Goal: Information Seeking & Learning: Check status

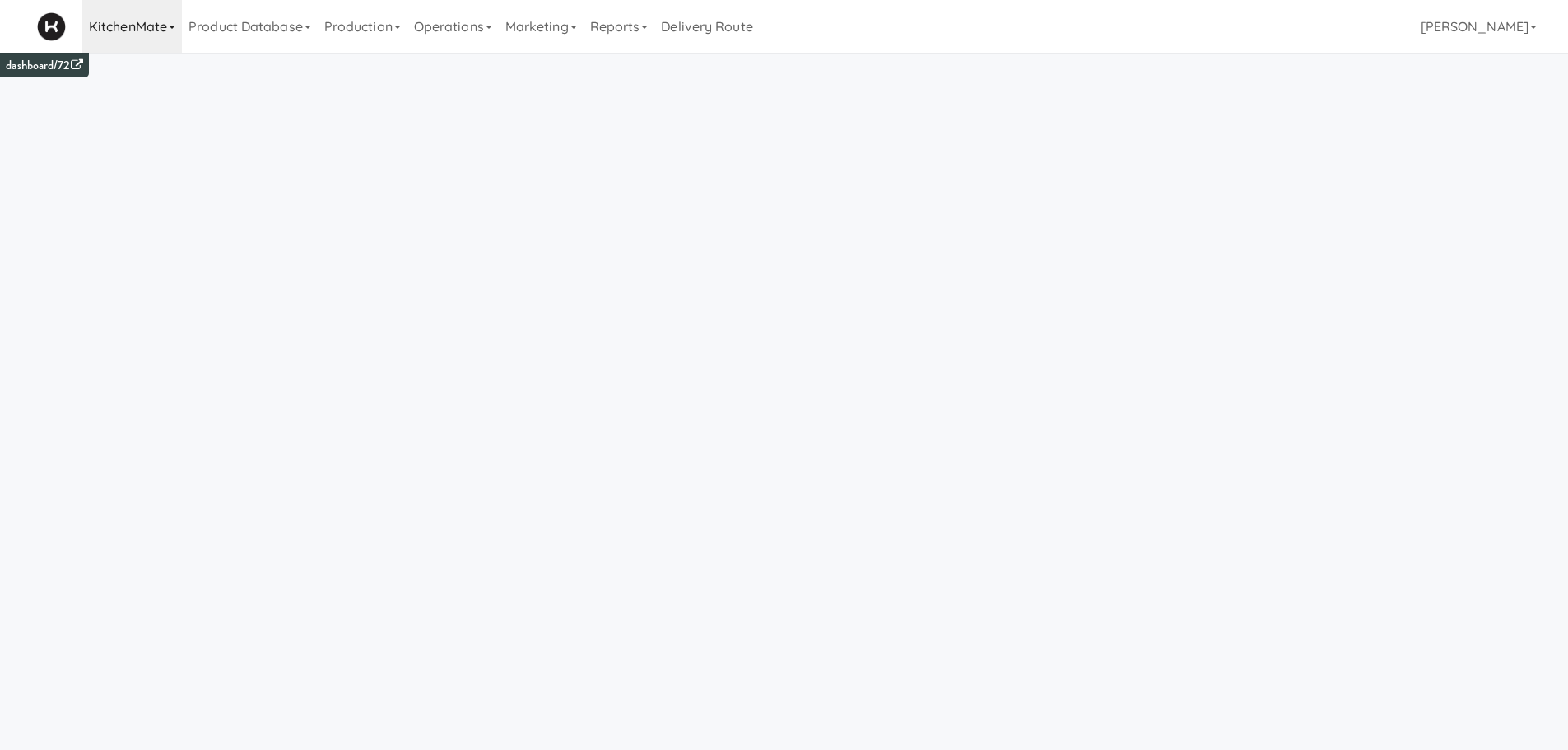
click at [120, 45] on link "KitchenMate" at bounding box center [131, 26] width 99 height 53
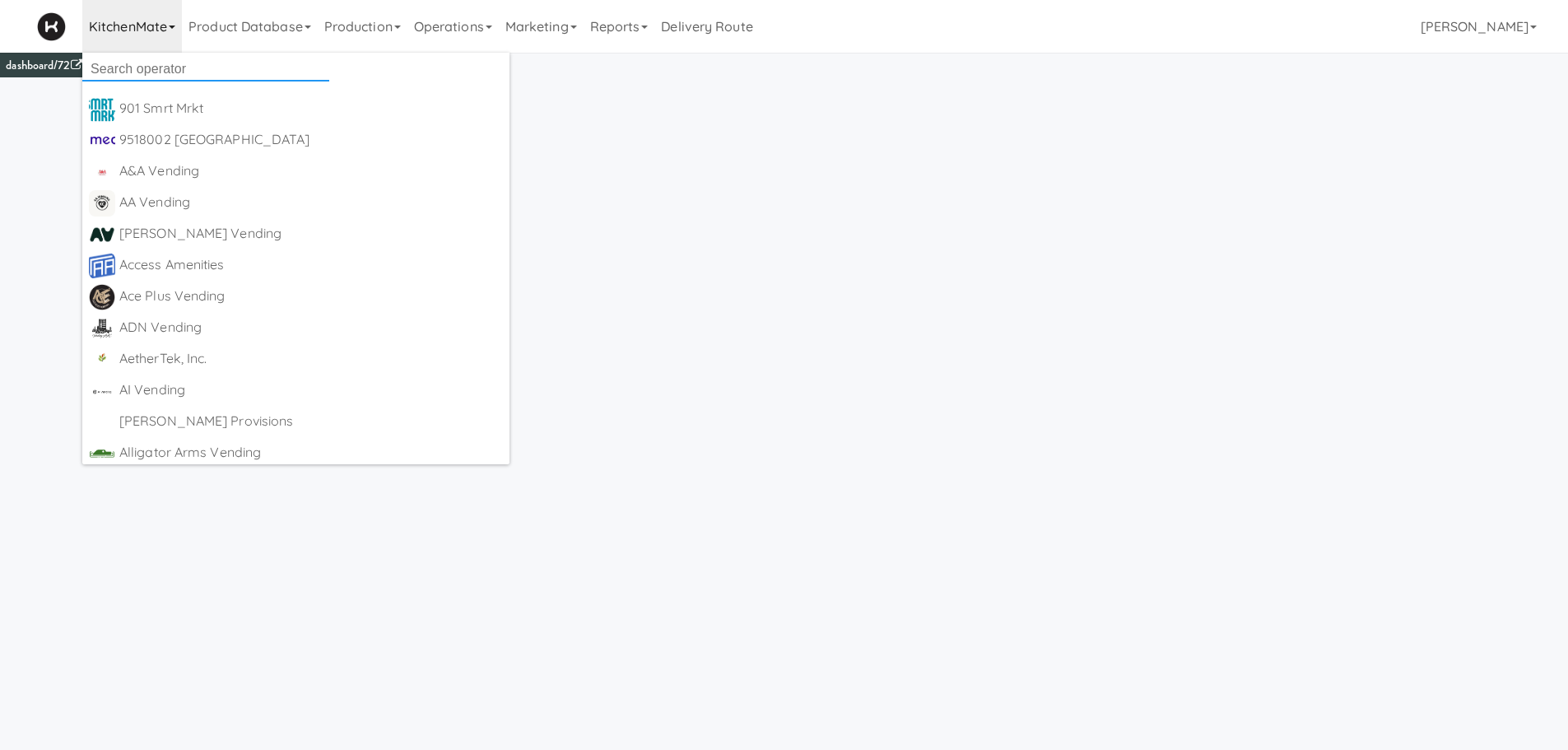
click at [249, 72] on input "text" at bounding box center [206, 70] width 247 height 25
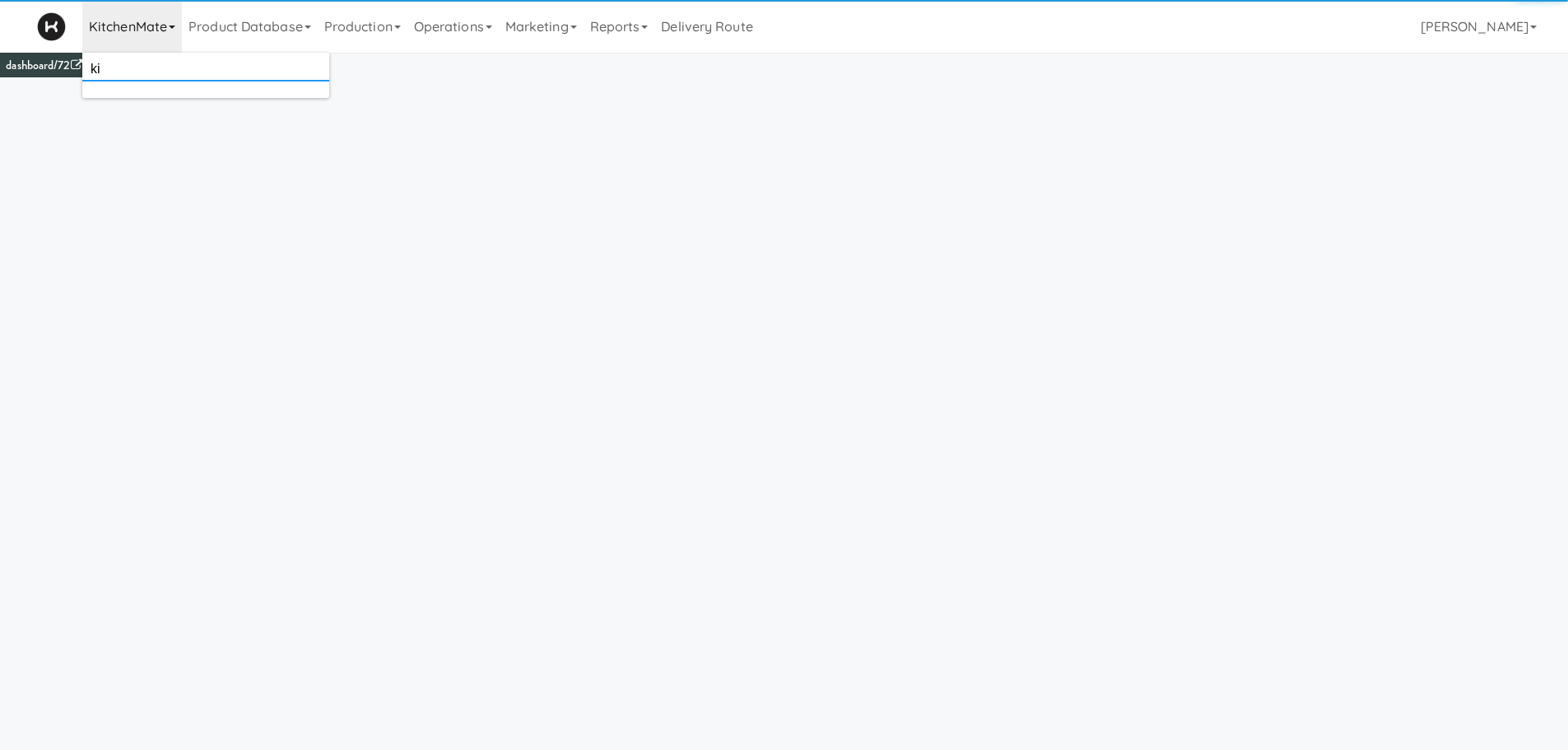
type input "k"
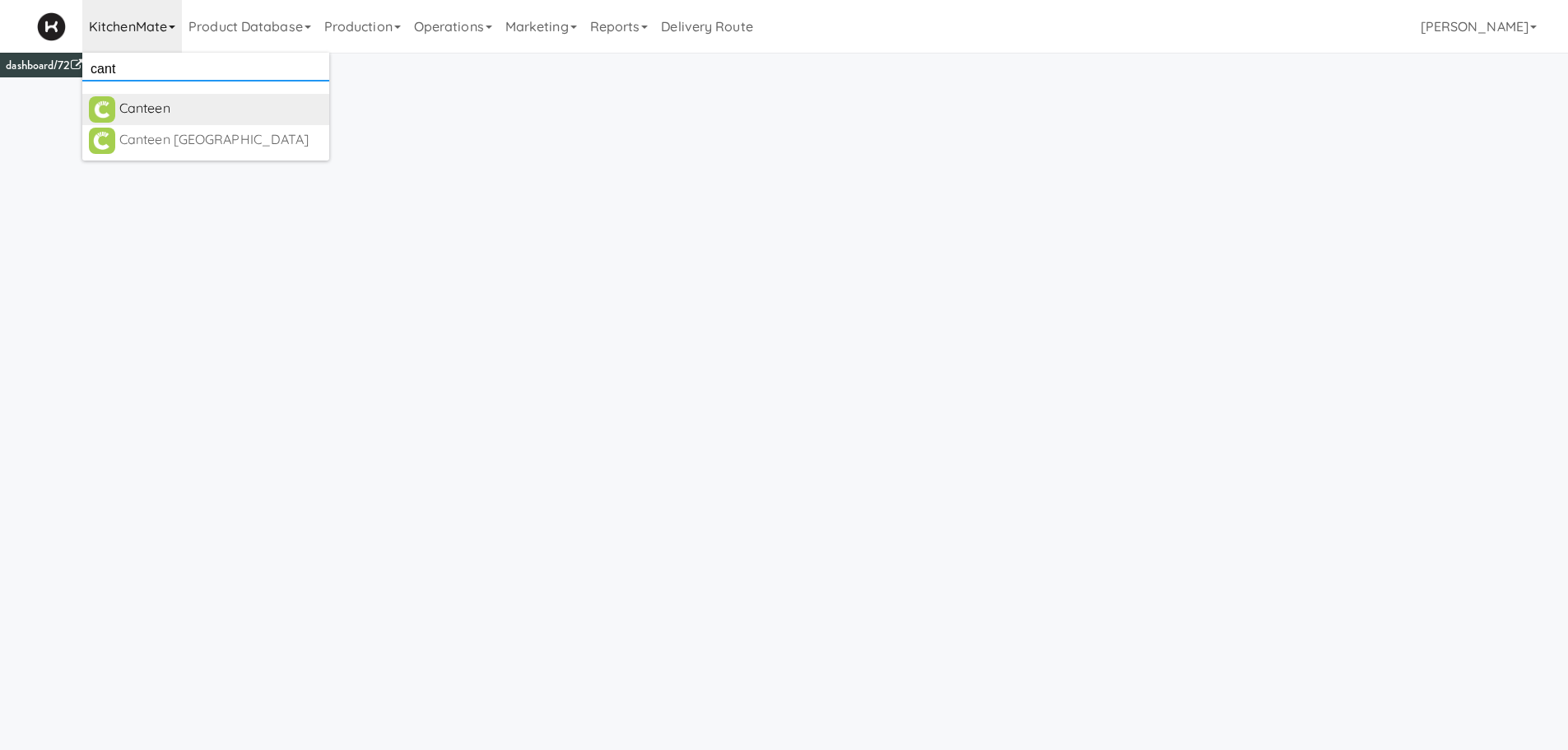
type input "cant"
click at [207, 115] on div "Canteen" at bounding box center [220, 109] width 203 height 25
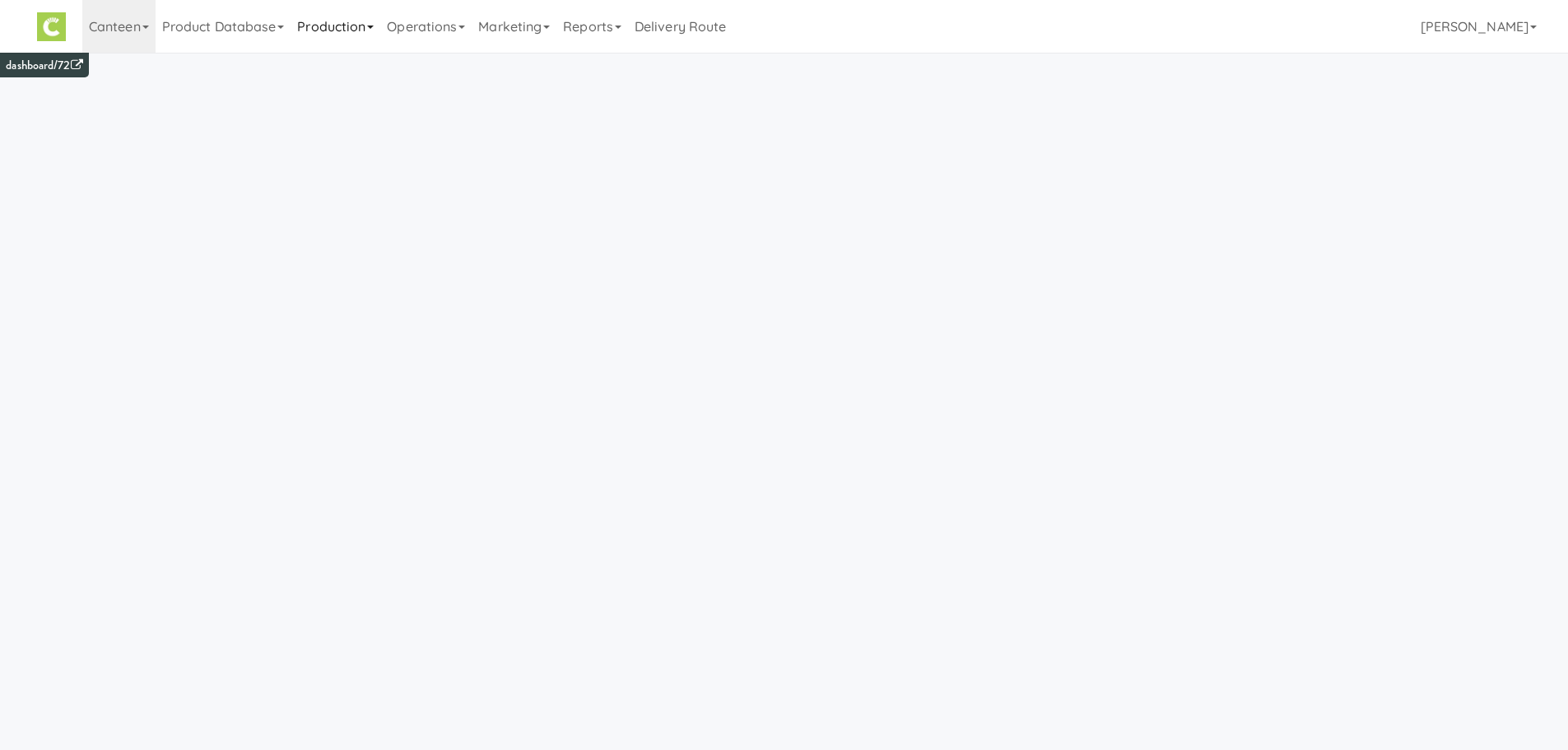
click at [342, 15] on link "Production" at bounding box center [335, 26] width 89 height 53
click at [375, 107] on link "Manufacturers" at bounding box center [357, 101] width 133 height 29
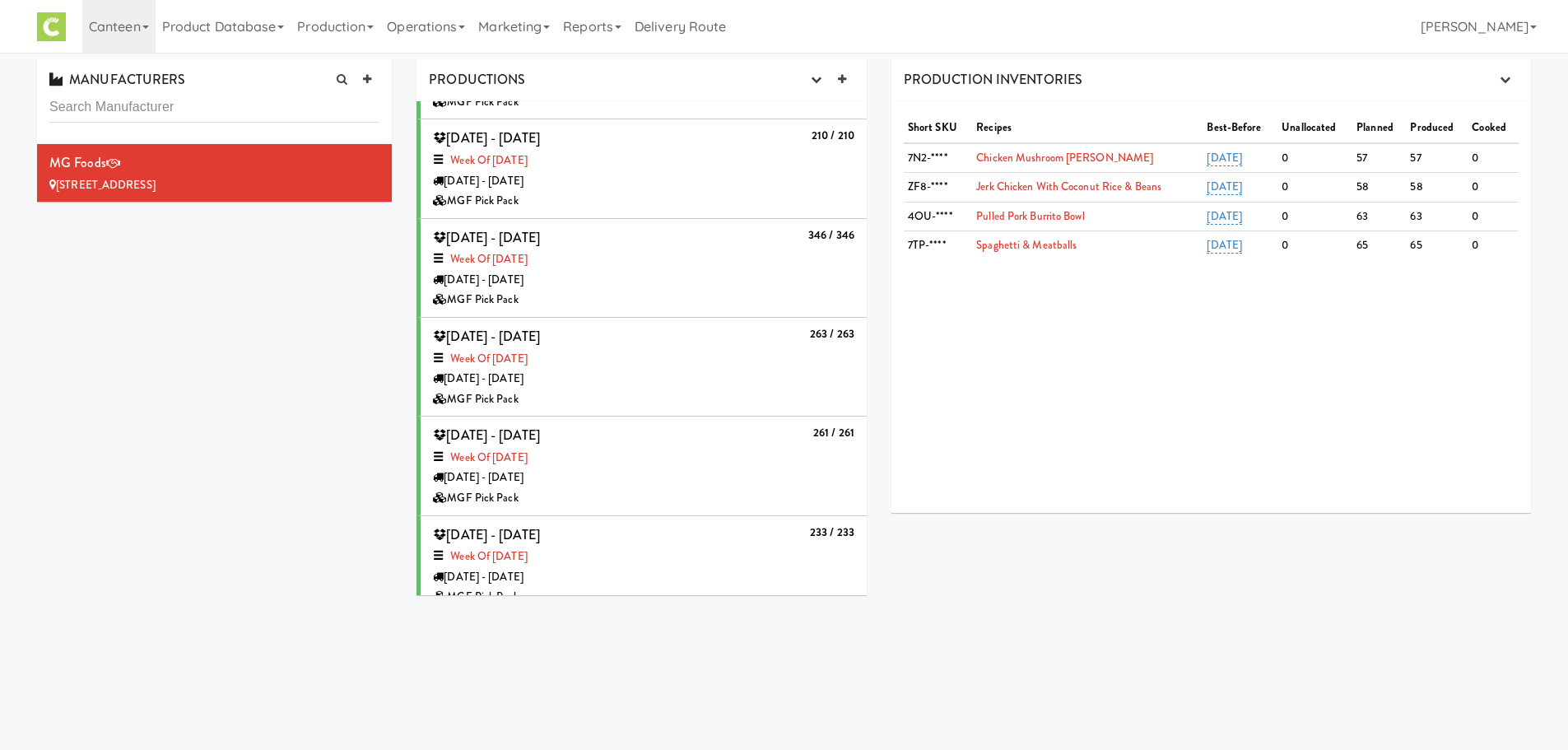
scroll to position [589, 0]
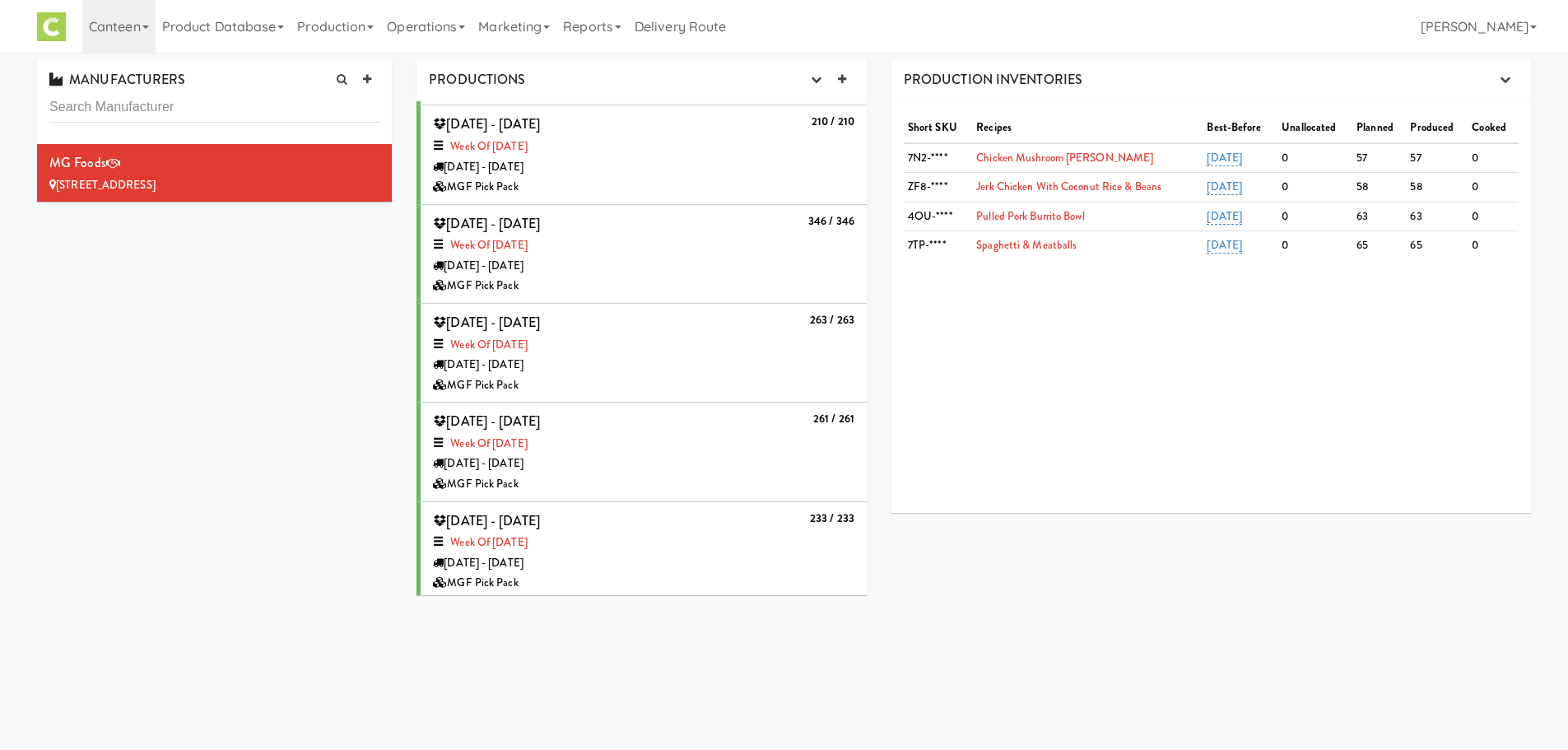
click at [712, 335] on div "Week of June 16th, 2025" at bounding box center [643, 345] width 421 height 21
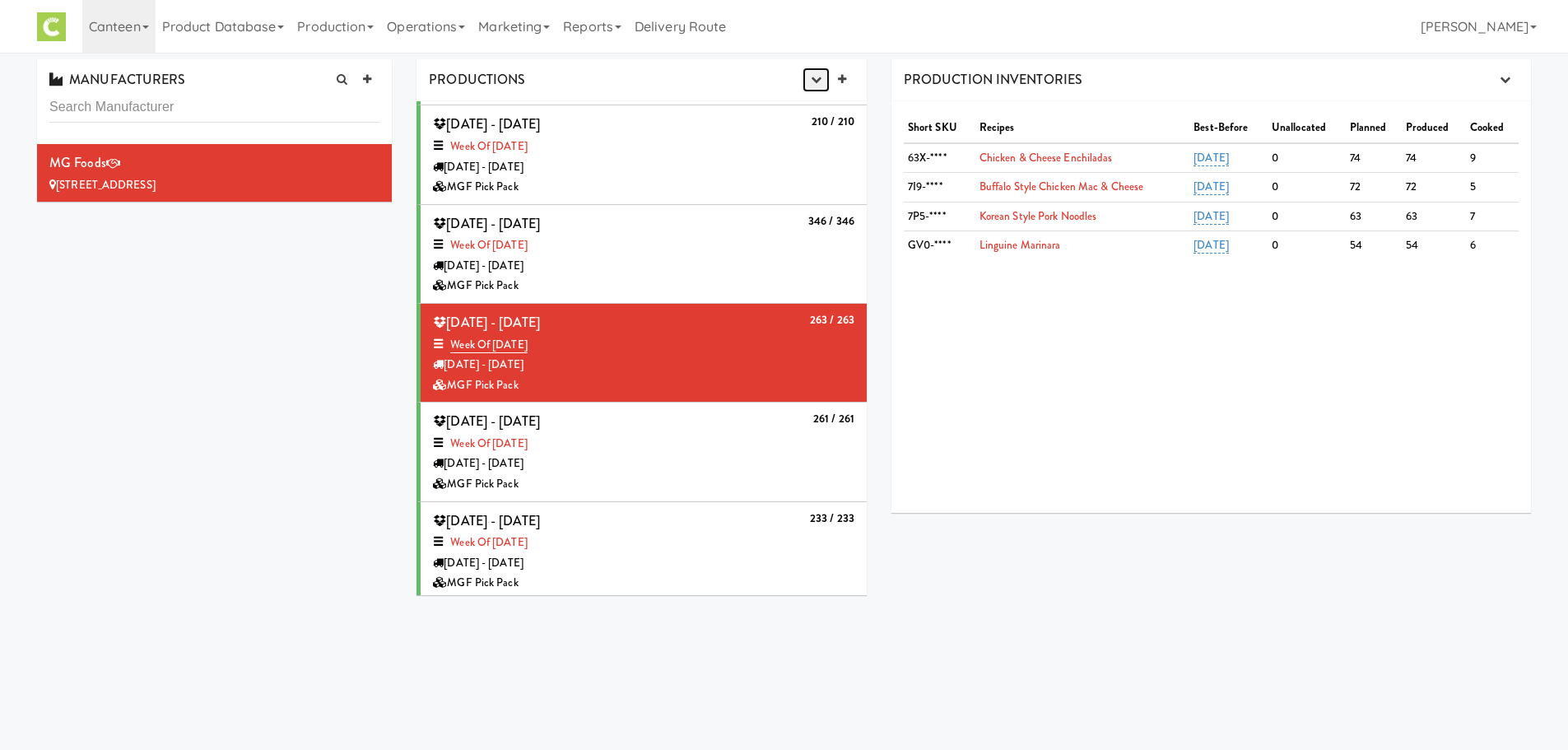
click at [804, 86] on button "button" at bounding box center [816, 80] width 27 height 25
click at [779, 101] on link "Production Planner" at bounding box center [775, 111] width 158 height 29
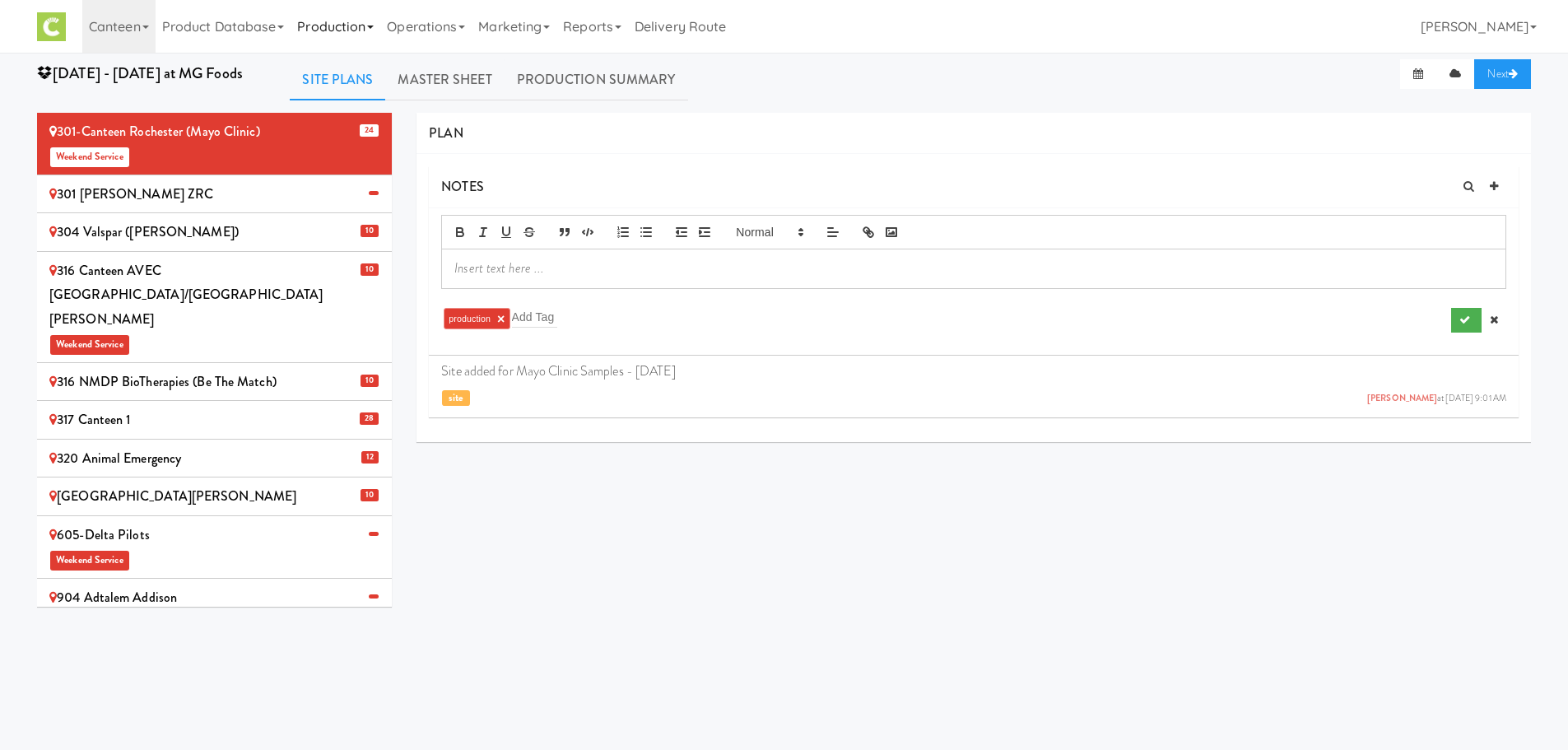
click at [349, 38] on link "Production" at bounding box center [335, 26] width 89 height 53
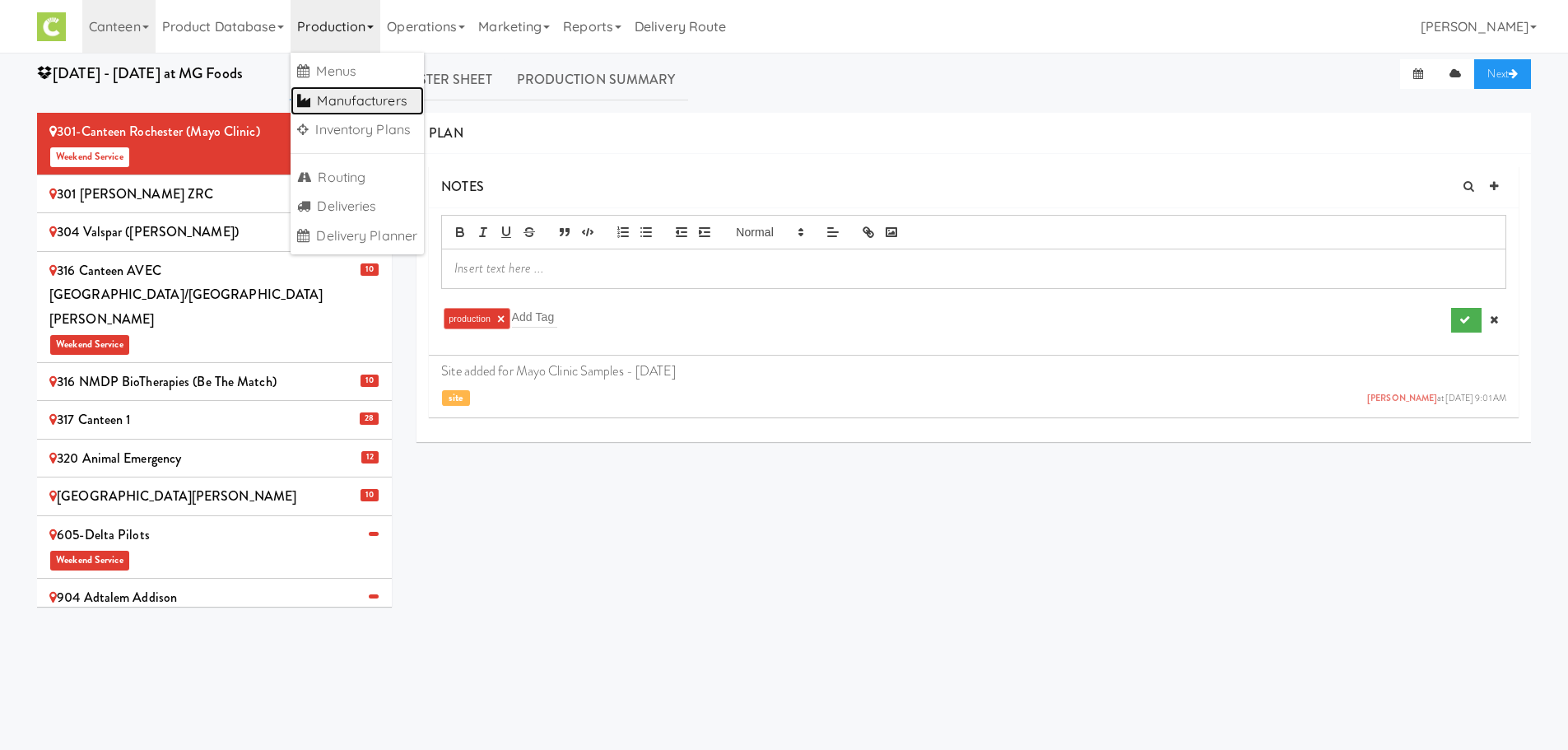
click at [358, 96] on link "Manufacturers" at bounding box center [357, 101] width 133 height 29
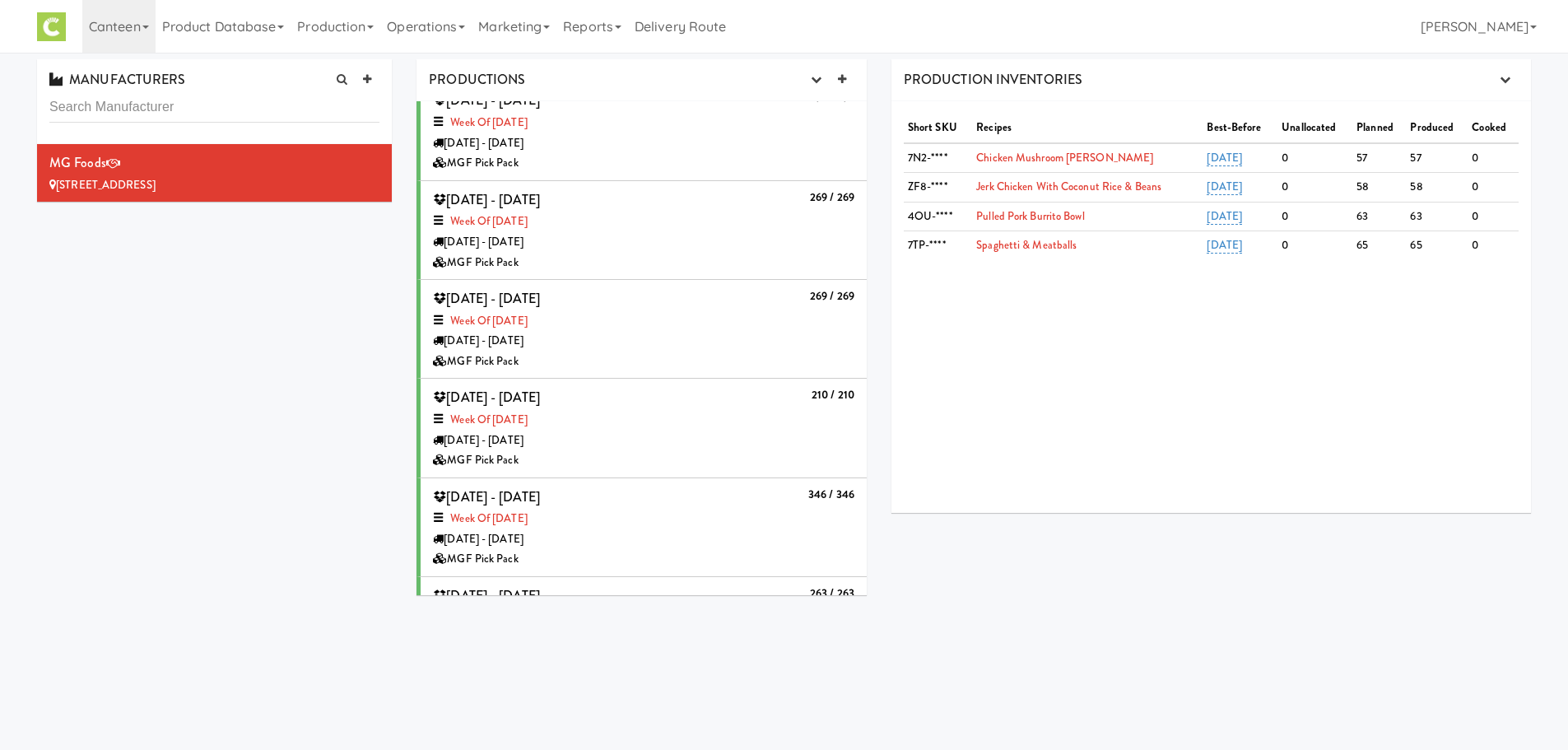
scroll to position [428, 0]
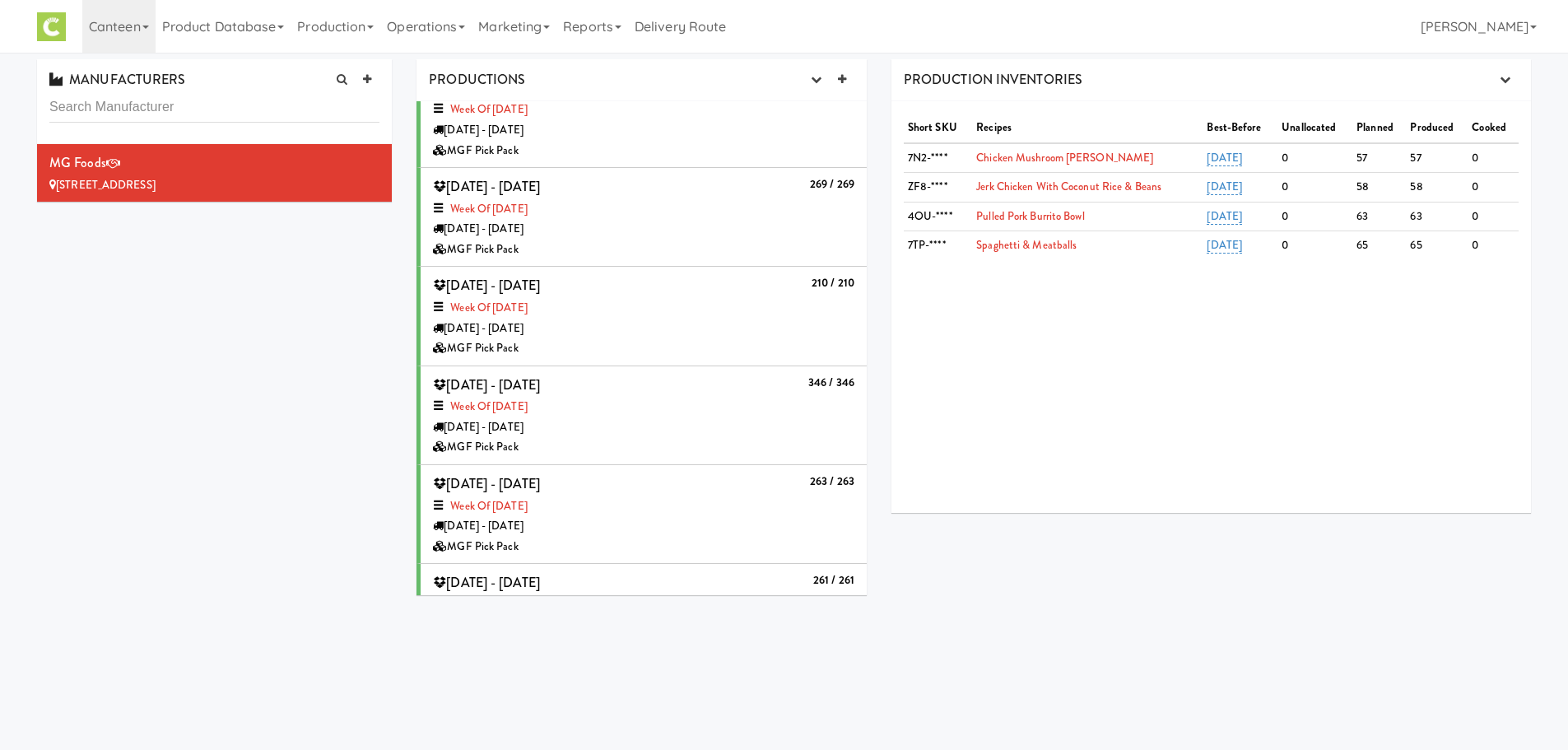
click at [646, 493] on div "263 / 263 Tuesday - Jun 17, 2025 Week of June 16th, 2025 Tuesday - Jun 17 MGF P…" at bounding box center [643, 514] width 421 height 85
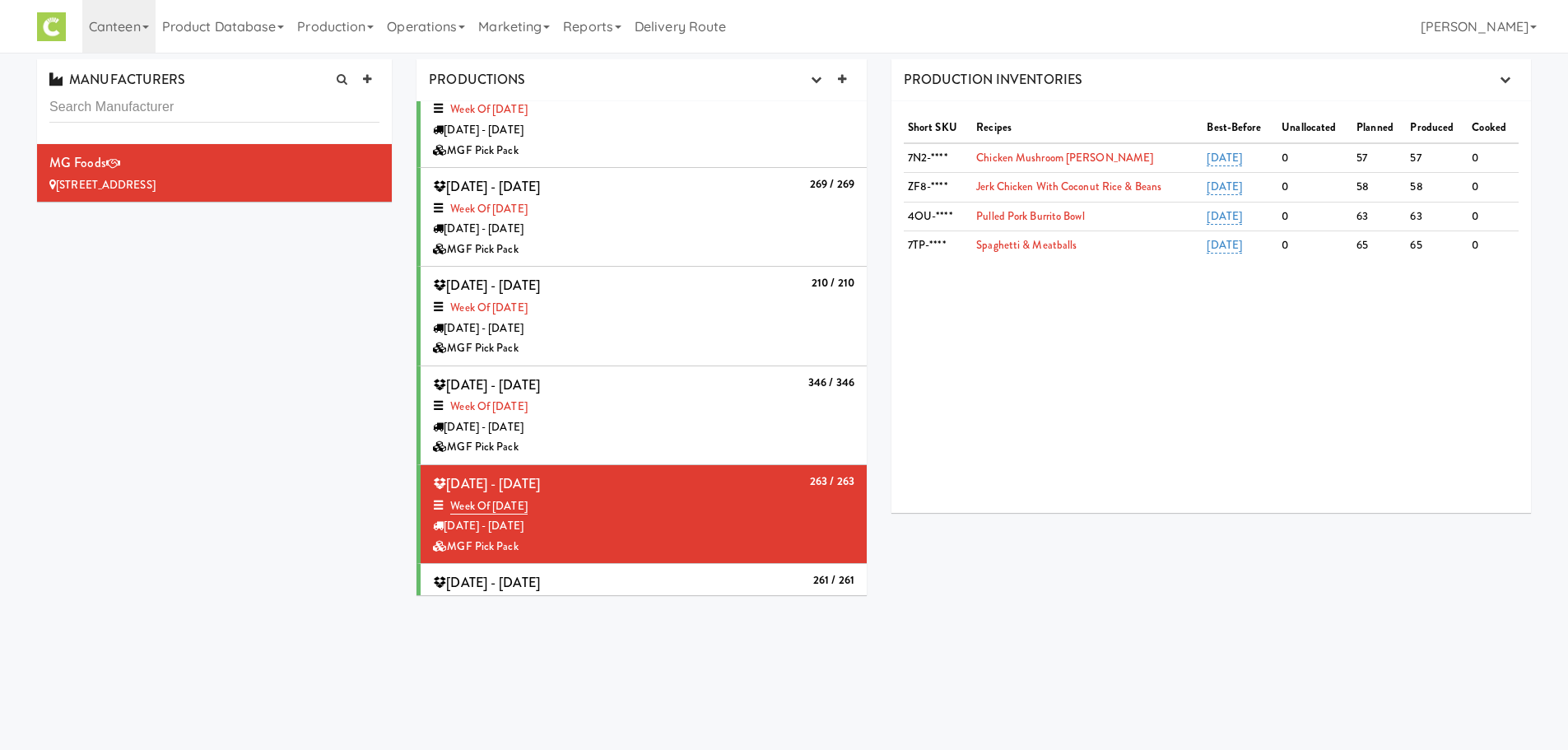
click at [704, 414] on div "Week of June 23rd, 2025" at bounding box center [643, 407] width 421 height 21
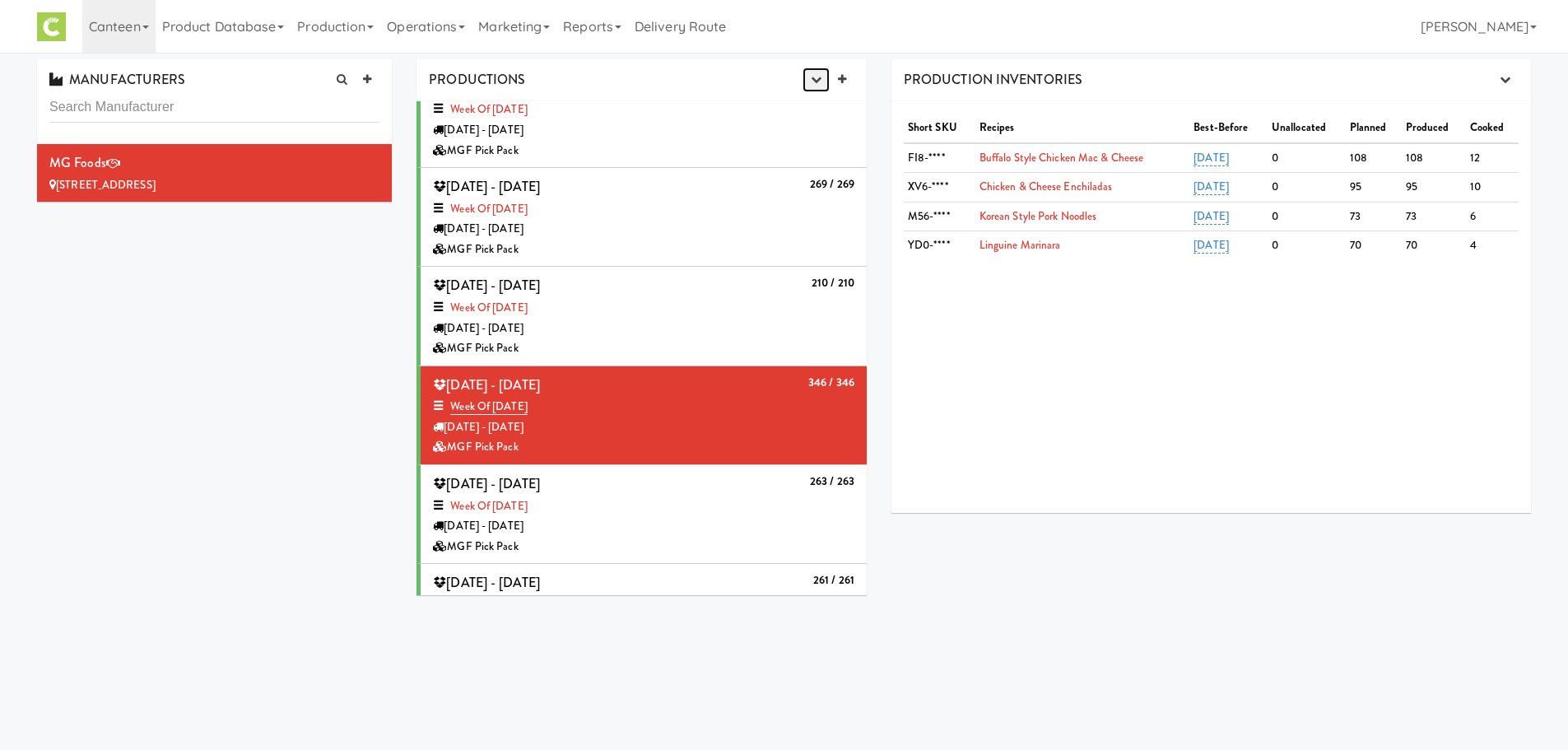
click at [822, 79] on button "button" at bounding box center [816, 80] width 27 height 25
click at [769, 111] on link "Production Planner" at bounding box center [775, 111] width 158 height 29
click at [688, 293] on div "210 / 210 Tuesday - Jul 01, 2025 Week of June 30th, 2025 Tuesday - Jul 01 MGF P…" at bounding box center [643, 316] width 421 height 85
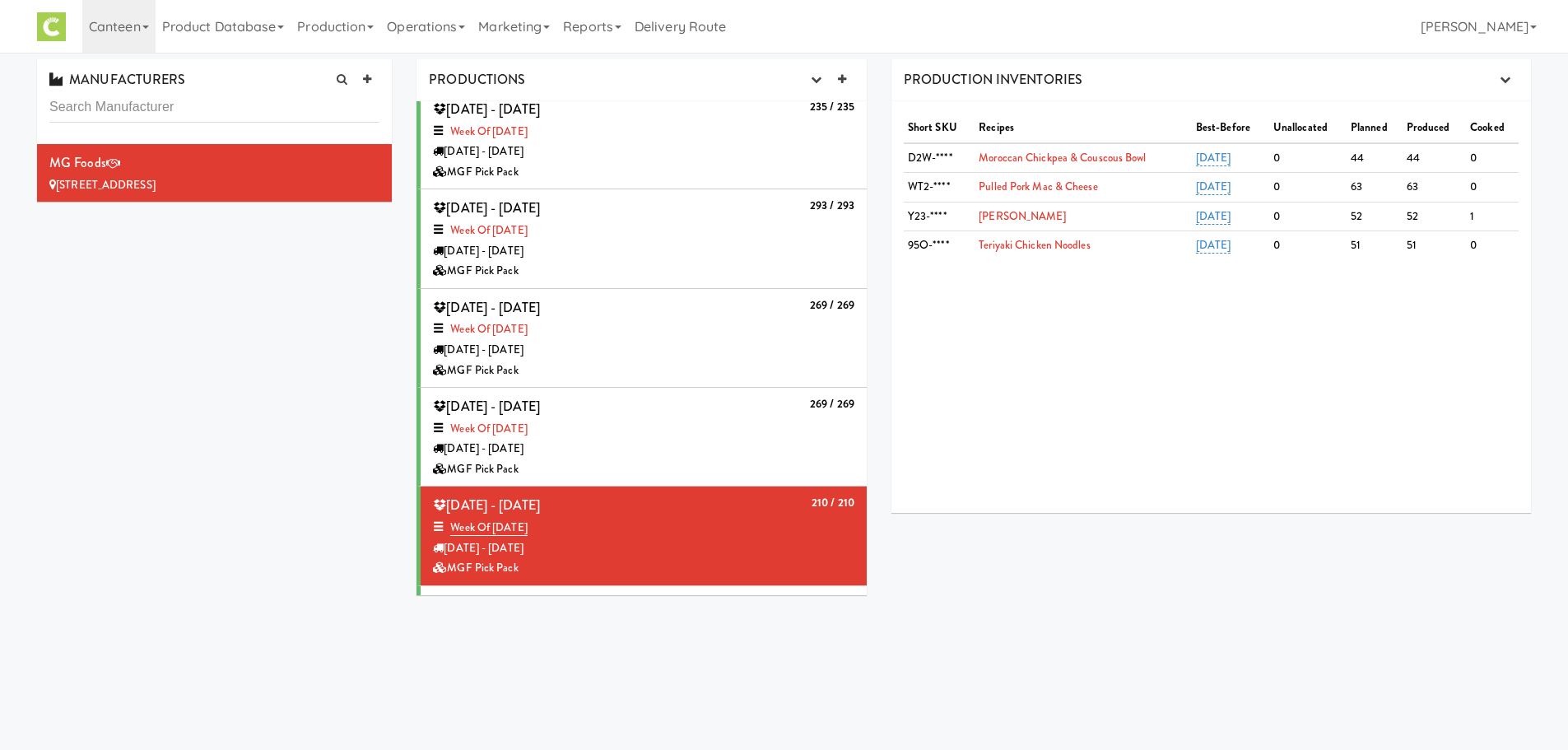
scroll to position [142, 0]
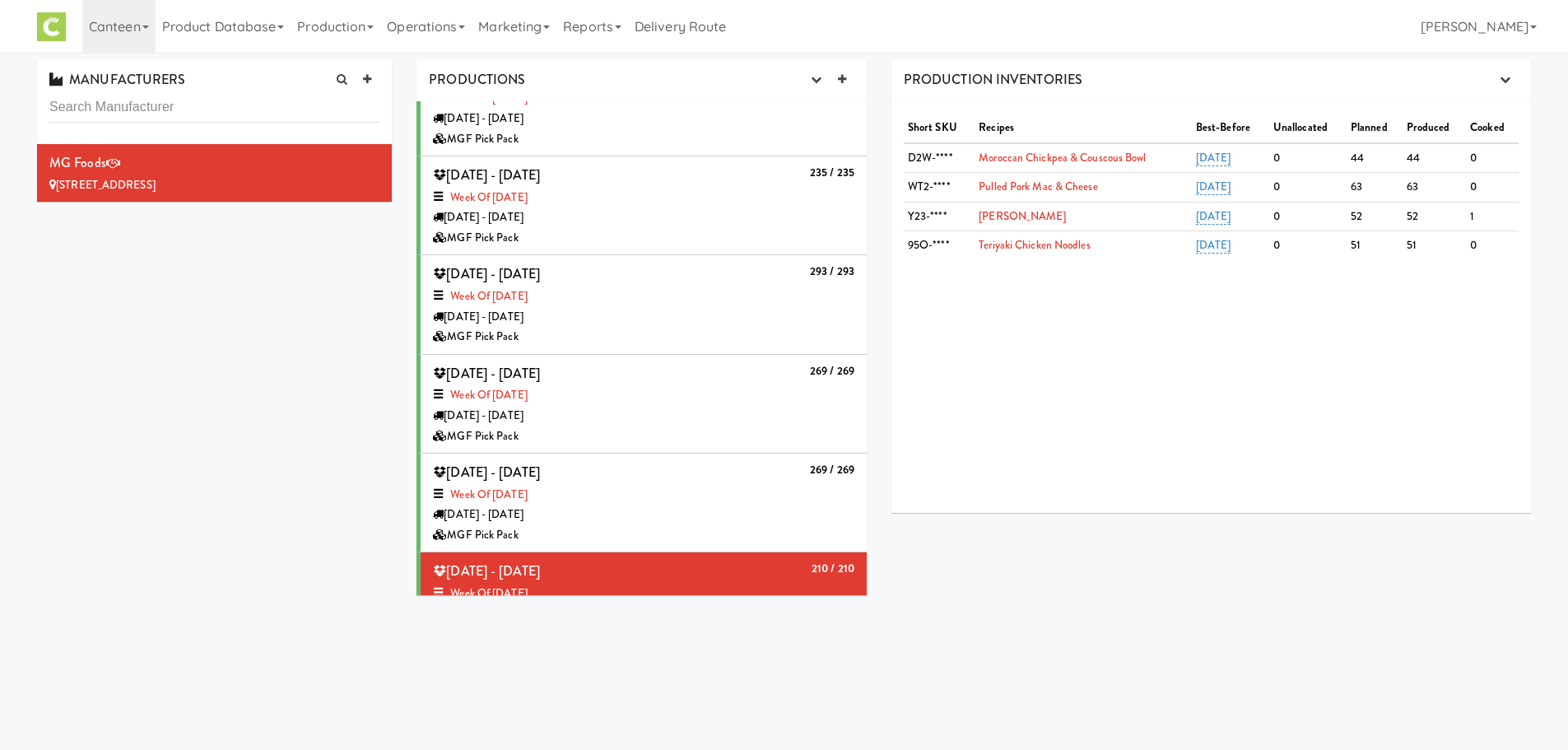
click at [636, 202] on div "Week of July 28th, 2025" at bounding box center [643, 198] width 421 height 21
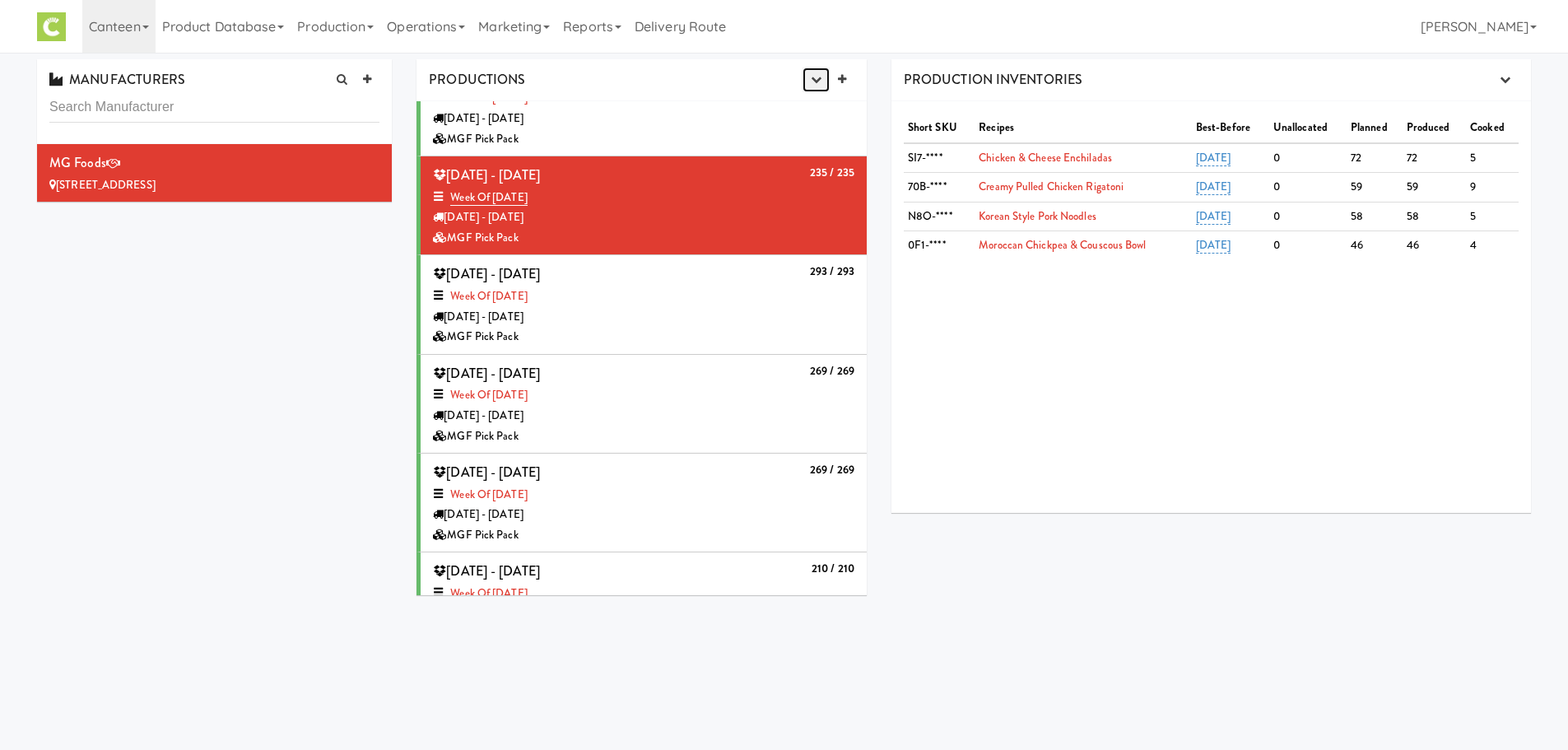
click at [811, 80] on icon "button" at bounding box center [816, 80] width 11 height 11
click at [788, 108] on link "Production Planner" at bounding box center [775, 111] width 158 height 29
click at [618, 300] on div "Week of July 21st, 2025" at bounding box center [643, 296] width 421 height 21
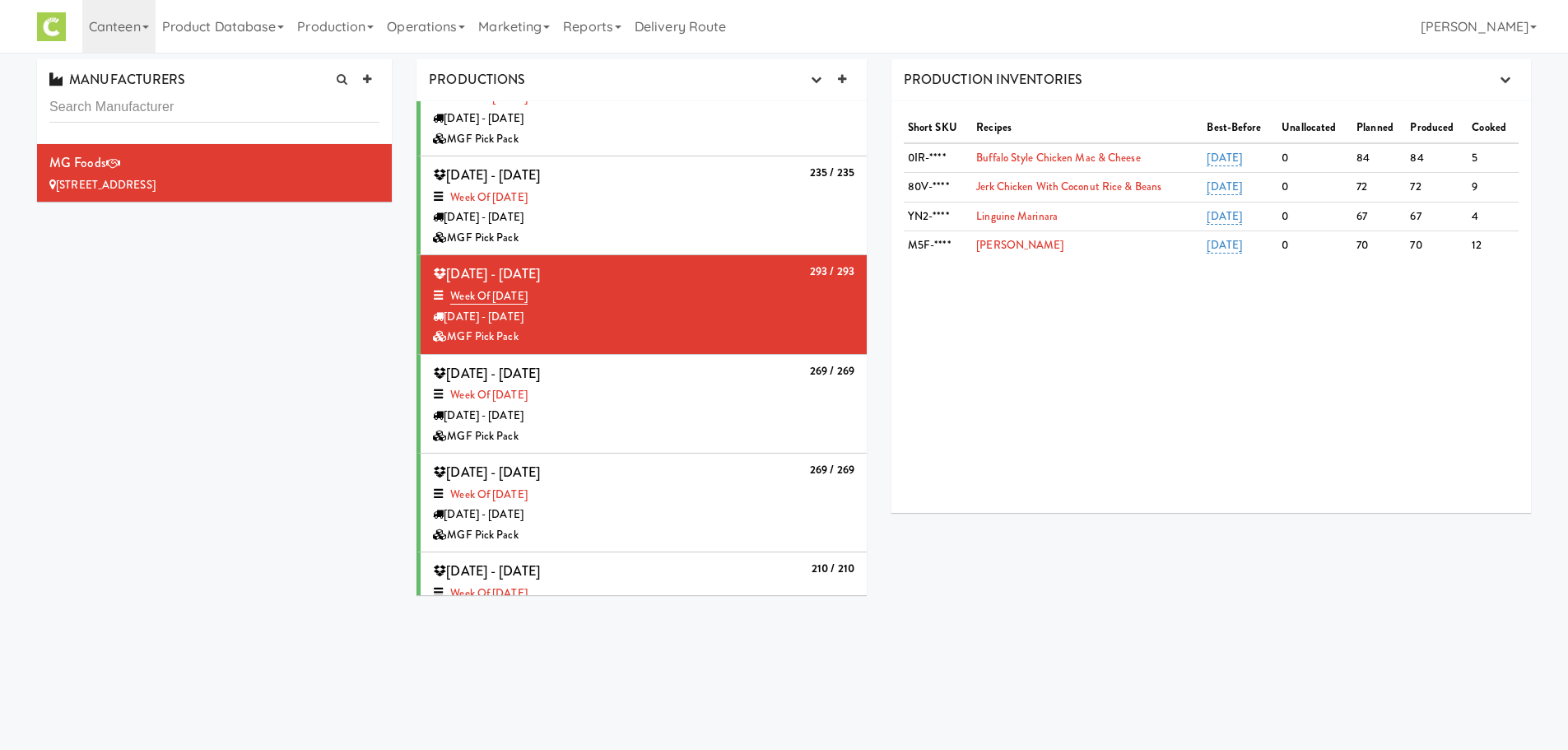
click at [679, 194] on div "Week of July 28th, 2025" at bounding box center [643, 198] width 421 height 21
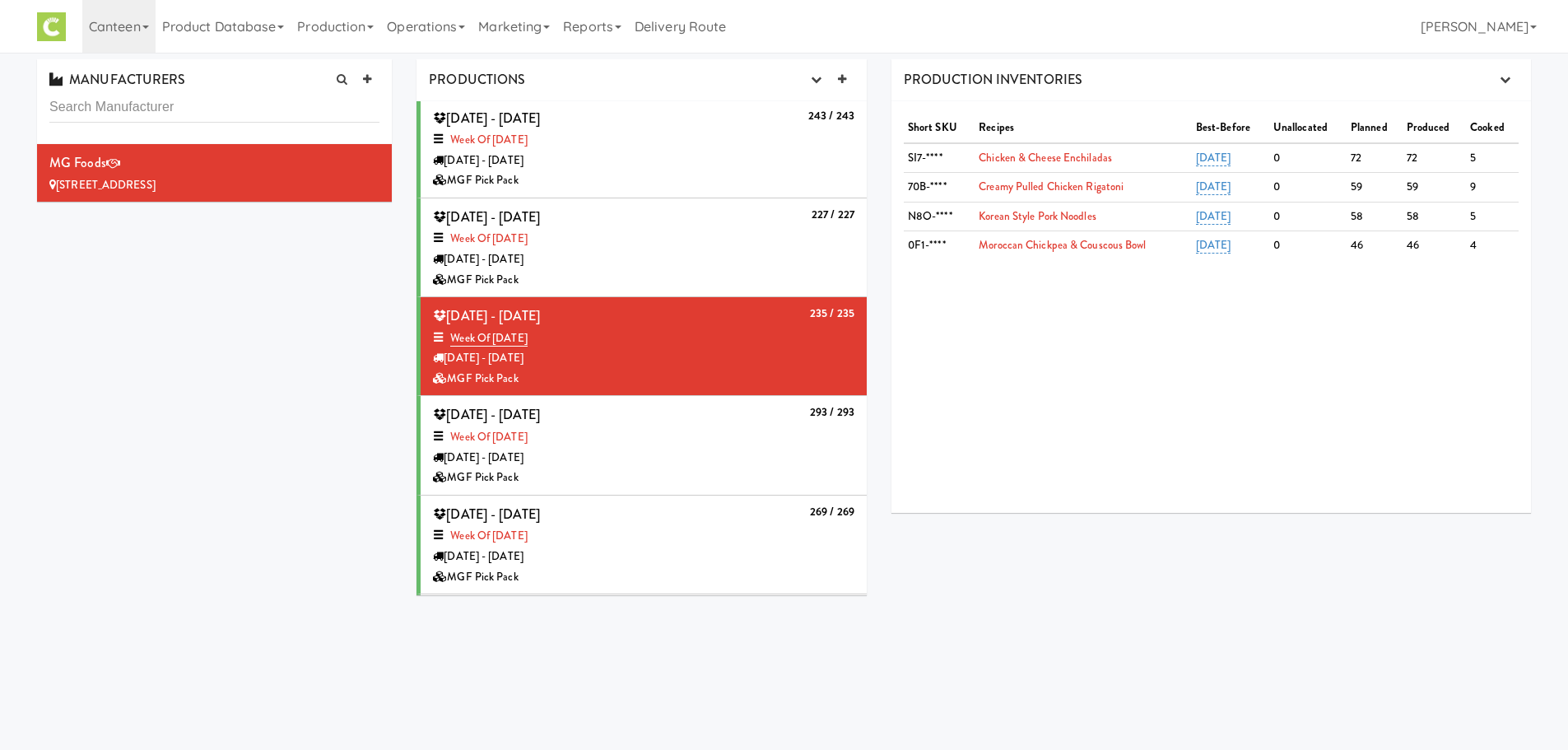
scroll to position [0, 0]
click at [748, 249] on div "Week of Aug 4th, 2025" at bounding box center [643, 240] width 421 height 21
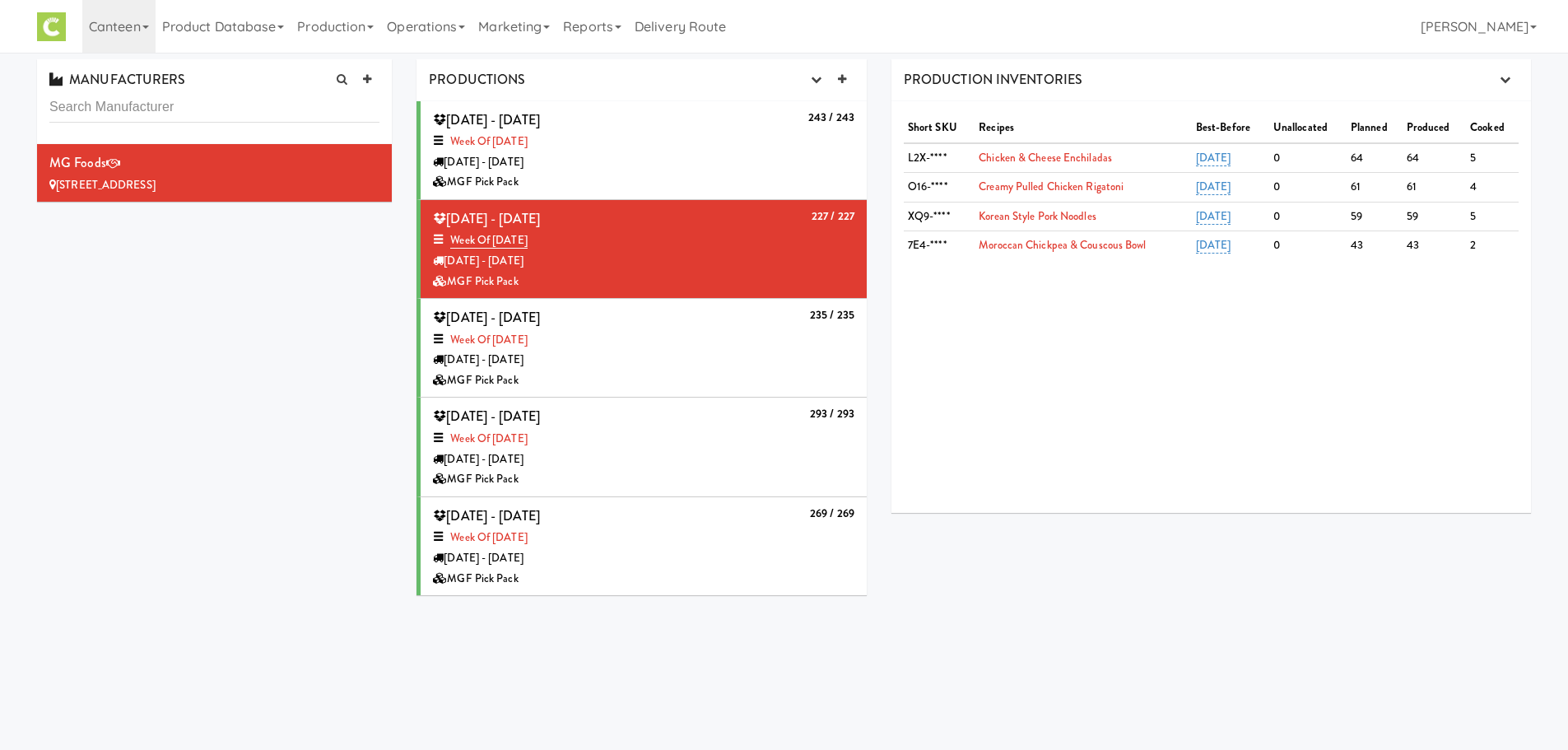
click at [795, 81] on div "PRODUCTIONS Production Planner" at bounding box center [642, 80] width 451 height 42
click at [799, 82] on div "PRODUCTIONS Production Planner" at bounding box center [642, 80] width 451 height 42
click at [806, 81] on button "button" at bounding box center [816, 80] width 27 height 25
click at [802, 109] on link "Production Planner" at bounding box center [775, 111] width 158 height 29
click at [607, 130] on div "243 / 243 Tuesday - Aug 12, 2025 Week of Aug 11th, 2025 Tuesday - Aug 12 MGF Pi…" at bounding box center [643, 150] width 421 height 85
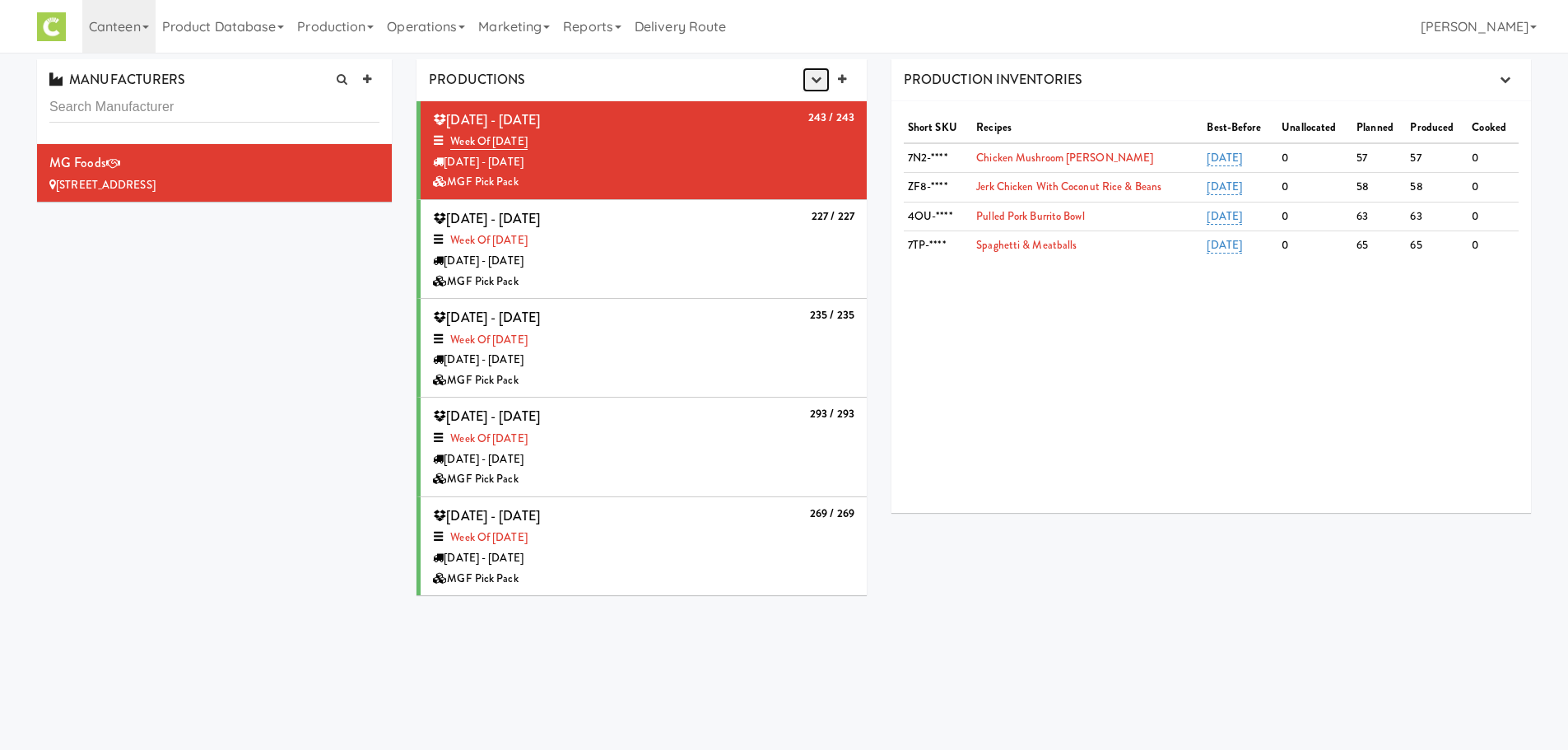
click at [819, 88] on button "button" at bounding box center [816, 80] width 27 height 25
click at [803, 105] on link "Production Planner" at bounding box center [775, 111] width 158 height 29
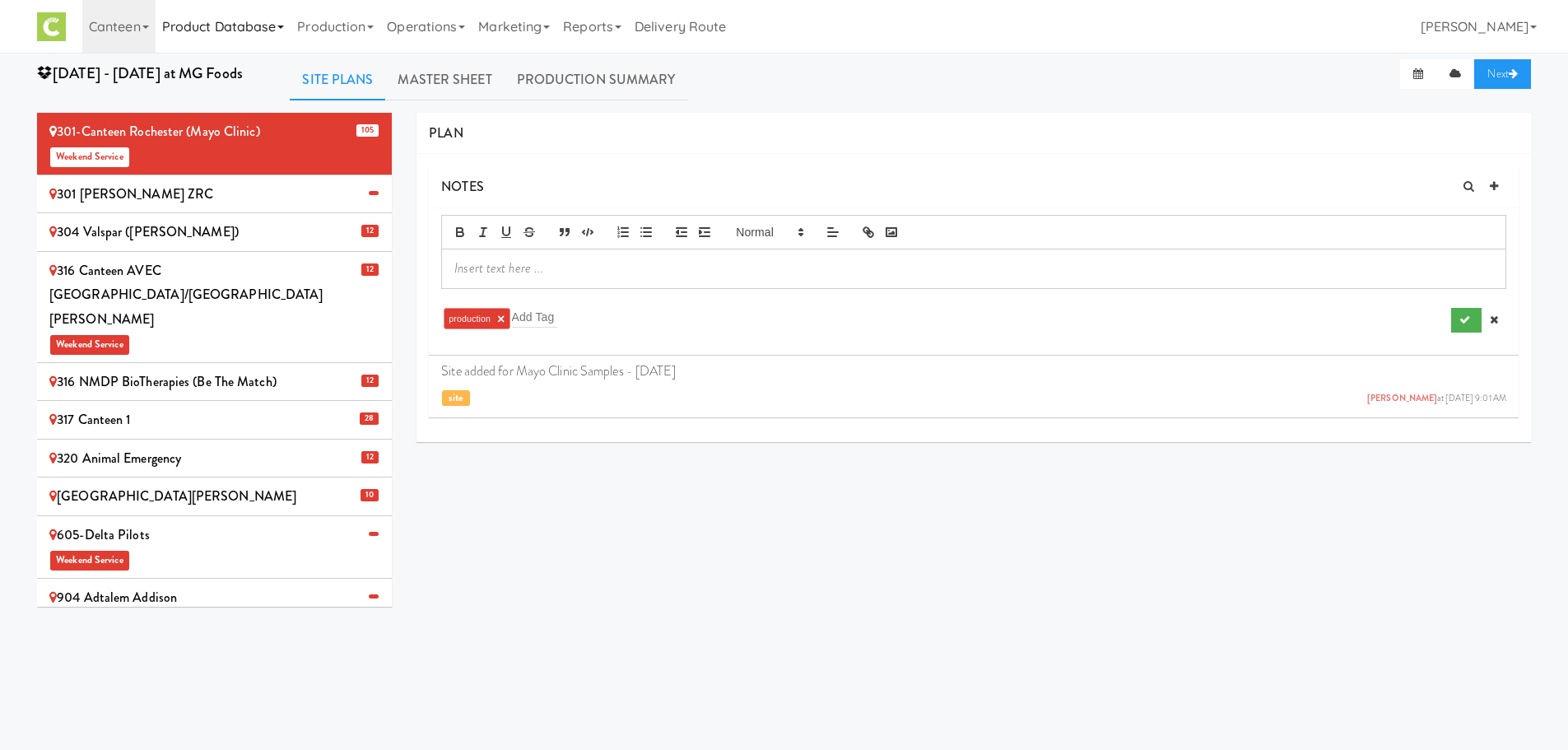
click at [271, 20] on link "Product Database" at bounding box center [223, 26] width 136 height 53
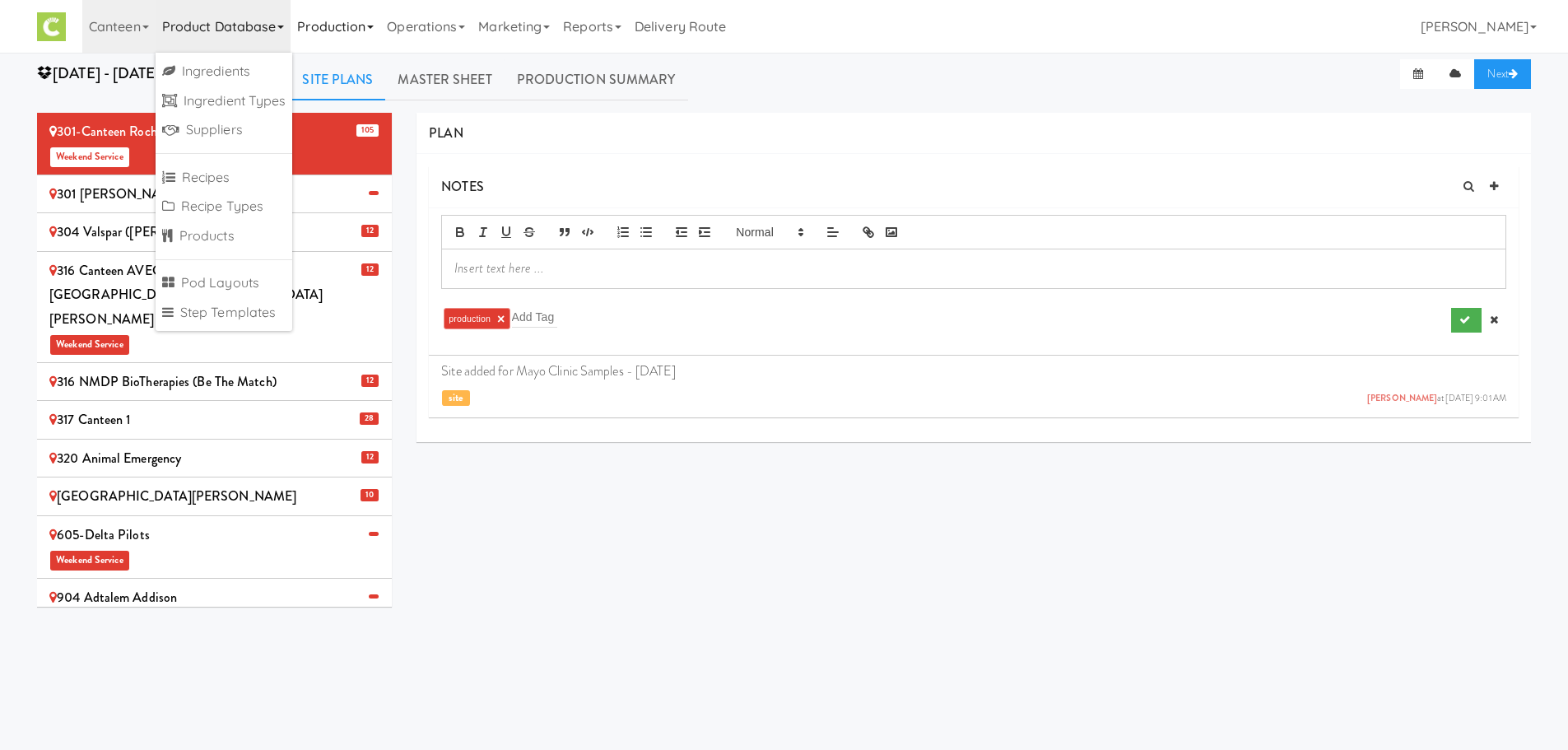
click at [337, 29] on link "Production" at bounding box center [335, 26] width 89 height 53
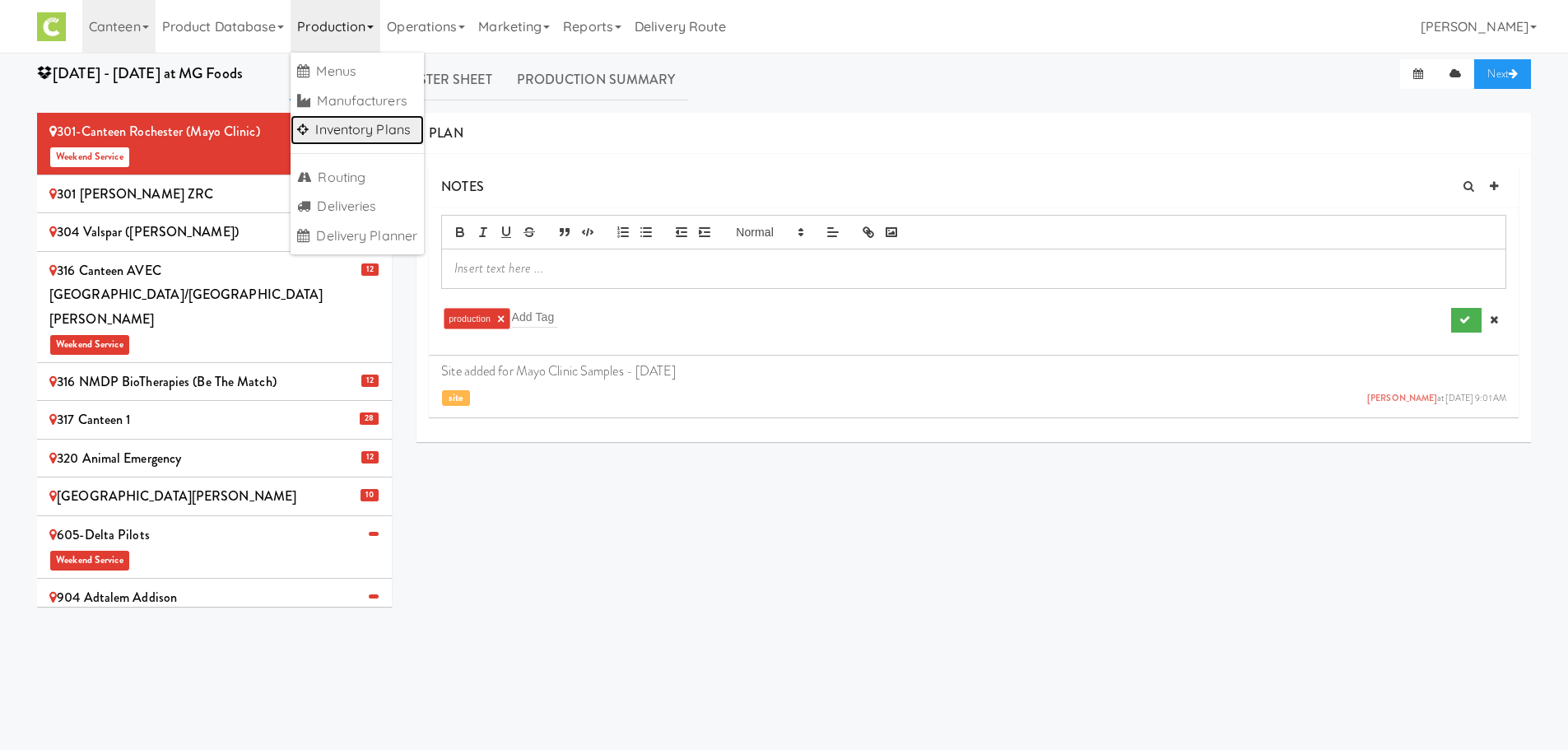
click at [356, 131] on link "Inventory Plans" at bounding box center [357, 130] width 133 height 29
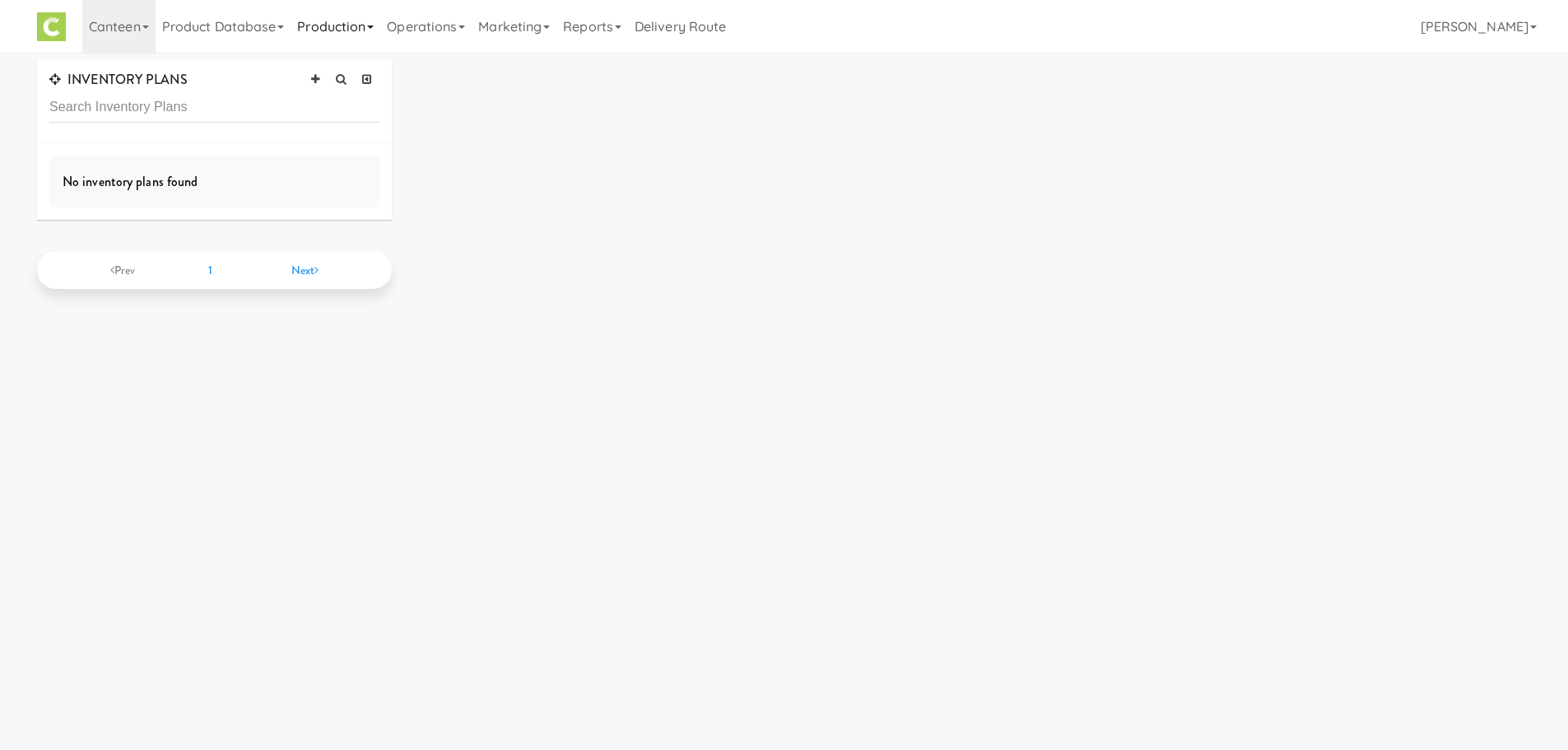
click at [348, 34] on link "Production" at bounding box center [335, 26] width 89 height 53
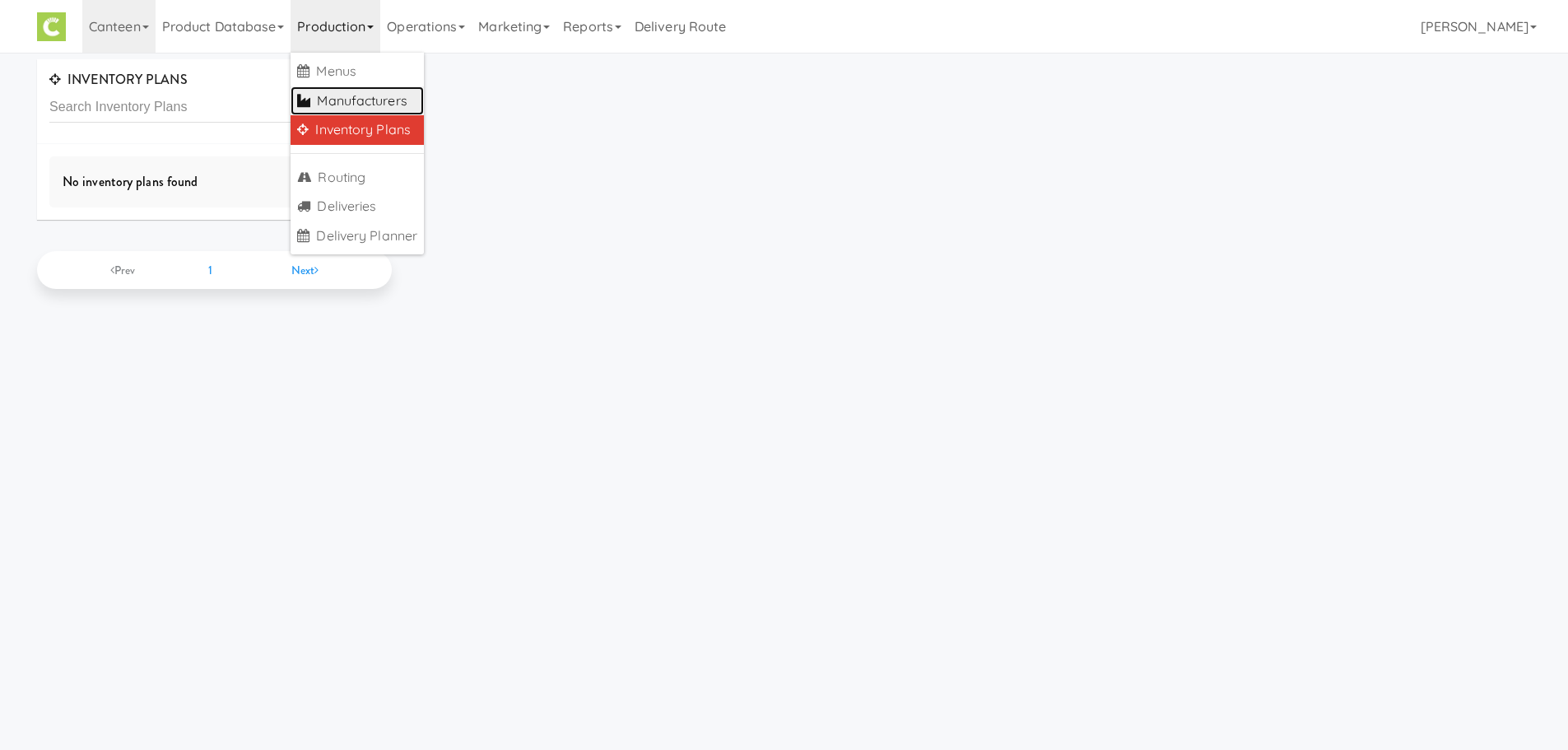
click at [341, 101] on link "Manufacturers" at bounding box center [357, 101] width 133 height 29
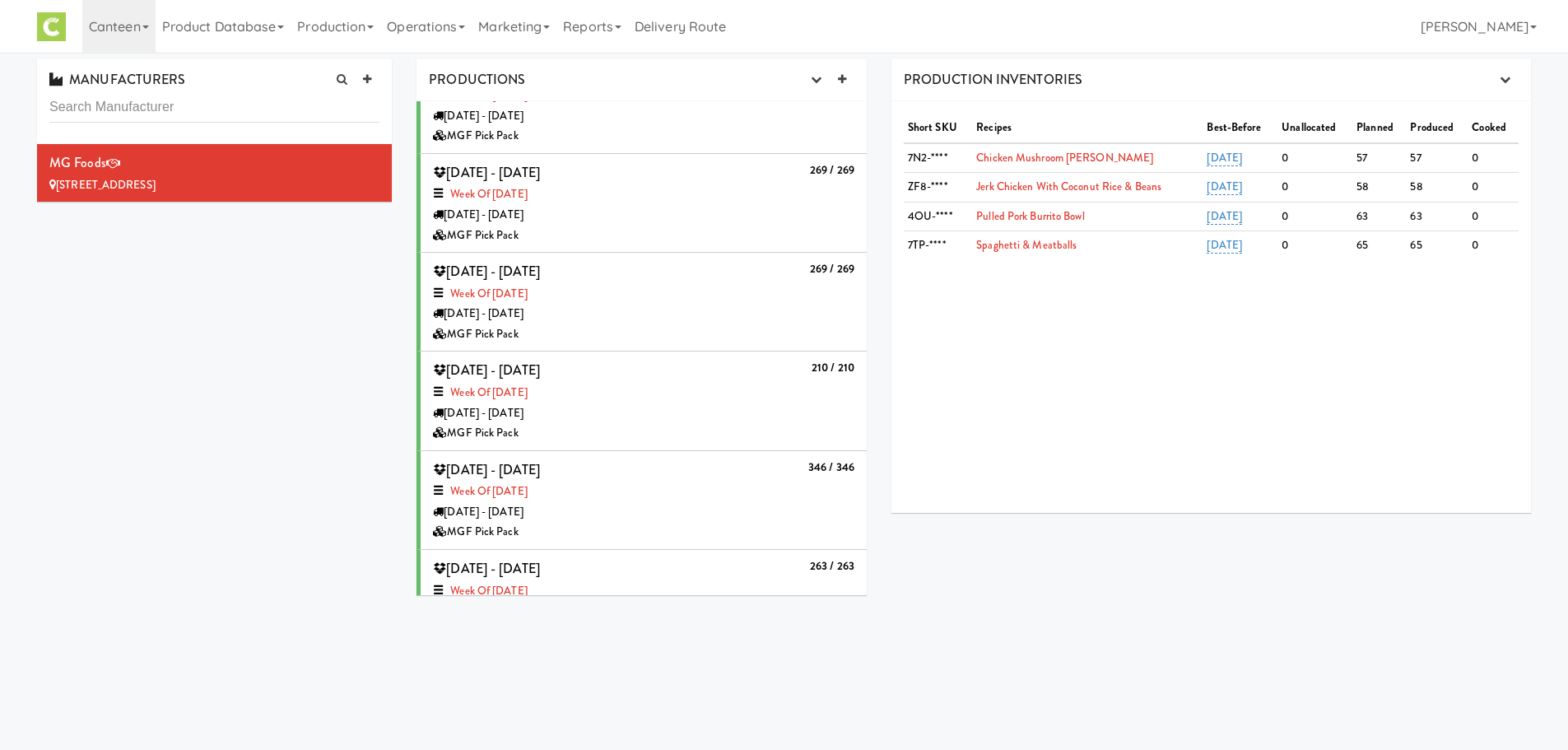
scroll to position [351, 0]
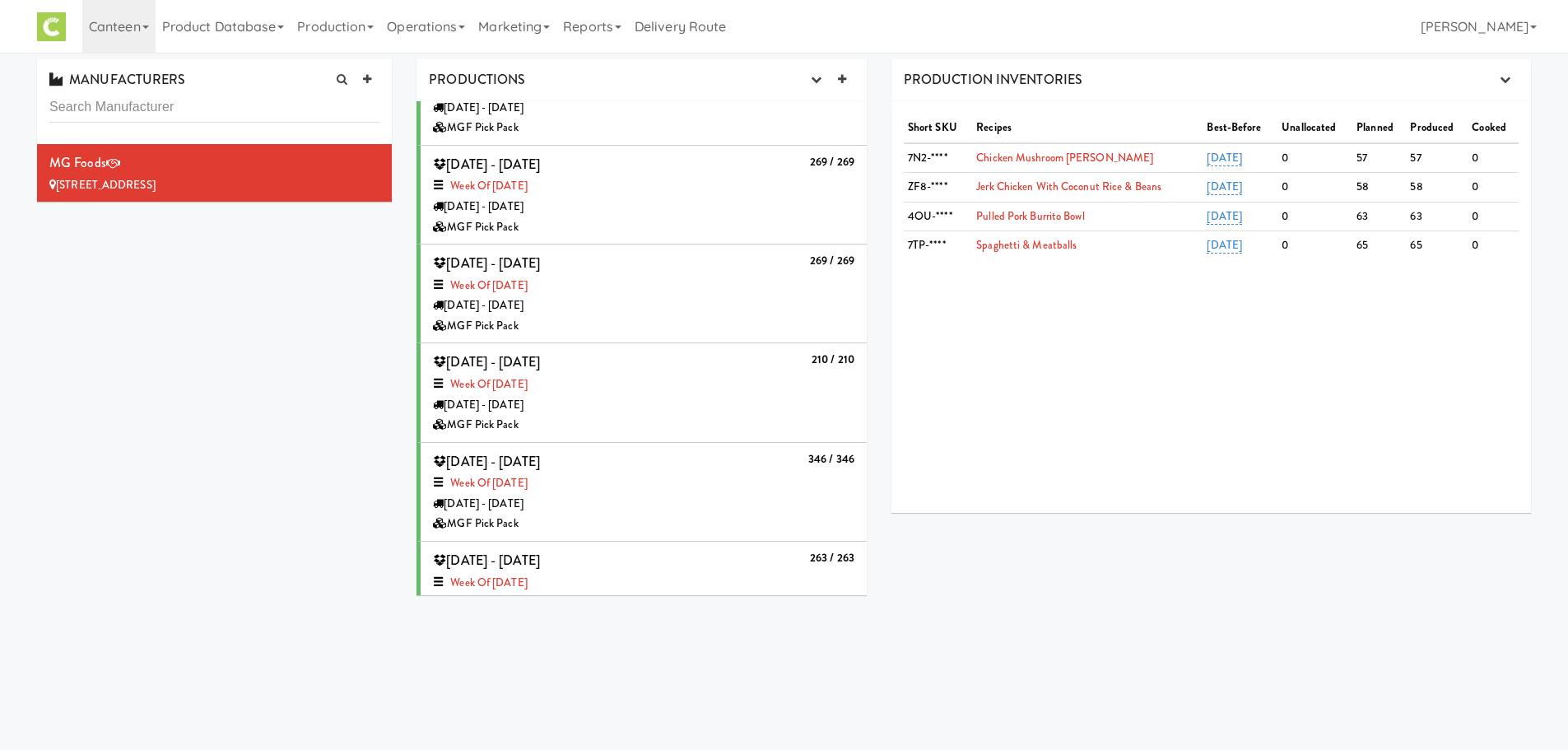
click at [735, 377] on div "Week of [DATE]" at bounding box center [643, 384] width 421 height 21
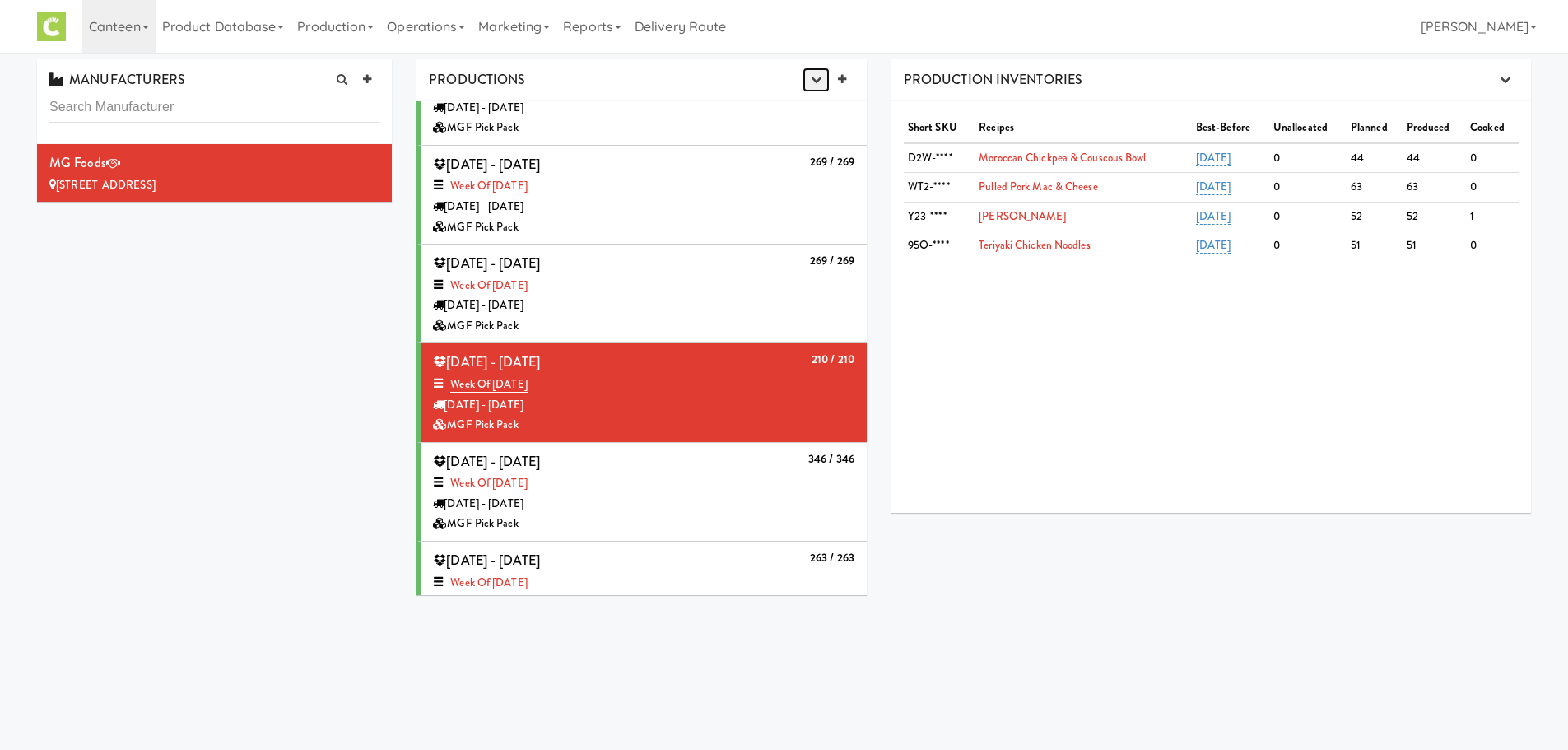
click at [803, 74] on button "button" at bounding box center [816, 80] width 27 height 25
click at [771, 112] on link "Production Planner" at bounding box center [775, 111] width 158 height 29
click at [659, 301] on div "Tuesday - Jul 08" at bounding box center [643, 306] width 421 height 21
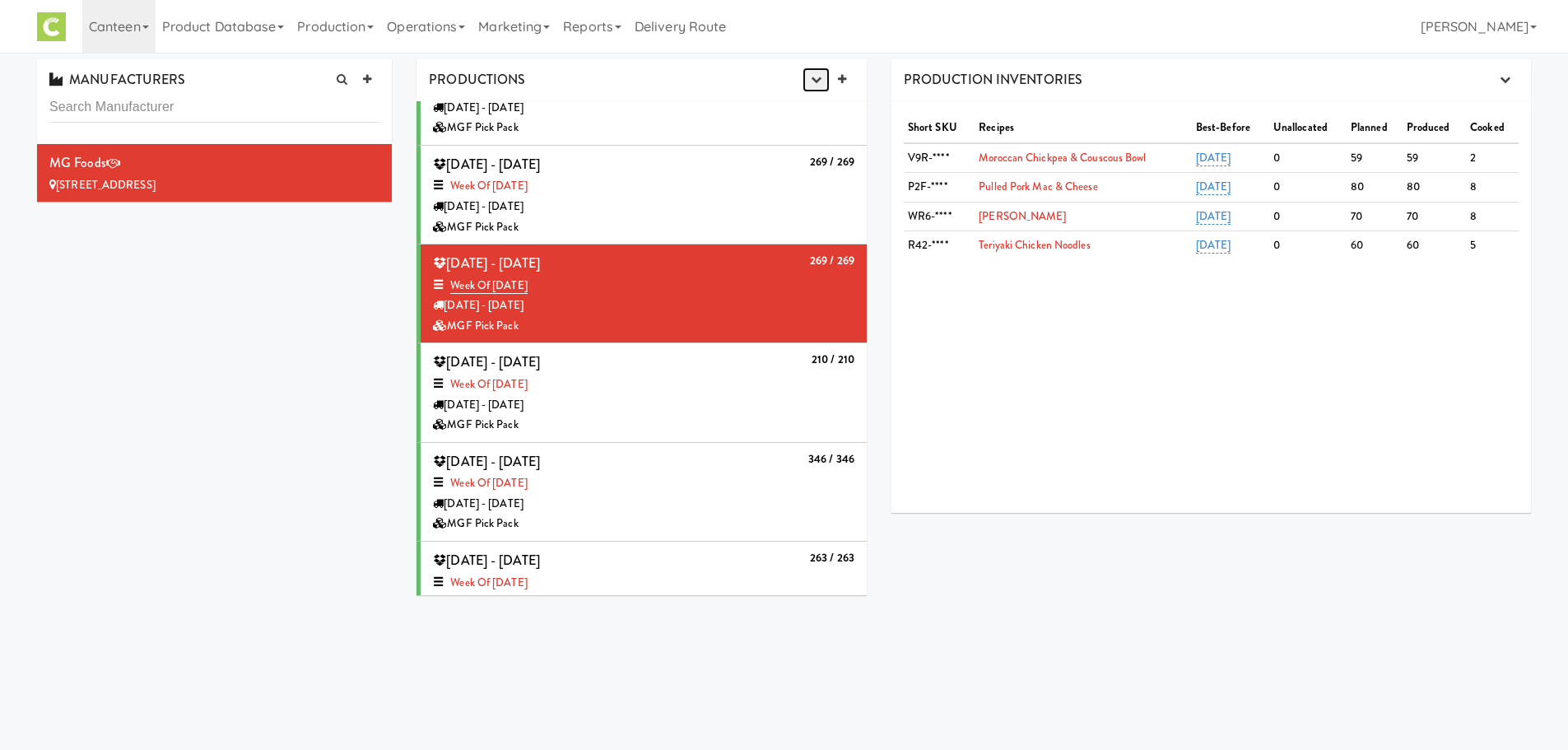
click at [807, 80] on button "button" at bounding box center [816, 80] width 27 height 25
click at [784, 124] on link "Production Planner" at bounding box center [775, 111] width 158 height 29
click at [726, 217] on div "MGF Pick Pack" at bounding box center [643, 227] width 421 height 21
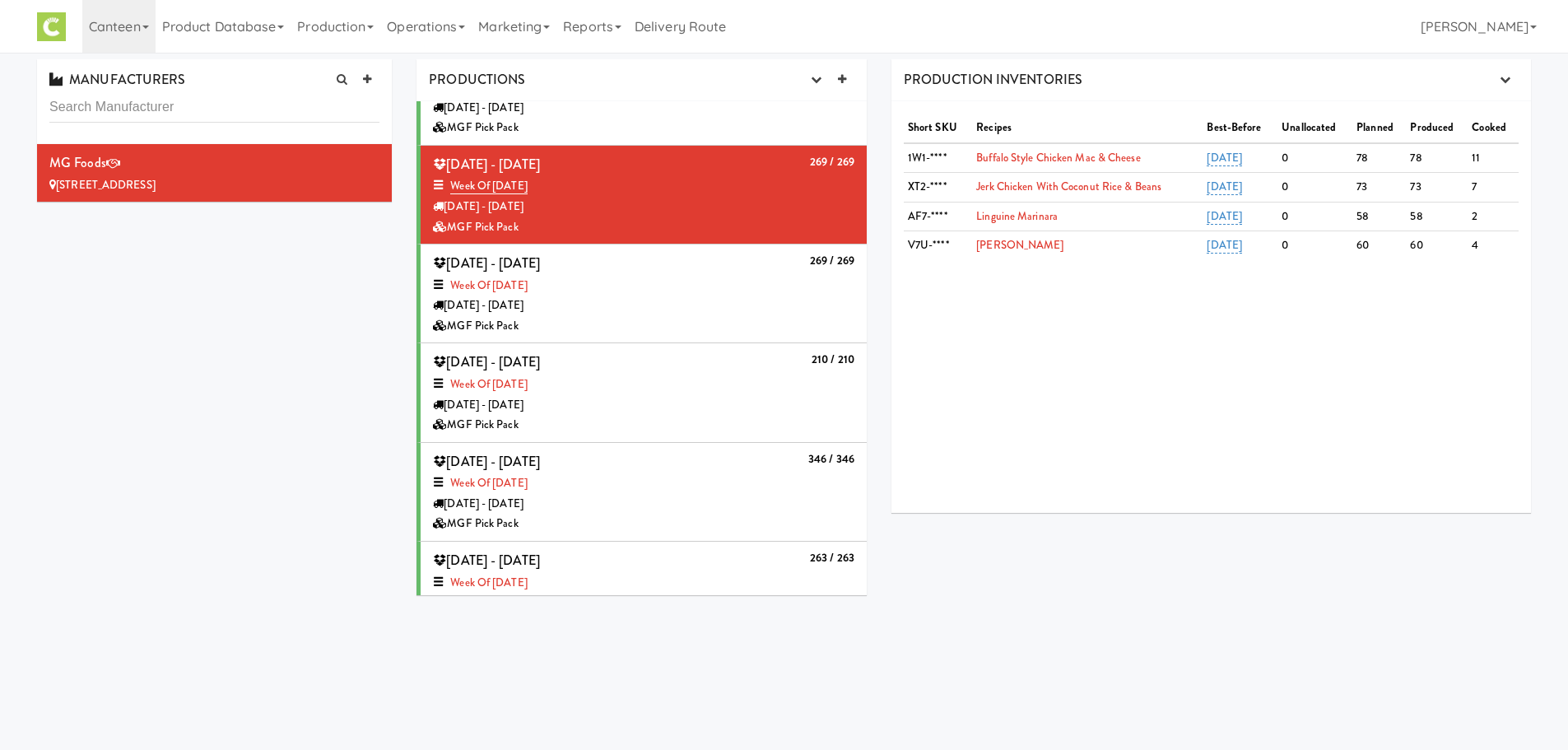
click at [810, 94] on div "PRODUCTIONS Production Planner" at bounding box center [642, 80] width 451 height 42
click at [812, 90] on button "button" at bounding box center [816, 80] width 27 height 25
click at [795, 109] on link "Production Planner" at bounding box center [775, 111] width 158 height 29
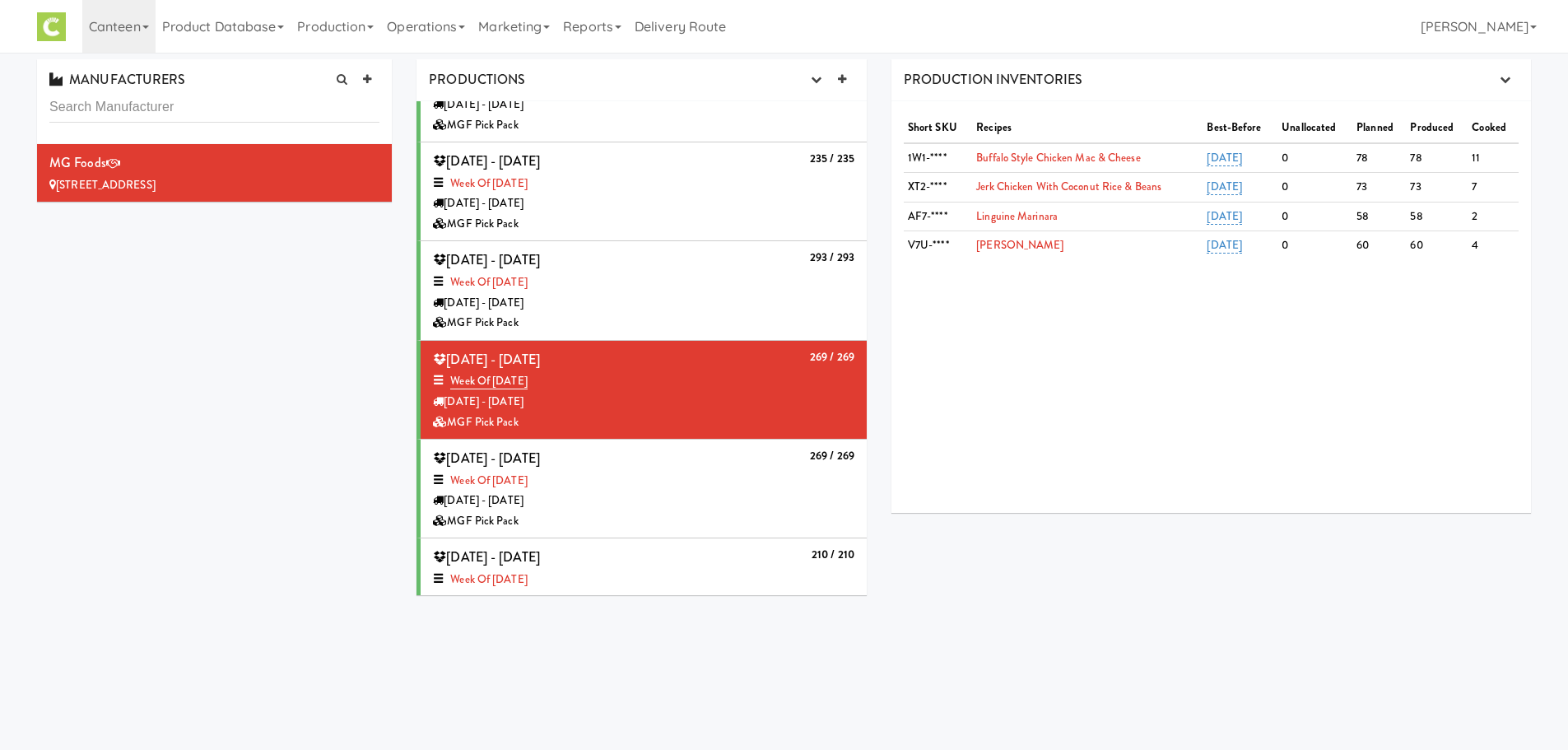
scroll to position [154, 0]
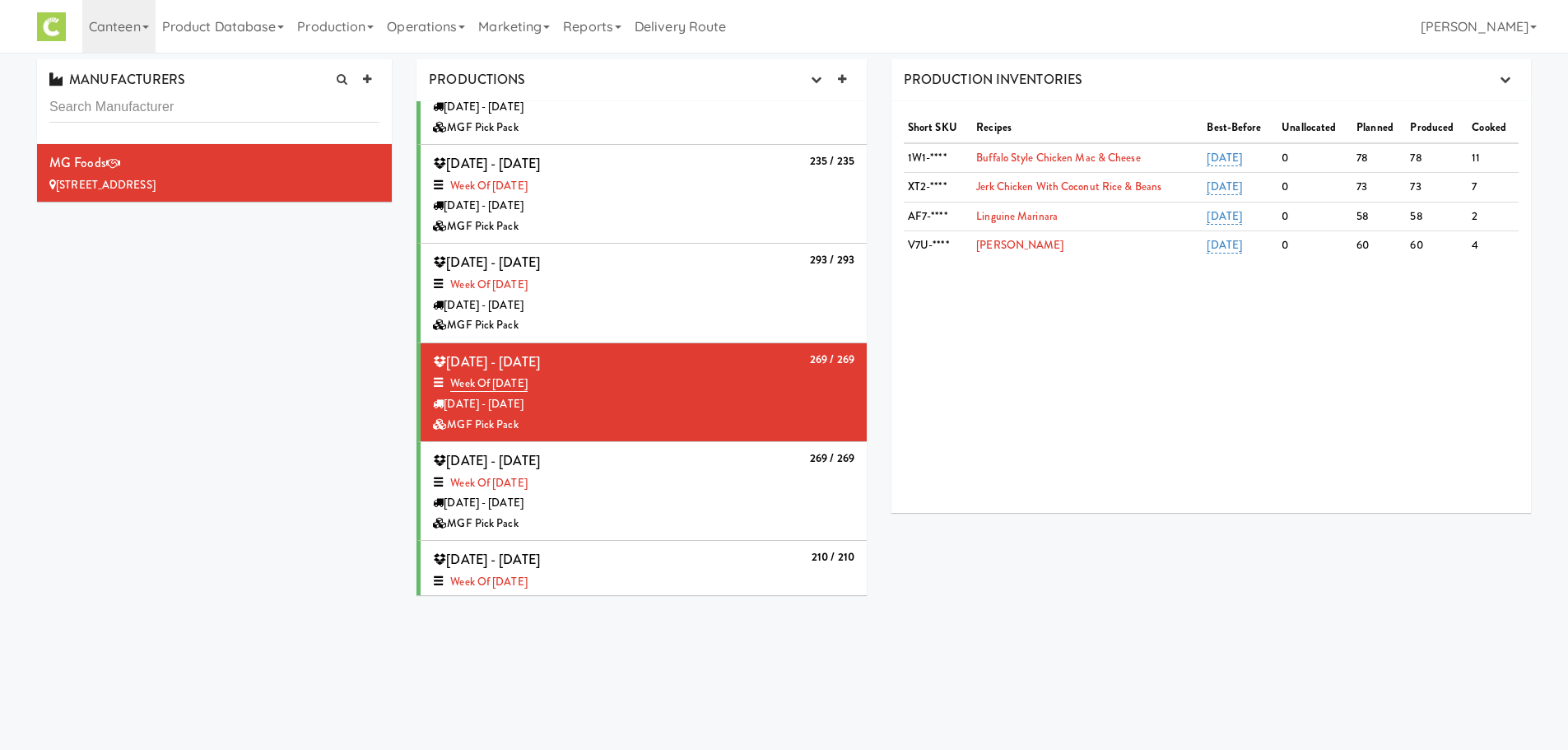
click at [685, 296] on div "Tuesday - Jul 22" at bounding box center [643, 306] width 421 height 21
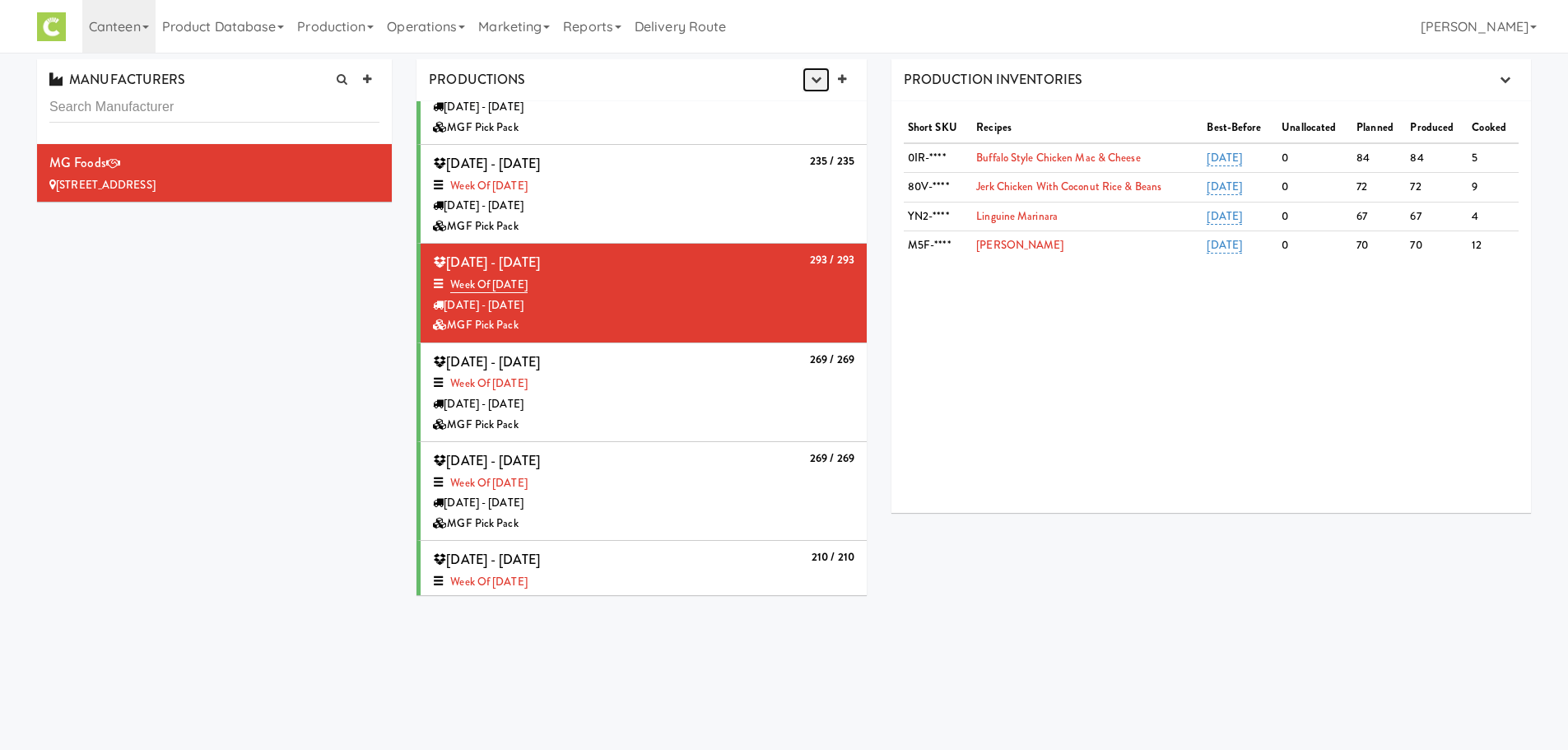
click at [817, 86] on button "button" at bounding box center [816, 80] width 27 height 25
click at [768, 123] on link "Production Planner" at bounding box center [775, 111] width 158 height 29
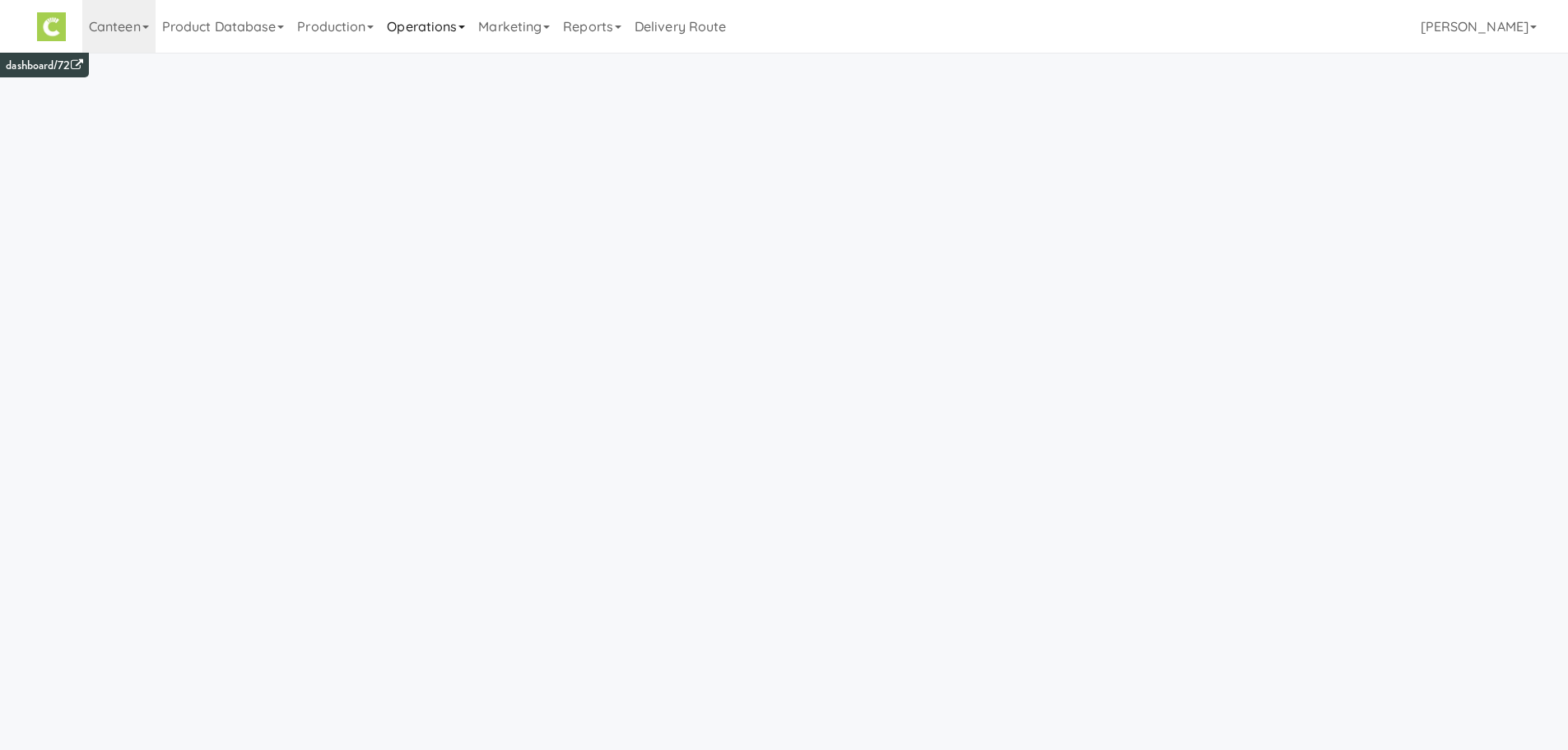
click at [446, 27] on link "Operations" at bounding box center [426, 26] width 91 height 53
click at [349, 39] on link "Production" at bounding box center [335, 26] width 89 height 53
click at [430, 25] on link "Operations" at bounding box center [426, 26] width 91 height 53
click at [434, 58] on link "Sites" at bounding box center [445, 72] width 131 height 29
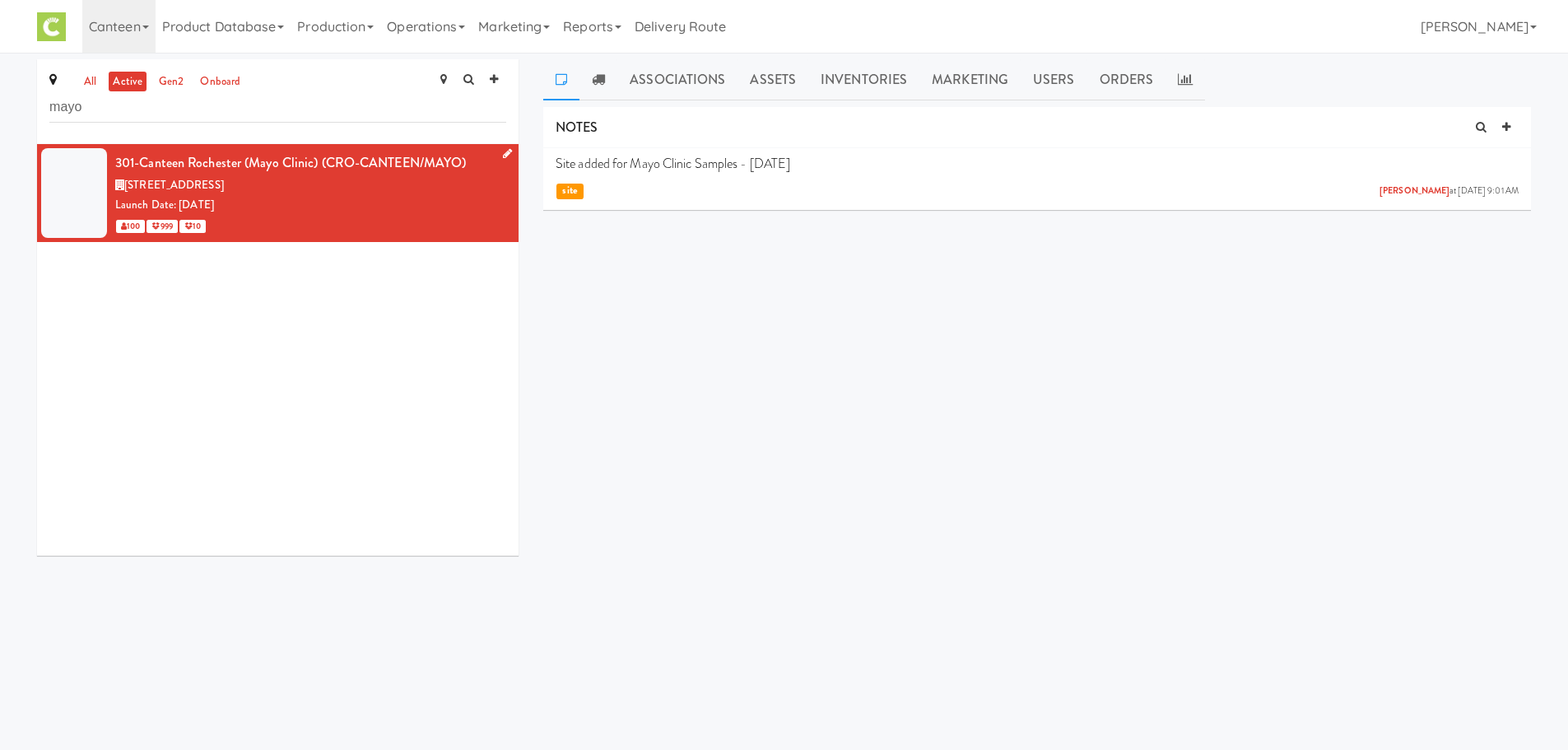
type input "mayo"
click at [434, 193] on div "[STREET_ADDRESS]" at bounding box center [310, 185] width 391 height 21
click at [1101, 78] on link "Orders" at bounding box center [1126, 80] width 79 height 41
click at [1188, 78] on link at bounding box center [1185, 80] width 39 height 41
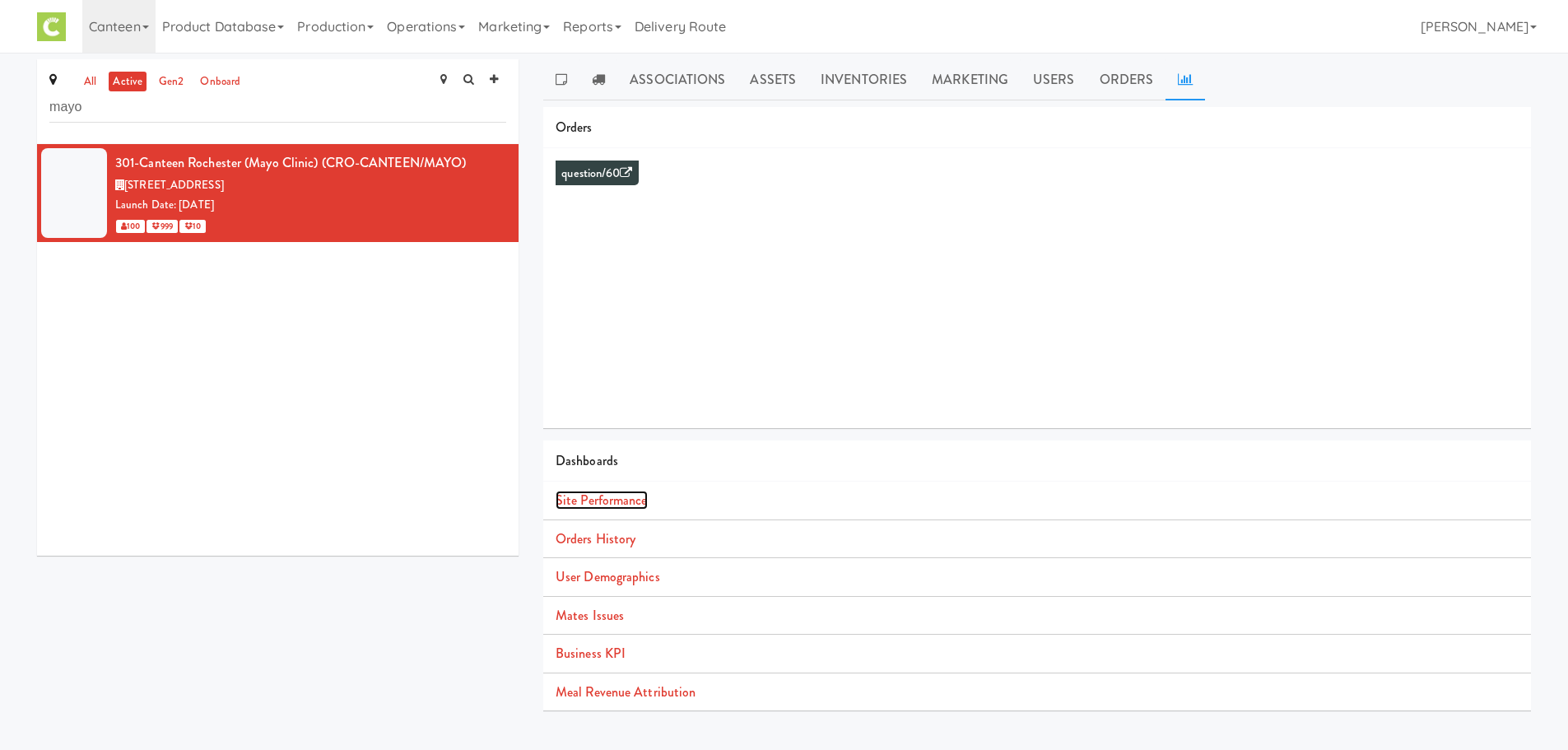
click at [615, 496] on link "Site Performance" at bounding box center [601, 500] width 92 height 19
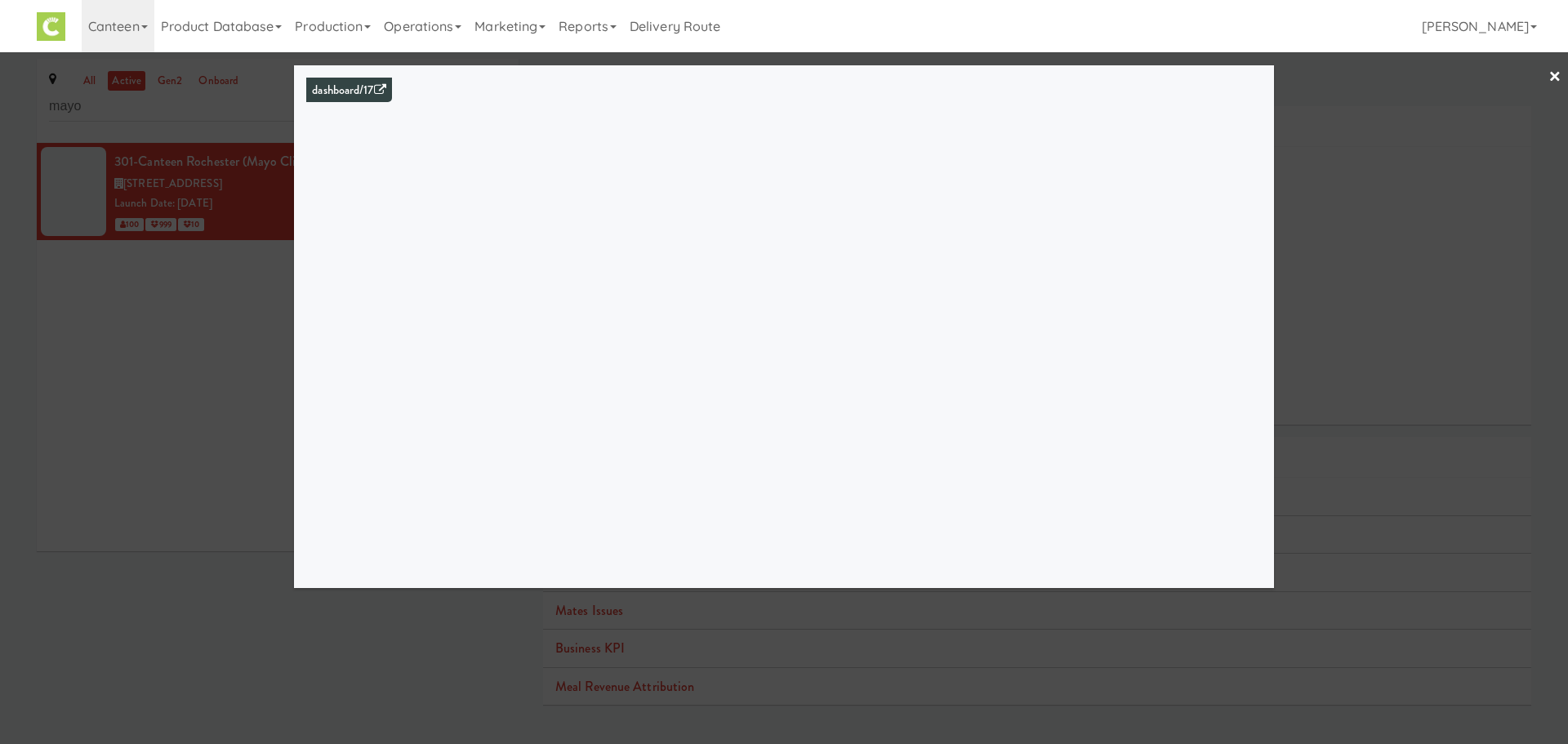
click at [1368, 169] on div at bounding box center [784, 372] width 1568 height 744
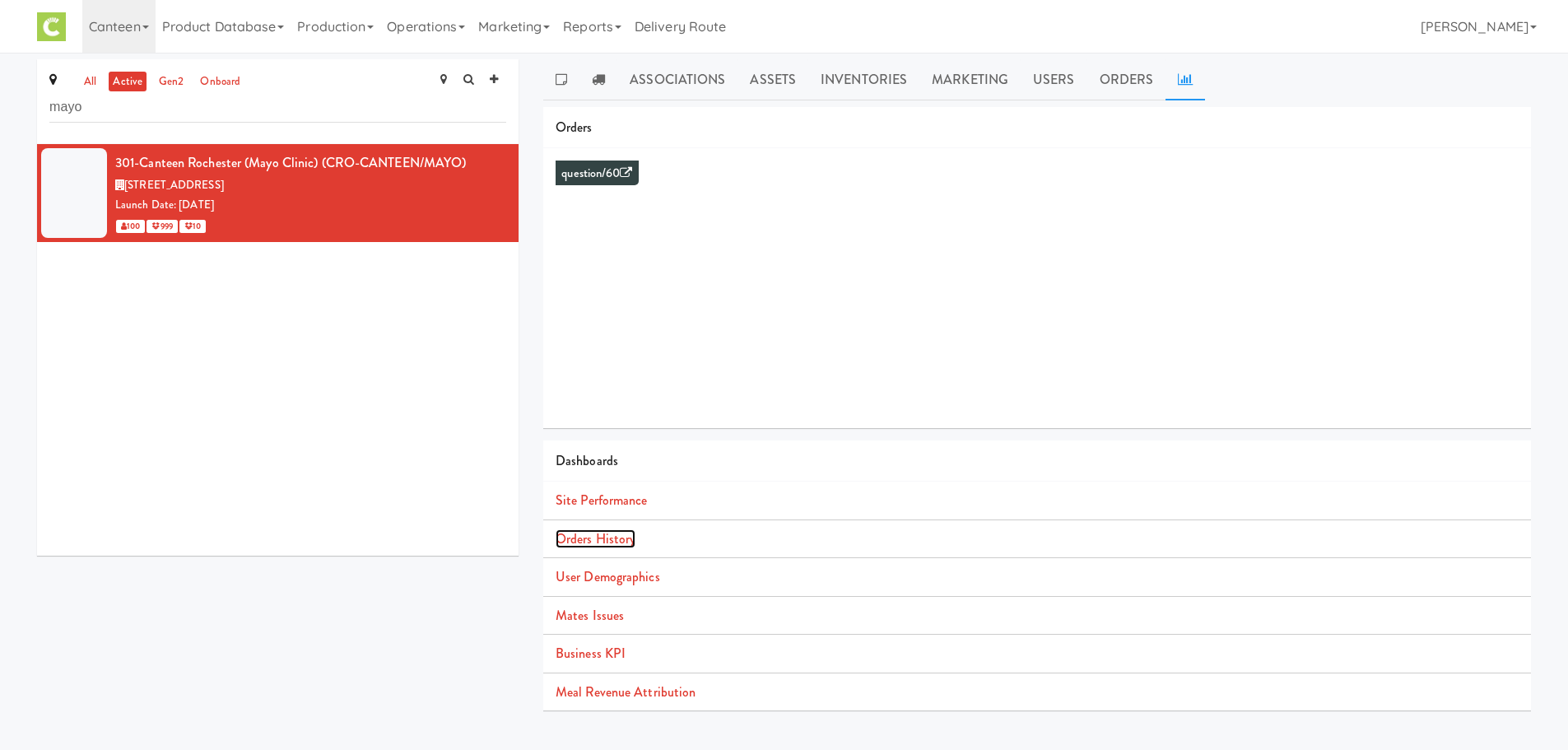
click at [633, 542] on link "Orders History" at bounding box center [594, 538] width 80 height 19
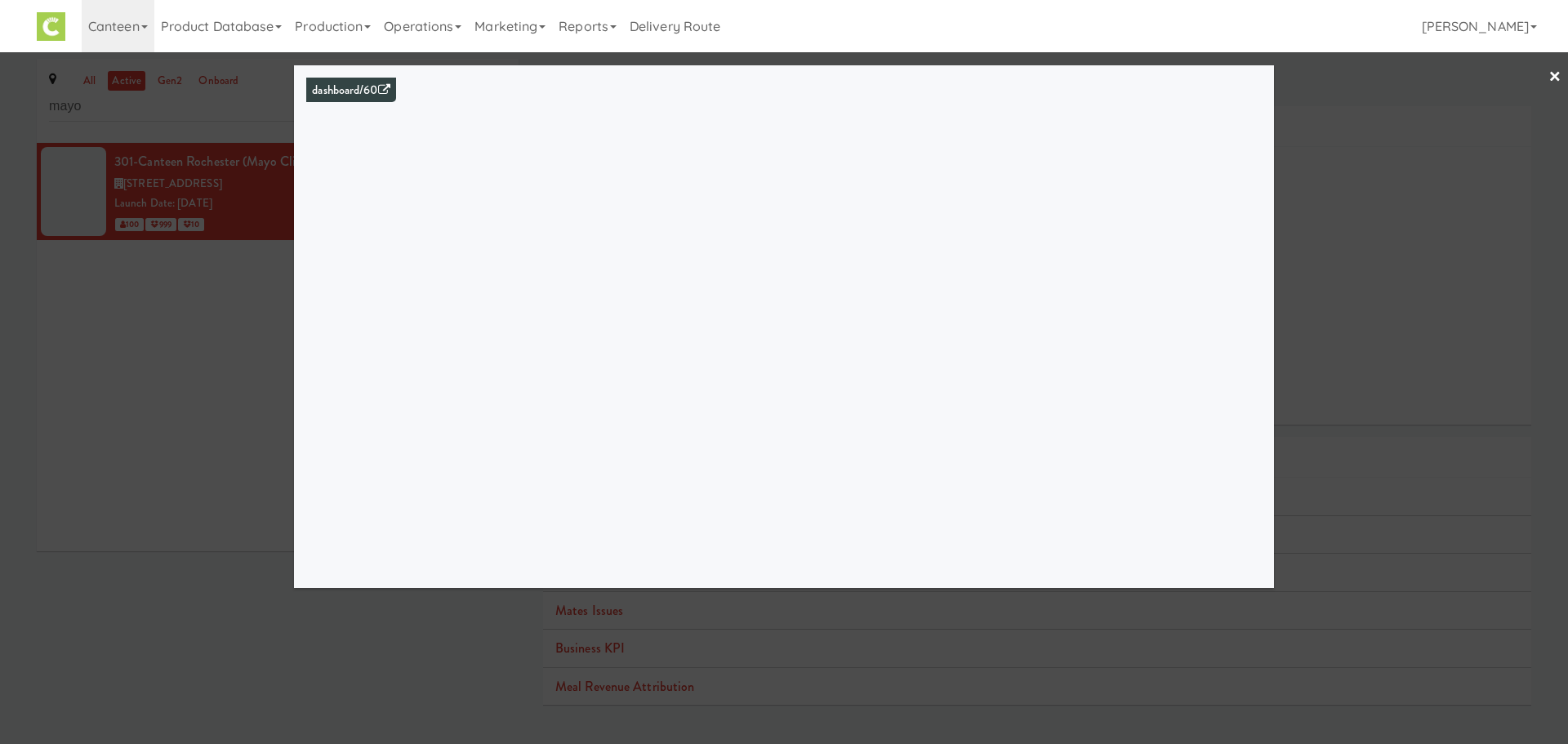
click at [1562, 74] on div at bounding box center [784, 372] width 1568 height 744
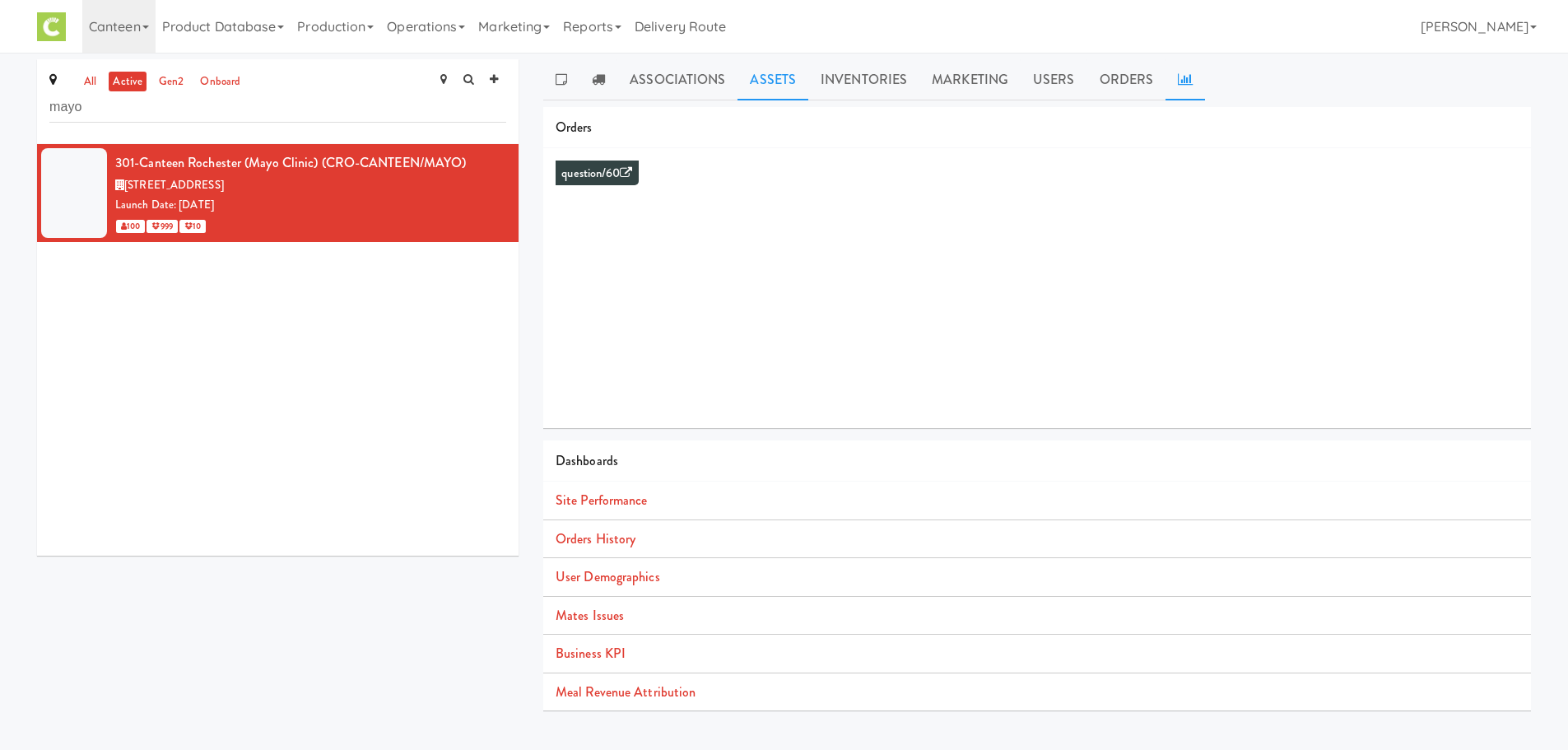
click at [768, 89] on link "Assets" at bounding box center [772, 80] width 71 height 41
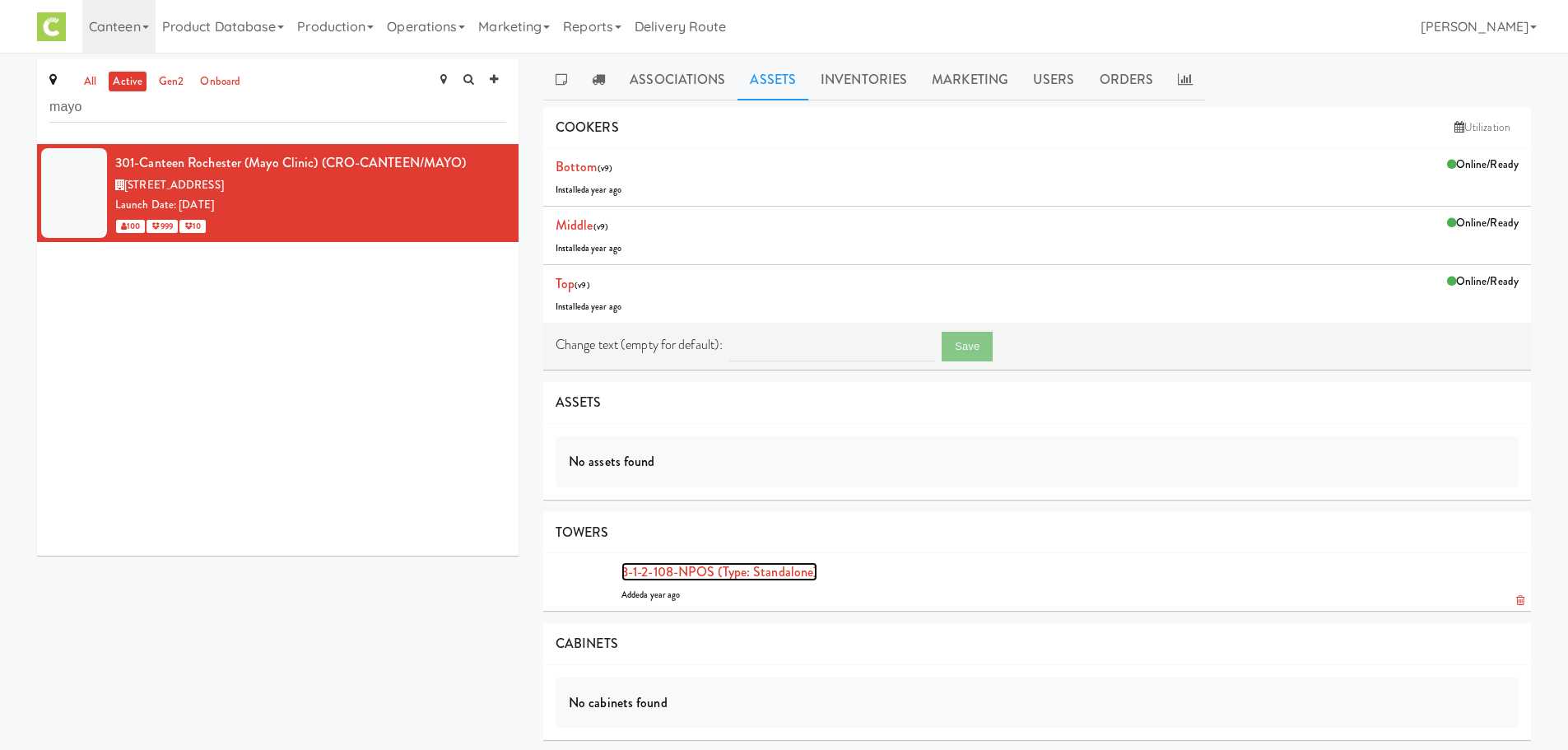
click at [686, 574] on link "3-1-2-108-NPOS (type: standalone)" at bounding box center [719, 571] width 196 height 19
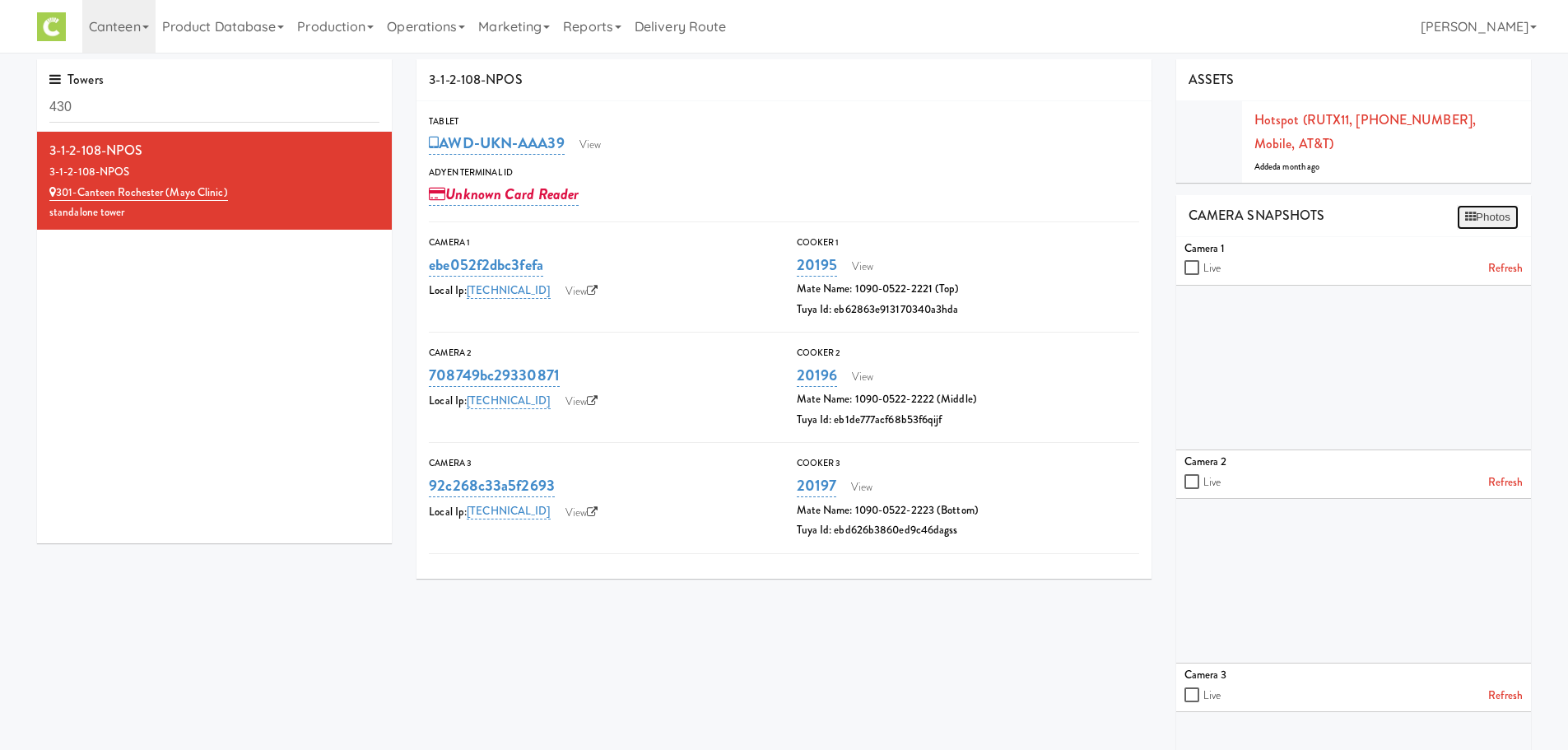
click at [1471, 205] on button "Photos" at bounding box center [1488, 217] width 62 height 25
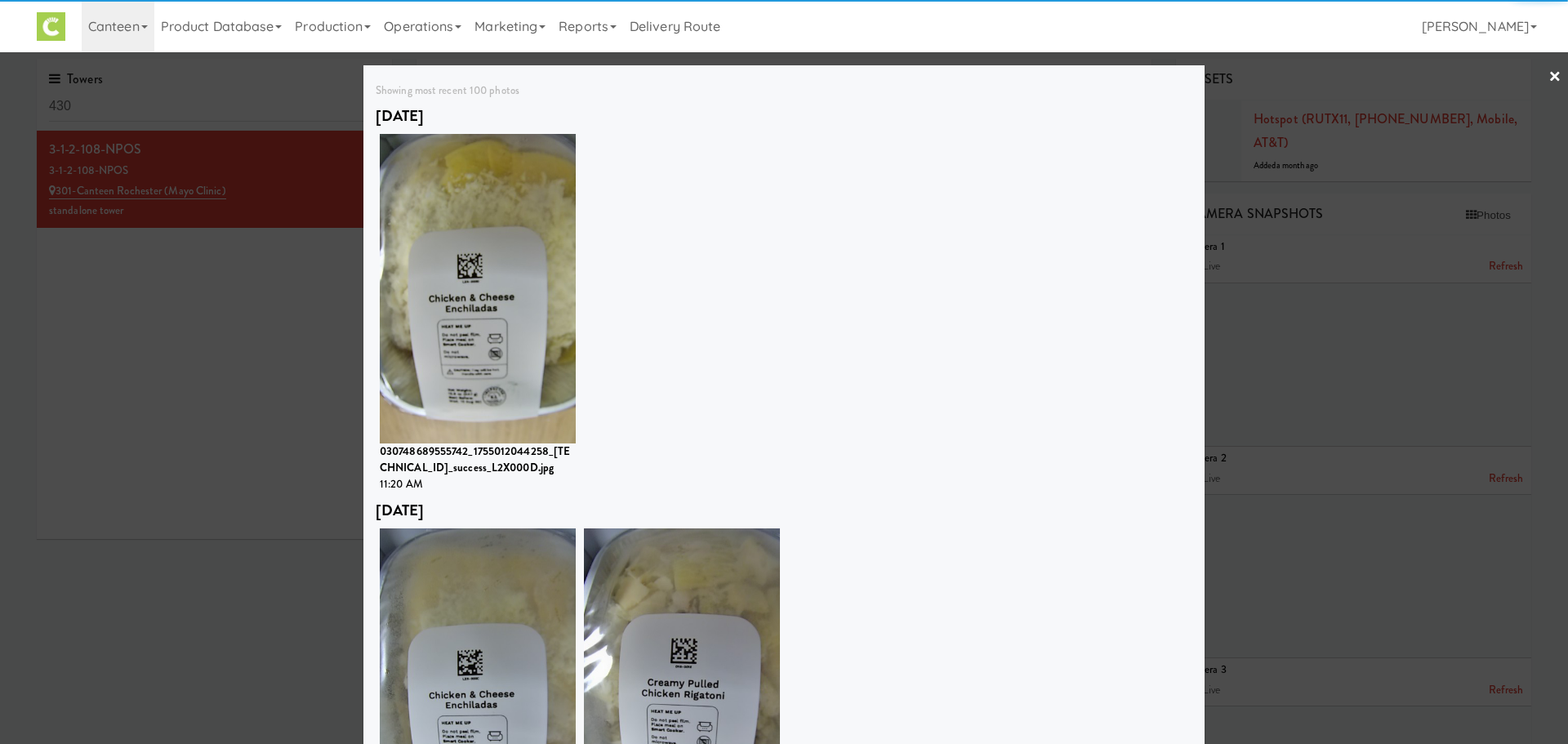
click at [889, 220] on div "[DATE] 030748689555742_1755012044258_[TECHNICAL_ID]_success_L2X000D.jpg 11:20 AM" at bounding box center [783, 299] width 817 height 395
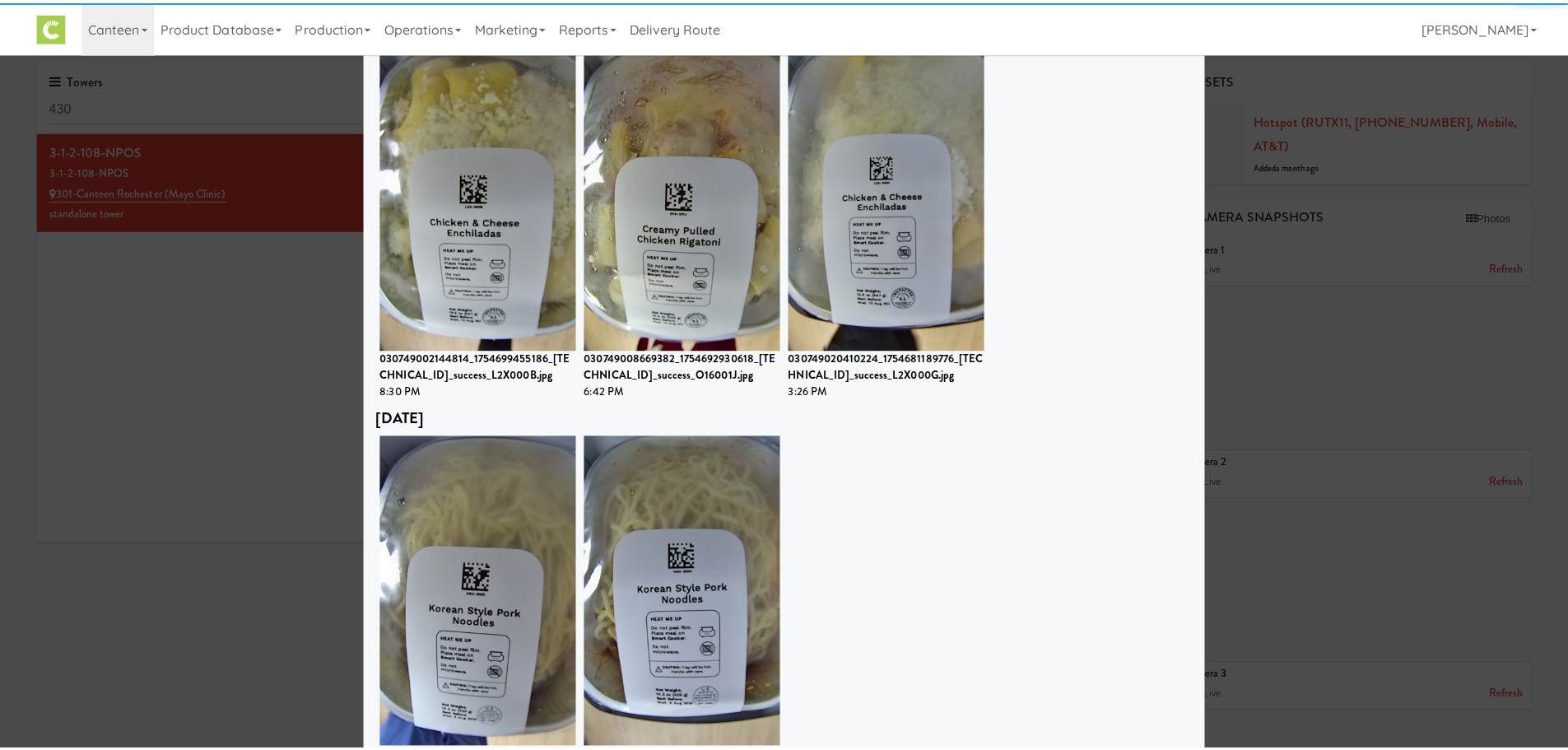
scroll to position [738, 0]
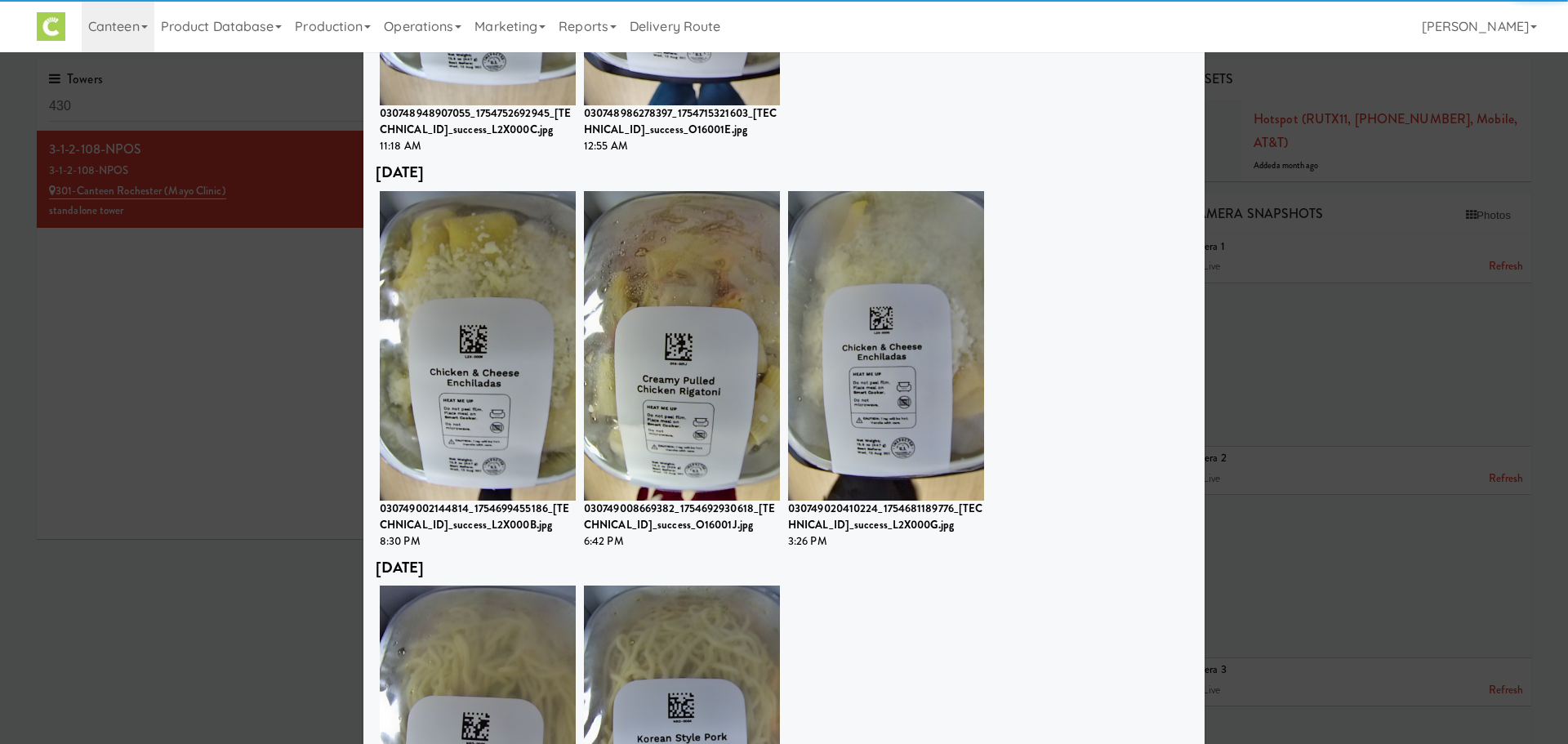
click at [224, 365] on div at bounding box center [784, 372] width 1568 height 744
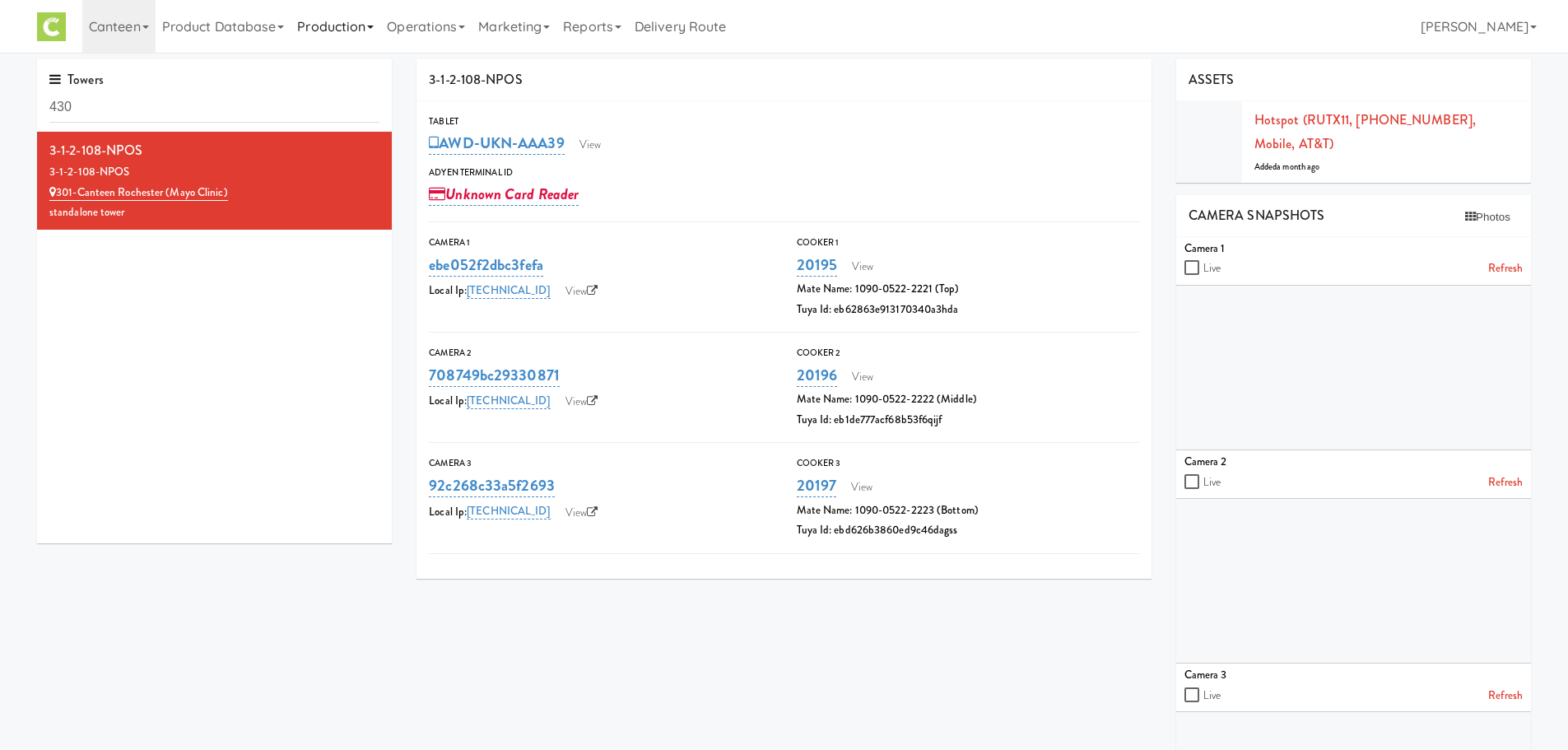
click at [347, 39] on link "Production" at bounding box center [335, 26] width 89 height 53
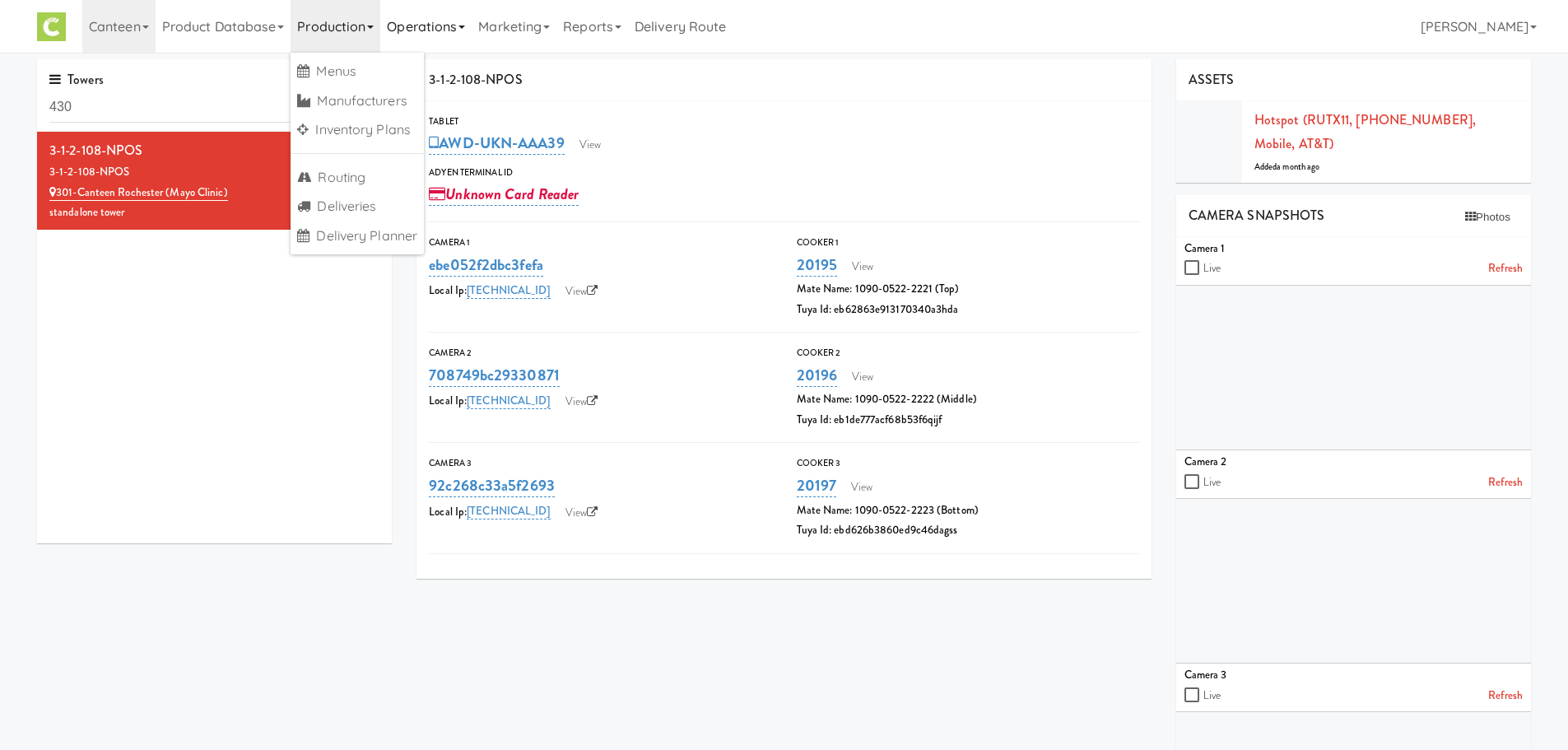
click at [434, 34] on link "Operations" at bounding box center [426, 26] width 91 height 53
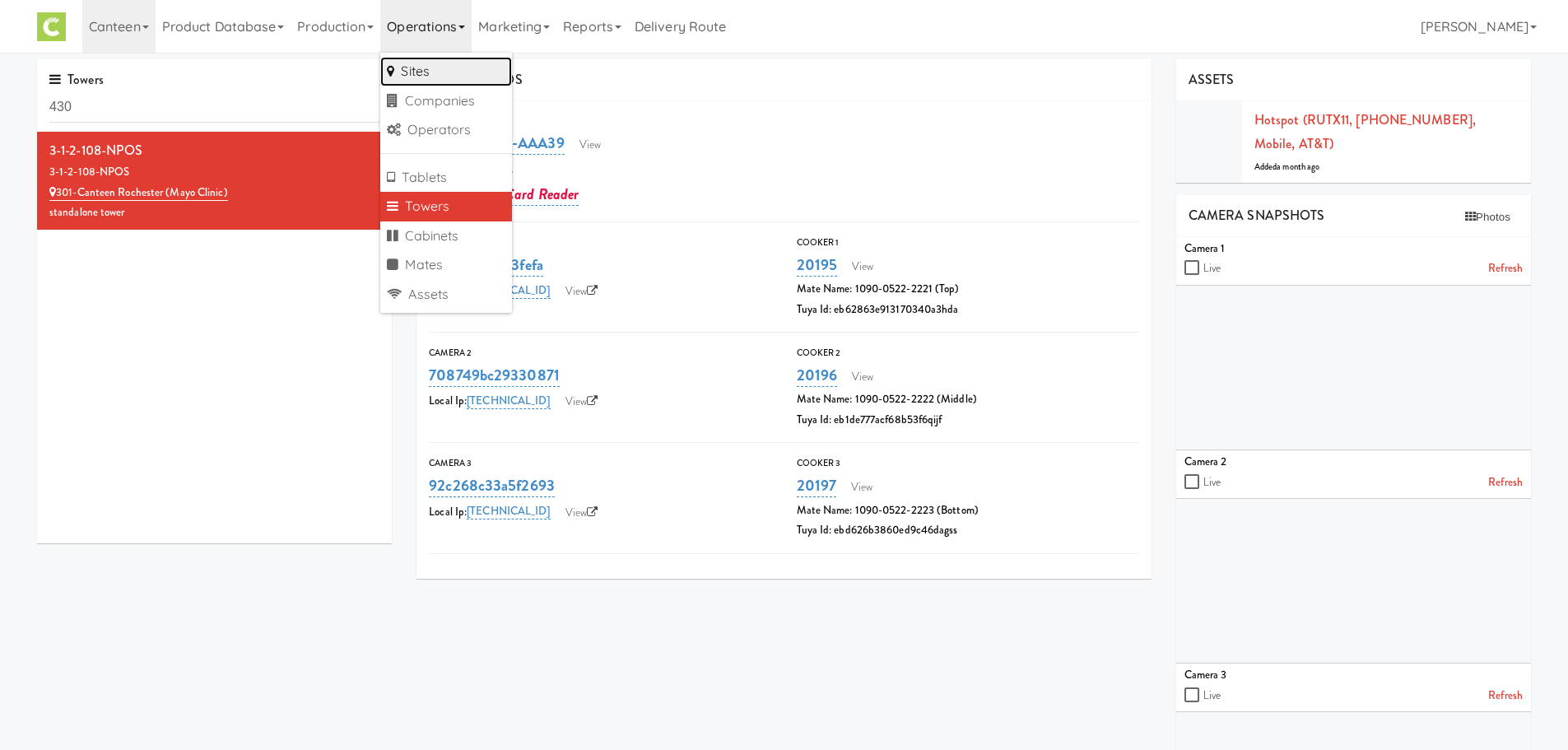
click at [433, 70] on link "Sites" at bounding box center [445, 72] width 131 height 29
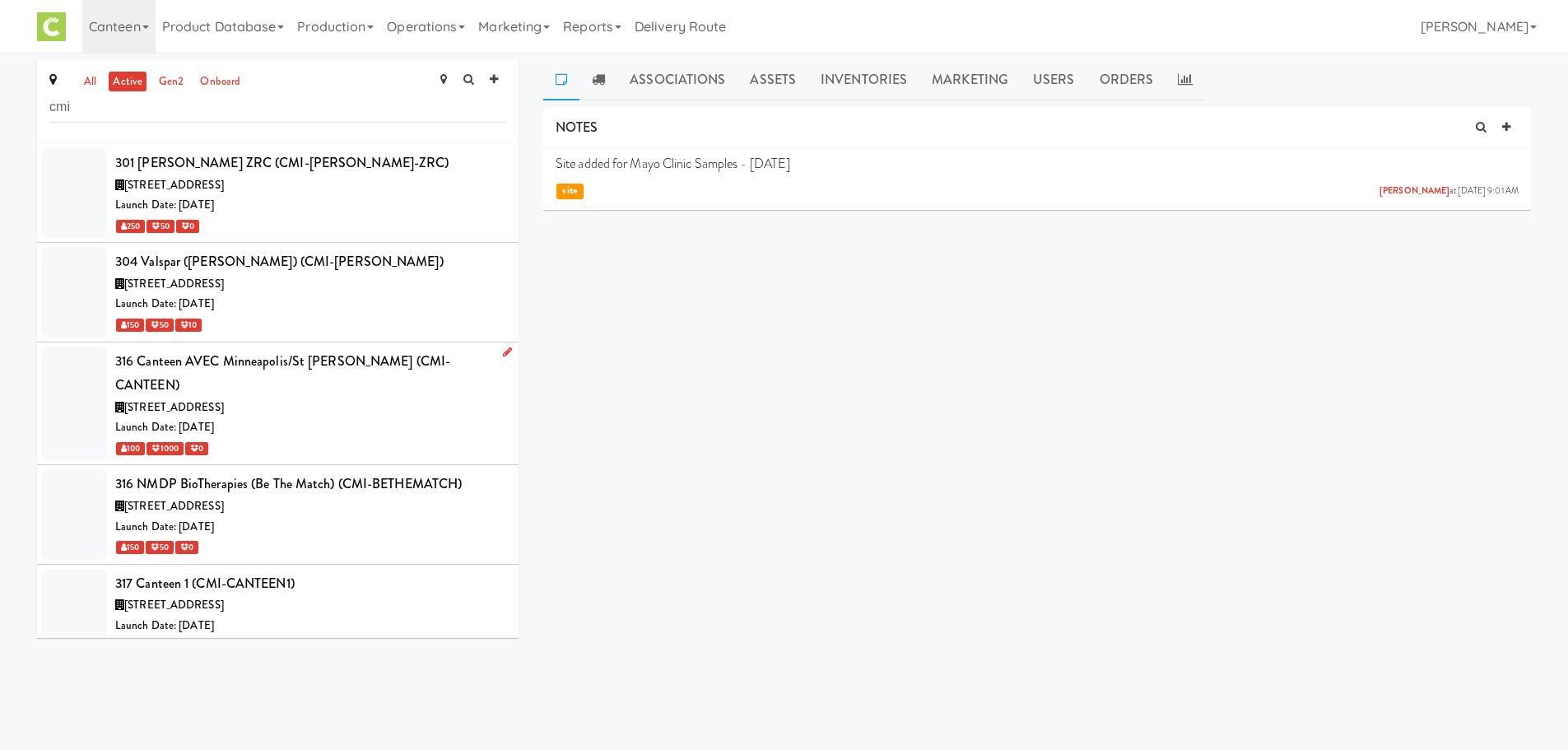
click at [380, 417] on div "Launch Date: [DATE]" at bounding box center [310, 427] width 391 height 21
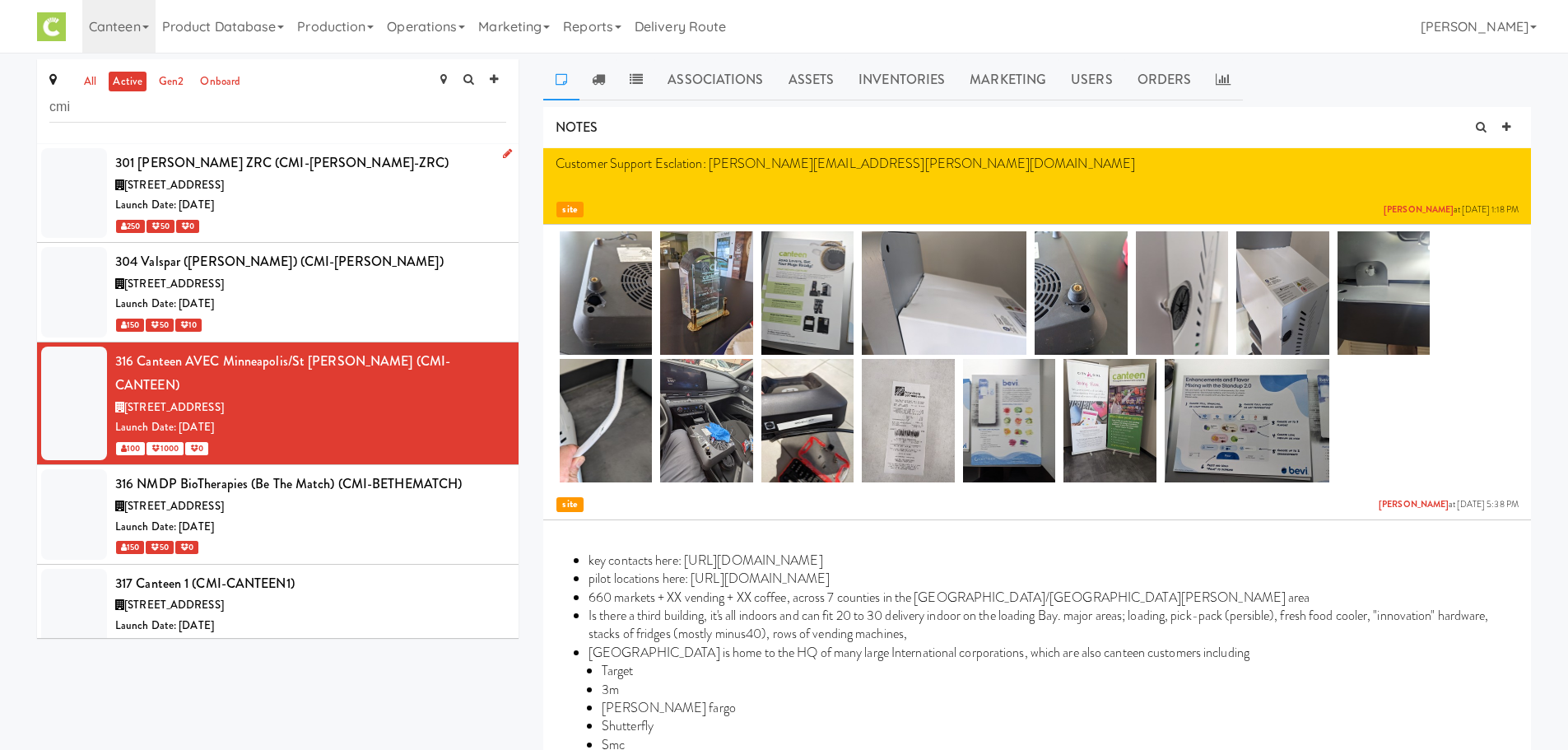
click at [318, 192] on div "[STREET_ADDRESS]" at bounding box center [310, 185] width 391 height 21
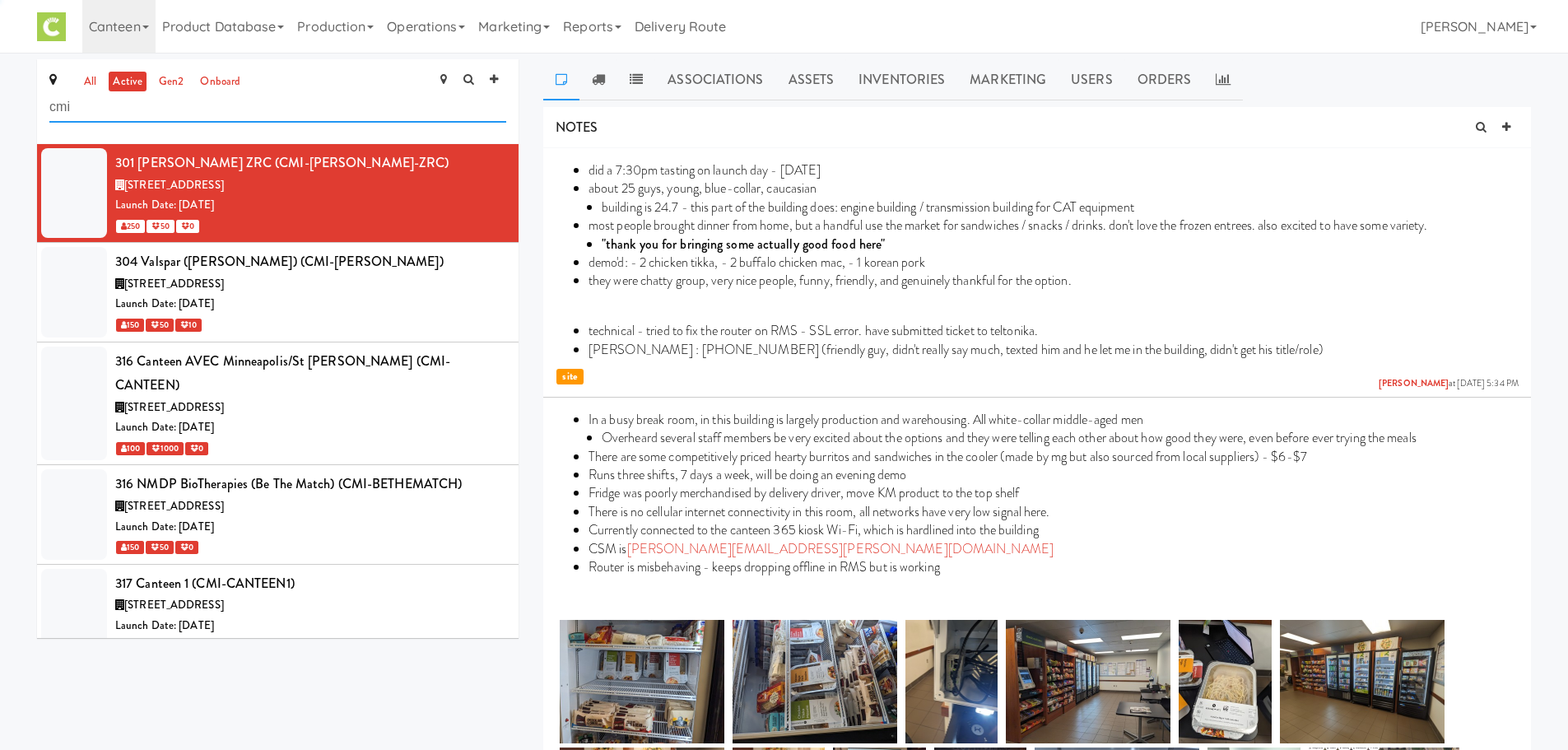
drag, startPoint x: 256, startPoint y: 105, endPoint x: 24, endPoint y: 164, distance: 239.4
click at [24, 164] on div "all active gen2 onboard cmi 301 [PERSON_NAME] ZRC (CMI-[PERSON_NAME]-ZRC) [STRE…" at bounding box center [784, 520] width 1568 height 923
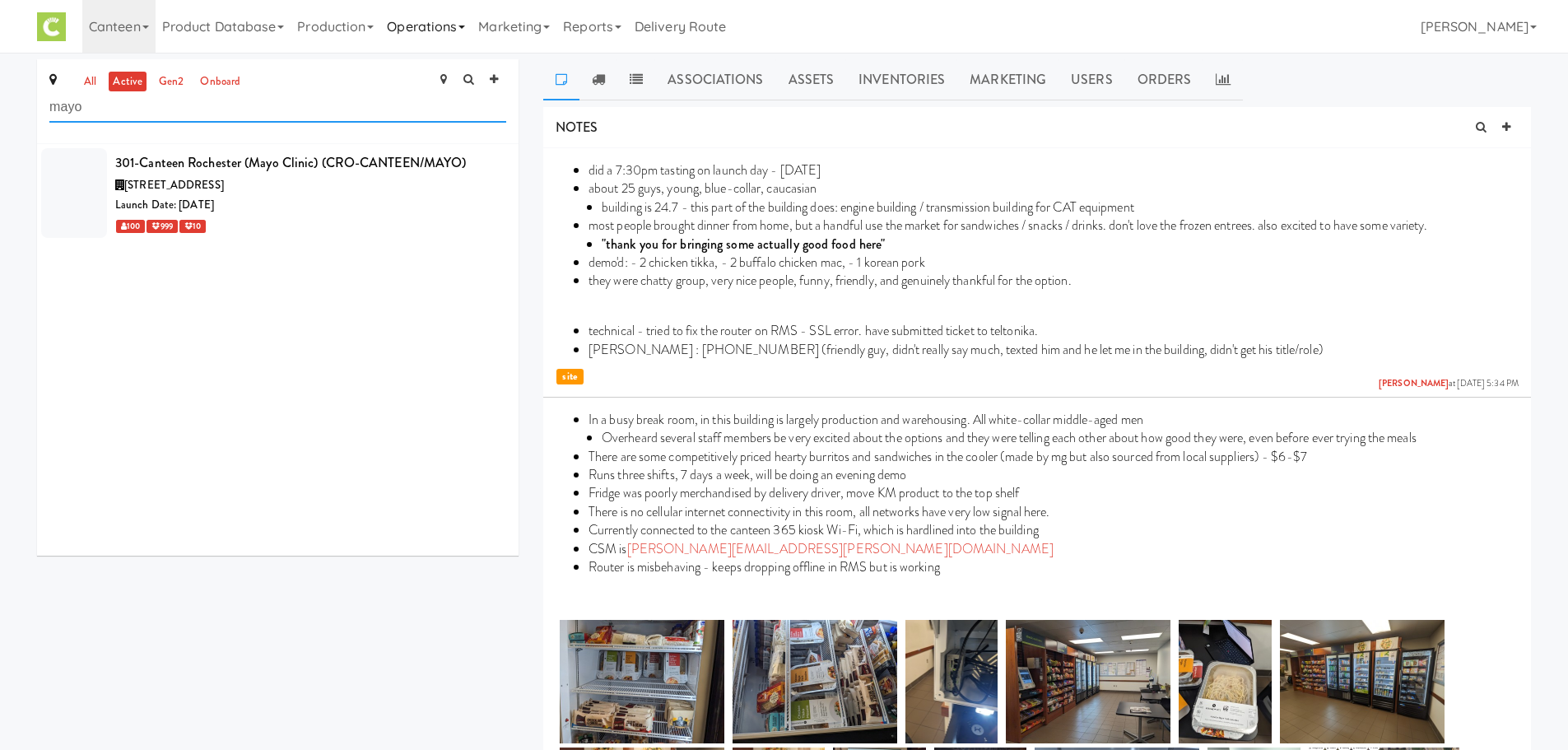
type input "mayo"
click at [503, 149] on icon at bounding box center [508, 154] width 9 height 11
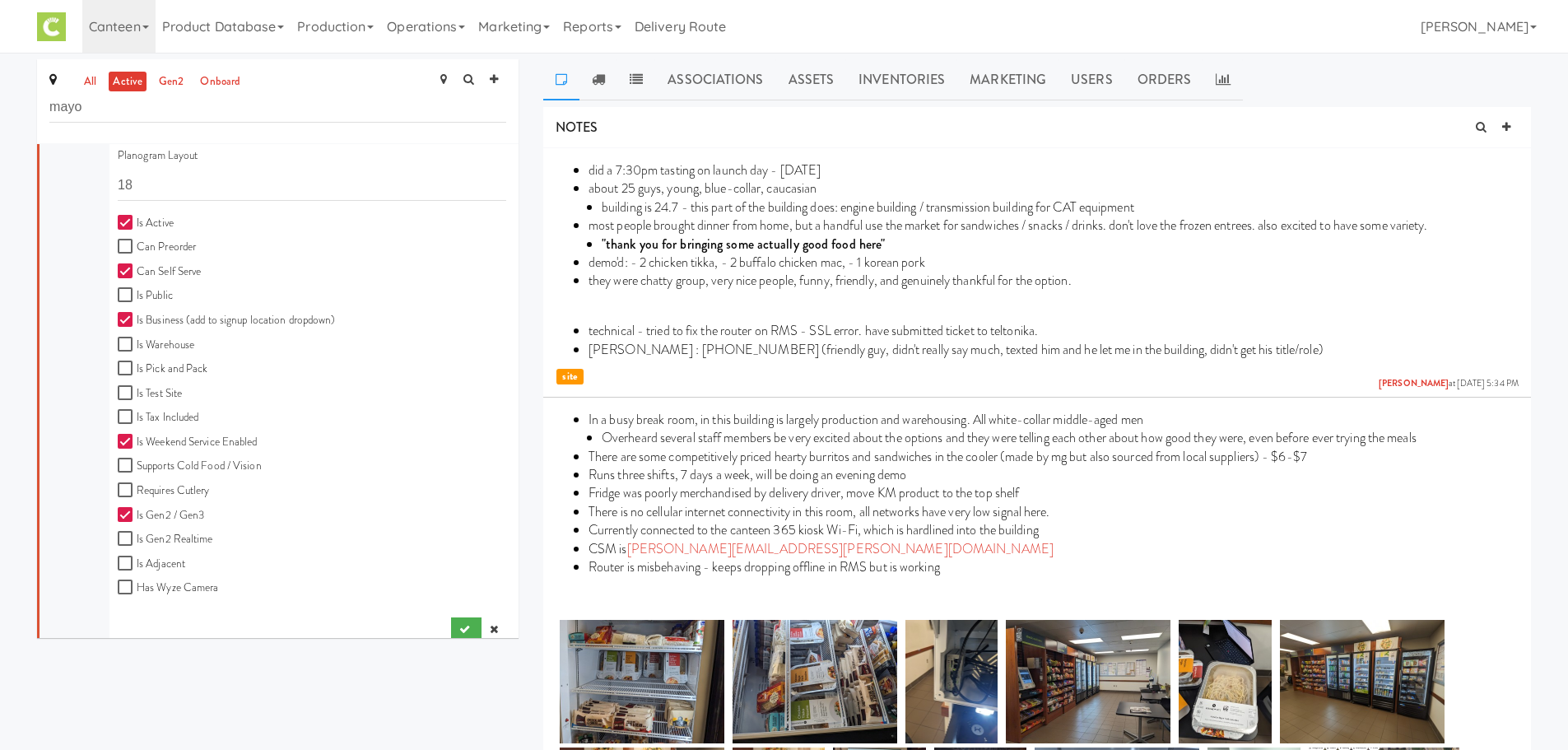
scroll to position [436, 0]
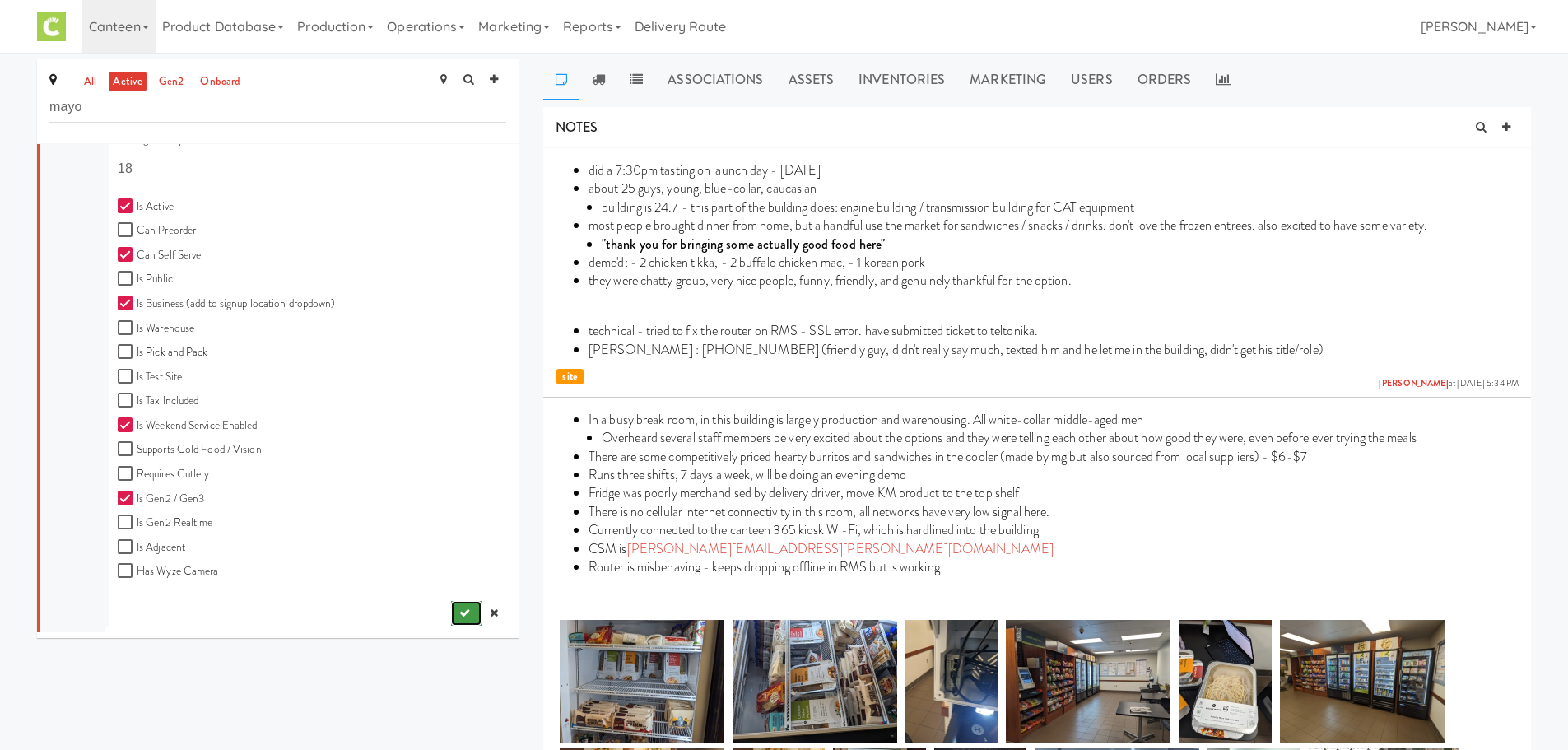
click at [451, 606] on button "submit" at bounding box center [467, 613] width 30 height 25
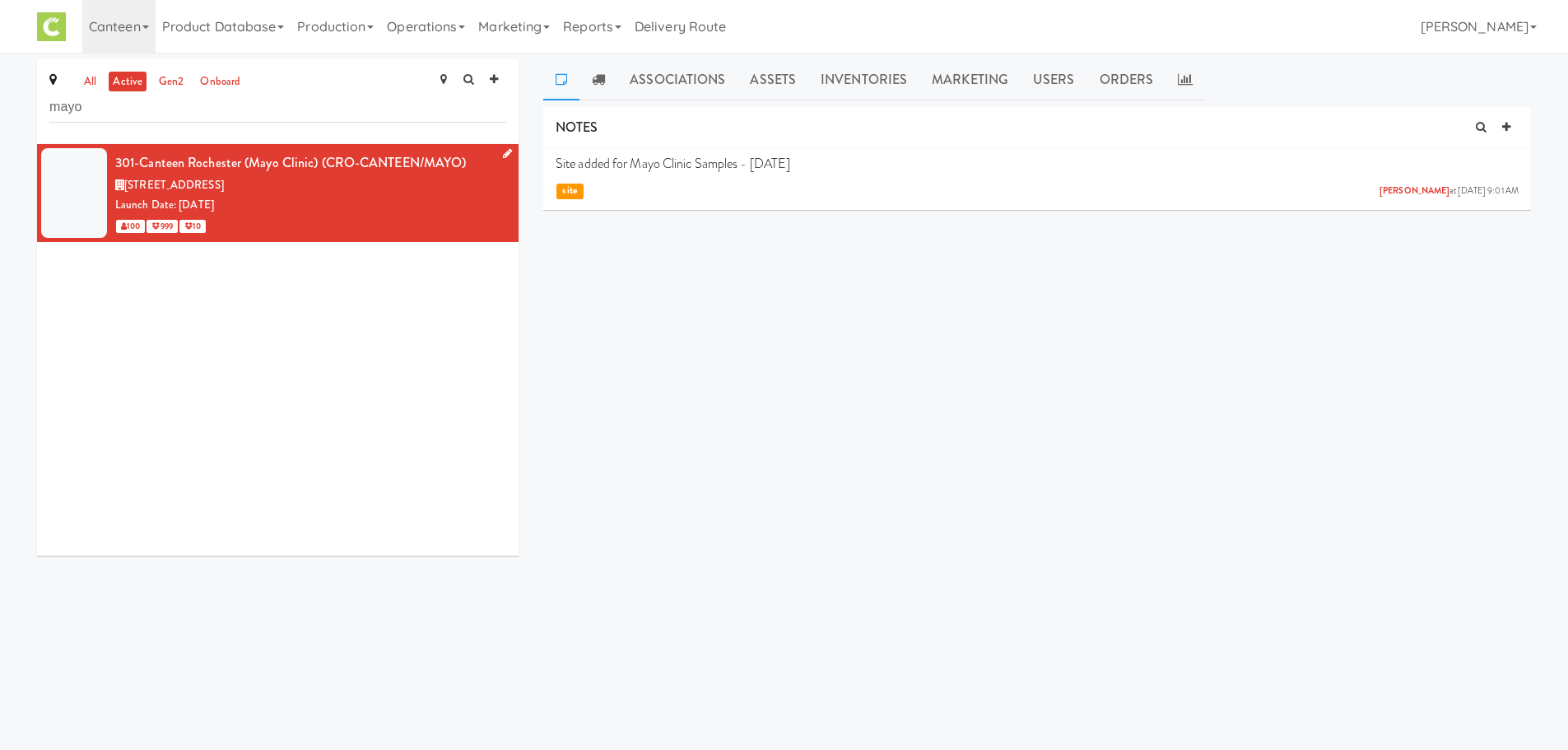
click at [503, 148] on icon at bounding box center [508, 154] width 9 height 11
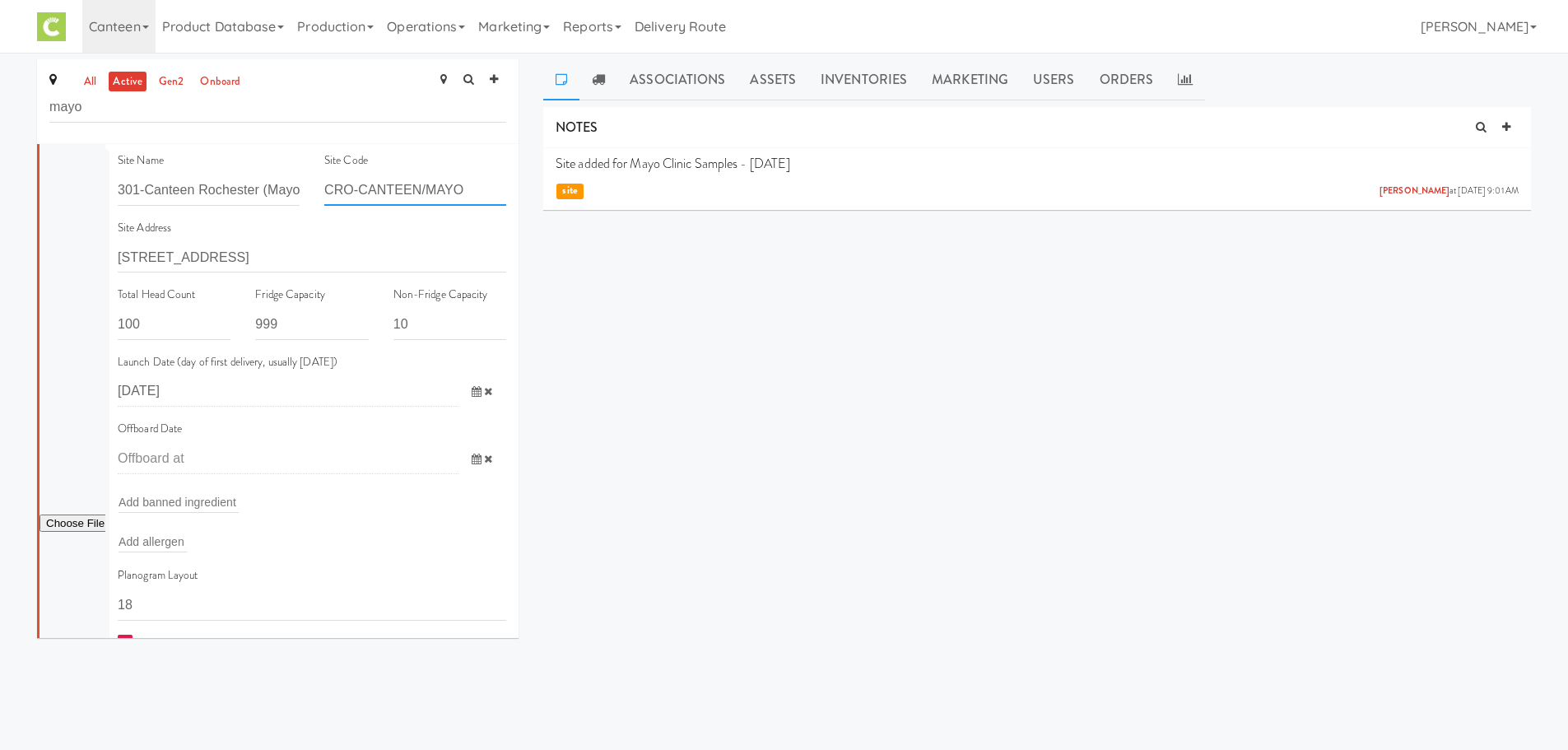
click at [345, 186] on input "CRO-CANTEEN/MAYO" at bounding box center [415, 190] width 181 height 30
click at [414, 182] on input "CMI-CANTEEN/MAYO" at bounding box center [415, 190] width 181 height 30
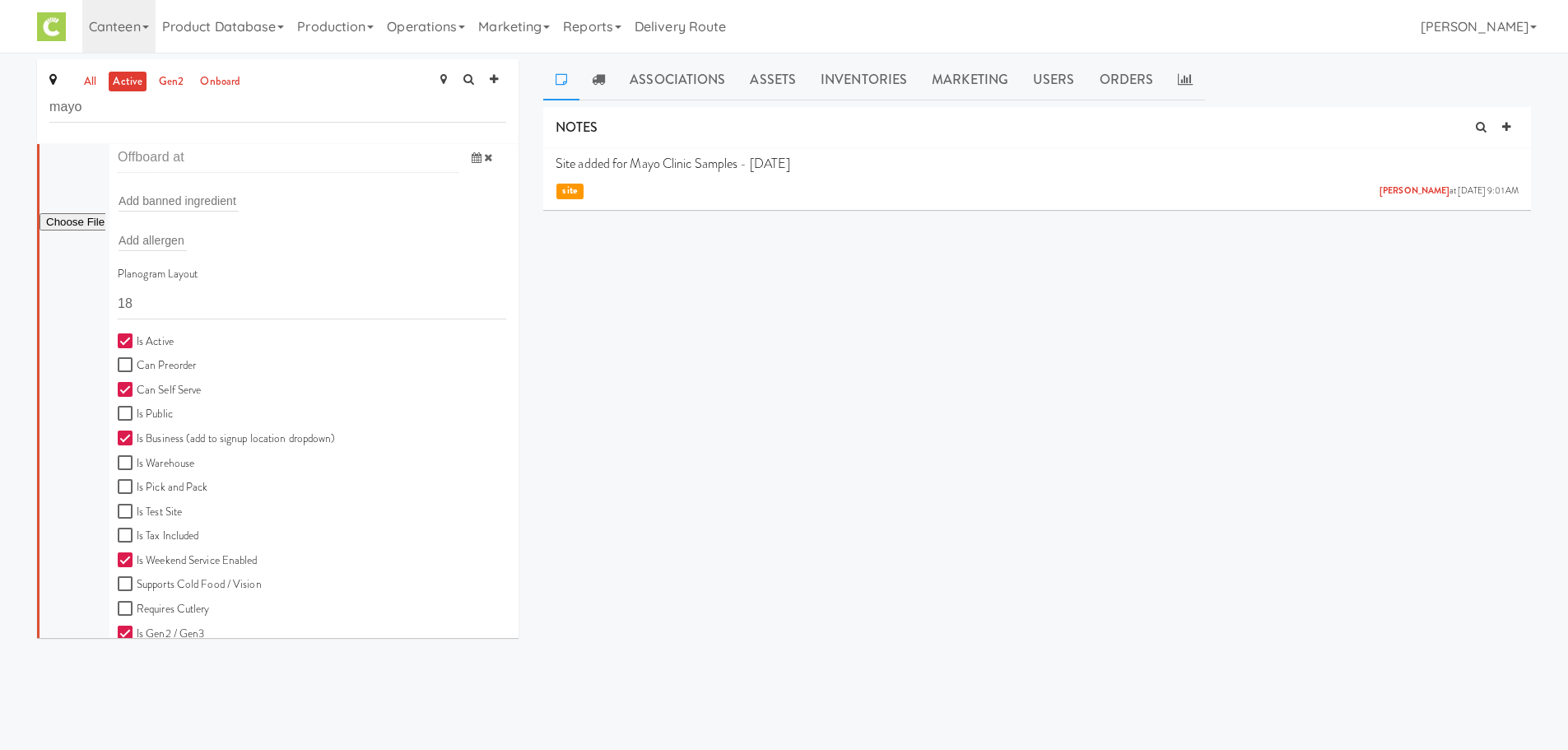
scroll to position [436, 0]
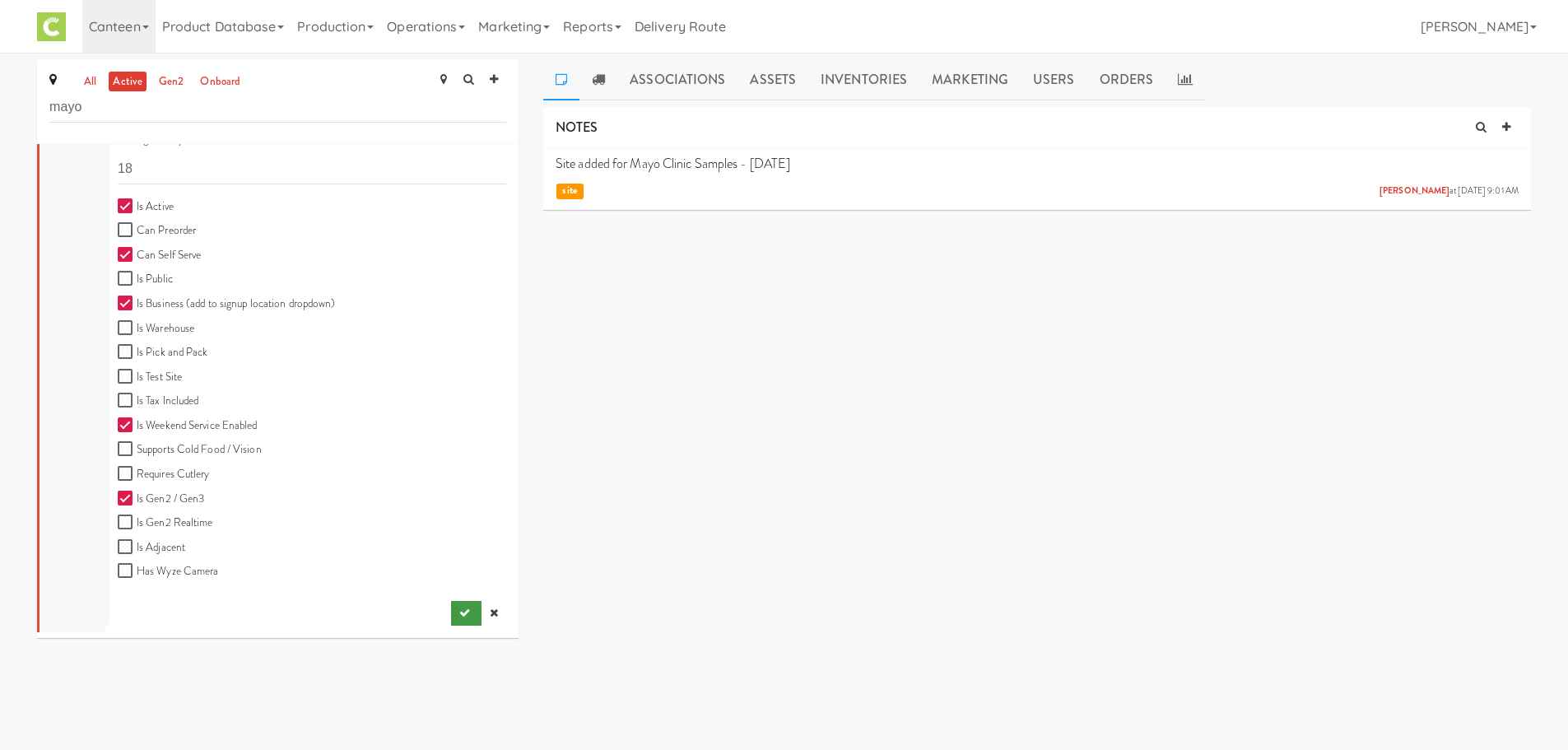
type input "CMI-CANTEEN/MAYO"
click at [451, 621] on button "submit" at bounding box center [467, 613] width 30 height 25
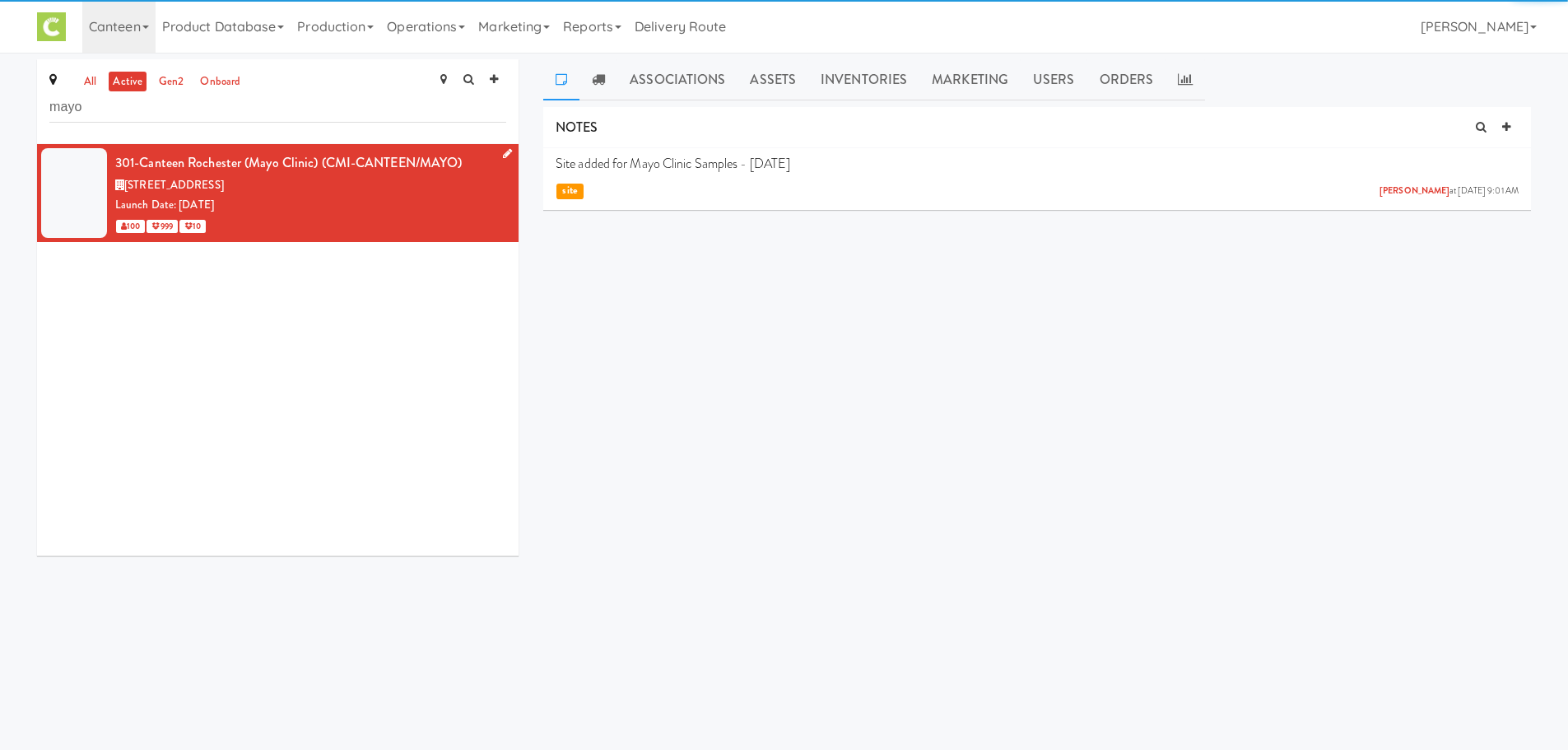
scroll to position [0, 0]
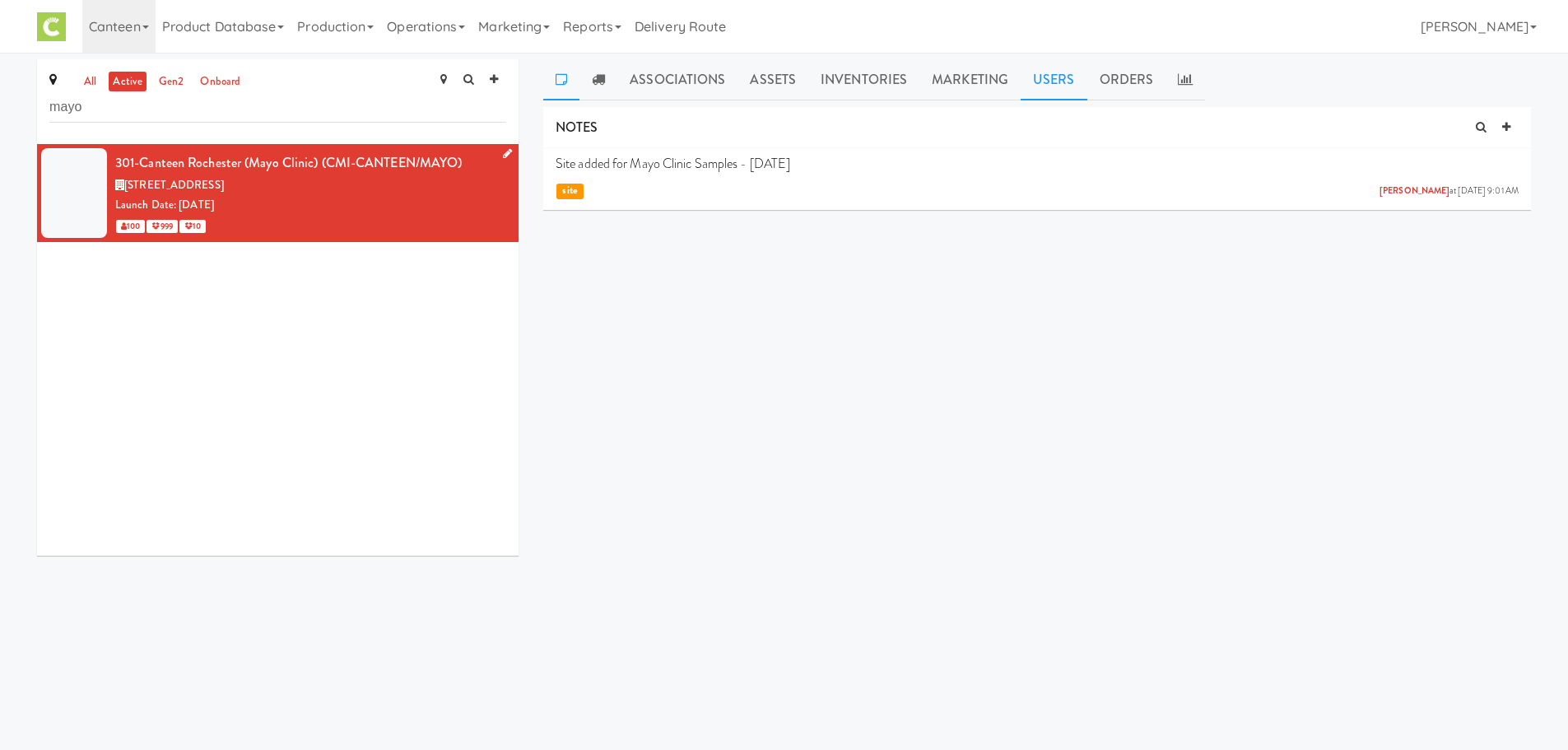
click at [1067, 81] on link "Users" at bounding box center [1054, 80] width 67 height 41
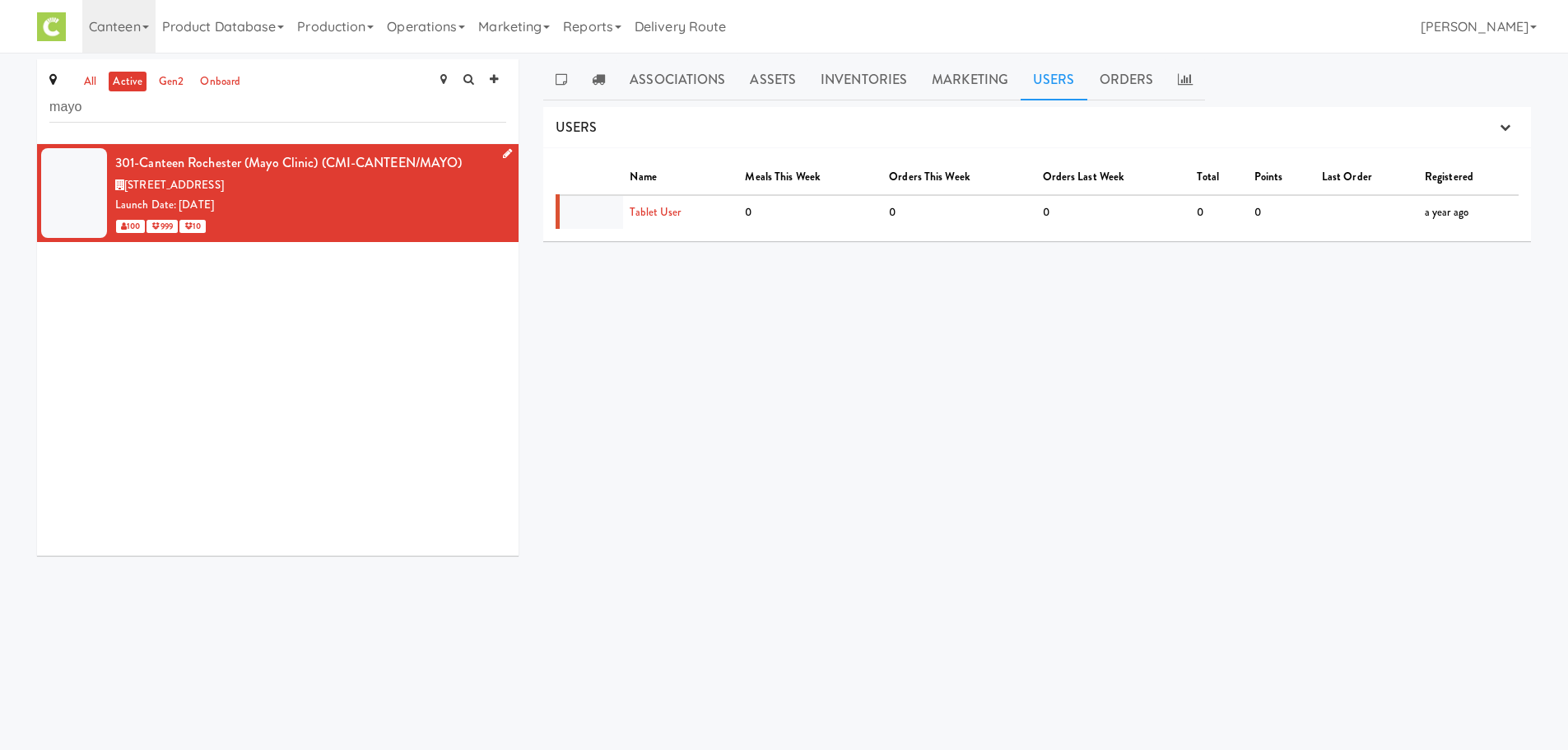
click at [503, 153] on icon at bounding box center [508, 154] width 9 height 11
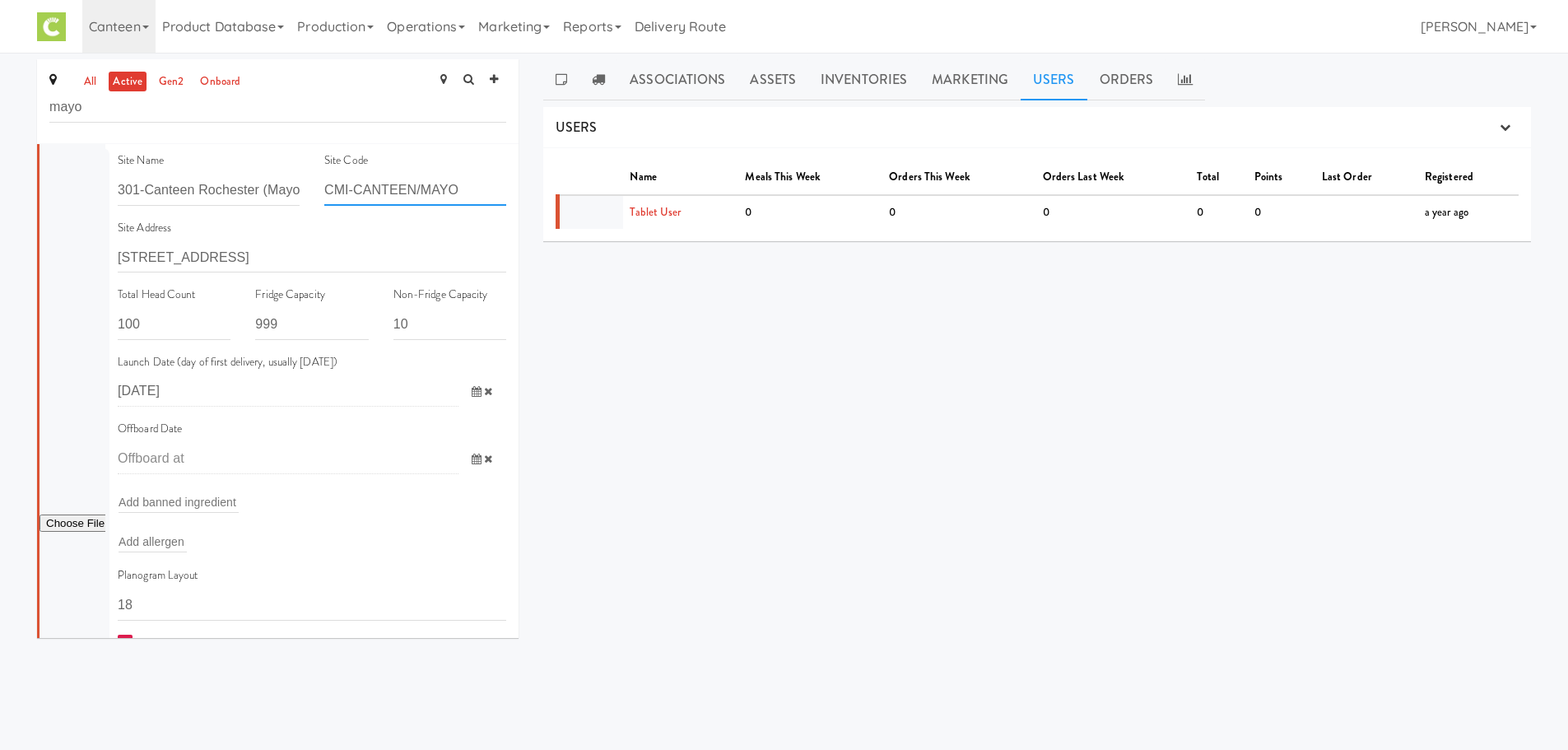
click at [410, 189] on input "CMI-CANTEEN/MAYO" at bounding box center [415, 190] width 181 height 30
click at [417, 189] on input "CMI-CANTEEN/MAYO" at bounding box center [415, 190] width 181 height 30
click at [368, 180] on input "CMI-CANTEEN/MAYO" at bounding box center [415, 190] width 181 height 30
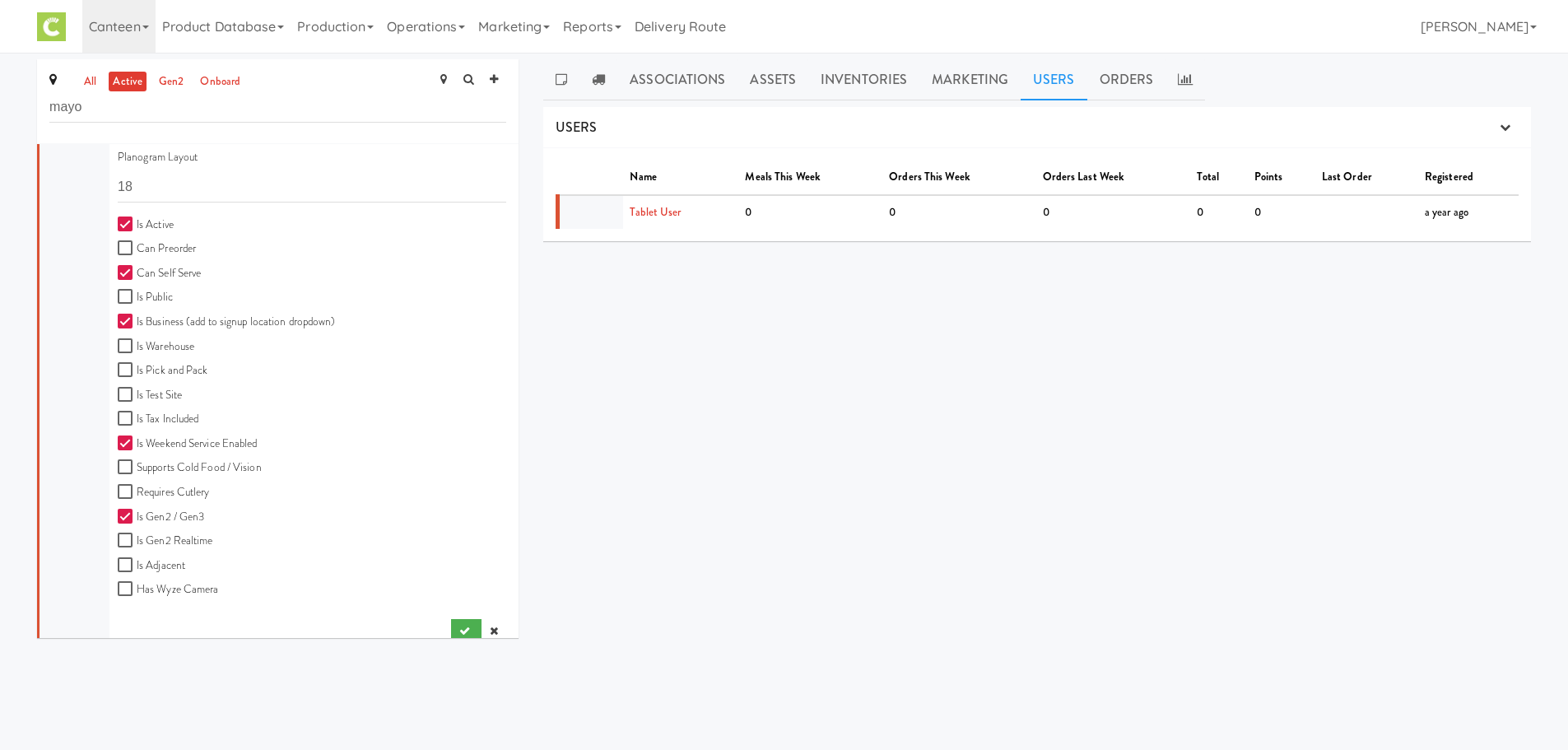
scroll to position [436, 0]
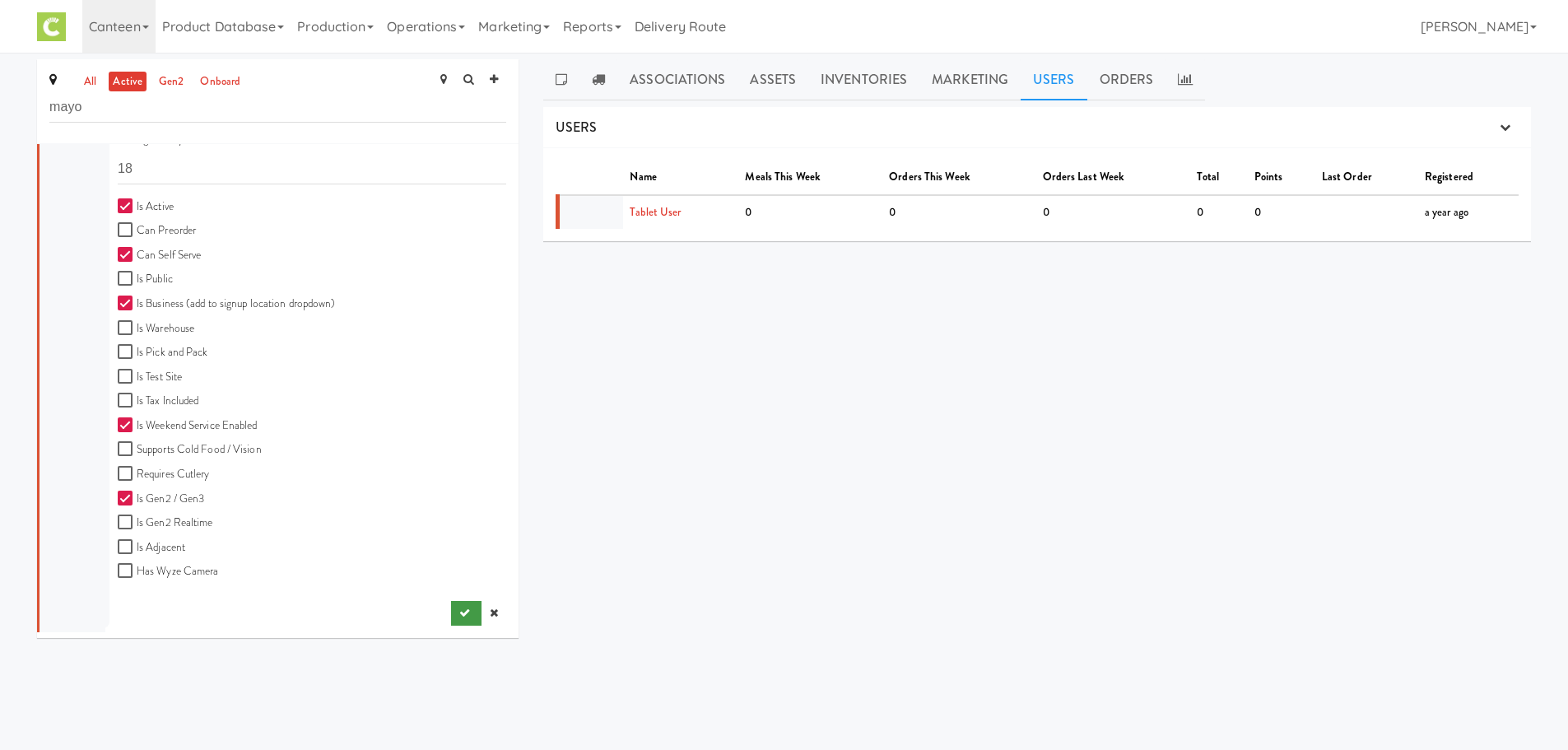
type input "CRO-CANTEEN/MAYO"
click at [459, 613] on icon "submit" at bounding box center [465, 612] width 11 height 11
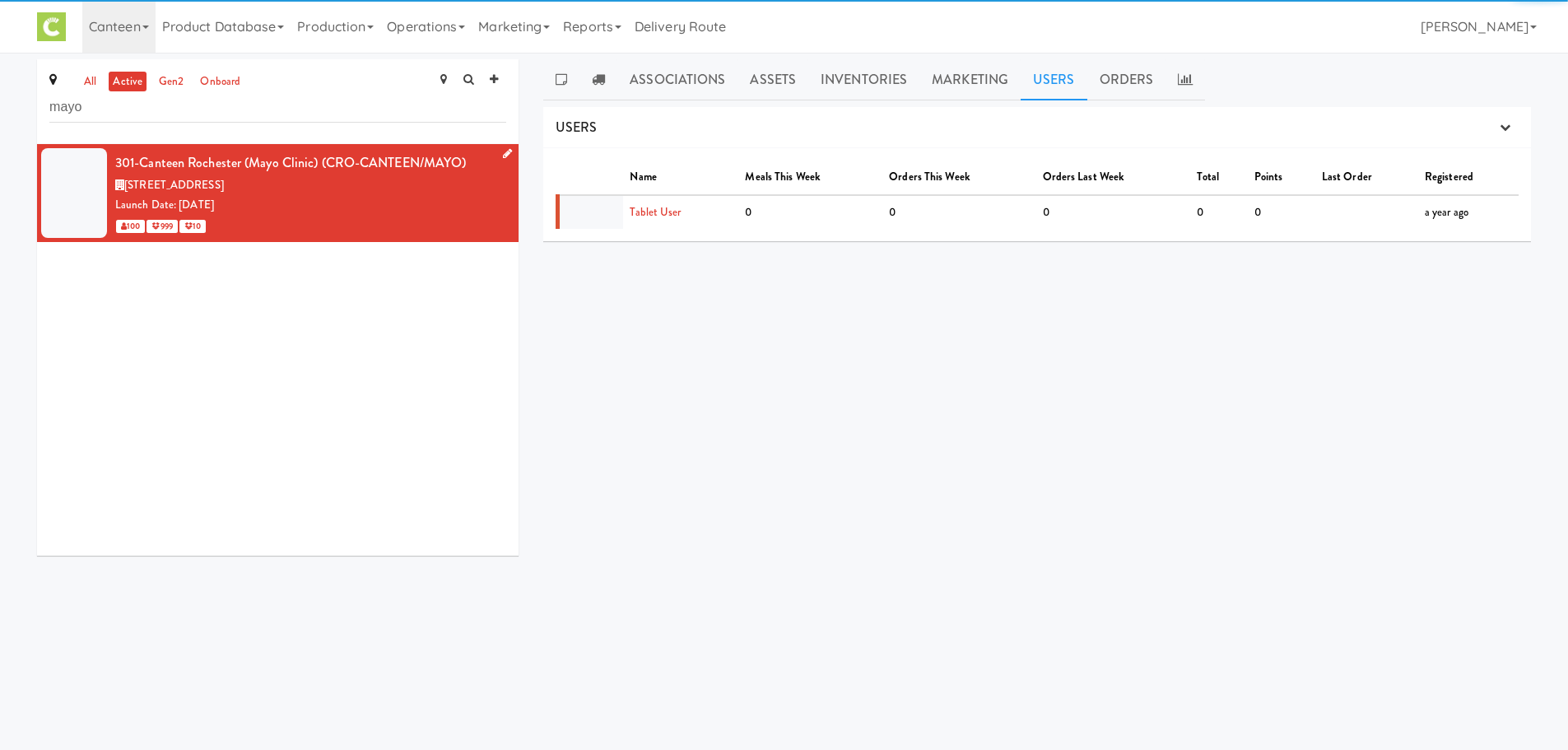
scroll to position [0, 0]
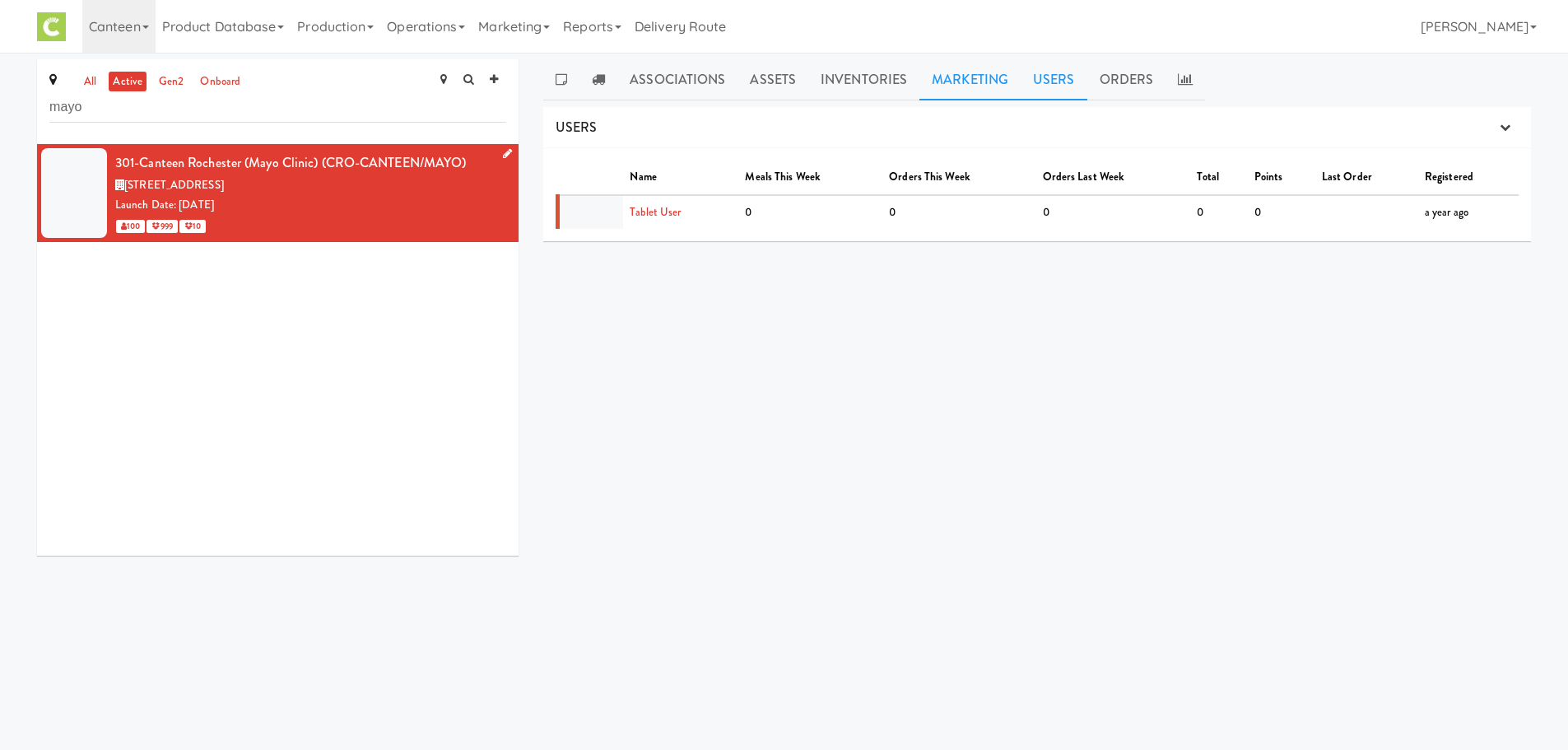
click at [931, 88] on link "Marketing" at bounding box center [969, 80] width 101 height 41
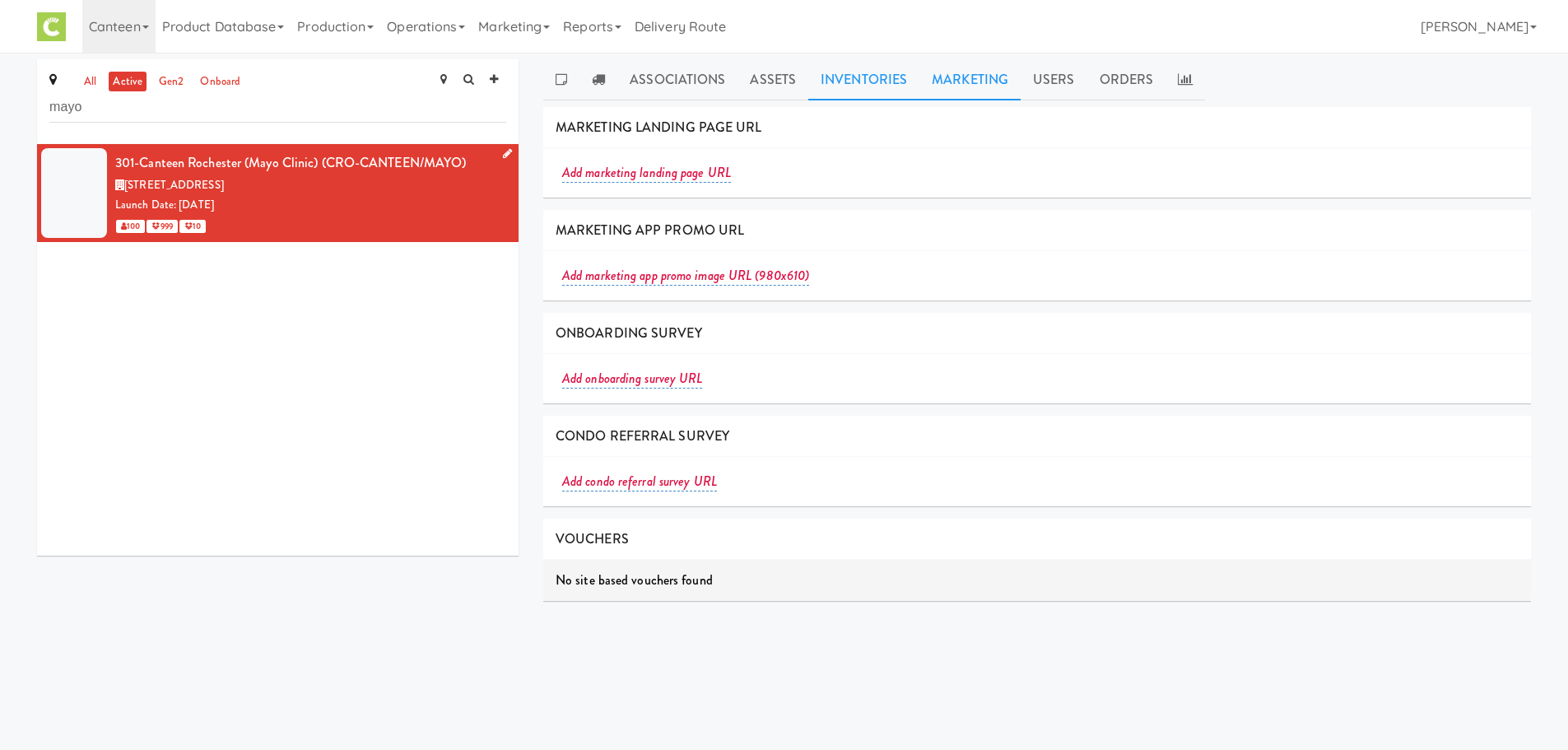
click at [845, 76] on link "Inventories" at bounding box center [864, 80] width 111 height 41
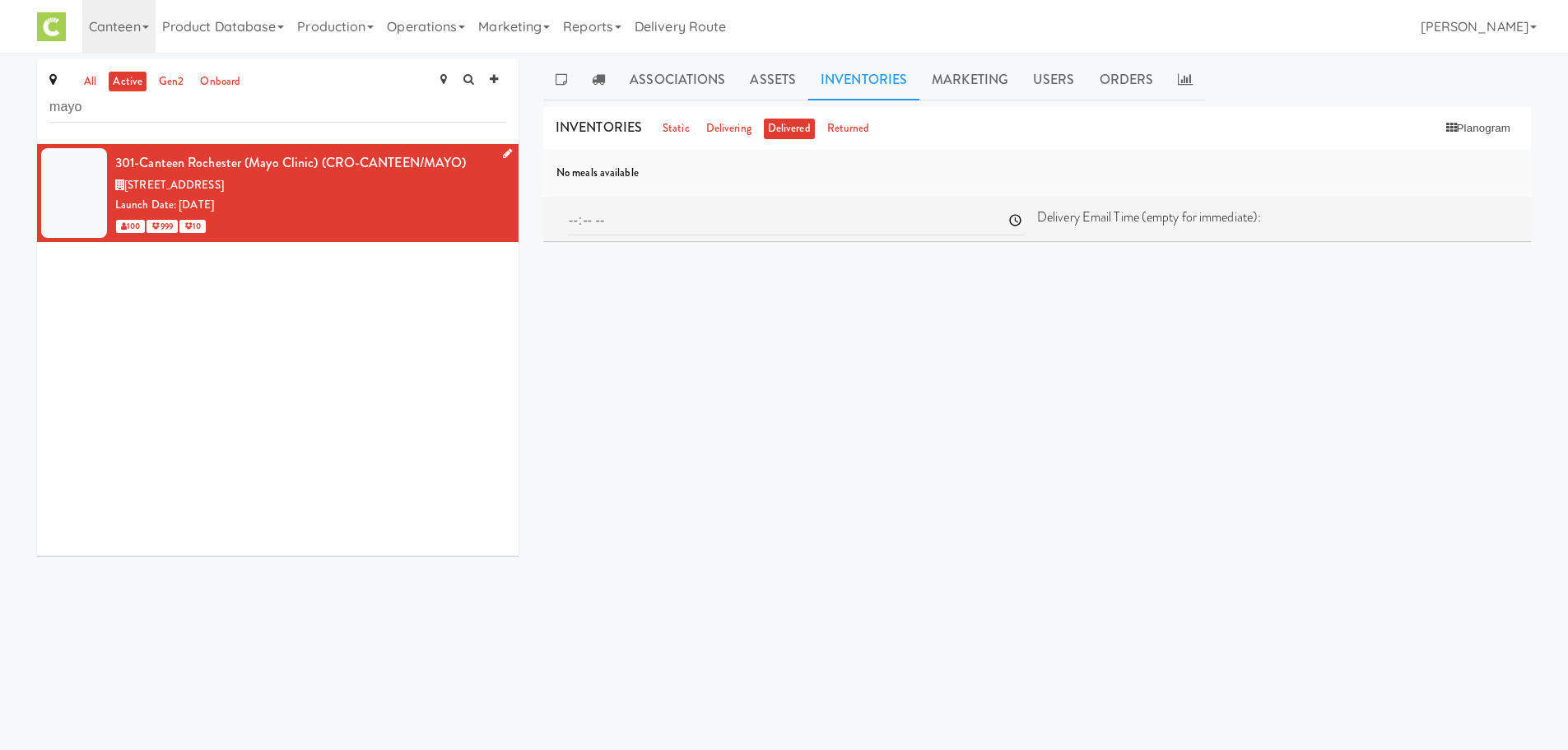
click at [503, 149] on icon at bounding box center [508, 154] width 9 height 11
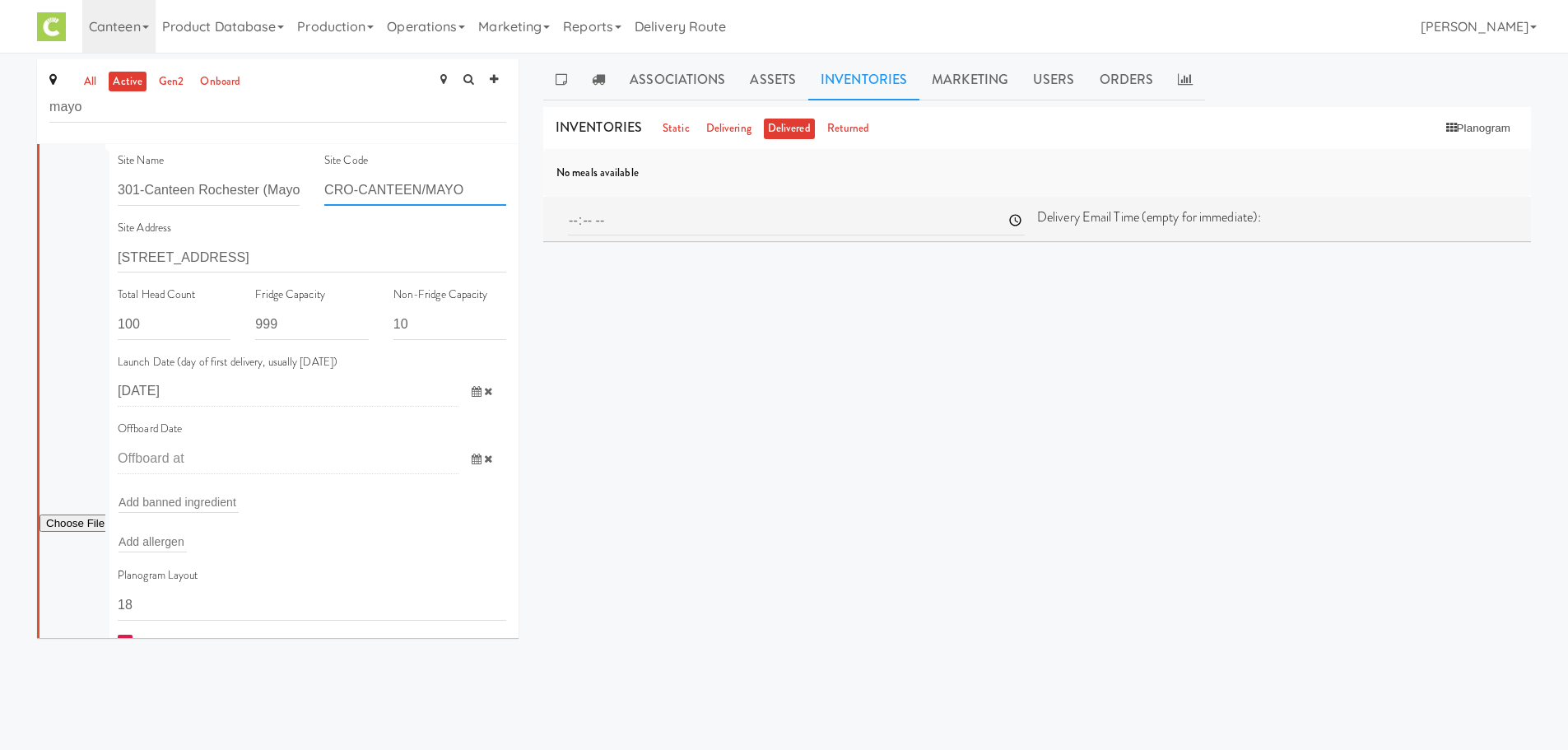
drag, startPoint x: 420, startPoint y: 187, endPoint x: 355, endPoint y: 182, distance: 65.2
click at [355, 182] on input "CRO-CANTEEN/MAYO" at bounding box center [415, 190] width 181 height 30
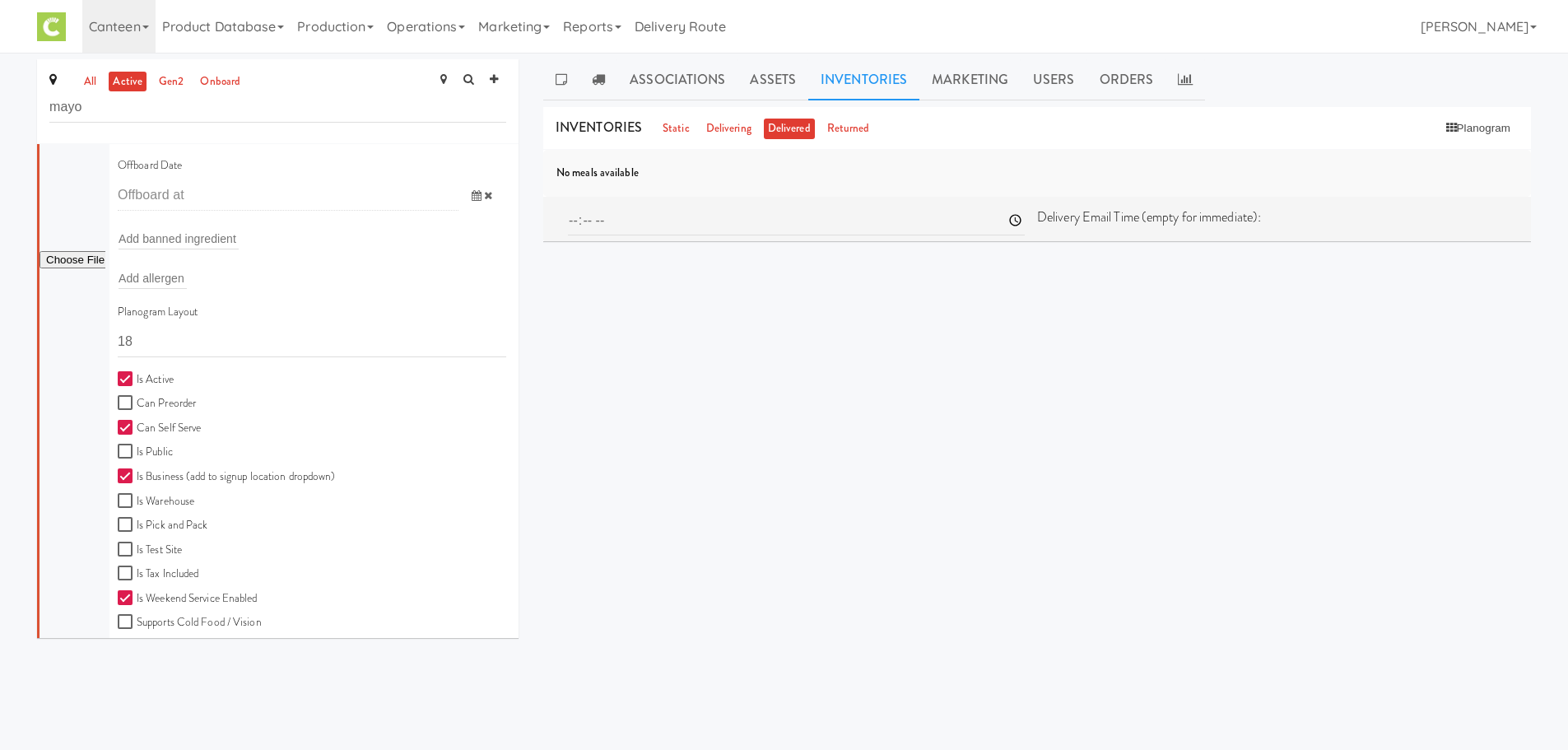
scroll to position [436, 0]
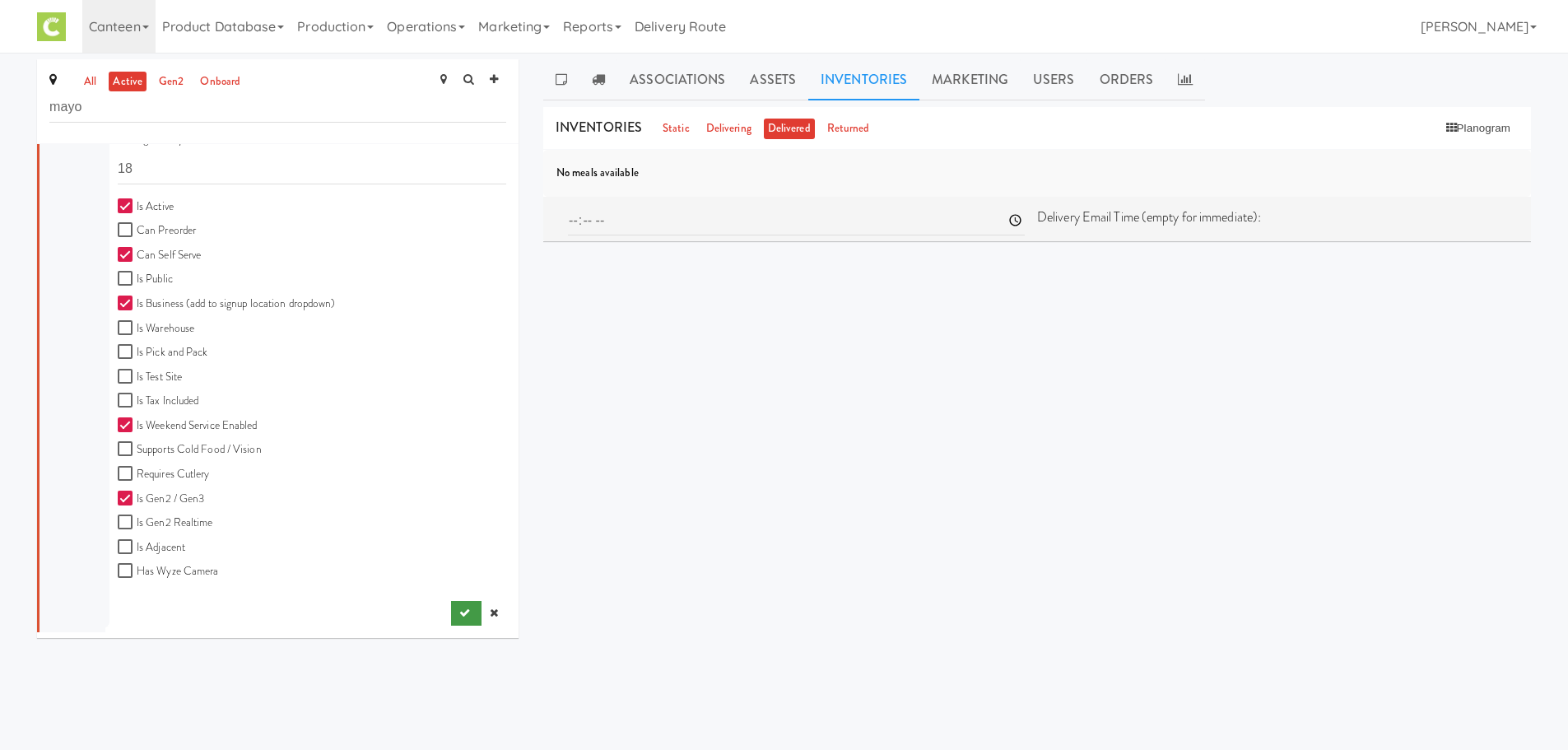
type input "CRO-MAYO"
click at [459, 617] on icon "submit" at bounding box center [465, 612] width 11 height 11
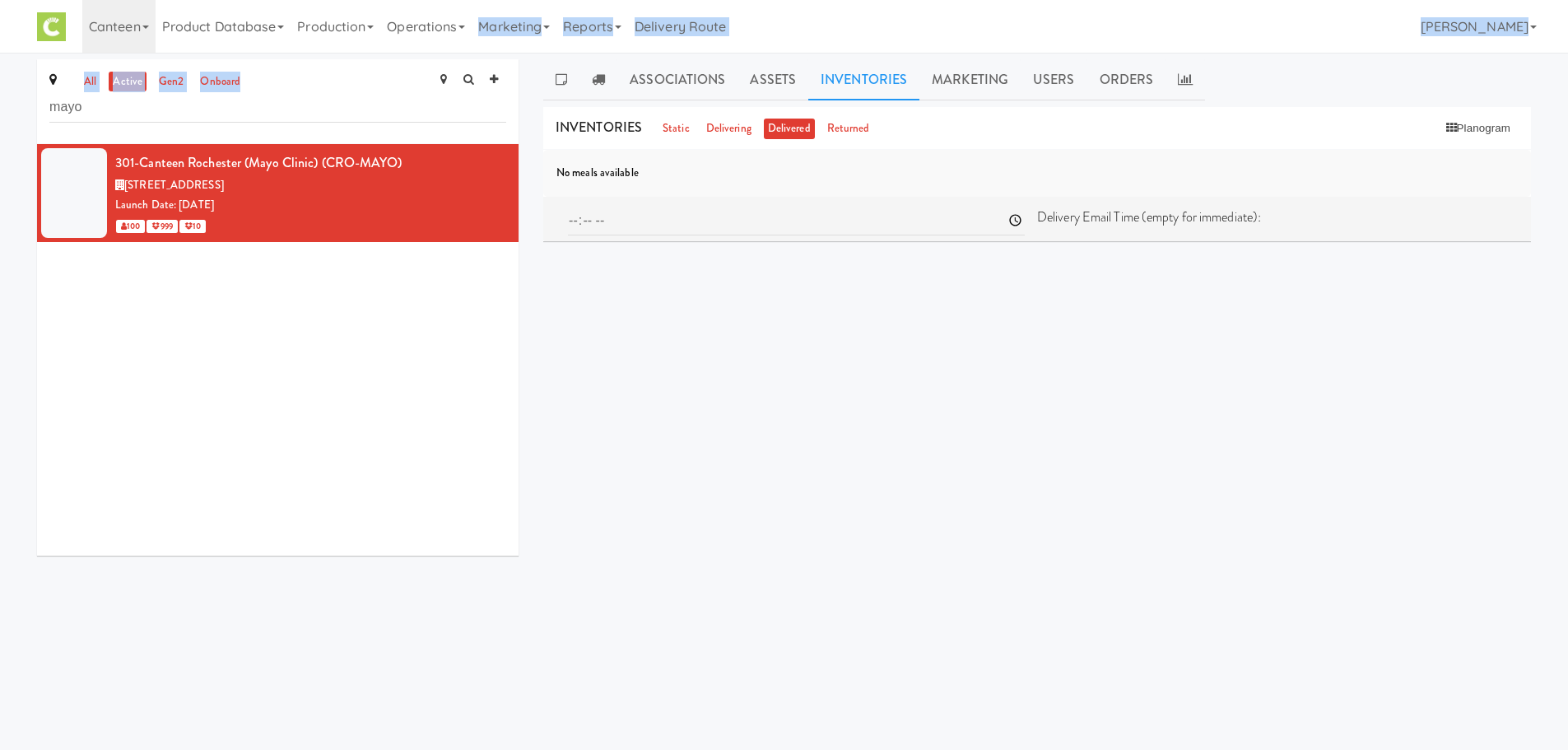
click at [437, 60] on body "Okay Okay Select date: previous 2025-Aug next Su Mo Tu We Th Fr Sa 27 28 29 30 …" at bounding box center [784, 427] width 1568 height 750
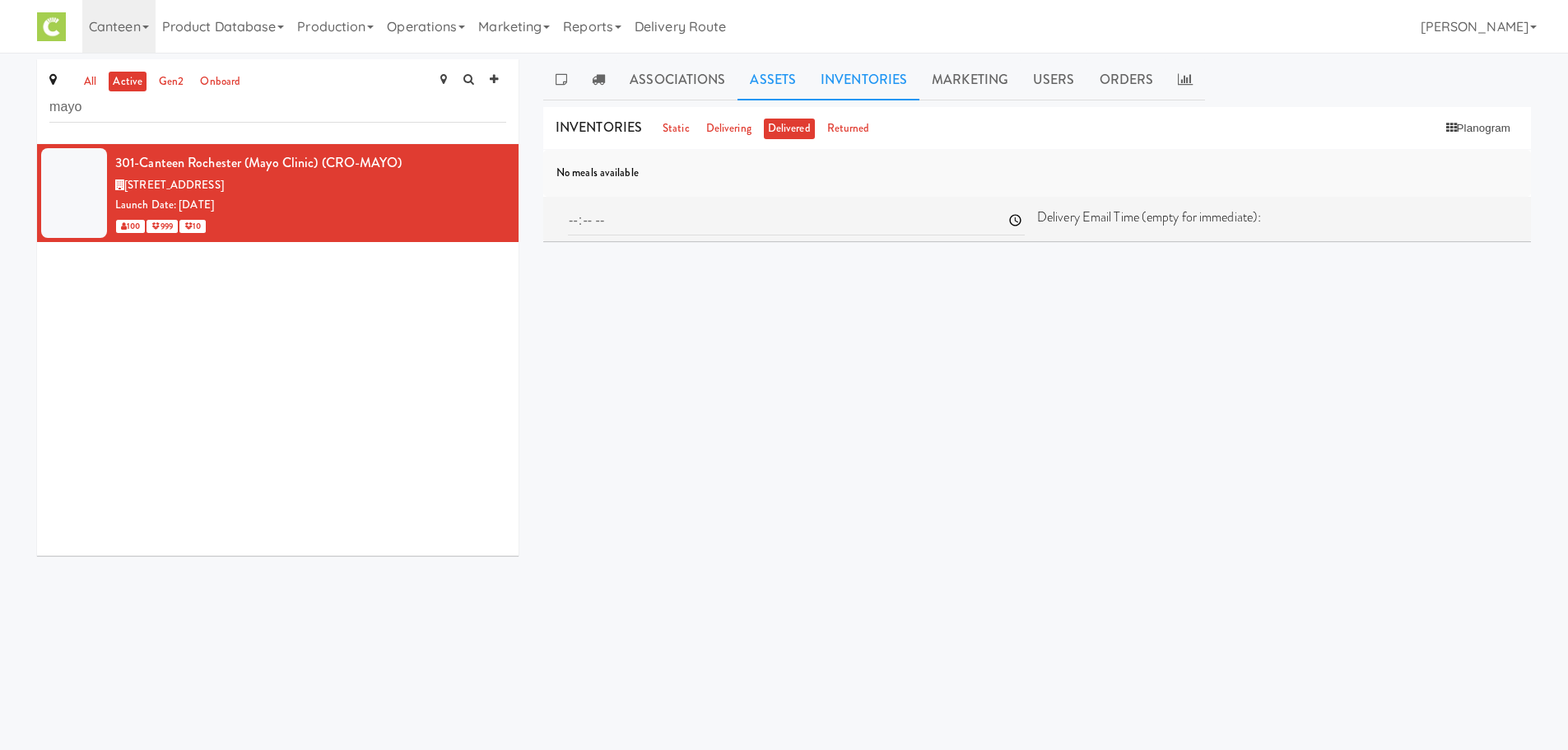
click at [771, 81] on link "Assets" at bounding box center [772, 80] width 71 height 41
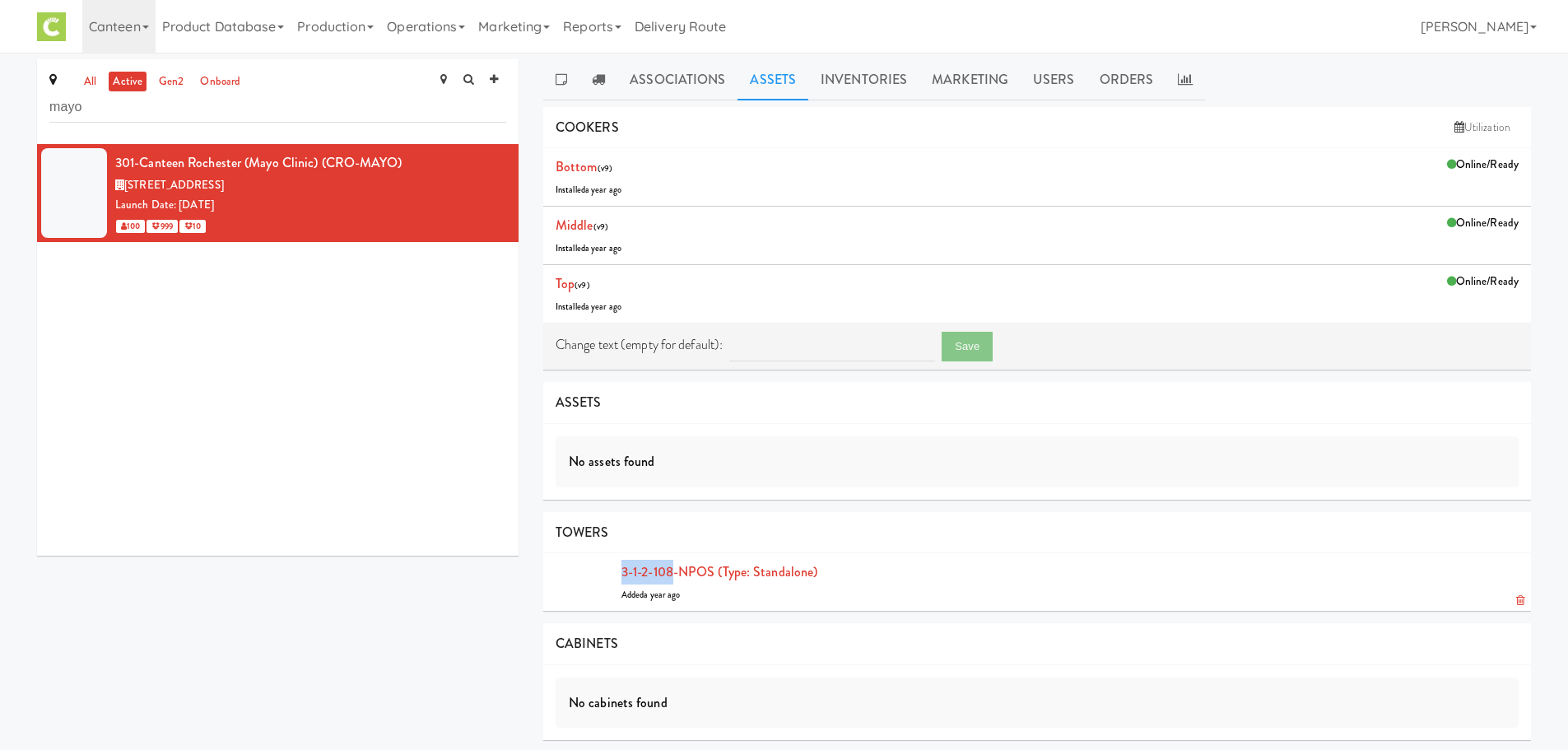
drag, startPoint x: 609, startPoint y: 571, endPoint x: 674, endPoint y: 573, distance: 65.0
click at [674, 573] on li "3-1-2-108-NPOS (type: standalone) Added a year ago" at bounding box center [1037, 582] width 988 height 57
copy link "3-1-2-108"
click at [877, 101] on div "Associations Assets Inventories Marketing Users Orders NOTES Site added for May…" at bounding box center [1037, 470] width 988 height 822
click at [957, 78] on link "Marketing" at bounding box center [969, 80] width 101 height 41
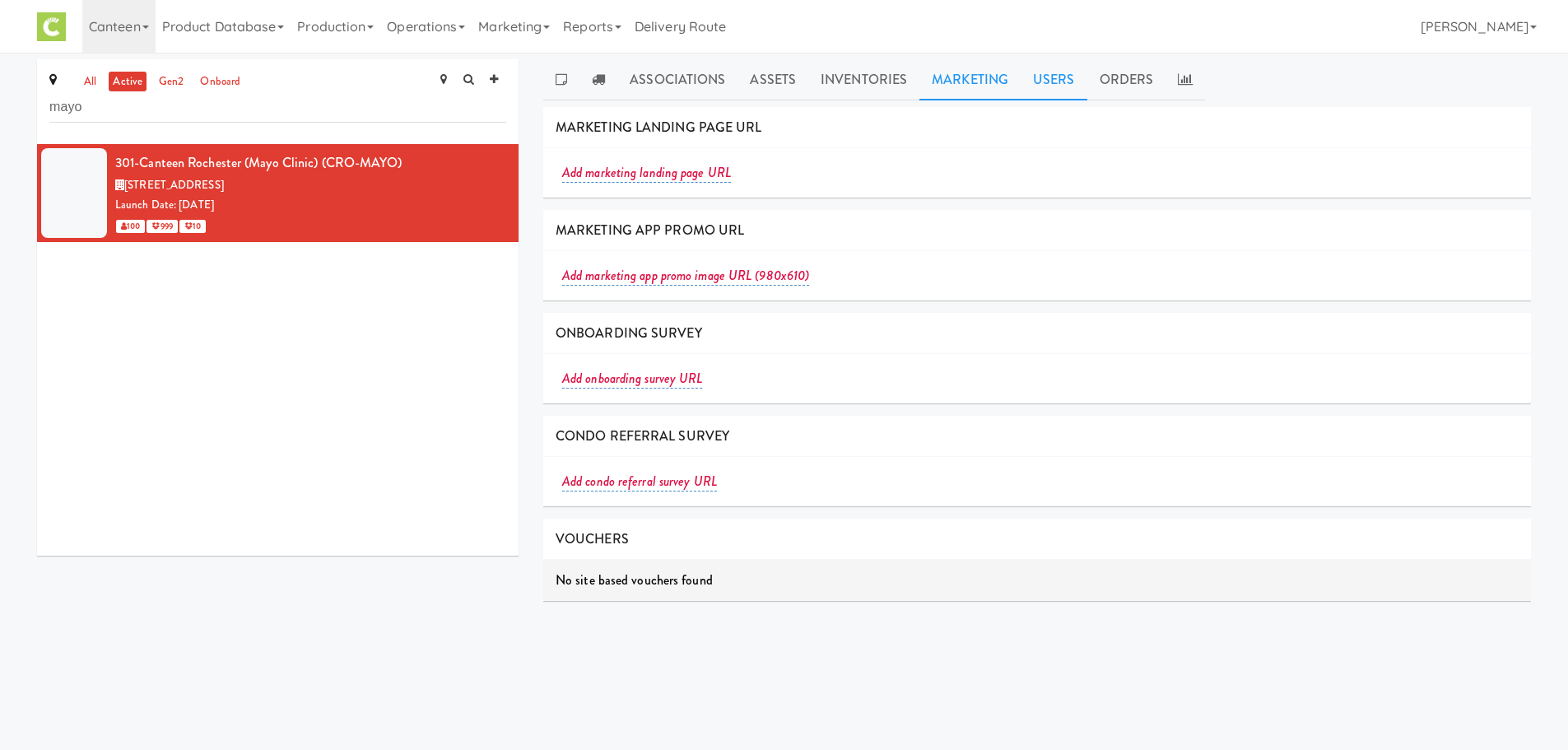
click at [1034, 88] on link "Users" at bounding box center [1054, 80] width 67 height 41
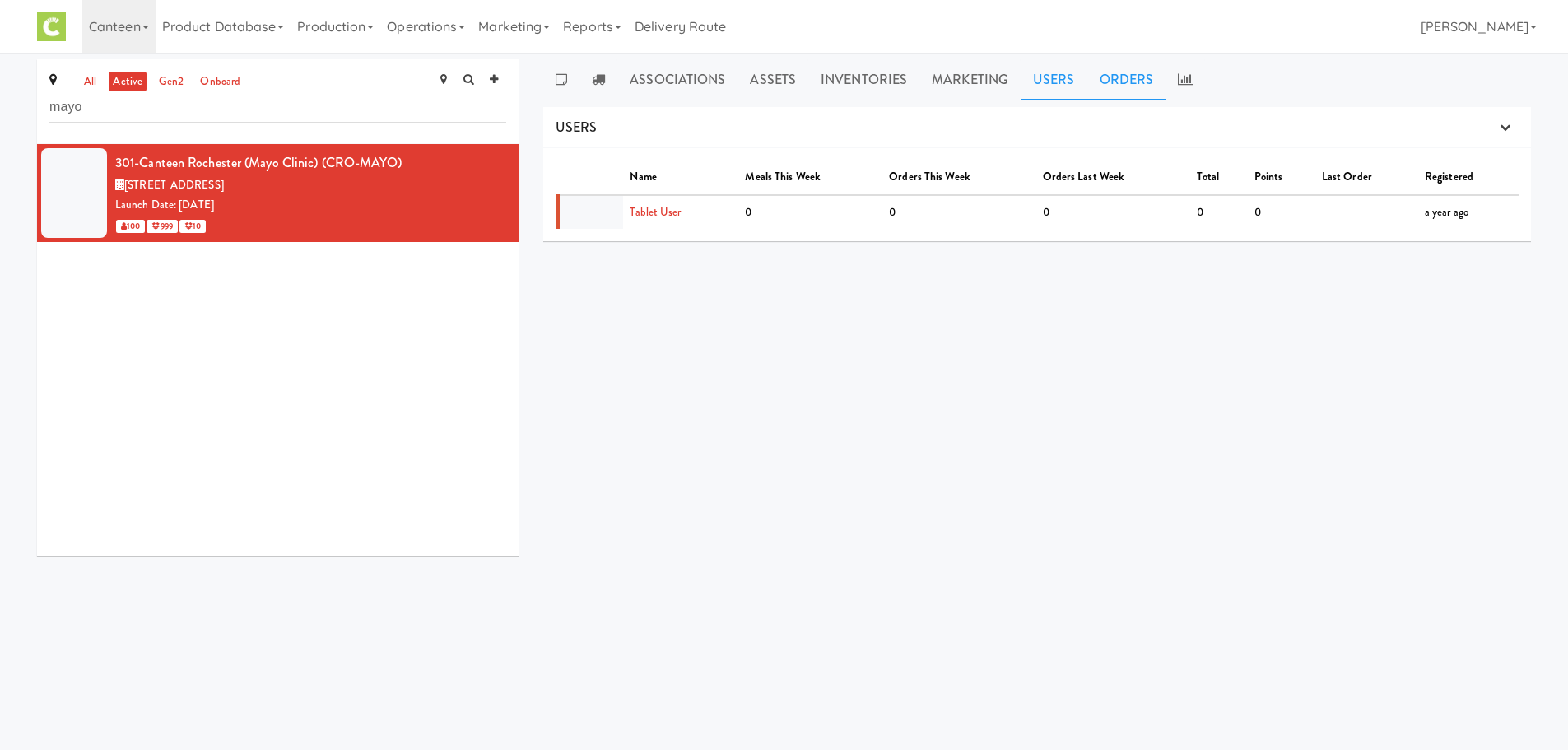
click at [1095, 78] on link "Orders" at bounding box center [1126, 80] width 79 height 41
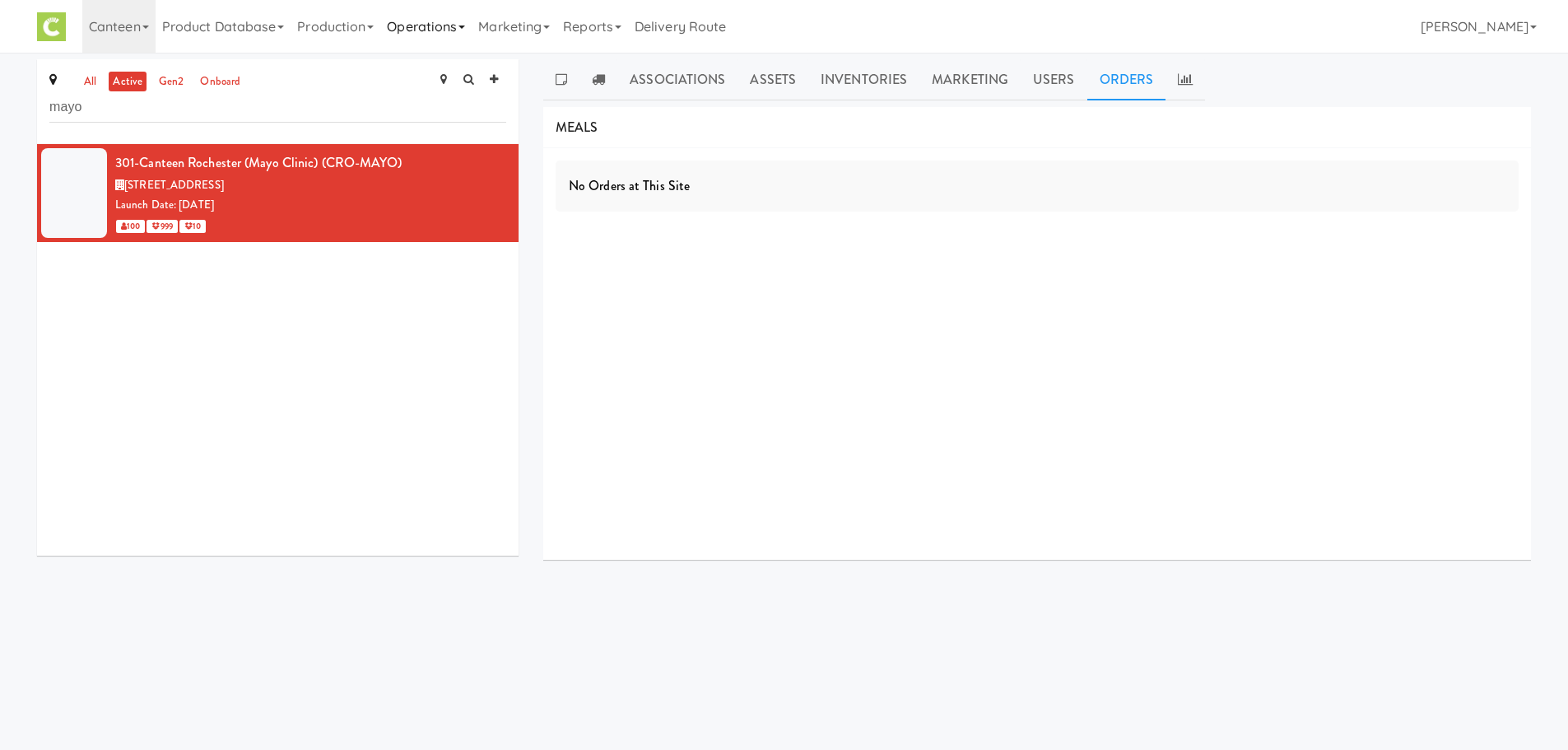
click at [400, 21] on link "Operations" at bounding box center [426, 26] width 91 height 53
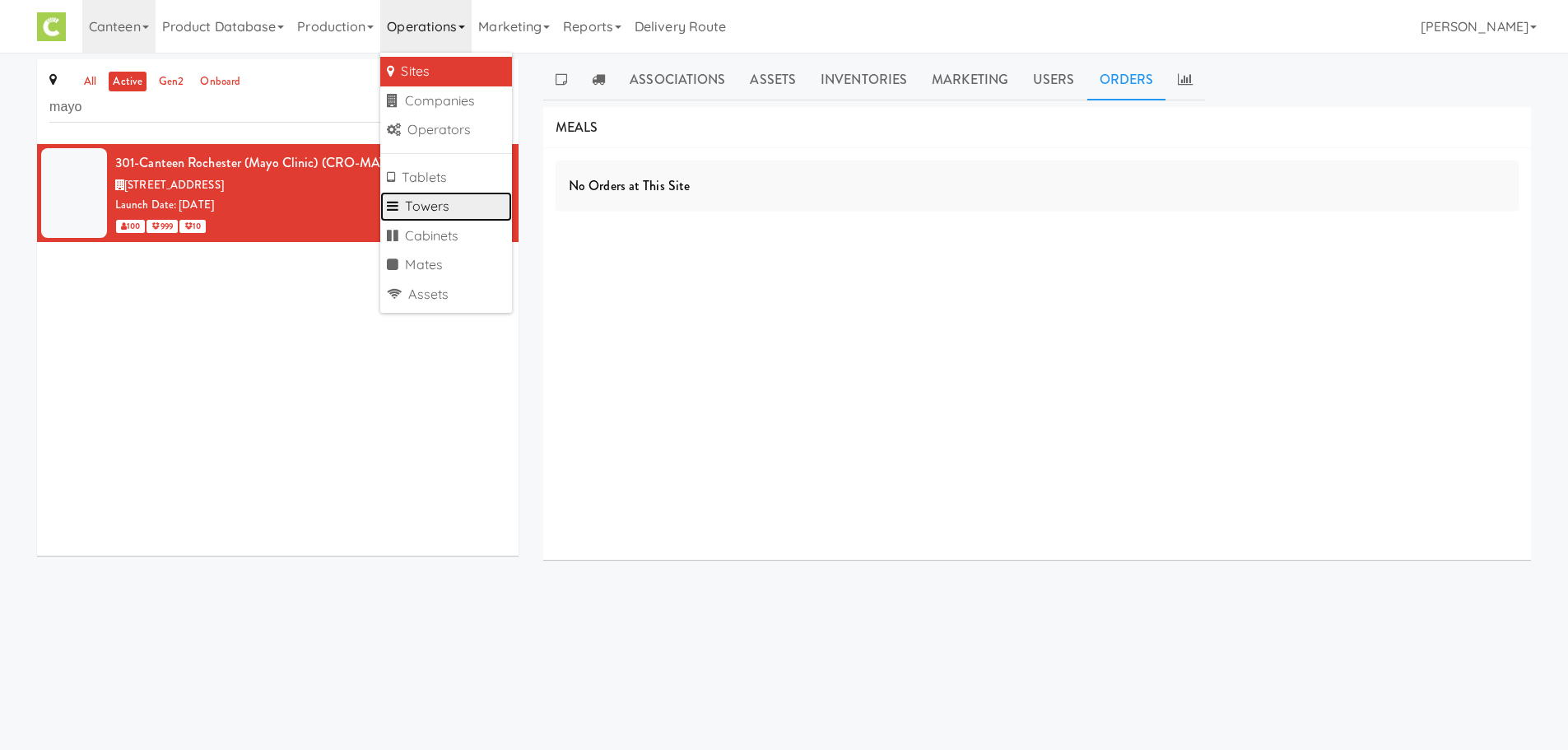
click at [415, 213] on link "Towers" at bounding box center [445, 206] width 131 height 29
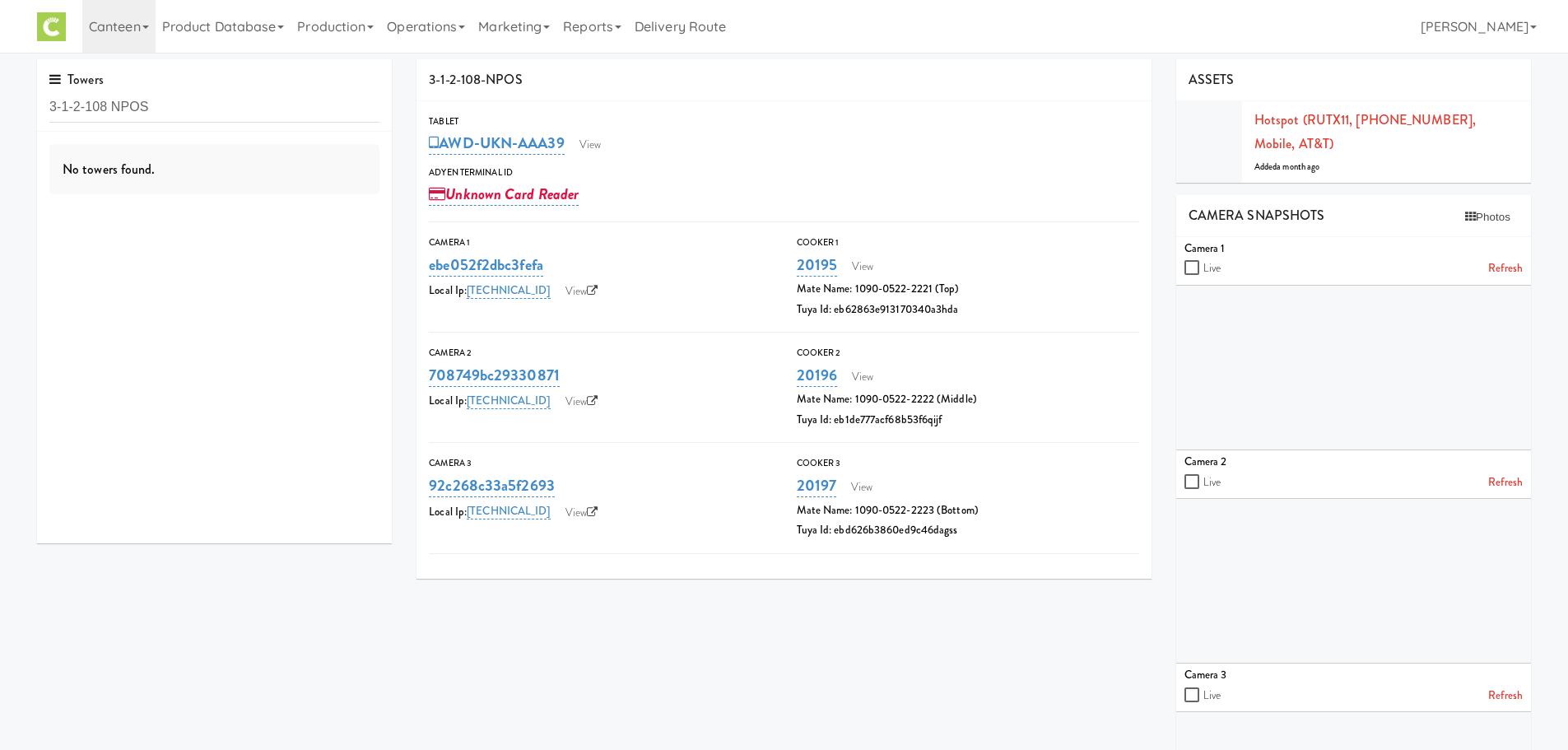
click at [181, 109] on input "3-1-2-108 NPOS" at bounding box center [214, 107] width 330 height 30
type input "3-1-2-108"
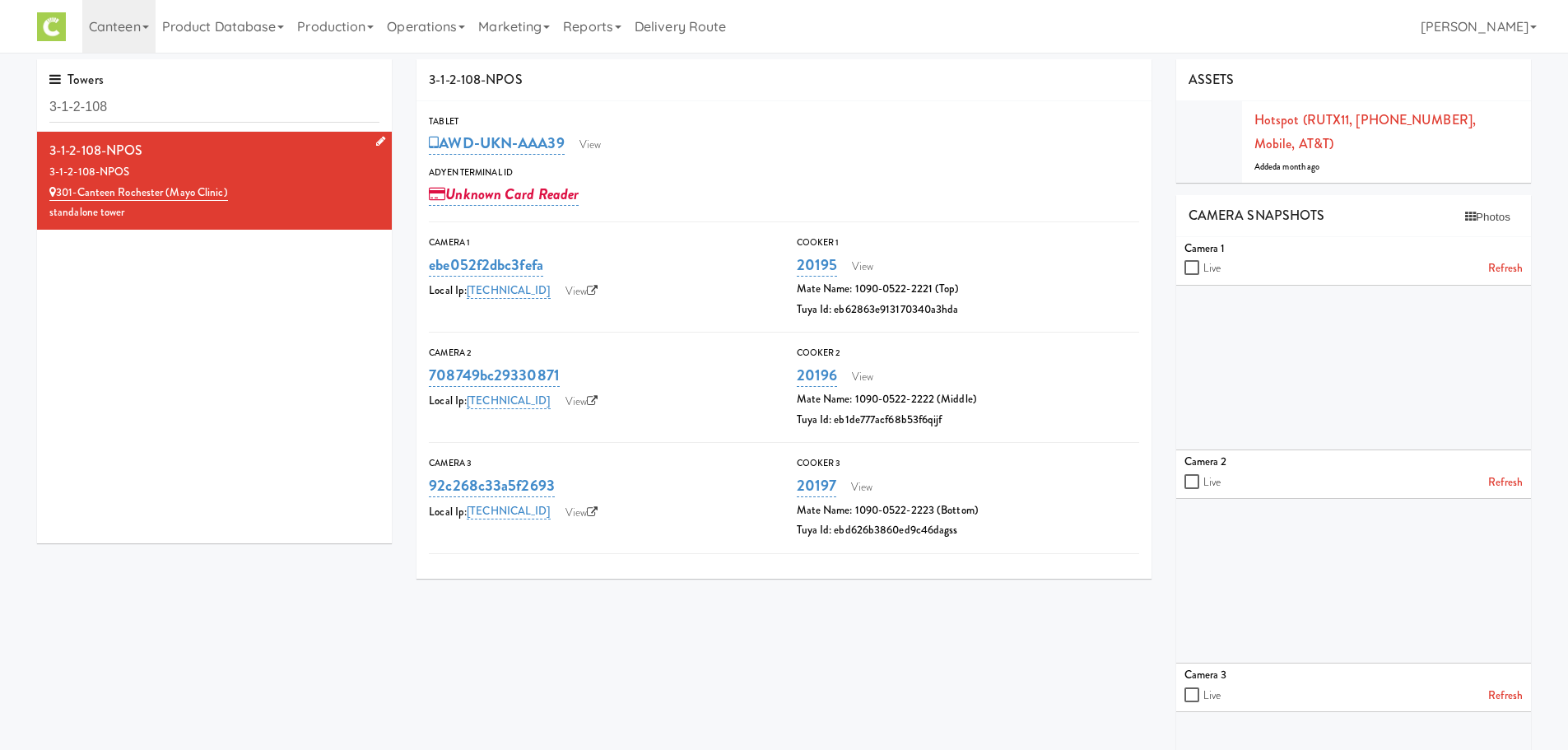
click at [207, 160] on div "3-1-2-108-NPOS" at bounding box center [214, 151] width 330 height 25
click at [1505, 205] on button "Photos" at bounding box center [1488, 217] width 62 height 25
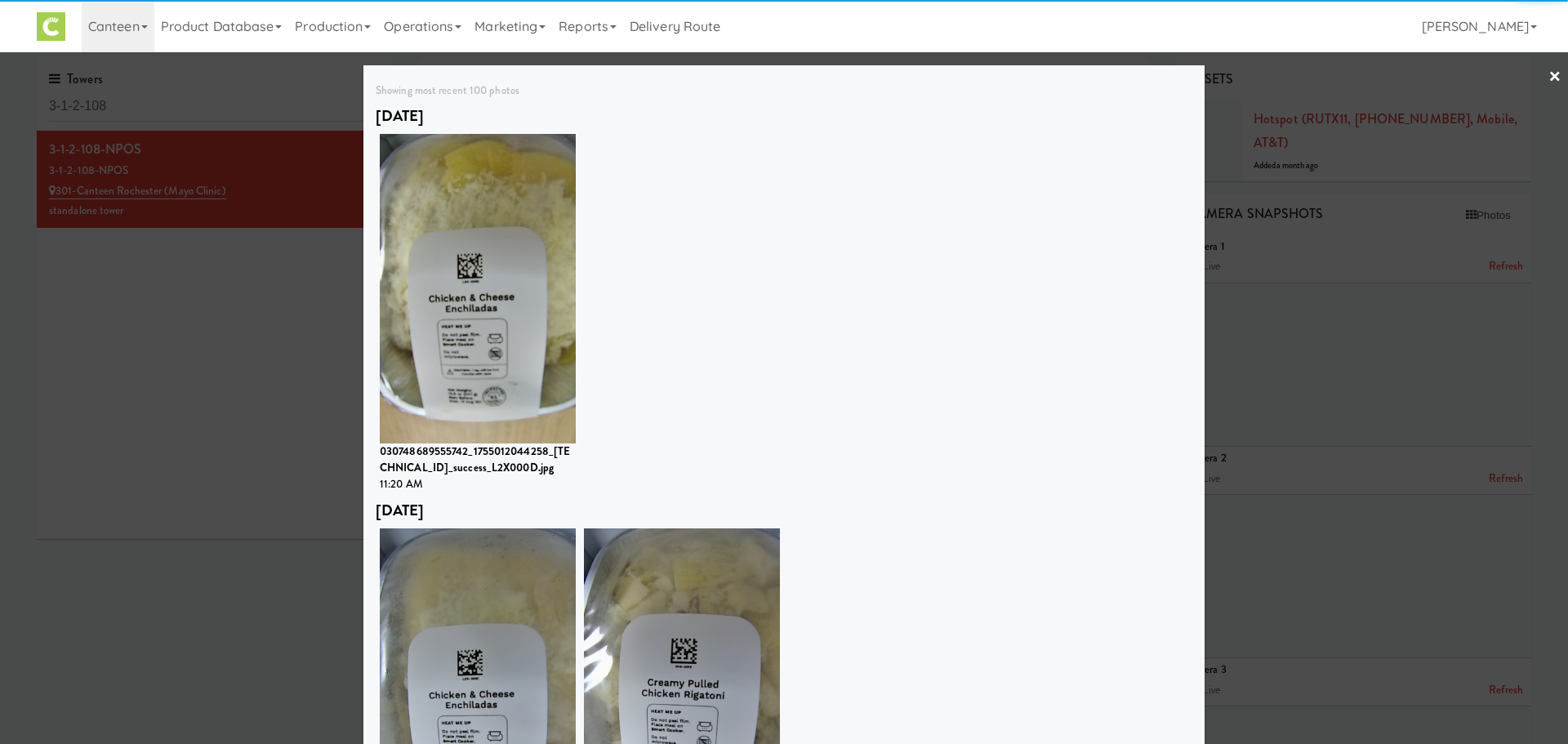
click at [1046, 294] on div "[DATE] 030748689555742_1755012044258_[TECHNICAL_ID]_success_L2X000D.jpg 11:20 AM" at bounding box center [783, 299] width 817 height 395
click at [252, 317] on div at bounding box center [784, 372] width 1568 height 744
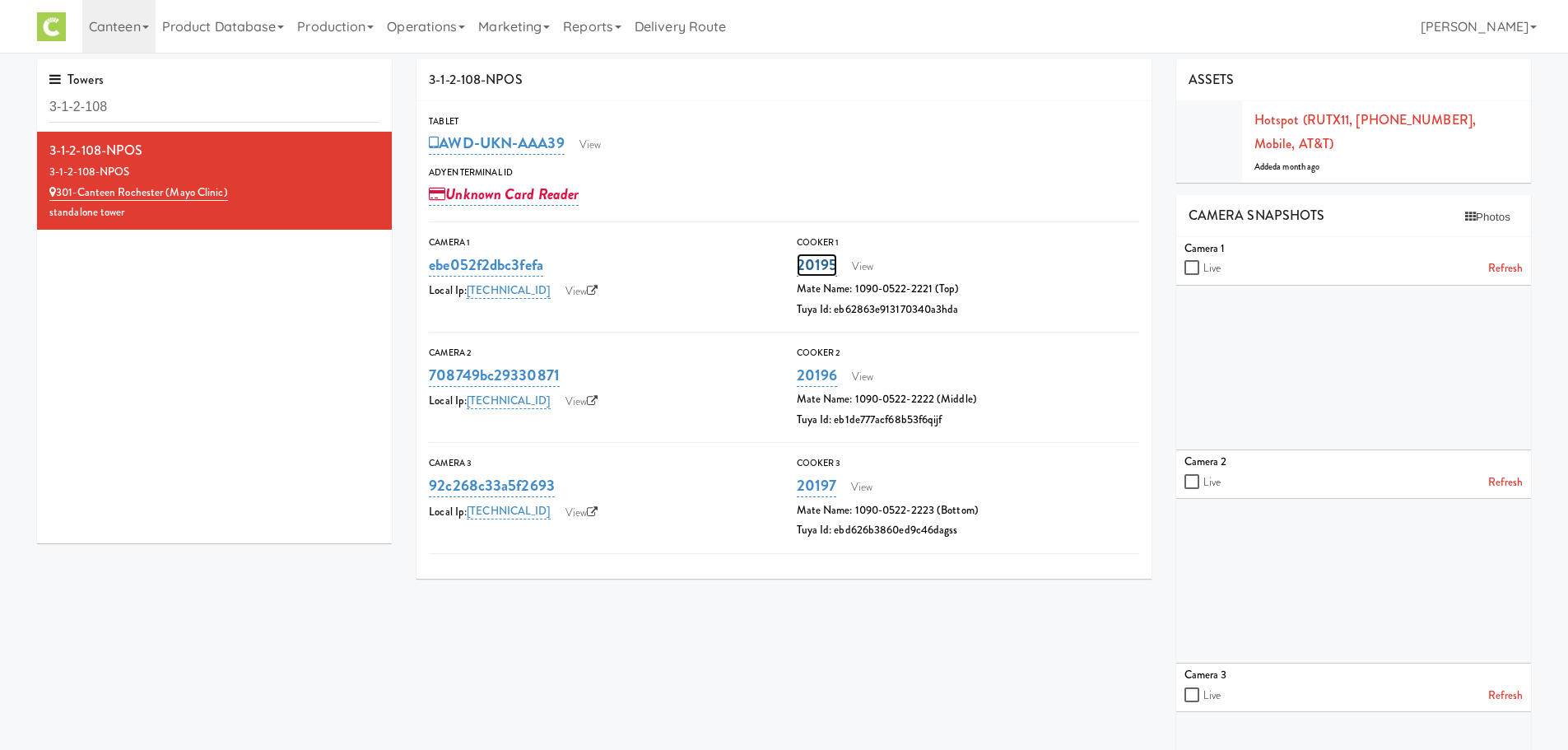
click at [825, 264] on link "20195" at bounding box center [817, 265] width 41 height 23
click at [1026, 267] on link "View" at bounding box center [1028, 266] width 38 height 25
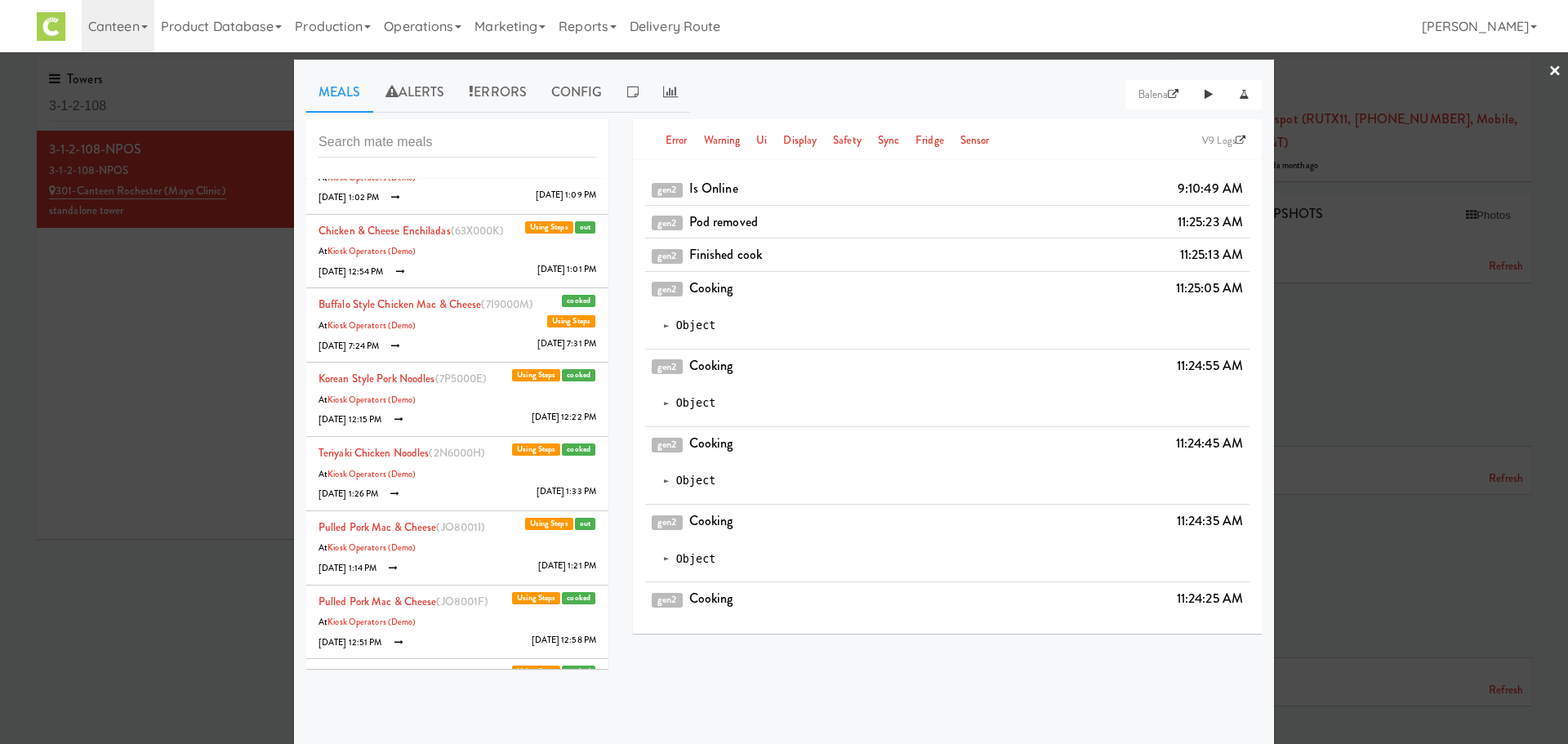
scroll to position [5541, 0]
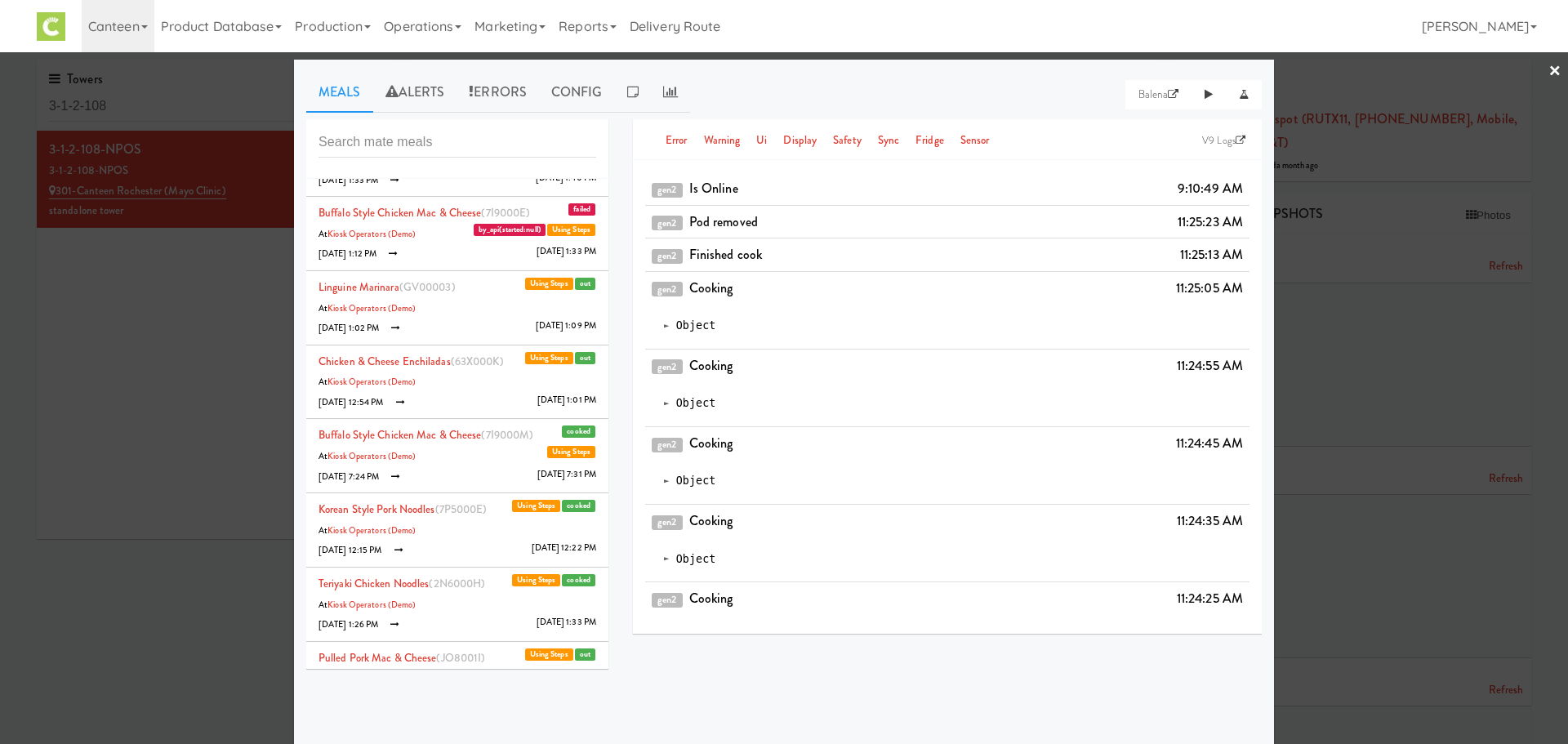
click at [391, 465] on li "Buffalo Style Chicken Mac & Cheese (7I9000M) cooked Using Steps At Kiosk Operat…" at bounding box center [457, 456] width 302 height 74
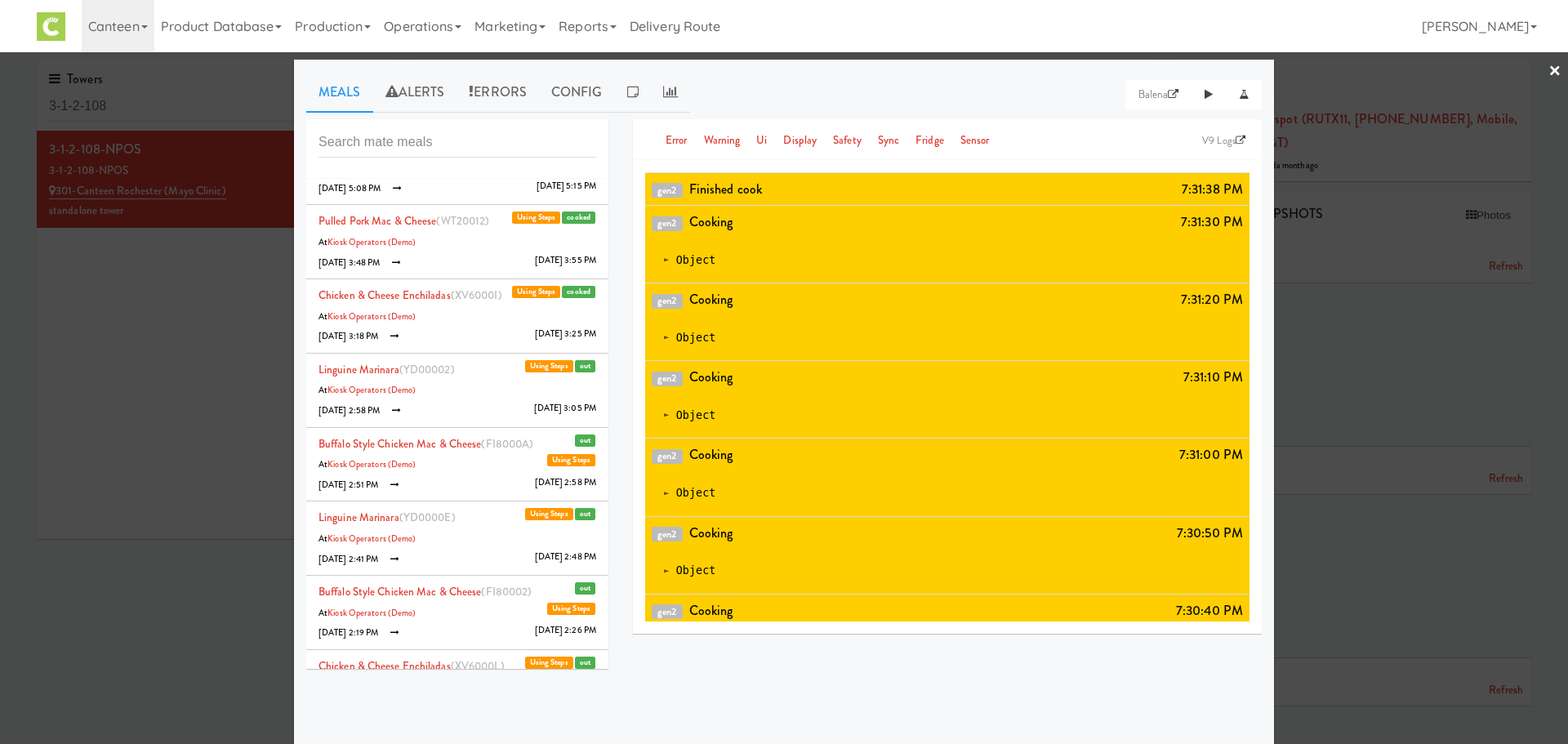
scroll to position [4789, 0]
click at [1205, 134] on link "v9 Logs" at bounding box center [1224, 140] width 51 height 16
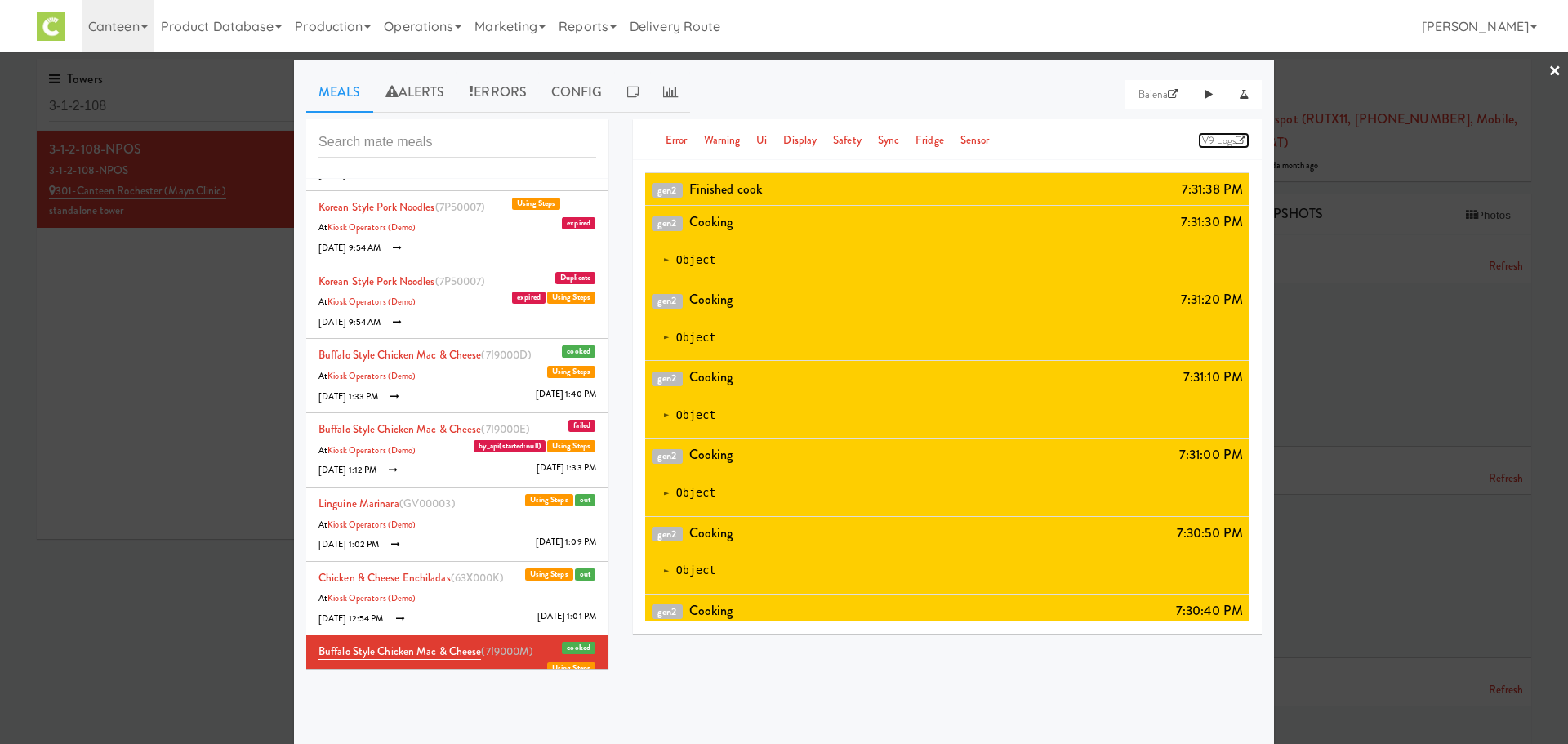
scroll to position [5400, 0]
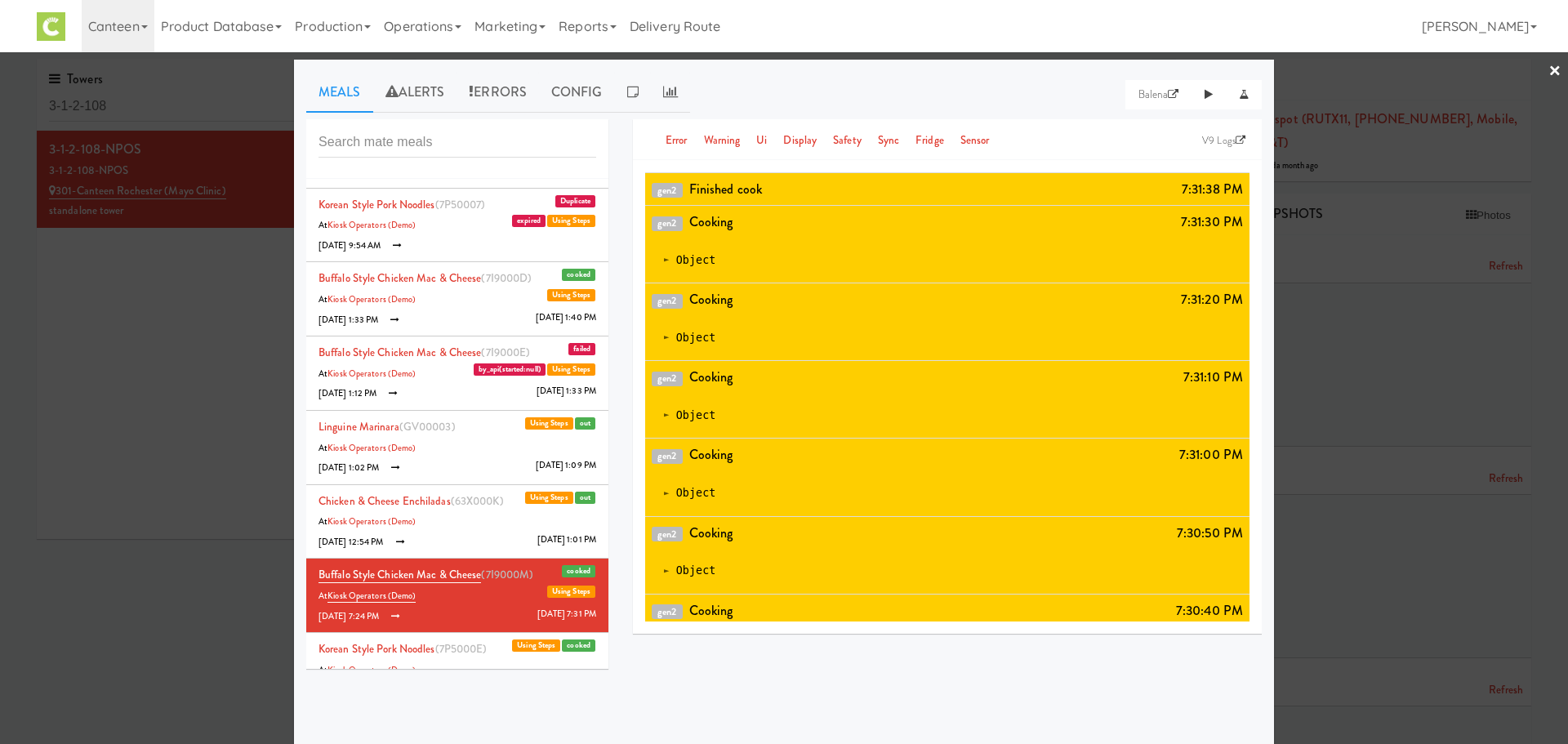
click at [421, 531] on li "Chicken & Cheese Enchiladas (63X000K) out Using Steps At Kiosk Operators (Demo)…" at bounding box center [457, 522] width 302 height 74
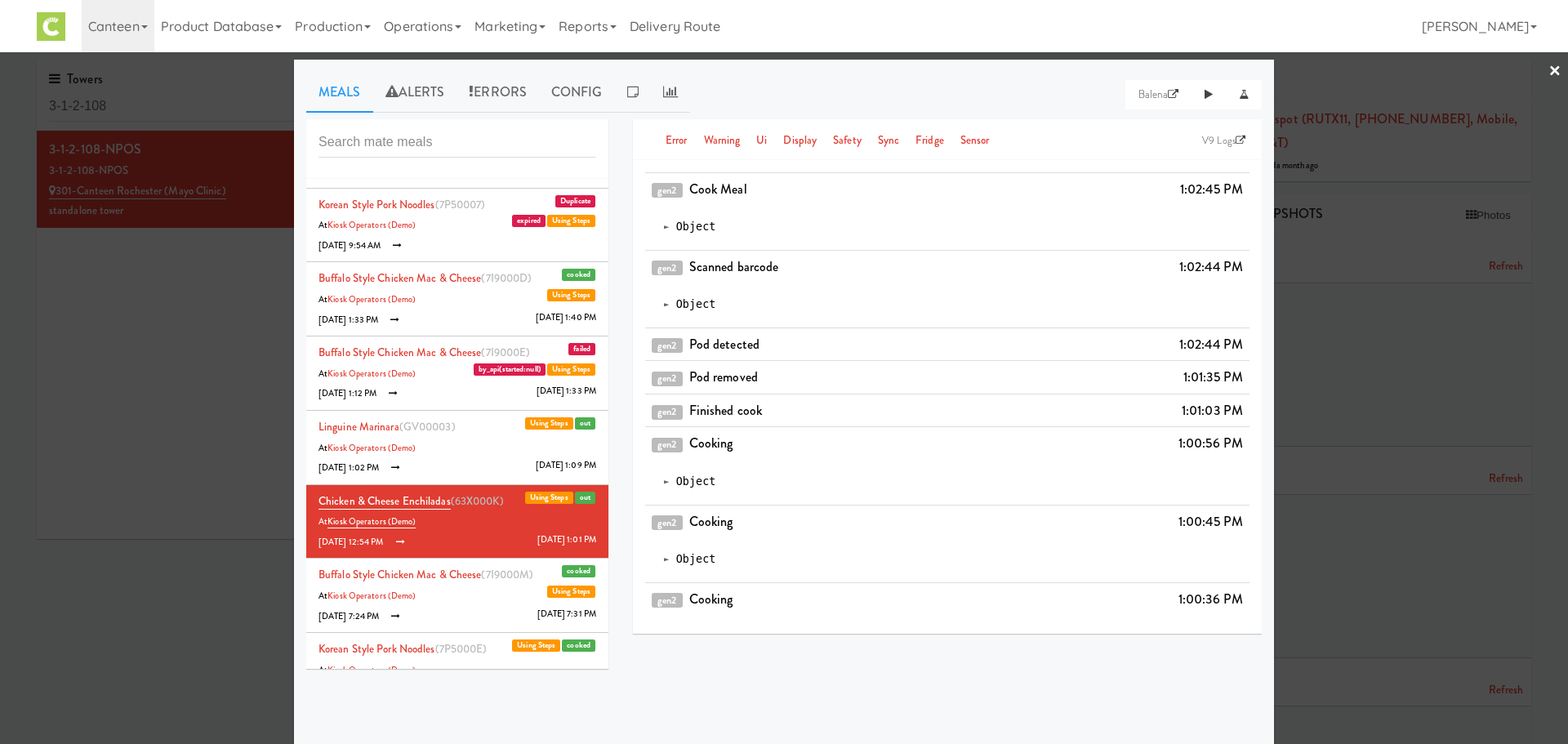
click at [427, 447] on li "Linguine Marinara (GV00003) out Using Steps At Kiosk Operators (Demo) [DATE] 1:…" at bounding box center [457, 448] width 302 height 74
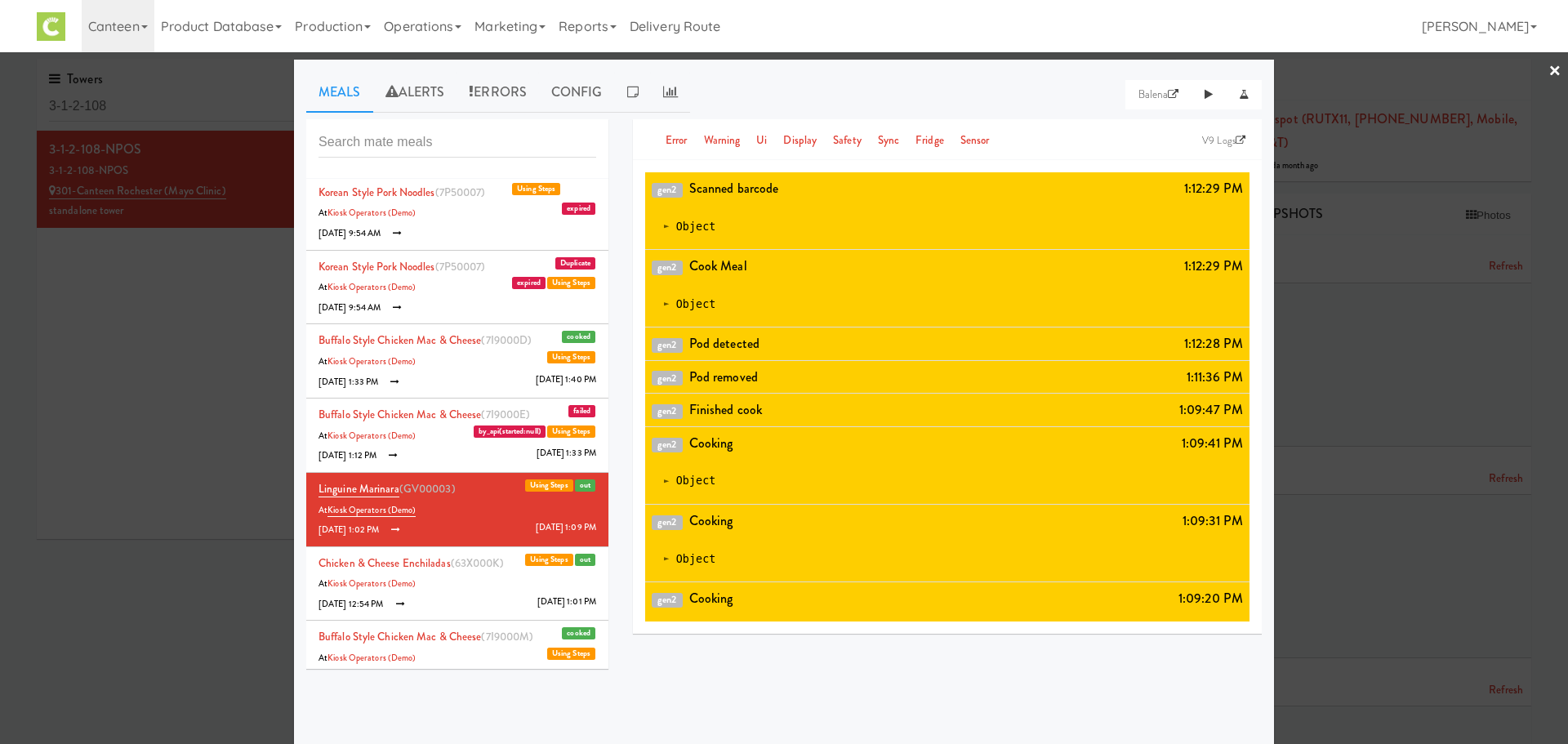
scroll to position [5335, 0]
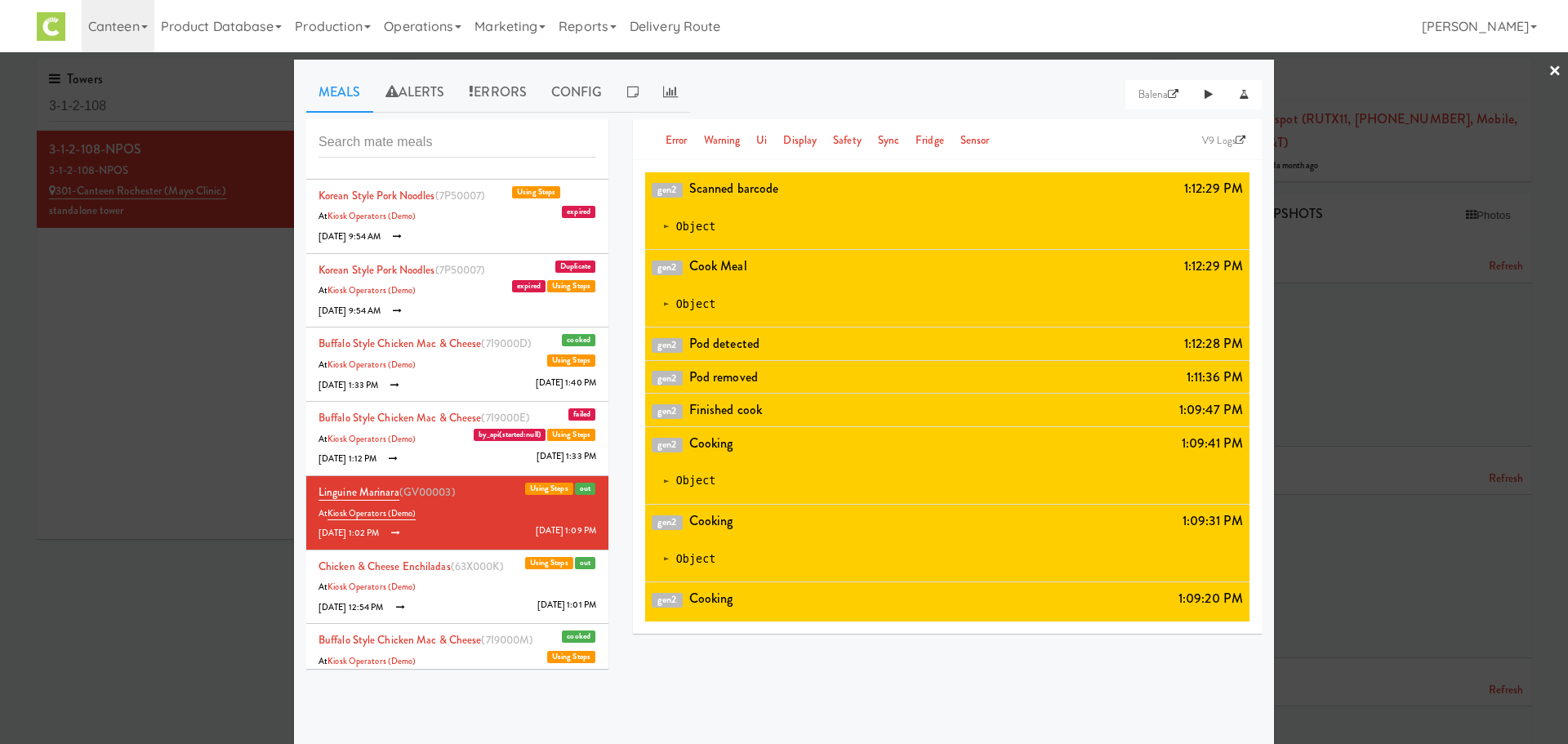
click at [426, 445] on li "Buffalo Style Chicken Mac & Cheese (7I9000E) failed Using Steps At Kiosk Operat…" at bounding box center [457, 439] width 302 height 74
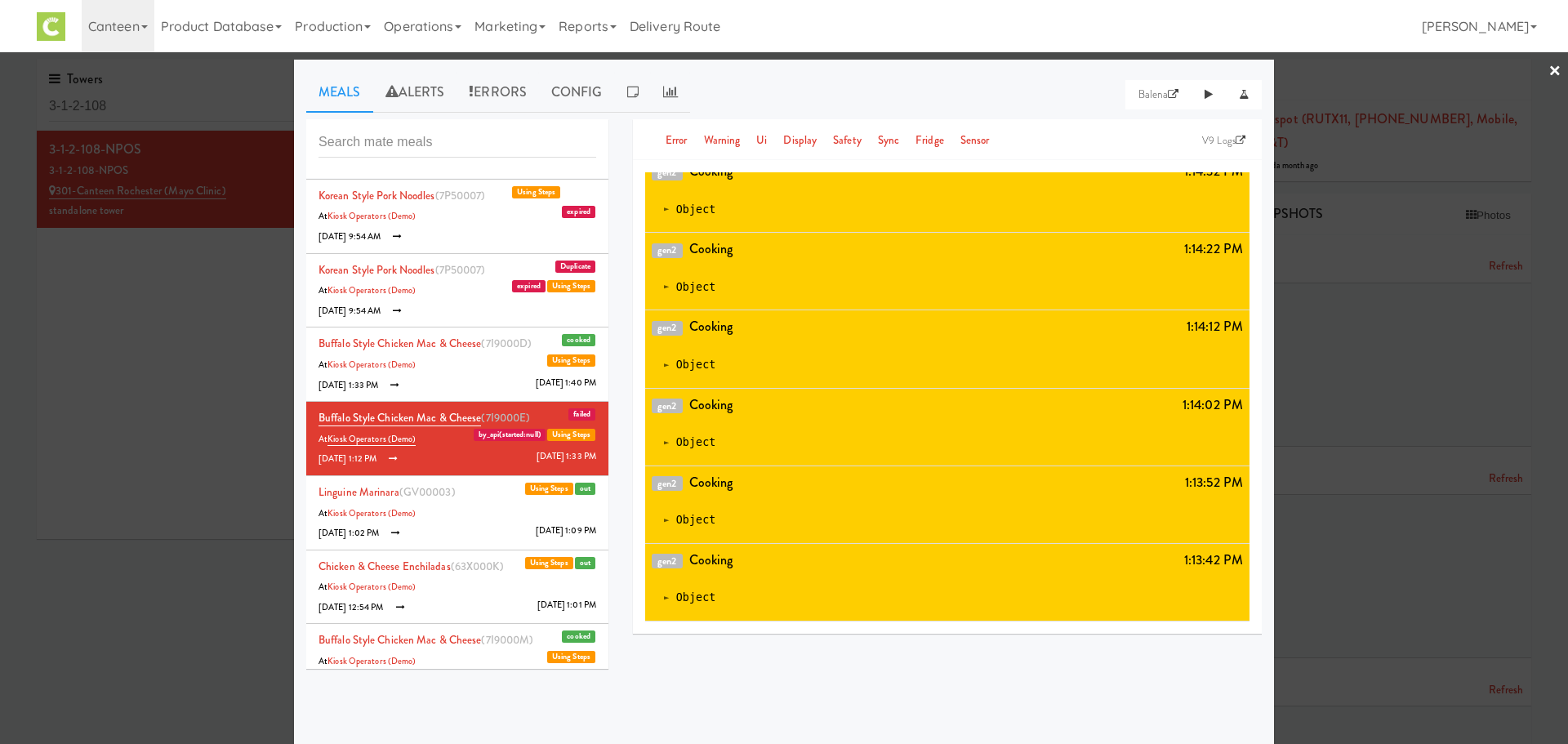
scroll to position [3106, 0]
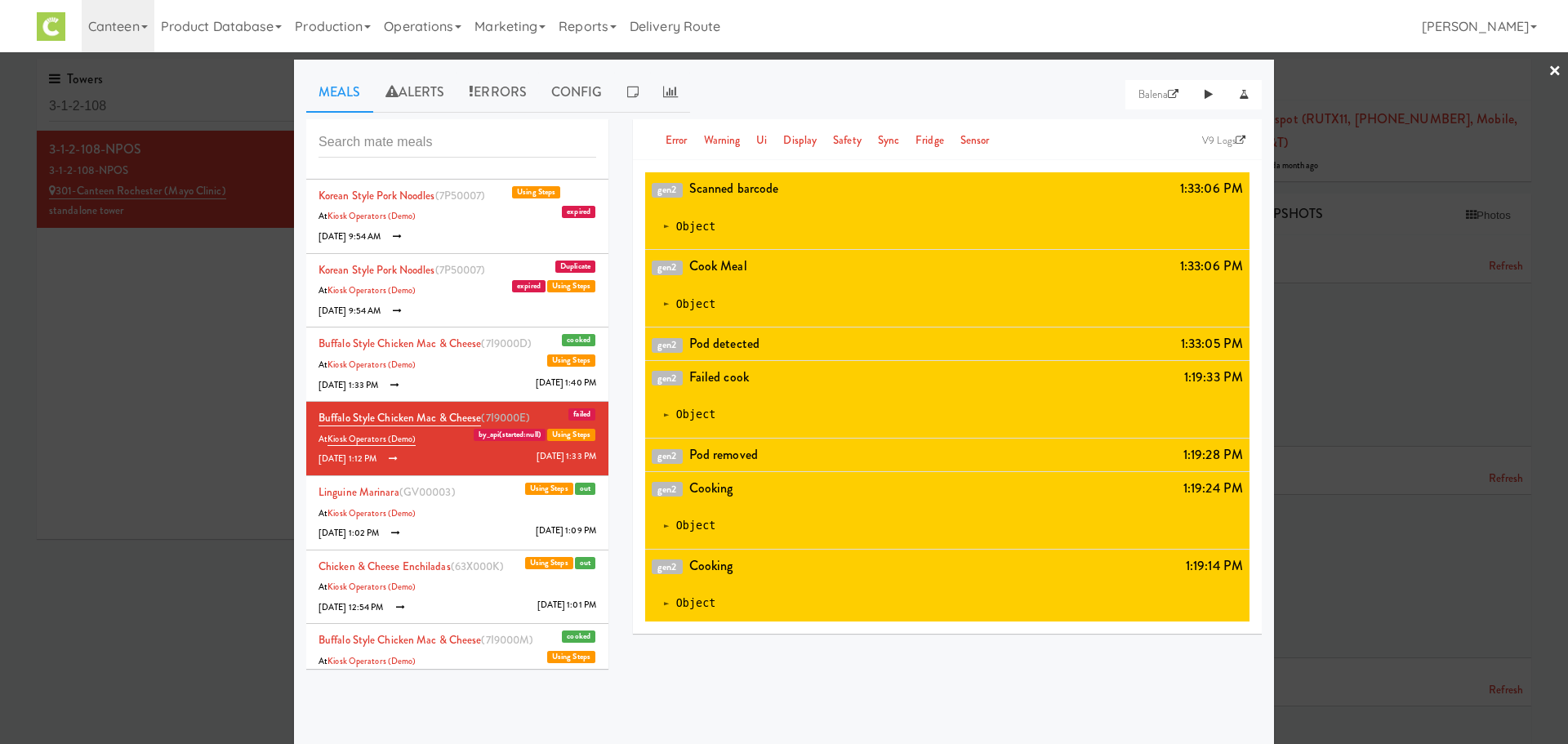
click at [442, 390] on li "Buffalo Style Chicken Mac & Cheese (7I9000D) cooked Using Steps At Kiosk Operat…" at bounding box center [457, 364] width 302 height 74
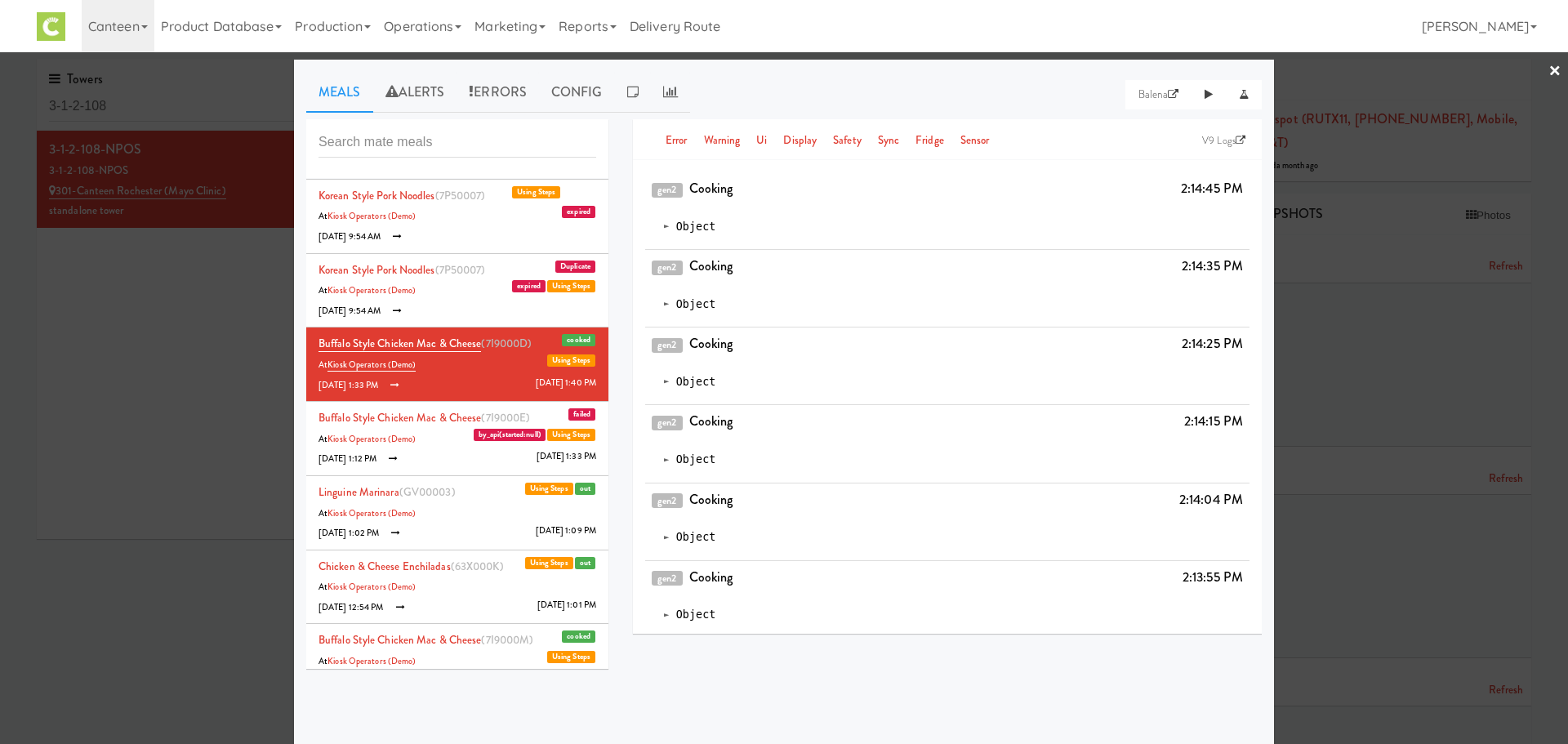
scroll to position [2705, 0]
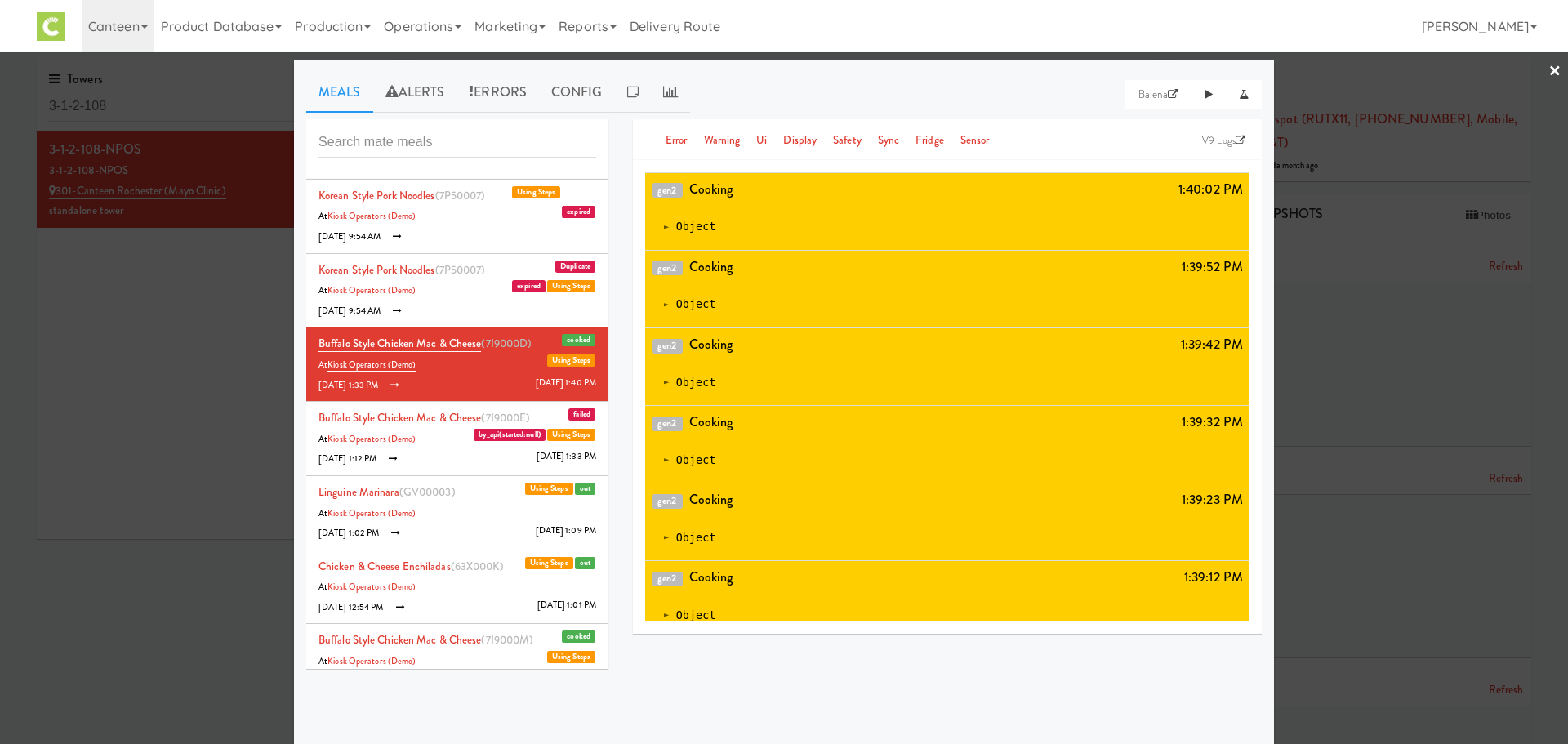
click at [437, 309] on li "Korean Style Pork Noodles (7P50007) Duplicate expired Using Steps At Kiosk Oper…" at bounding box center [457, 291] width 302 height 74
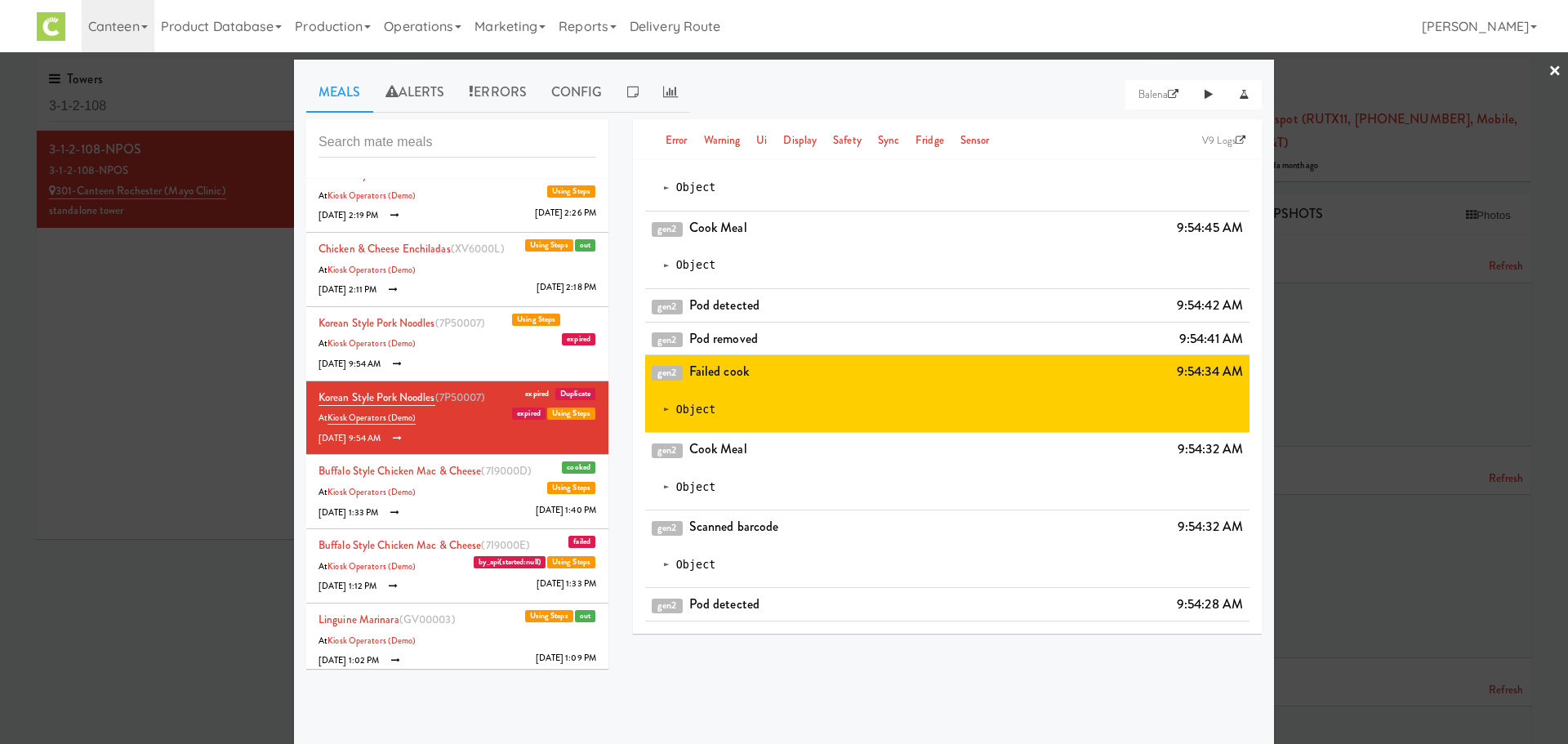
scroll to position [5204, 0]
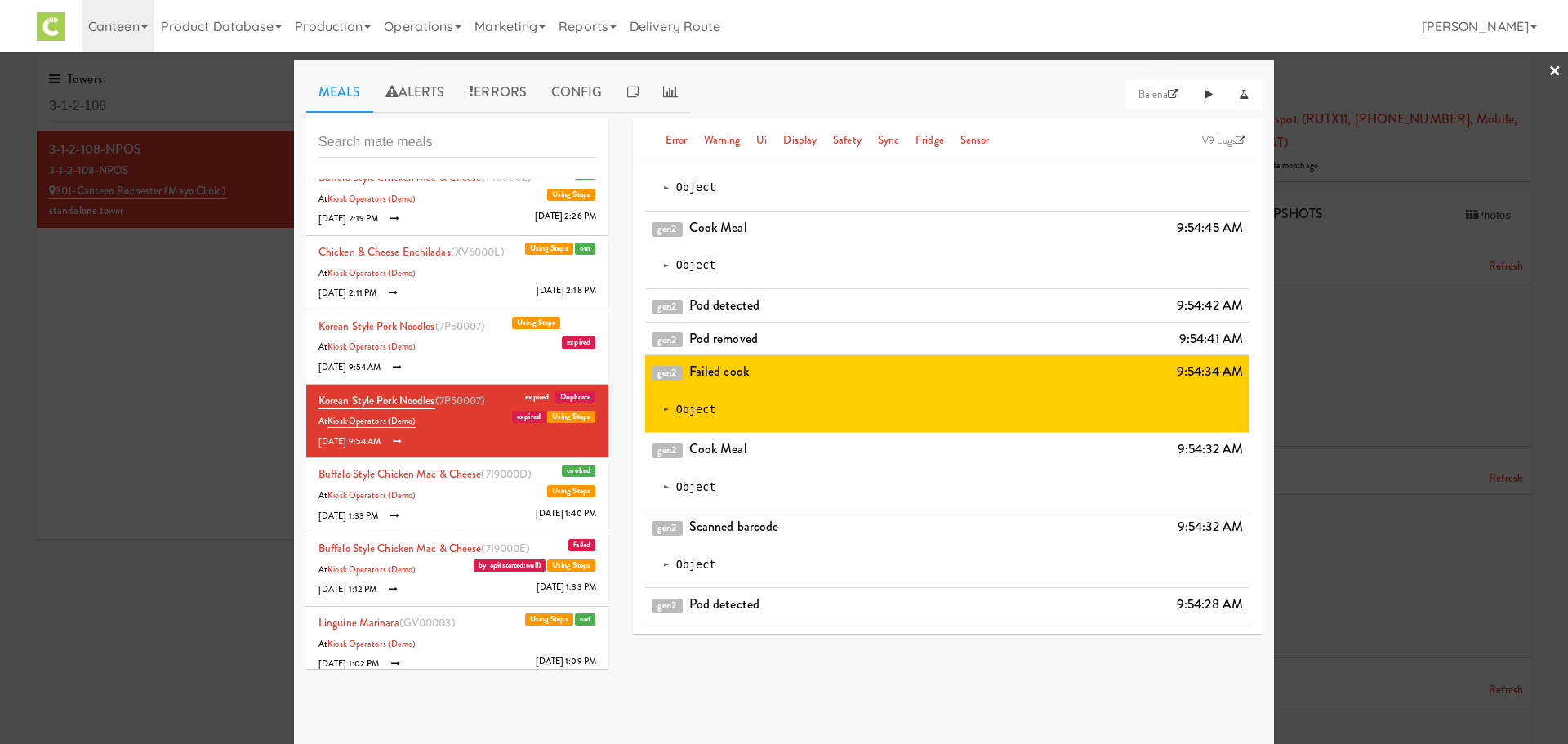
click at [442, 356] on li "Korean Style Pork Noodles (7P50007) expired Using Steps At Kiosk Operators (Dem…" at bounding box center [457, 348] width 302 height 74
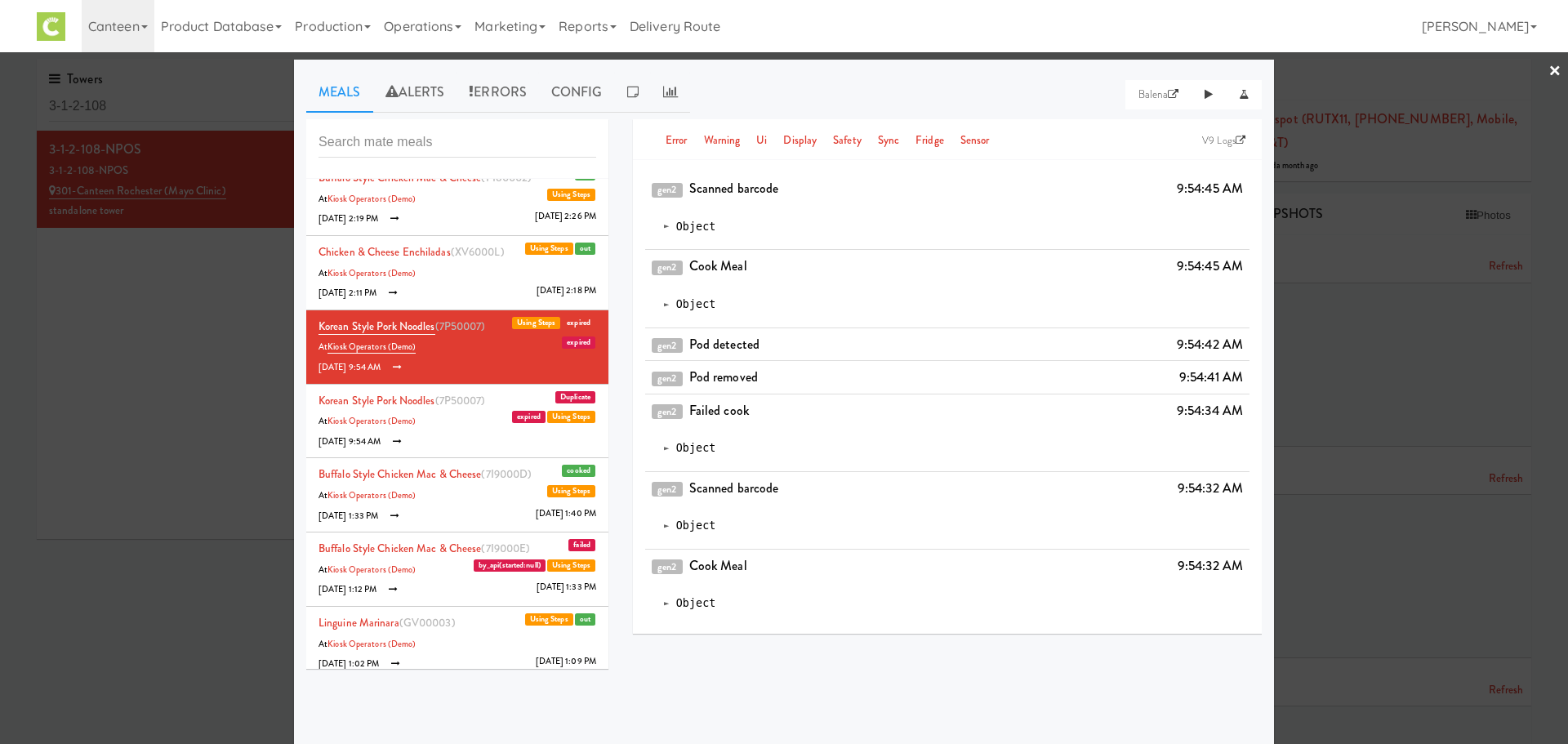
click at [446, 298] on li "Chicken & Cheese Enchiladas (XV6000L) out Using Steps At Kiosk Operators (Demo)…" at bounding box center [457, 273] width 302 height 74
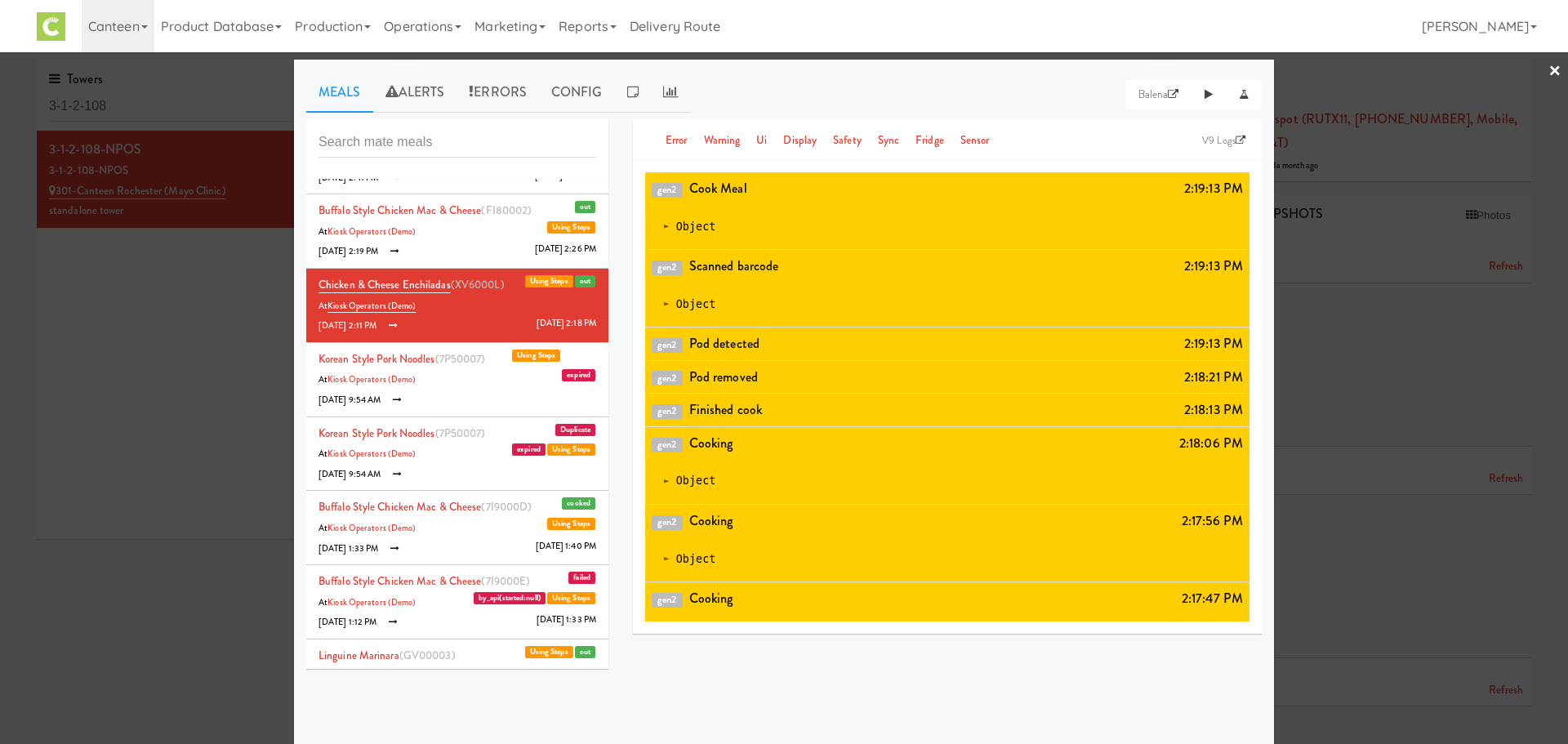
scroll to position [5139, 0]
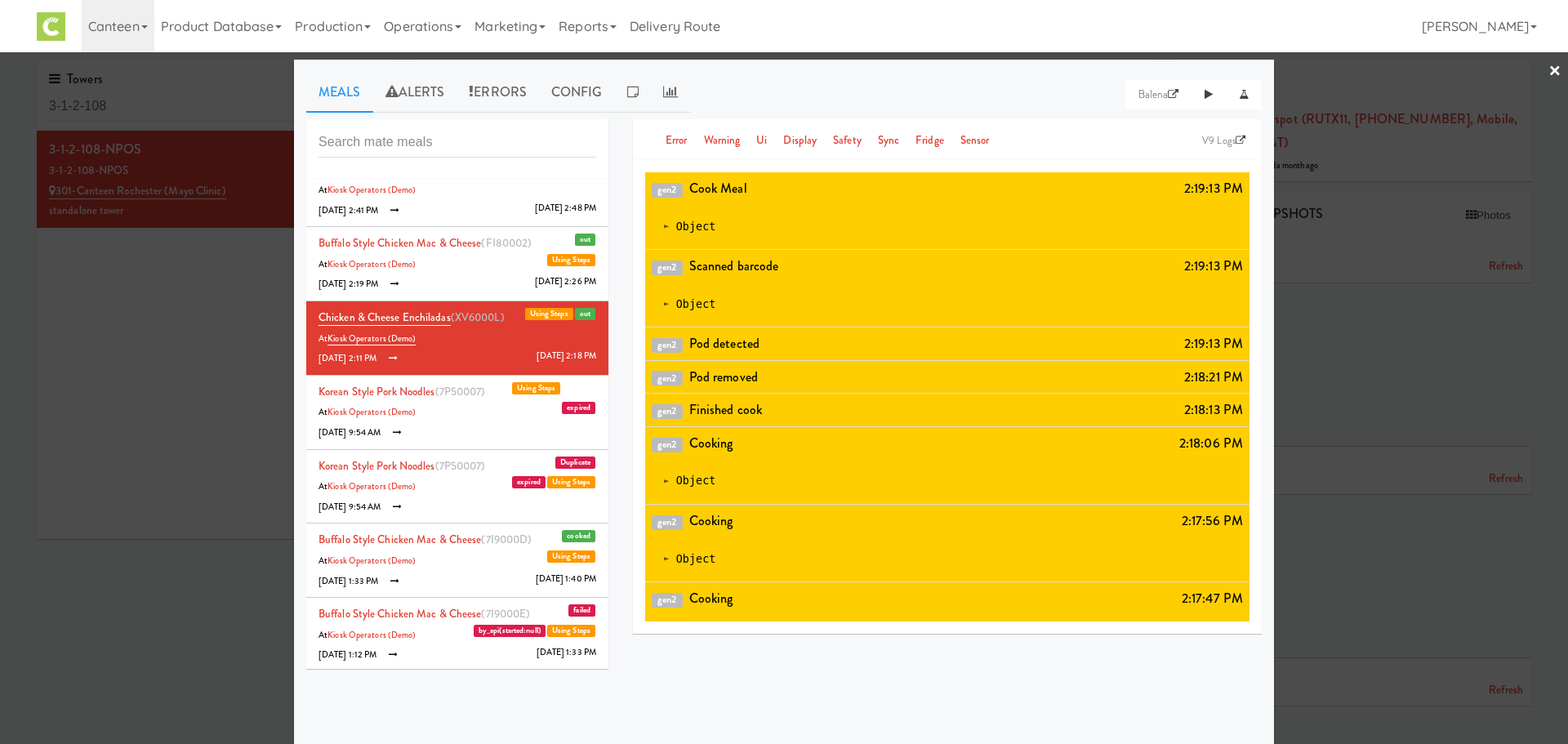
click at [458, 284] on li "Buffalo Style Chicken Mac & Cheese (FI80002) out Using Steps At Kiosk Operators…" at bounding box center [457, 264] width 302 height 74
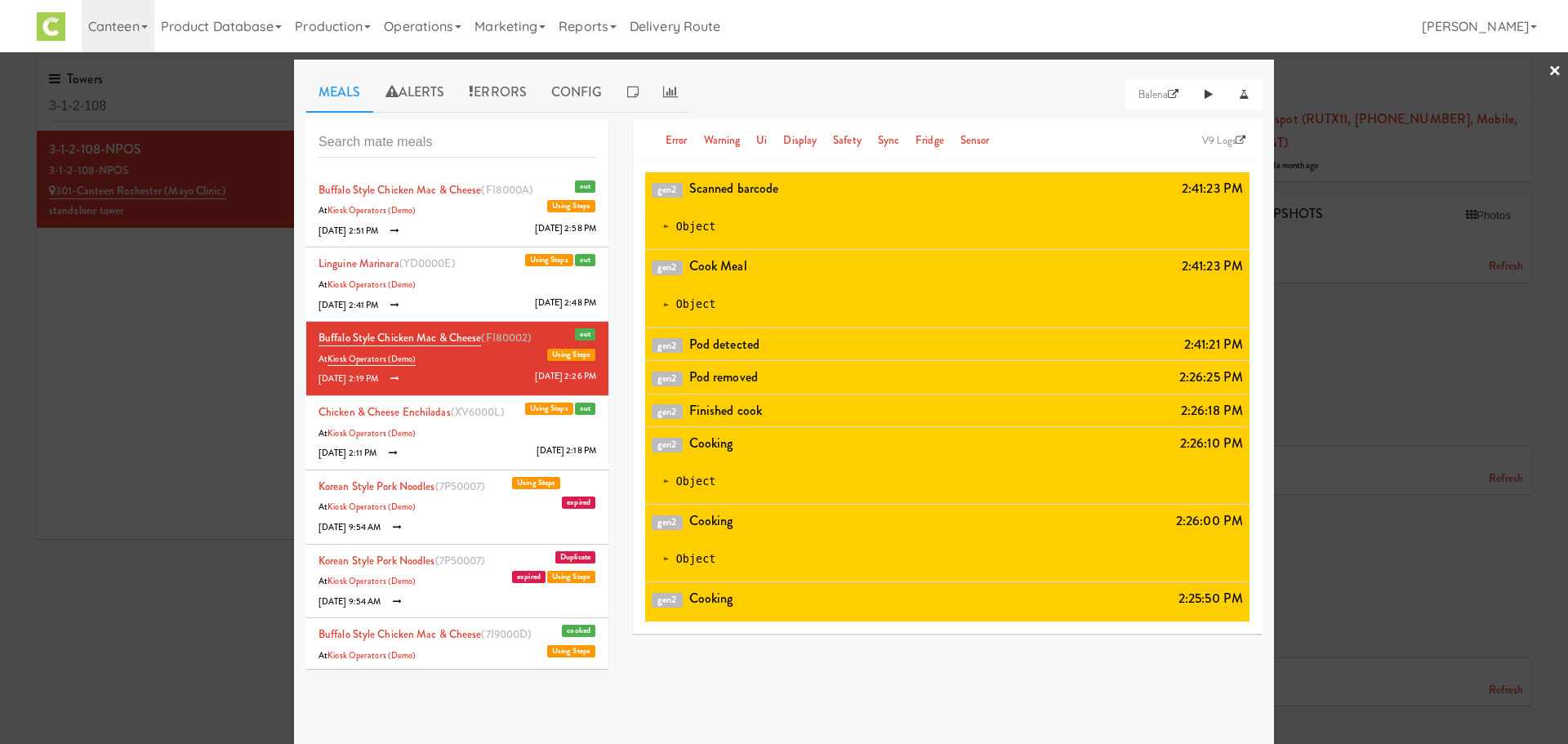
scroll to position [5041, 0]
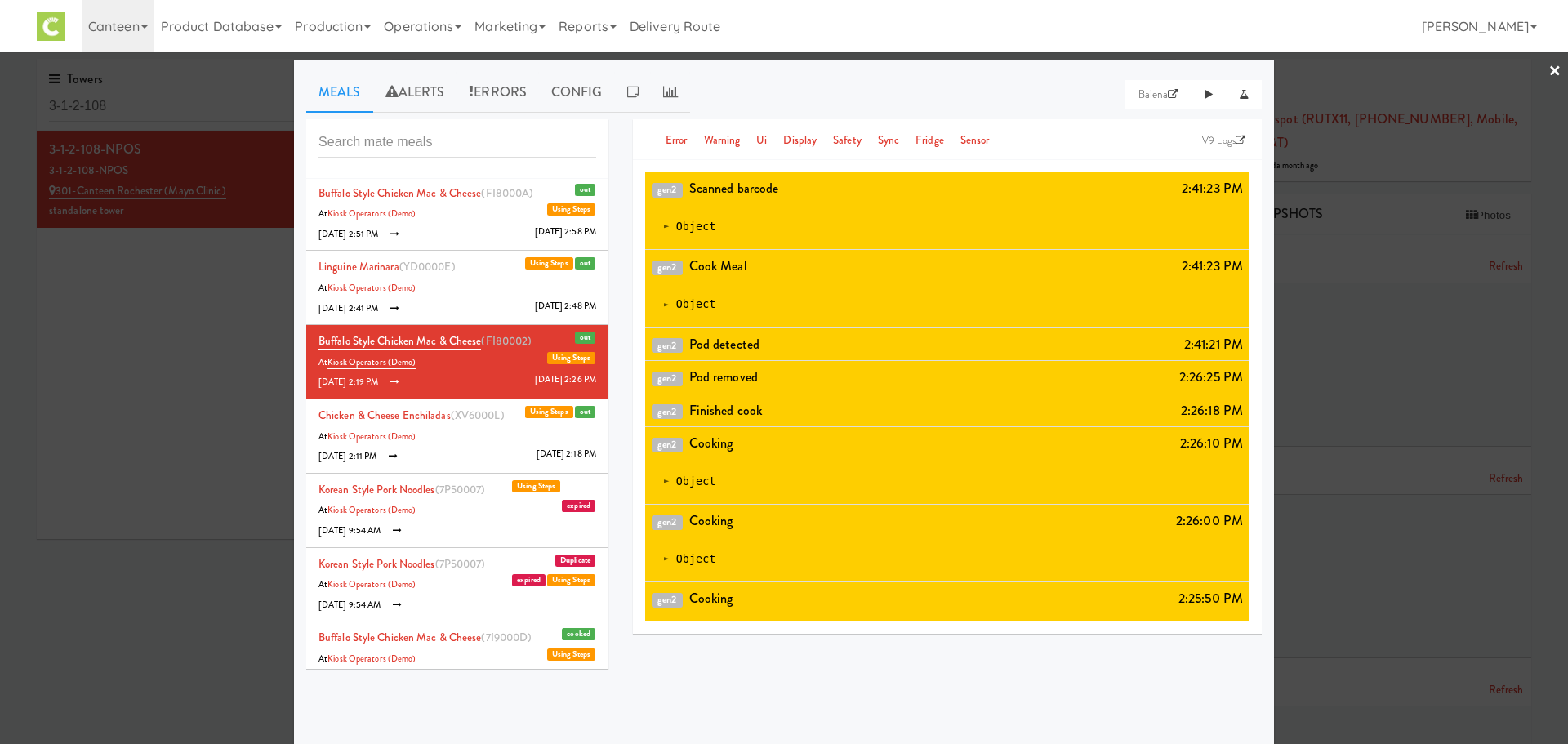
click at [458, 284] on li "Linguine Marinara (YD0000E) out Using Steps At Kiosk Operators (Demo) [DATE] 2:…" at bounding box center [457, 288] width 302 height 74
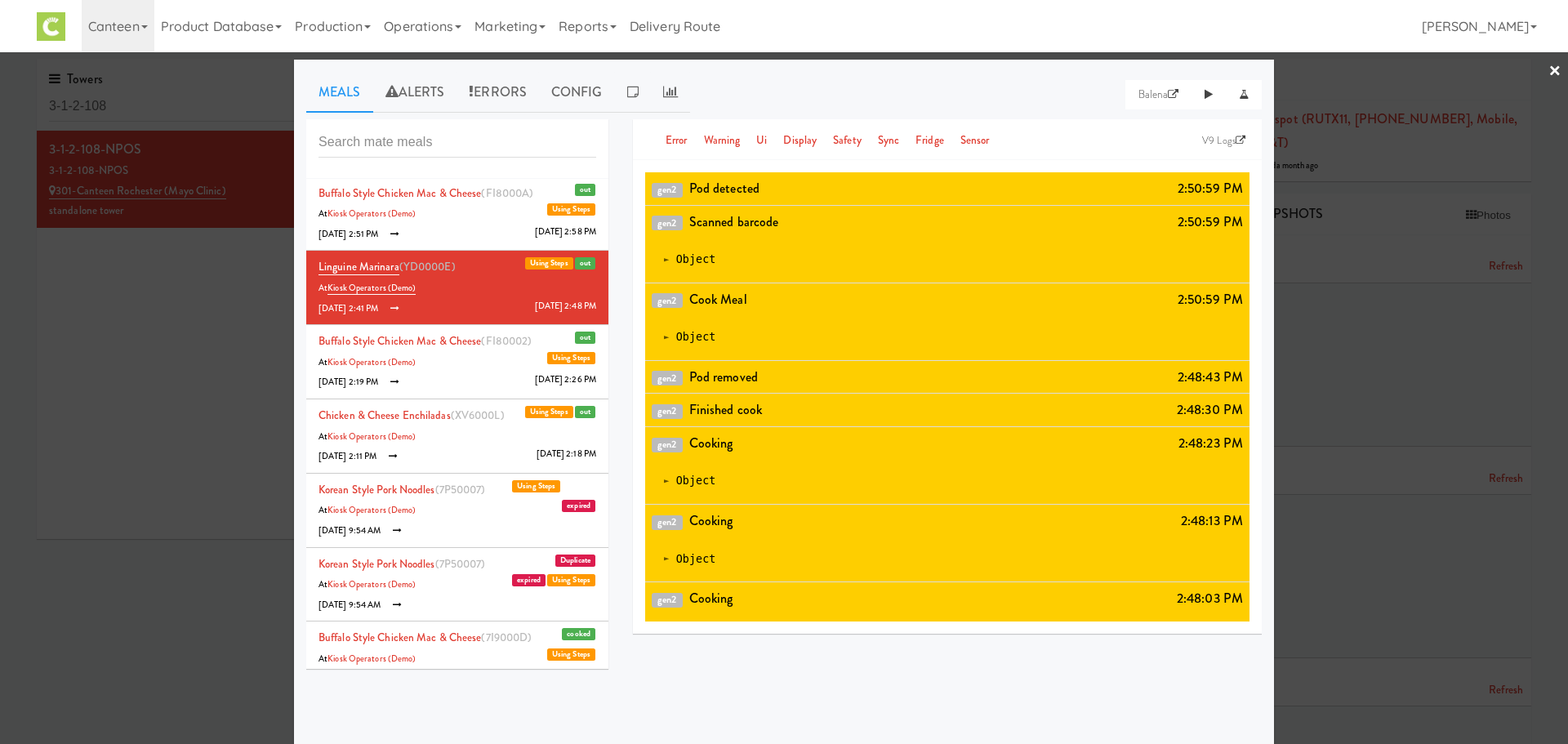
click at [459, 231] on li "Buffalo Style Chicken Mac & Cheese (FI8000A) out Using Steps At Kiosk Operators…" at bounding box center [457, 215] width 302 height 74
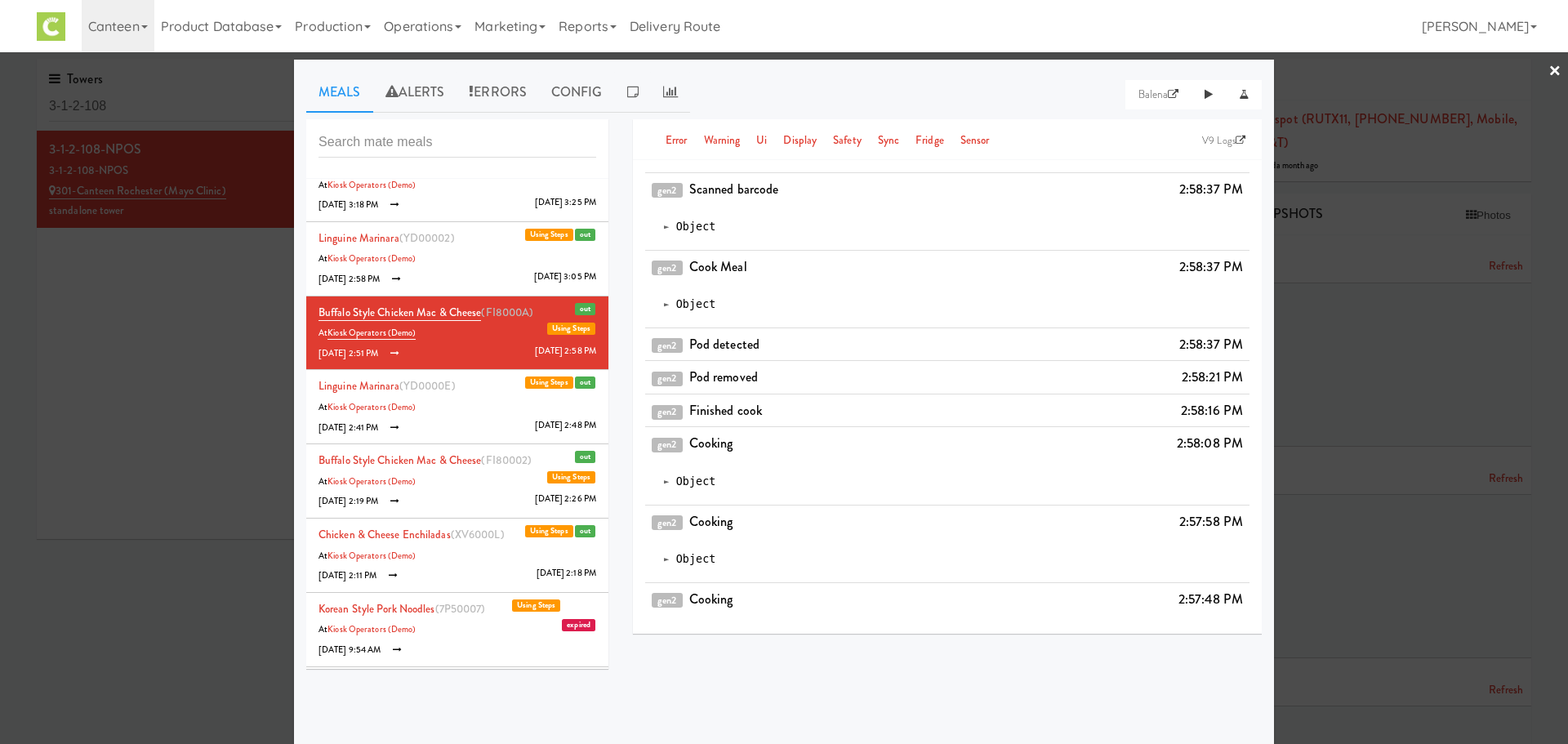
scroll to position [4911, 0]
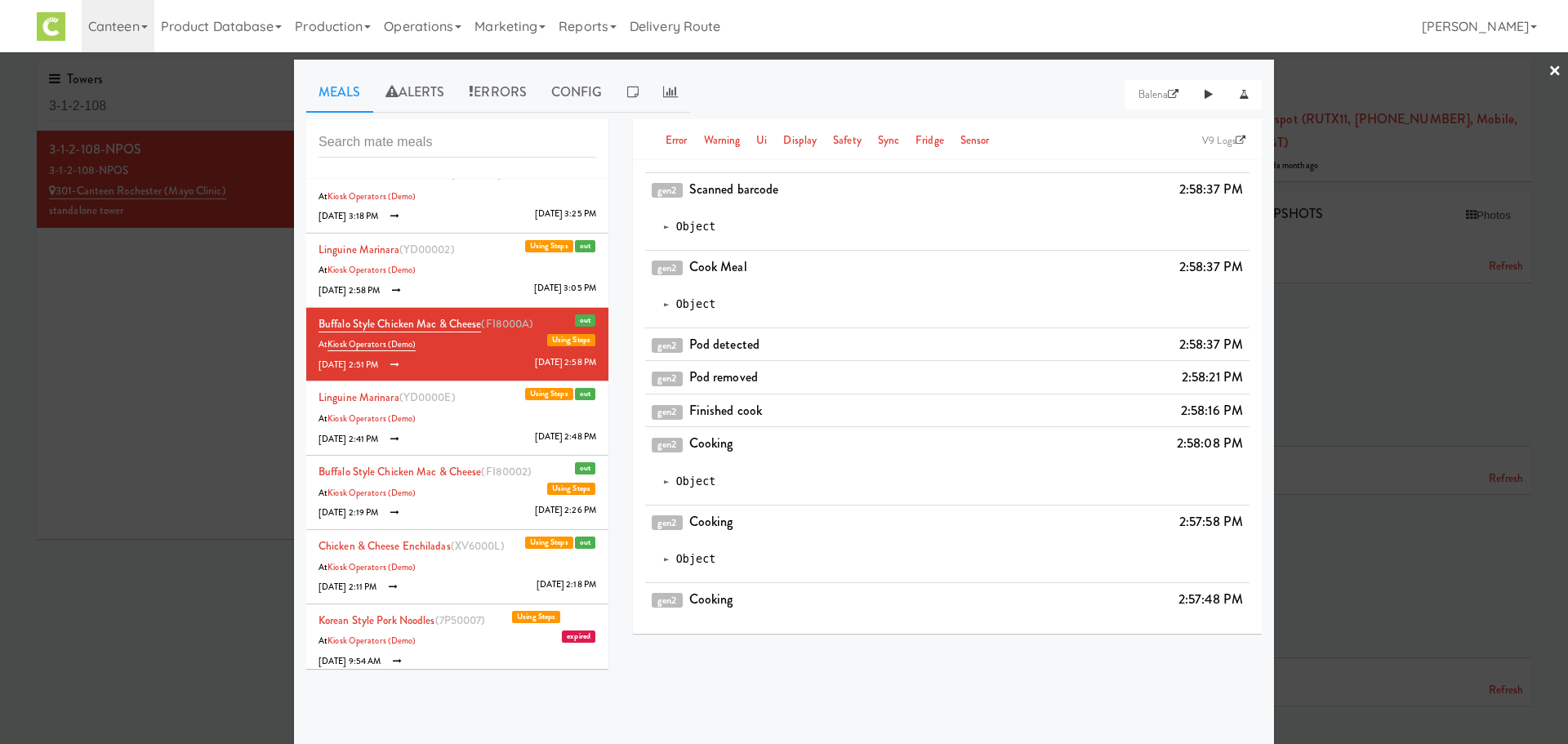
click at [456, 256] on li "Linguine Marinara (YD00002) out Using Steps At Kiosk Operators (Demo) [DATE] 2:…" at bounding box center [457, 270] width 302 height 74
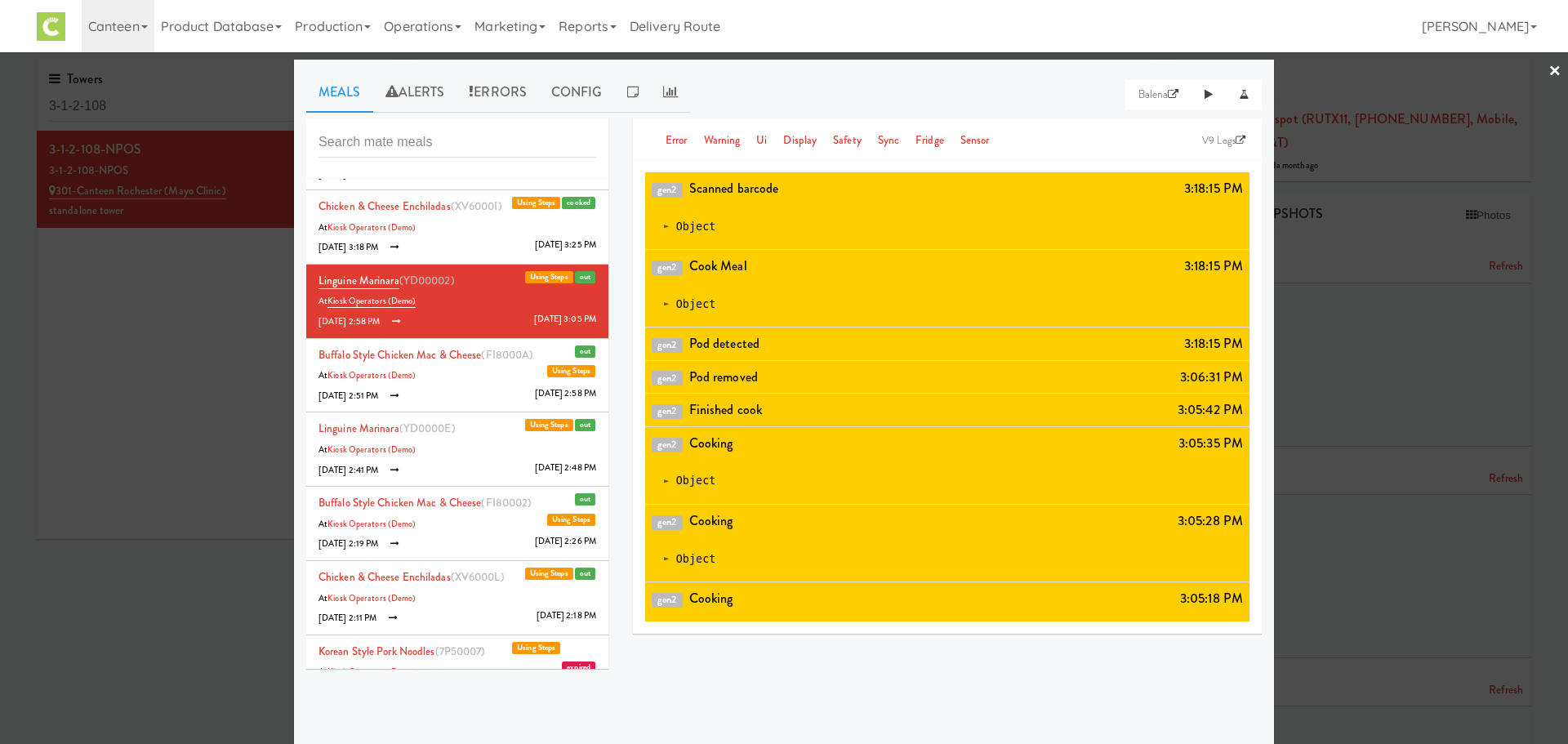
scroll to position [4878, 0]
click at [456, 256] on li "Chicken & Cheese Enchiladas (XV6000I) cooked Using Steps At Kiosk Operators (De…" at bounding box center [457, 229] width 302 height 74
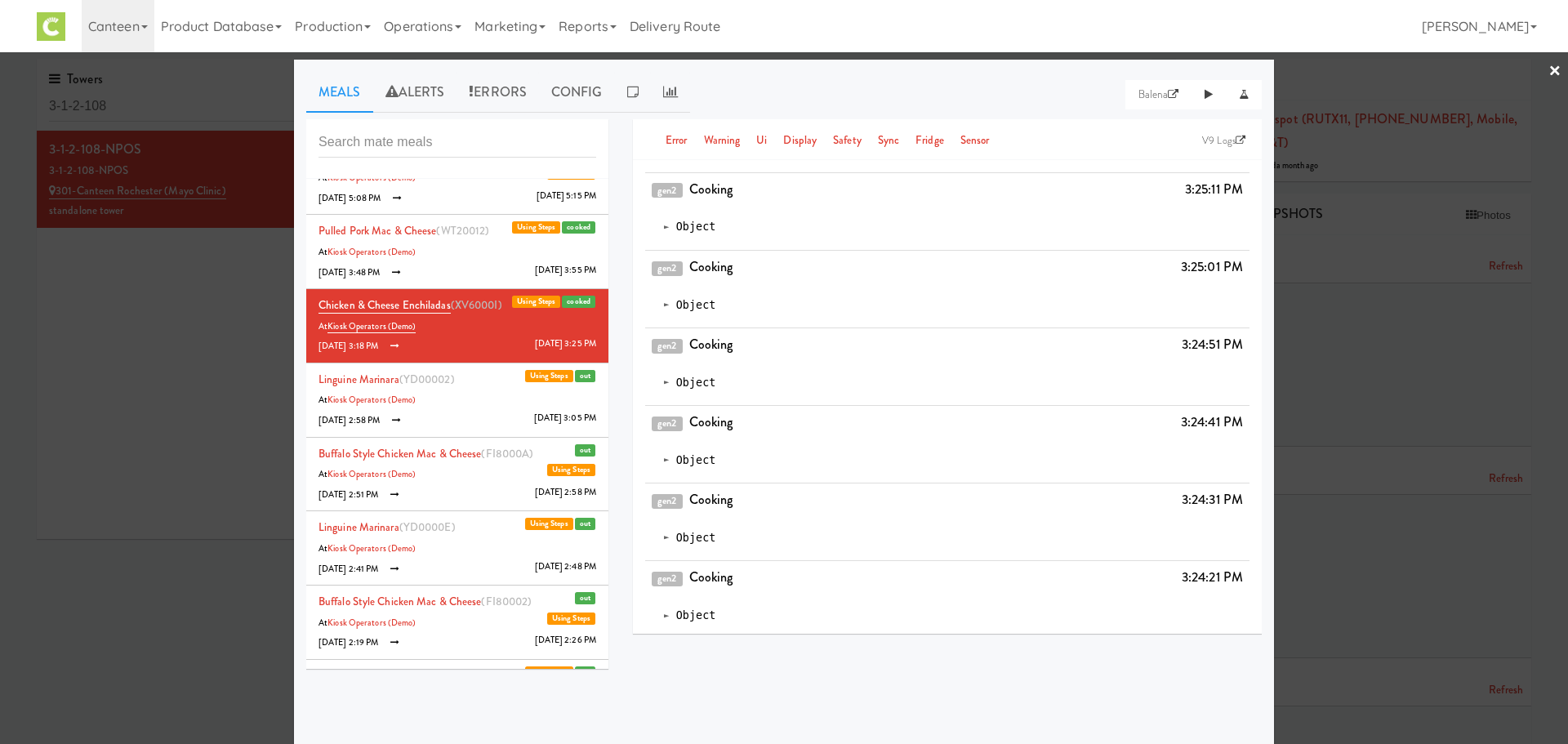
scroll to position [4780, 0]
click at [456, 256] on li "Pulled Pork Mac & Cheese (WT20012) cooked Using Steps At Kiosk Operators (Demo)…" at bounding box center [457, 253] width 302 height 74
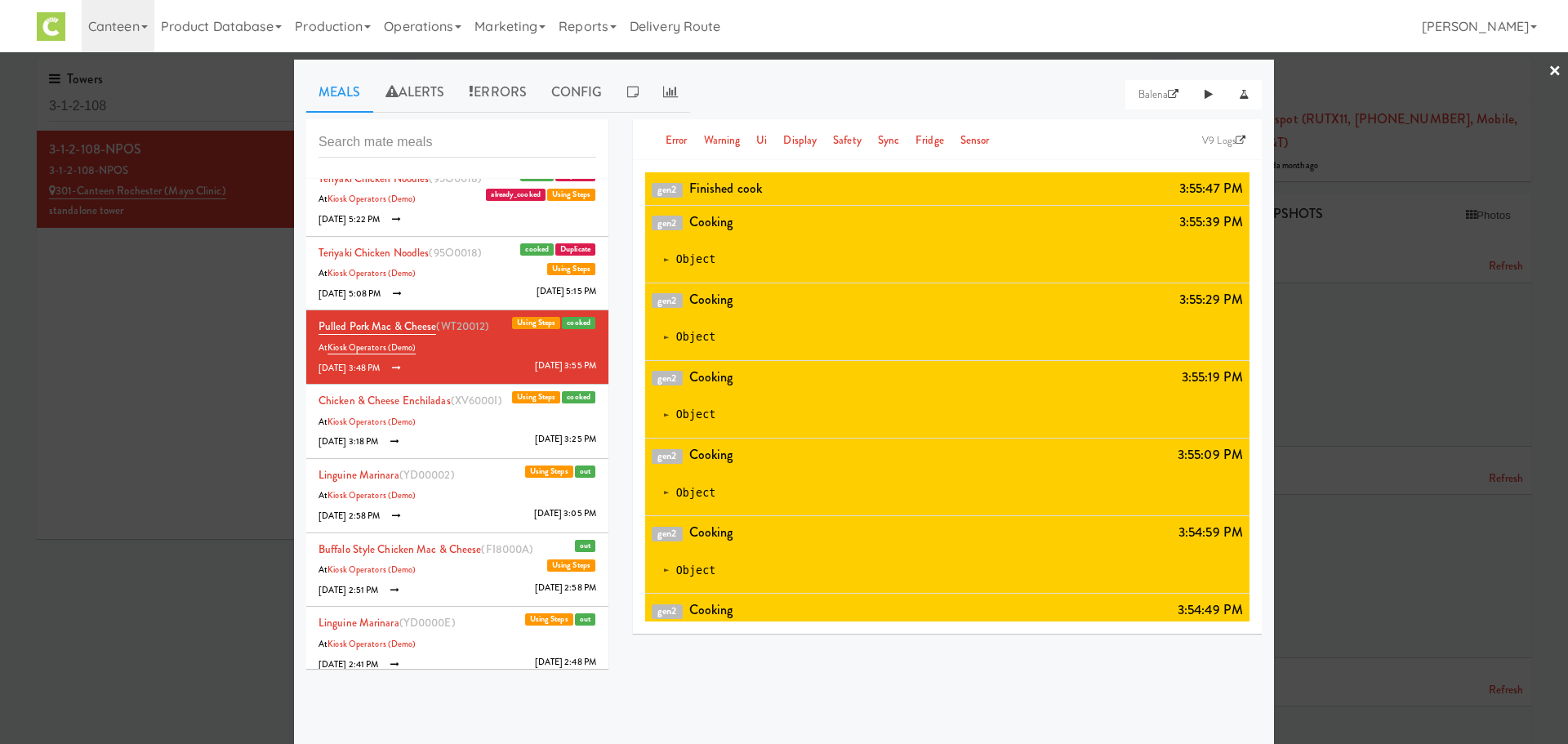
scroll to position [4682, 0]
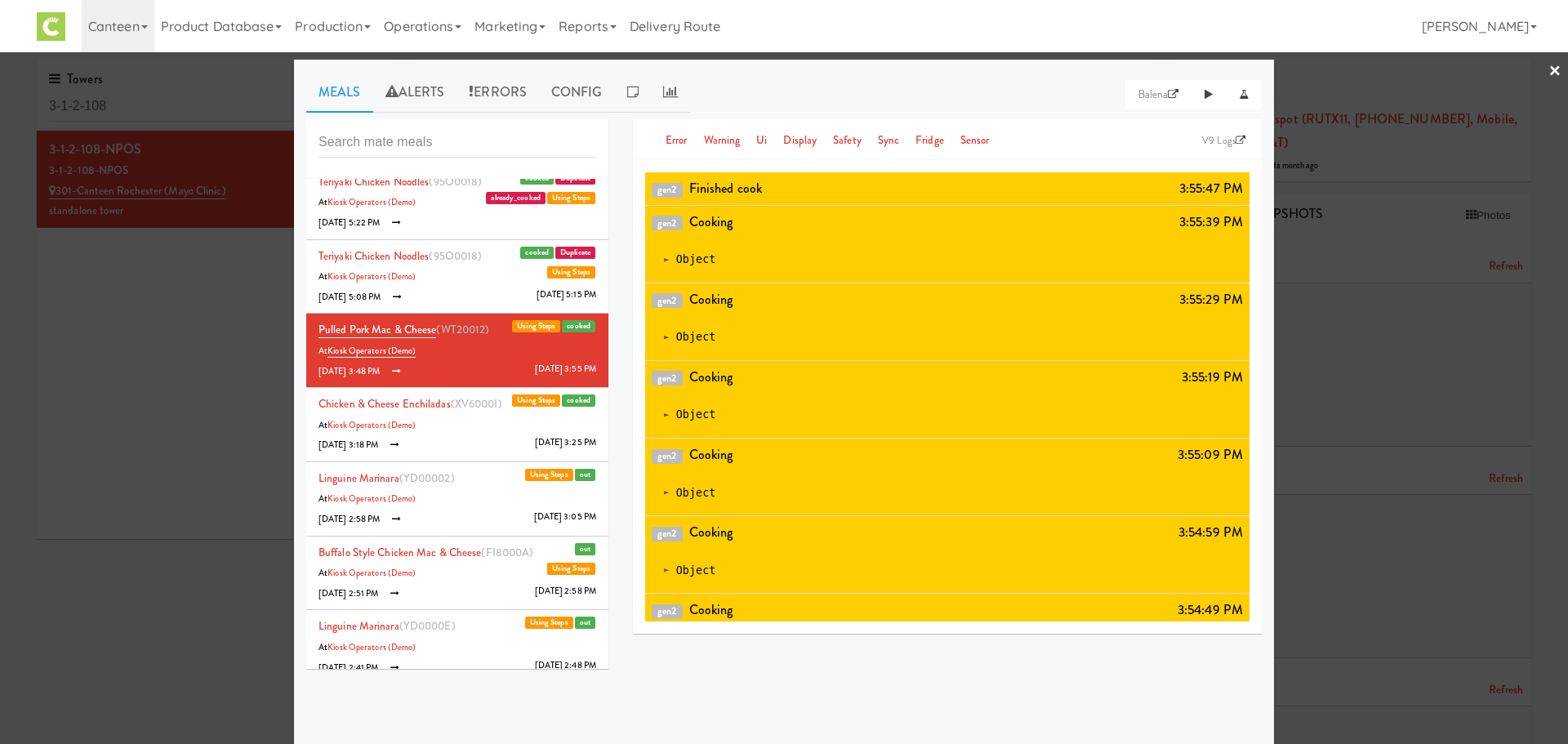
click at [456, 256] on span "(95O0018)" at bounding box center [455, 255] width 53 height 15
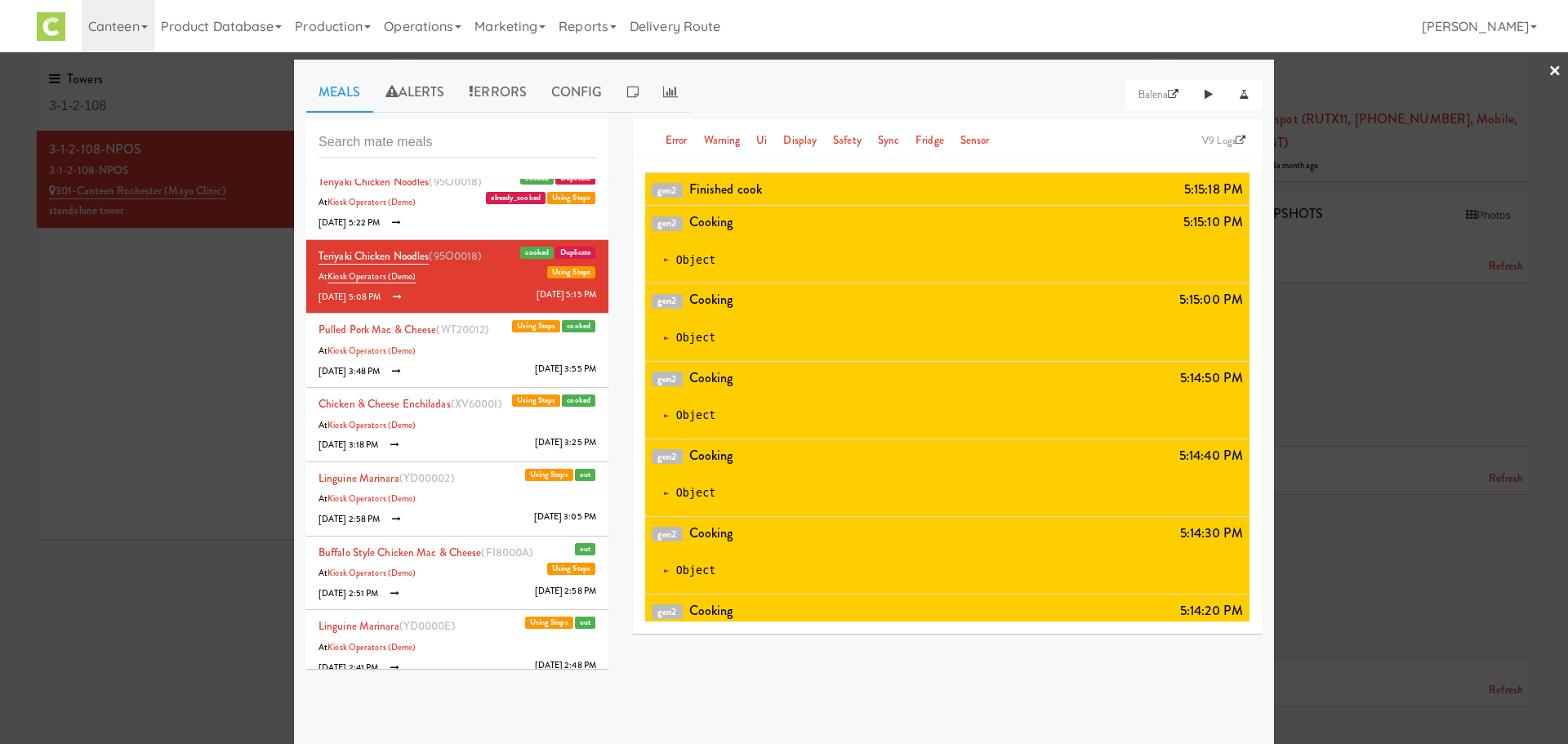
scroll to position [4649, 0]
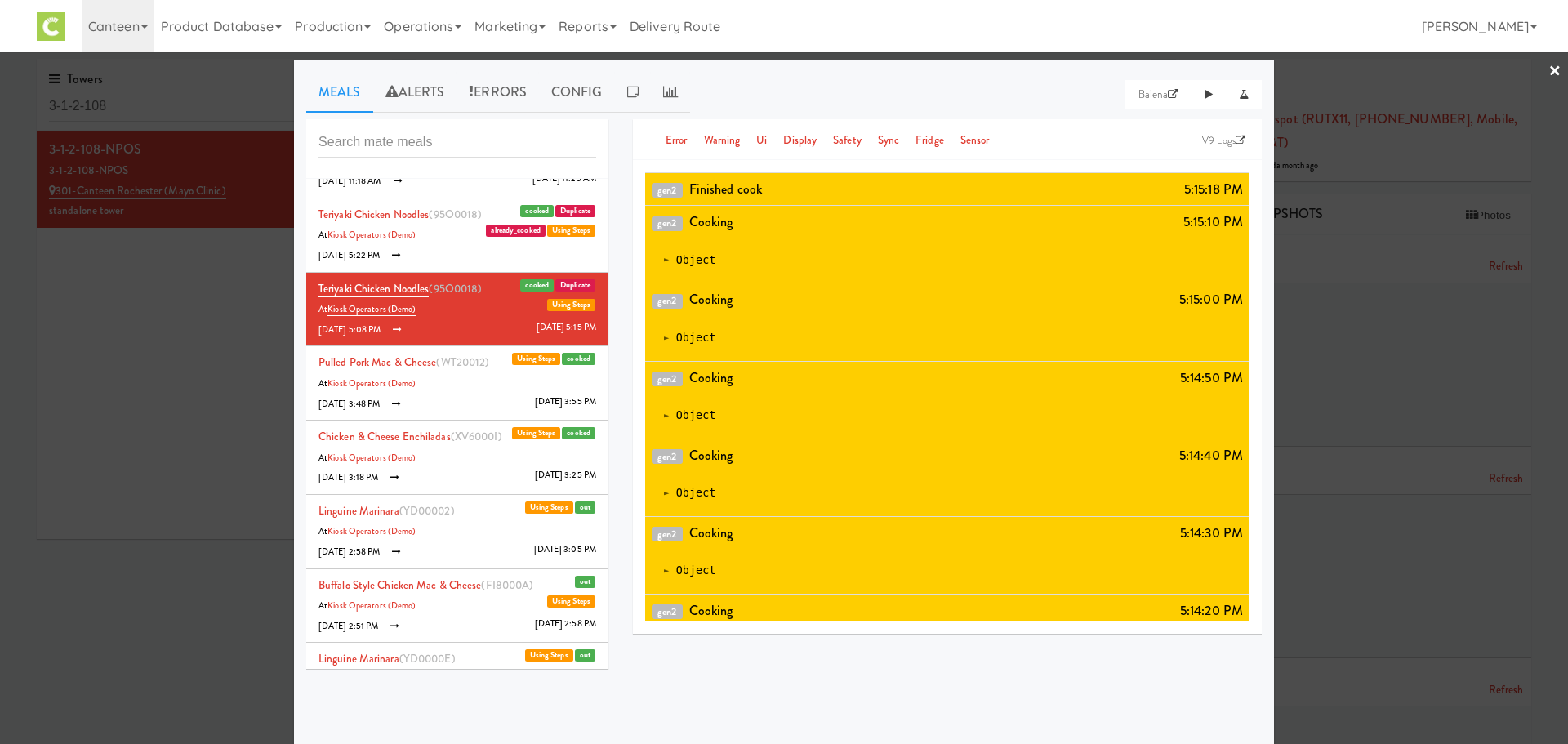
click at [456, 256] on li "Teriyaki Chicken Noodles (95O0018) Duplicate cooked Using Steps At Kiosk Operat…" at bounding box center [457, 236] width 302 height 74
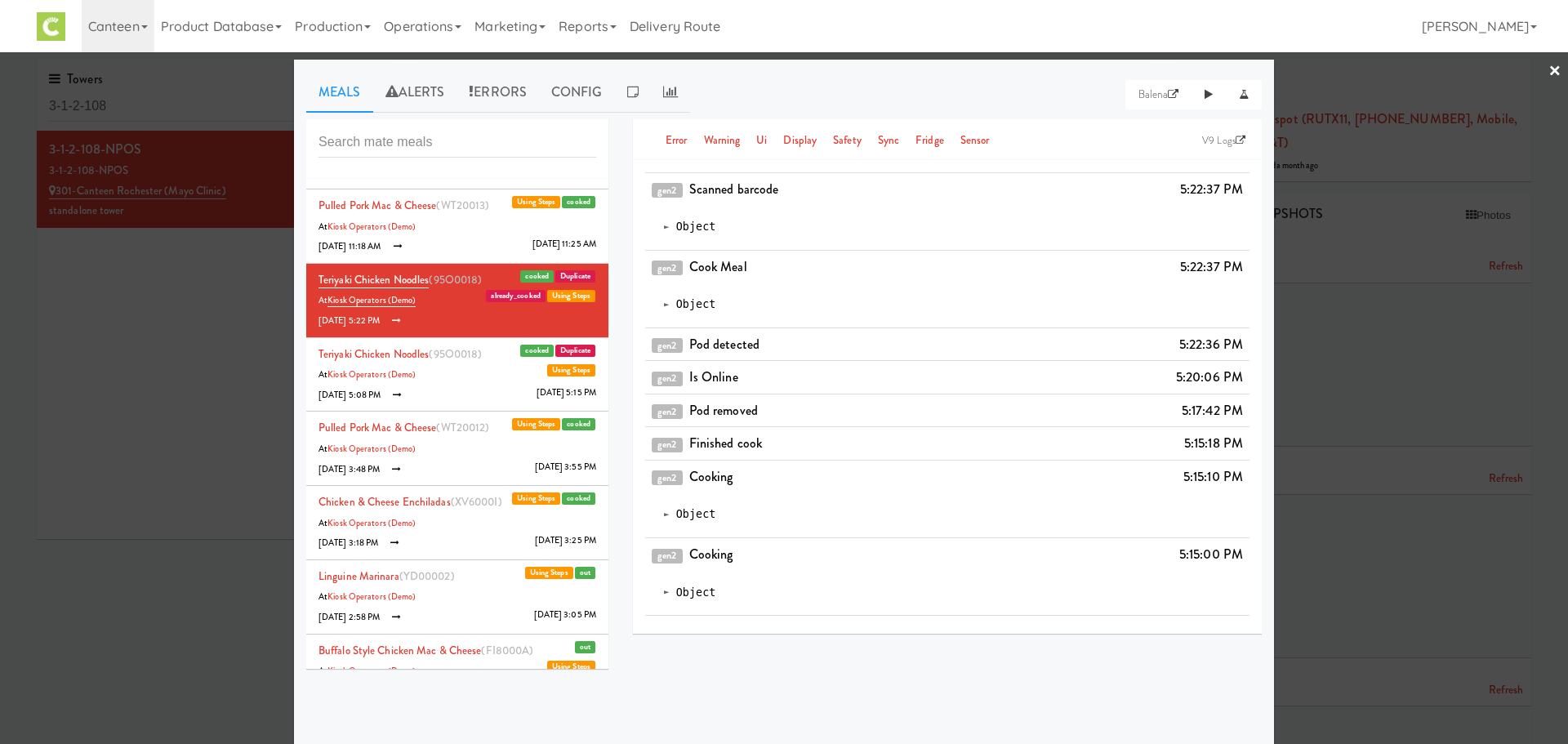
scroll to position [0, 0]
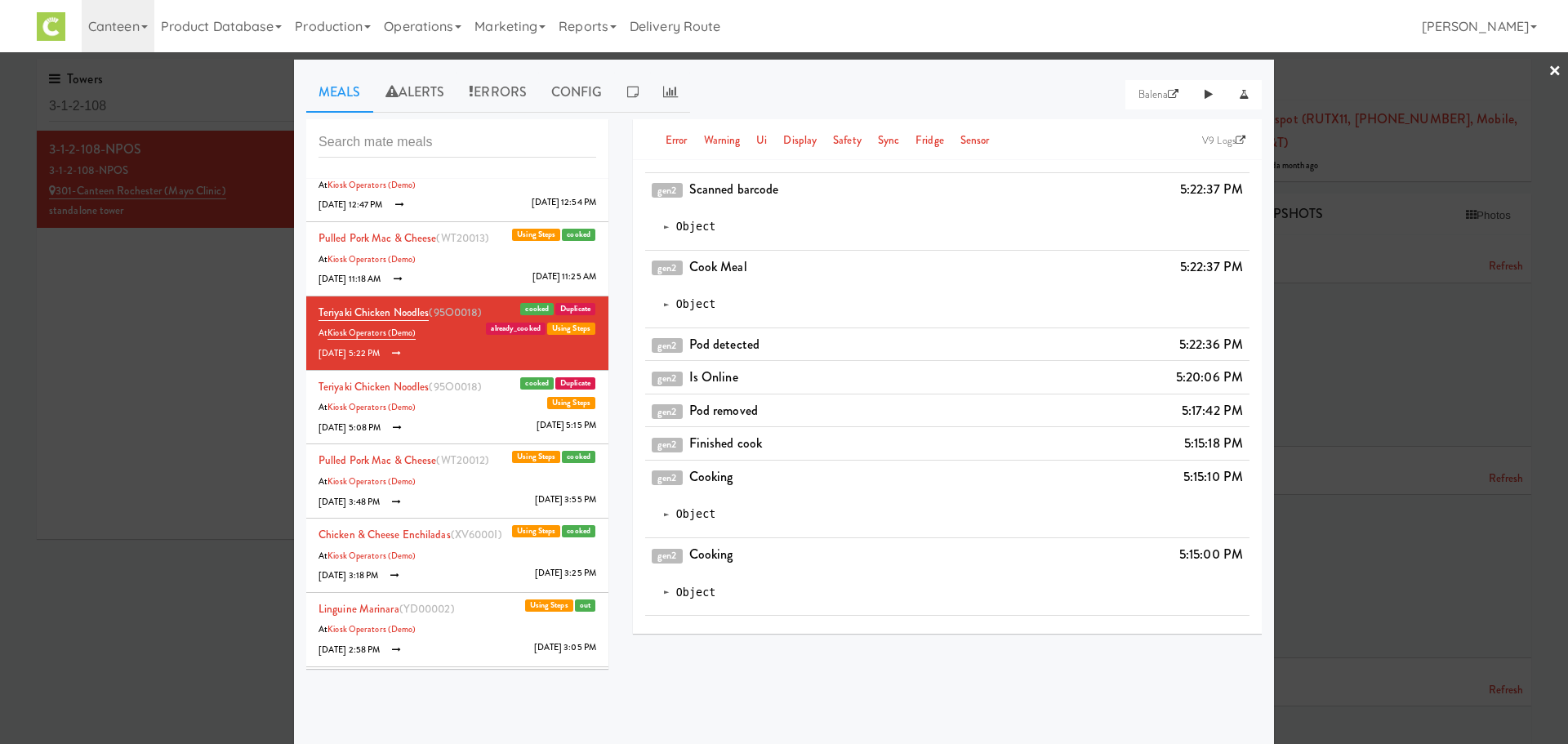
click at [456, 256] on li "Pulled Pork Mac & Cheese (WT20013) cooked Using Steps At Kiosk Operators (Demo)…" at bounding box center [457, 259] width 302 height 74
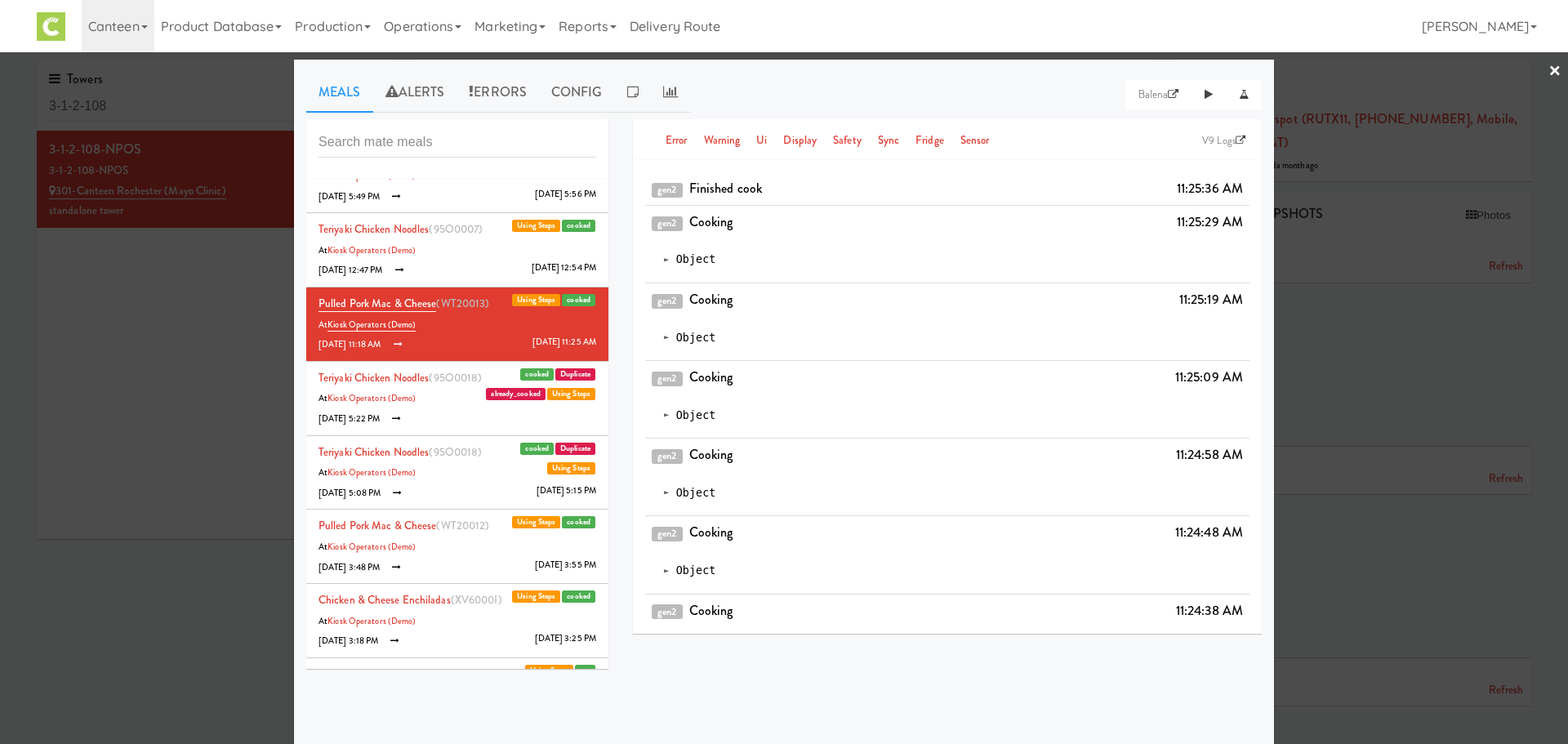
click at [456, 256] on li "Teriyaki Chicken Noodles (95O0007) cooked Using Steps At Kiosk Operators (Demo)…" at bounding box center [457, 250] width 302 height 74
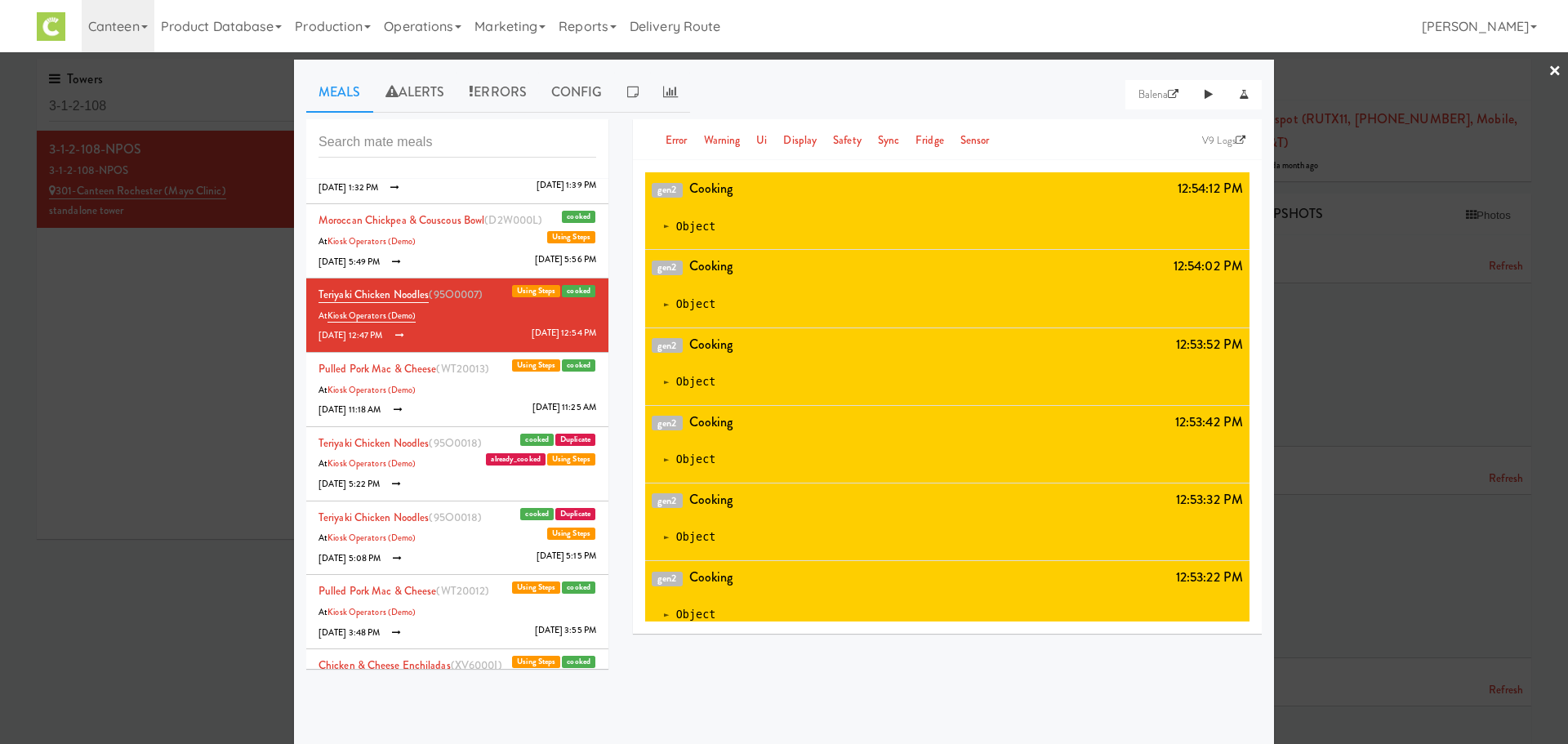
click at [456, 256] on li "Moroccan Chickpea & Couscous Bowl (D2W000L) cooked Using Steps At Kiosk Operato…" at bounding box center [457, 241] width 302 height 74
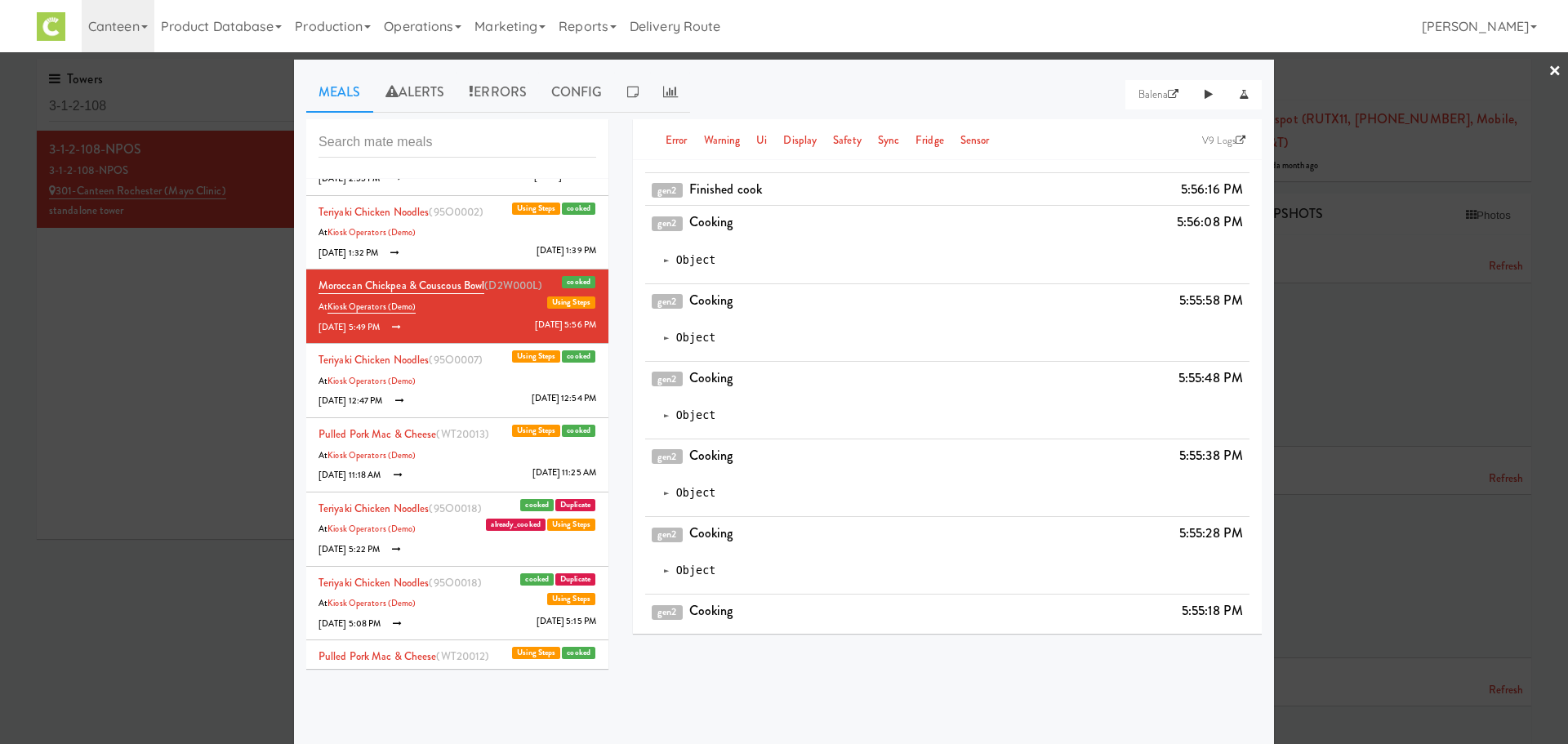
click at [456, 256] on li "Teriyaki Chicken Noodles (95O0002) cooked Using Steps At Kiosk Operators (Demo)…" at bounding box center [457, 233] width 302 height 74
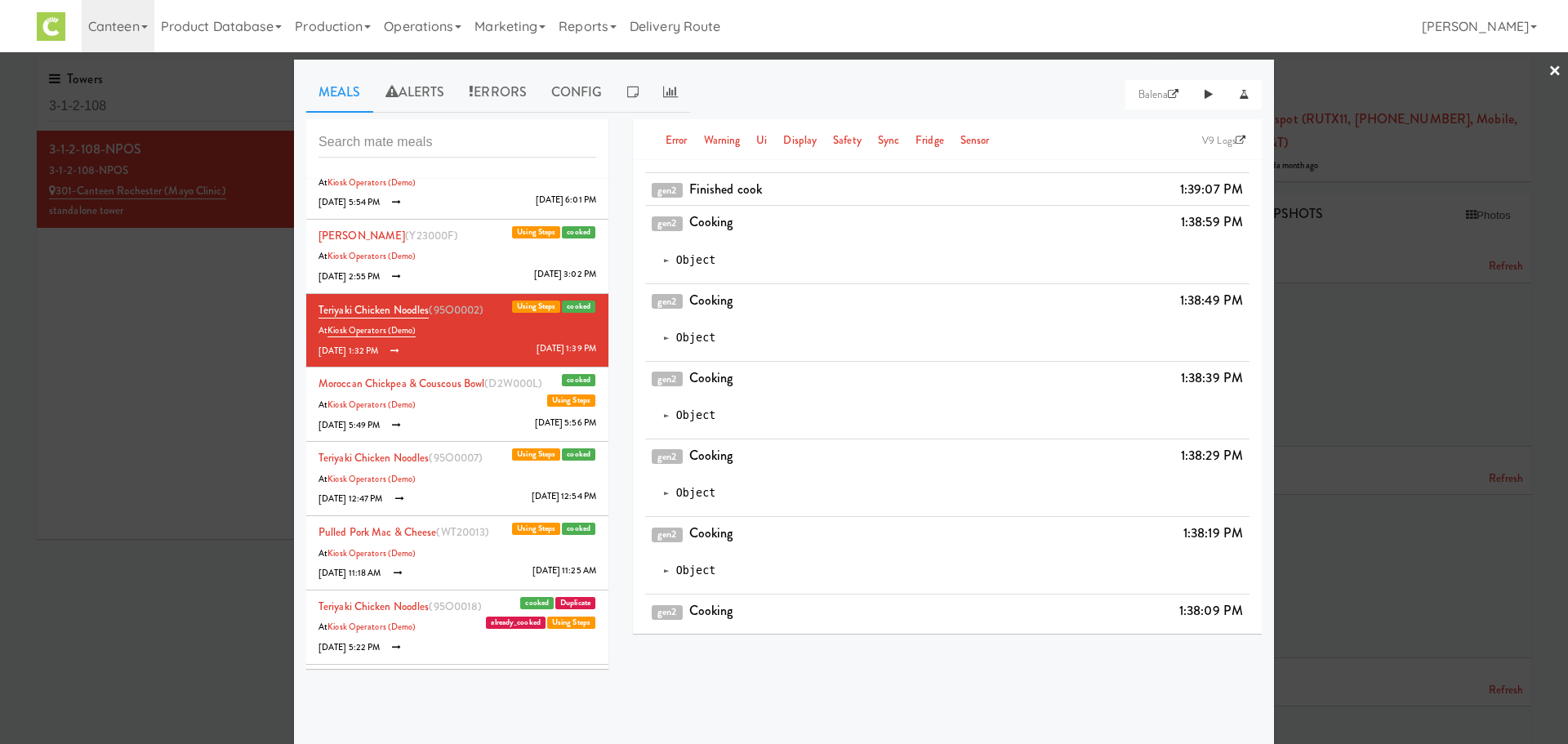
click at [456, 256] on li "[PERSON_NAME] (Y23000F) cooked Using Steps At Kiosk Operators (Demo) [DATE] 2:5…" at bounding box center [457, 257] width 302 height 74
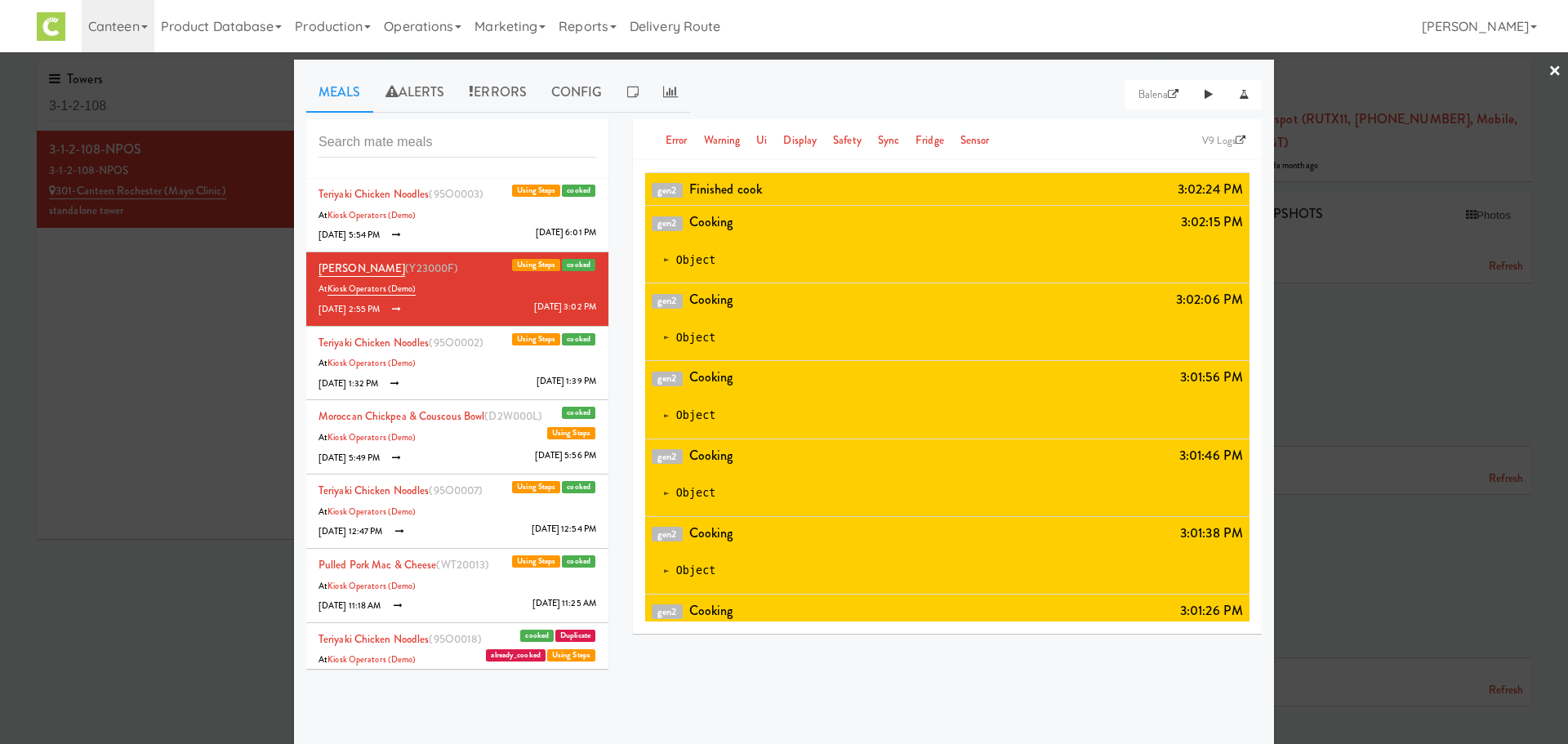
click at [470, 231] on li "Teriyaki Chicken Noodles (95O0003) cooked Using Steps At Kiosk Operators (Demo)…" at bounding box center [457, 215] width 302 height 74
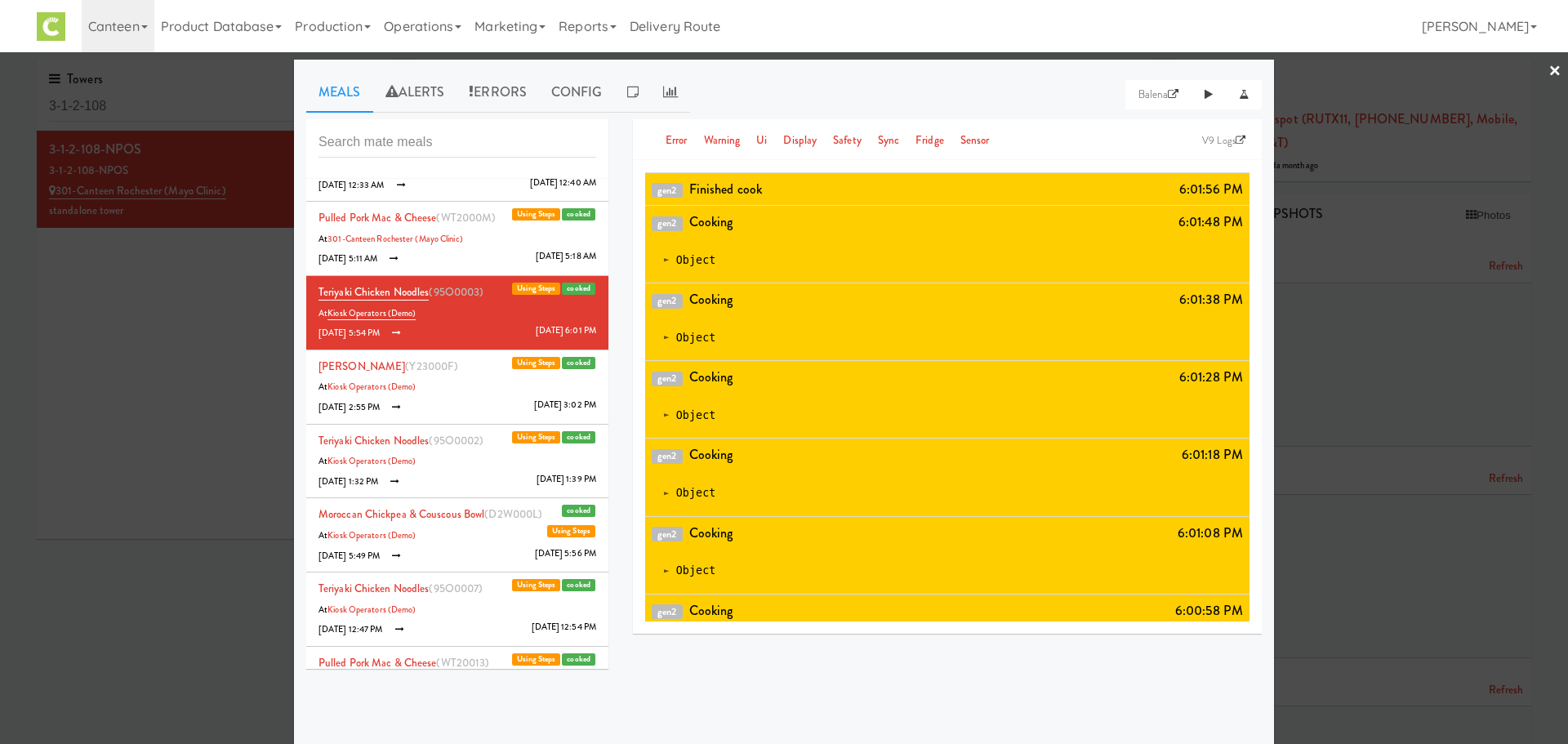
click at [1548, 75] on div at bounding box center [784, 372] width 1568 height 744
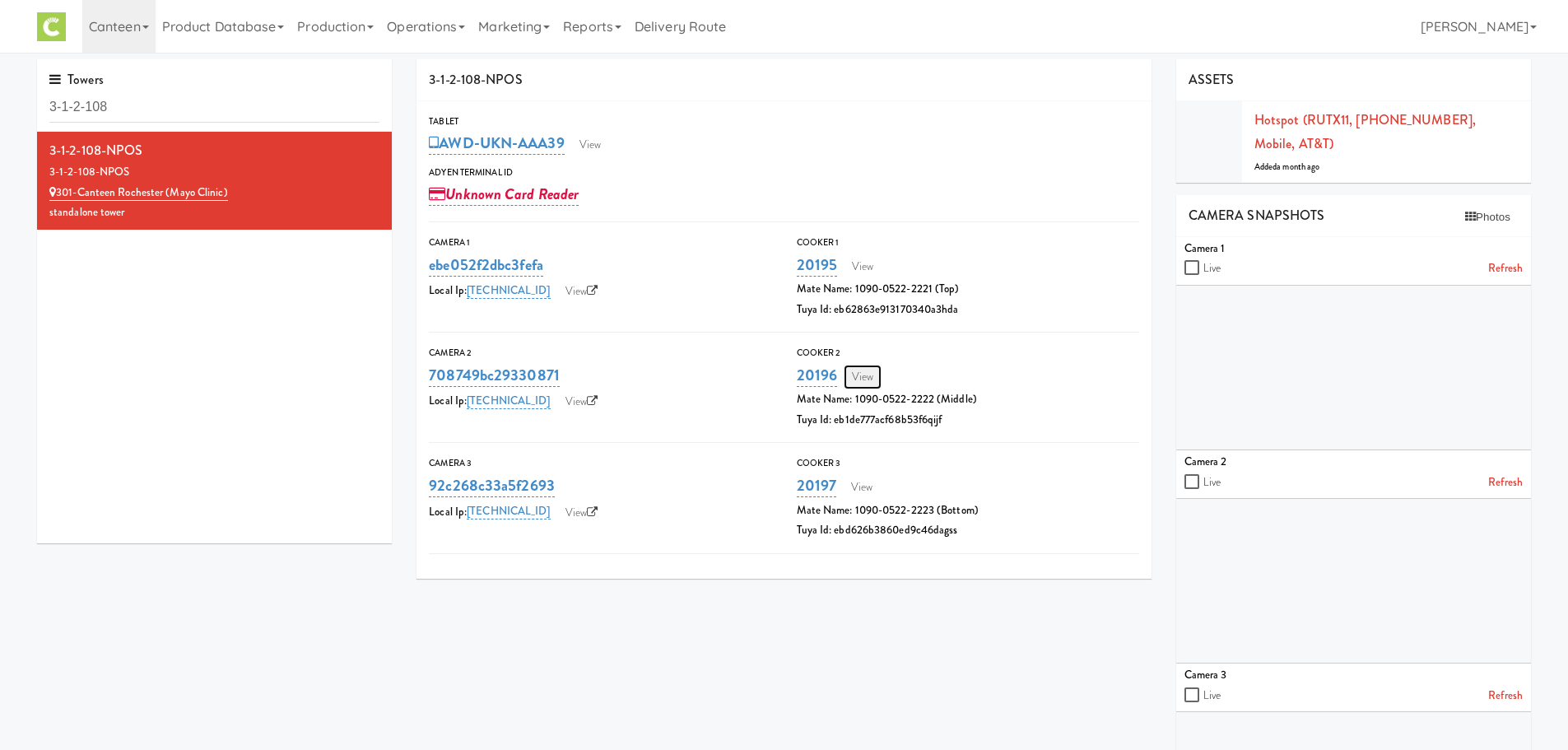
click at [866, 369] on link "View" at bounding box center [863, 377] width 38 height 25
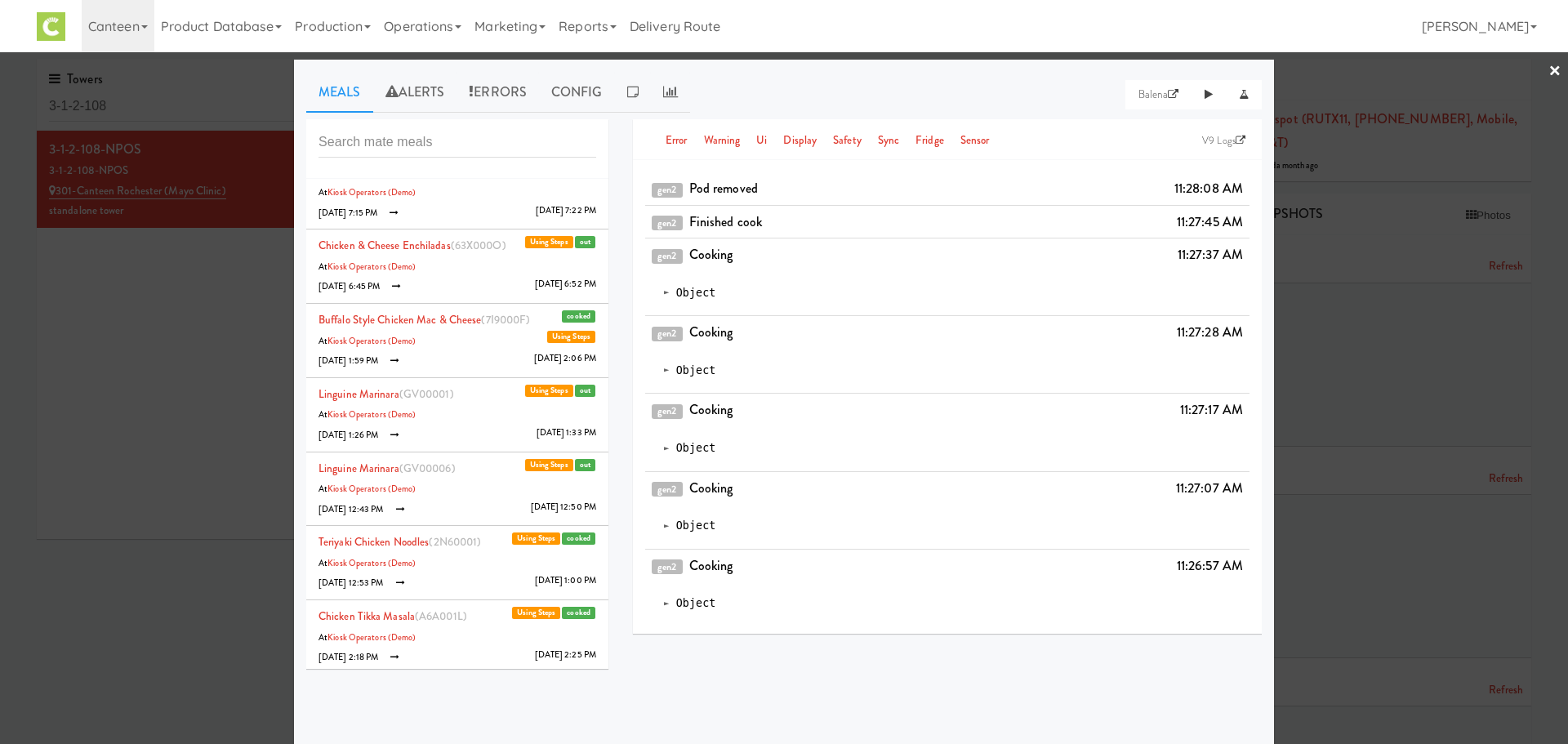
click at [437, 485] on li "Linguine Marinara (GV00006) out Using Steps At Kiosk Operators (Demo) [DATE] 12…" at bounding box center [457, 489] width 302 height 74
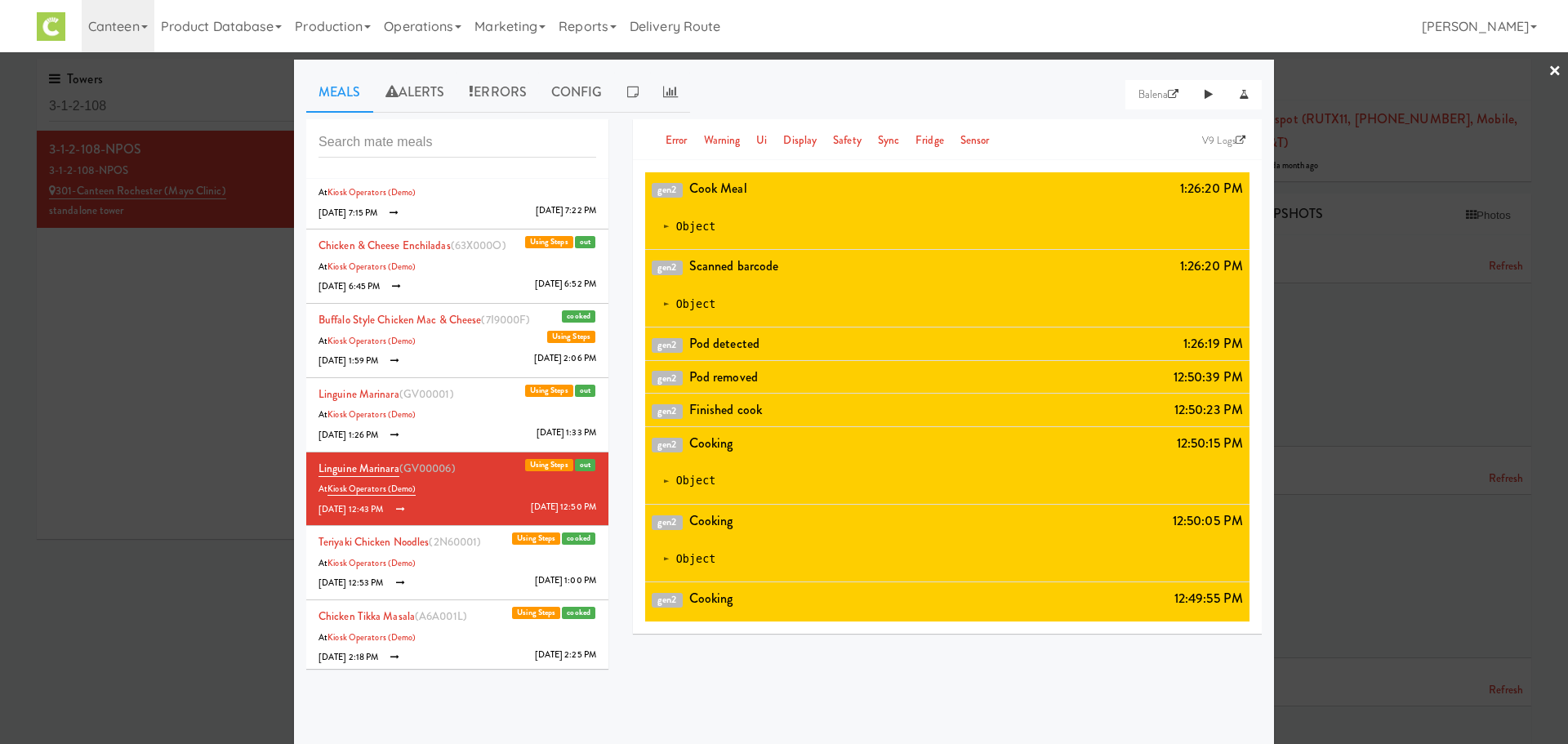
click at [449, 427] on li "Linguine Marinara (GV00001) out Using Steps At Kiosk Operators (Demo) [DATE] 1:…" at bounding box center [457, 415] width 302 height 74
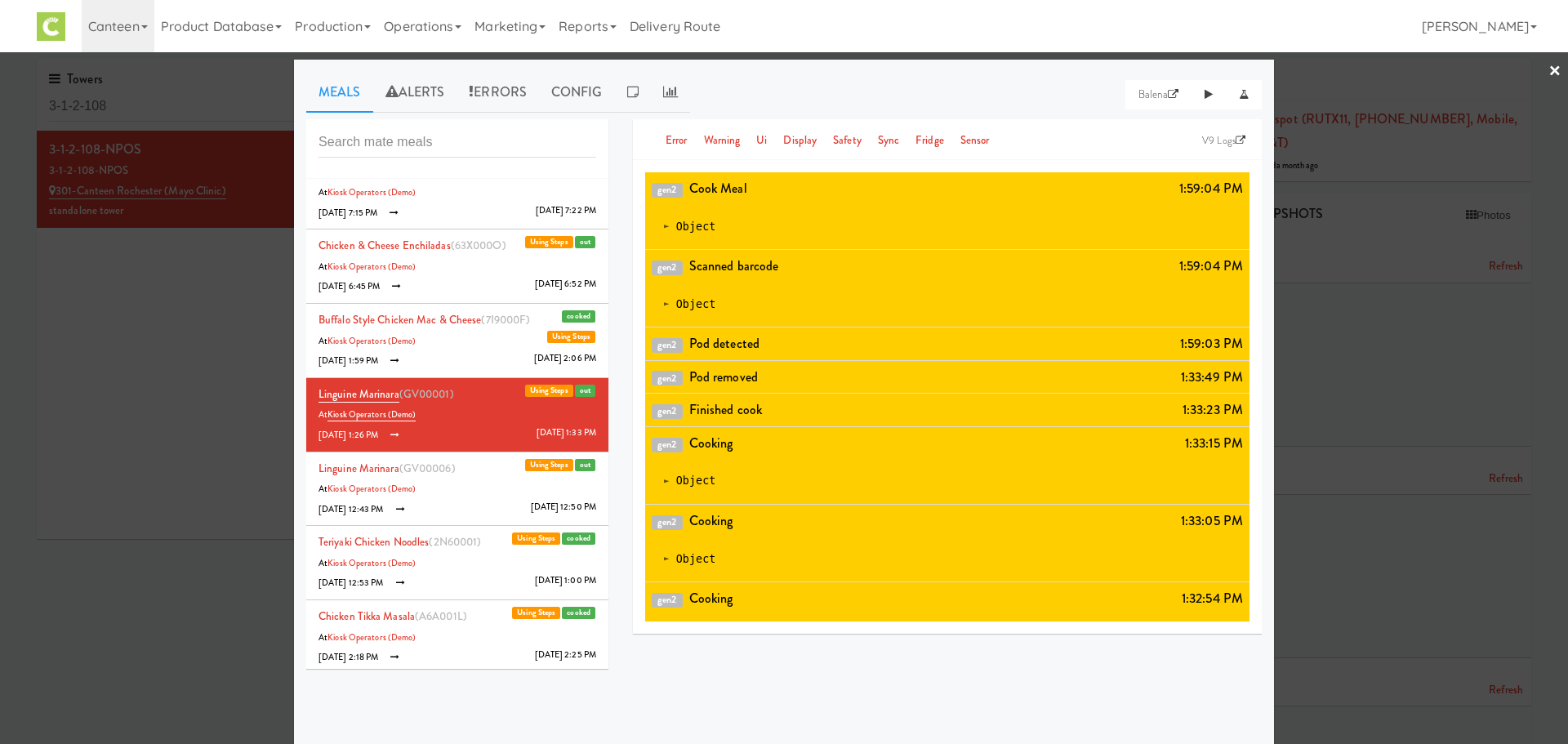
click at [427, 352] on li "Buffalo Style Chicken Mac & Cheese (7I9000F) cooked Using Steps At Kiosk Operat…" at bounding box center [457, 341] width 302 height 74
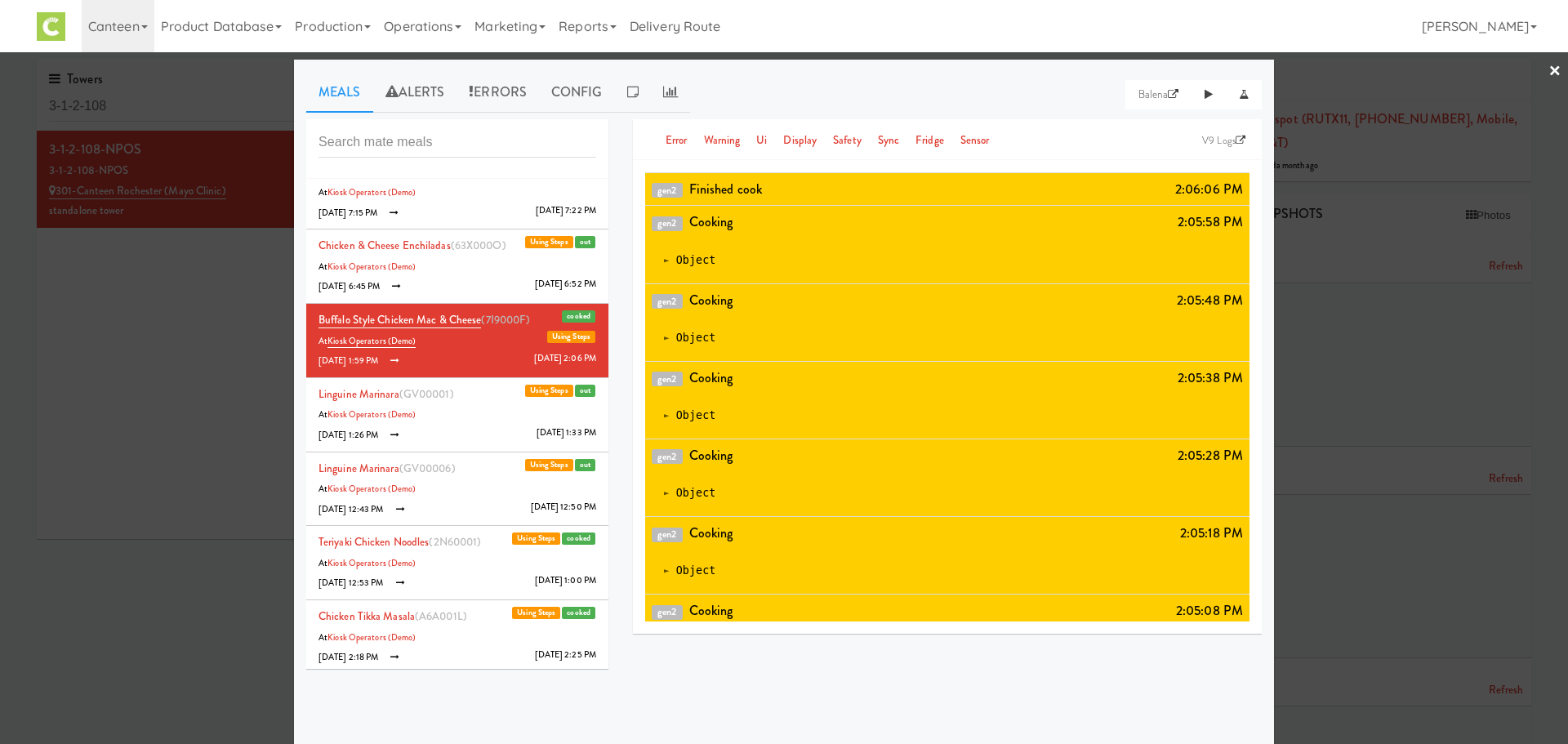
click at [448, 284] on li "Chicken & Cheese Enchiladas (63X000O) out Using Steps At Kiosk Operators (Demo)…" at bounding box center [457, 267] width 302 height 74
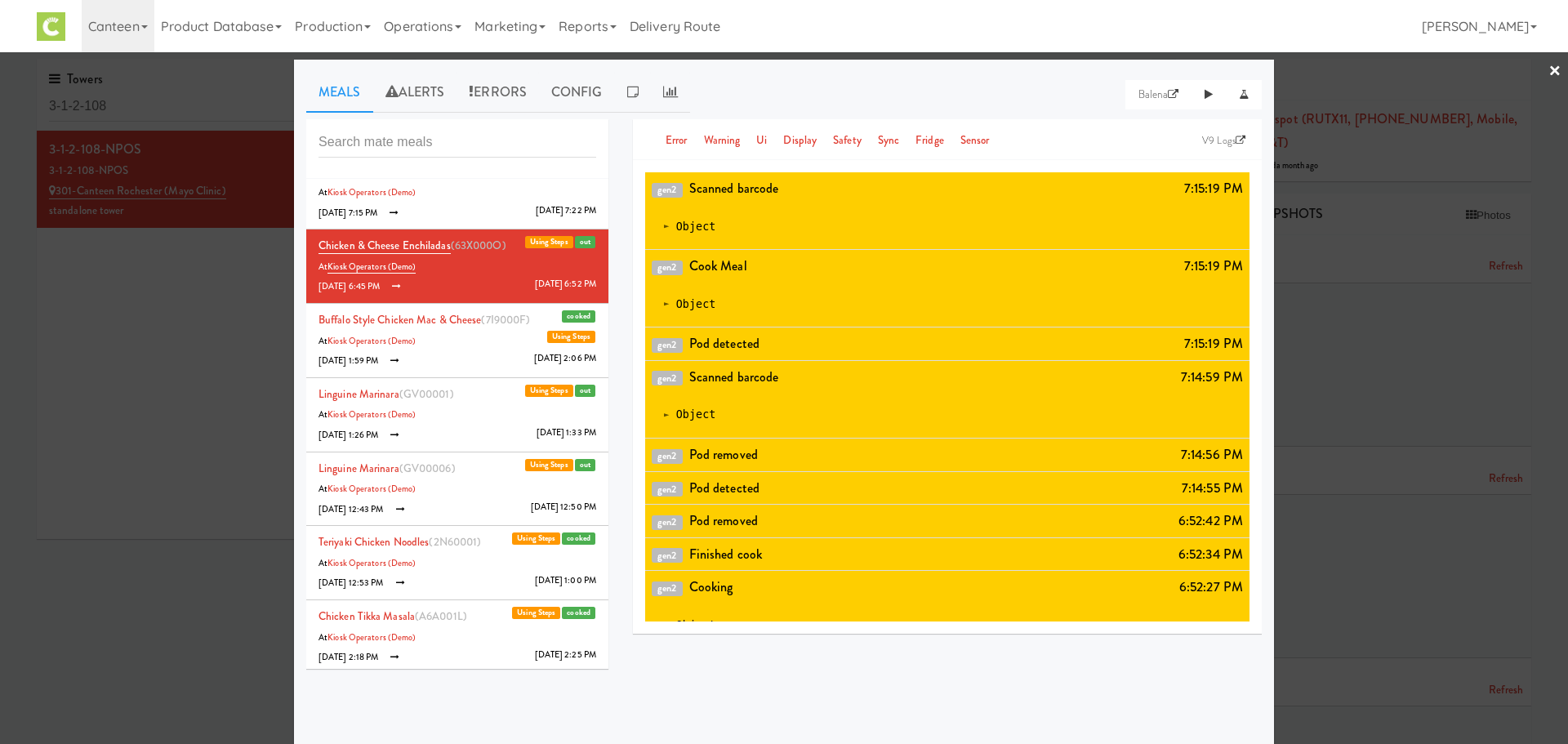
click at [474, 208] on li "Linguine Marinara (GV00005) cooked Using Steps At Kiosk Operators (Demo) [DATE]…" at bounding box center [457, 192] width 302 height 74
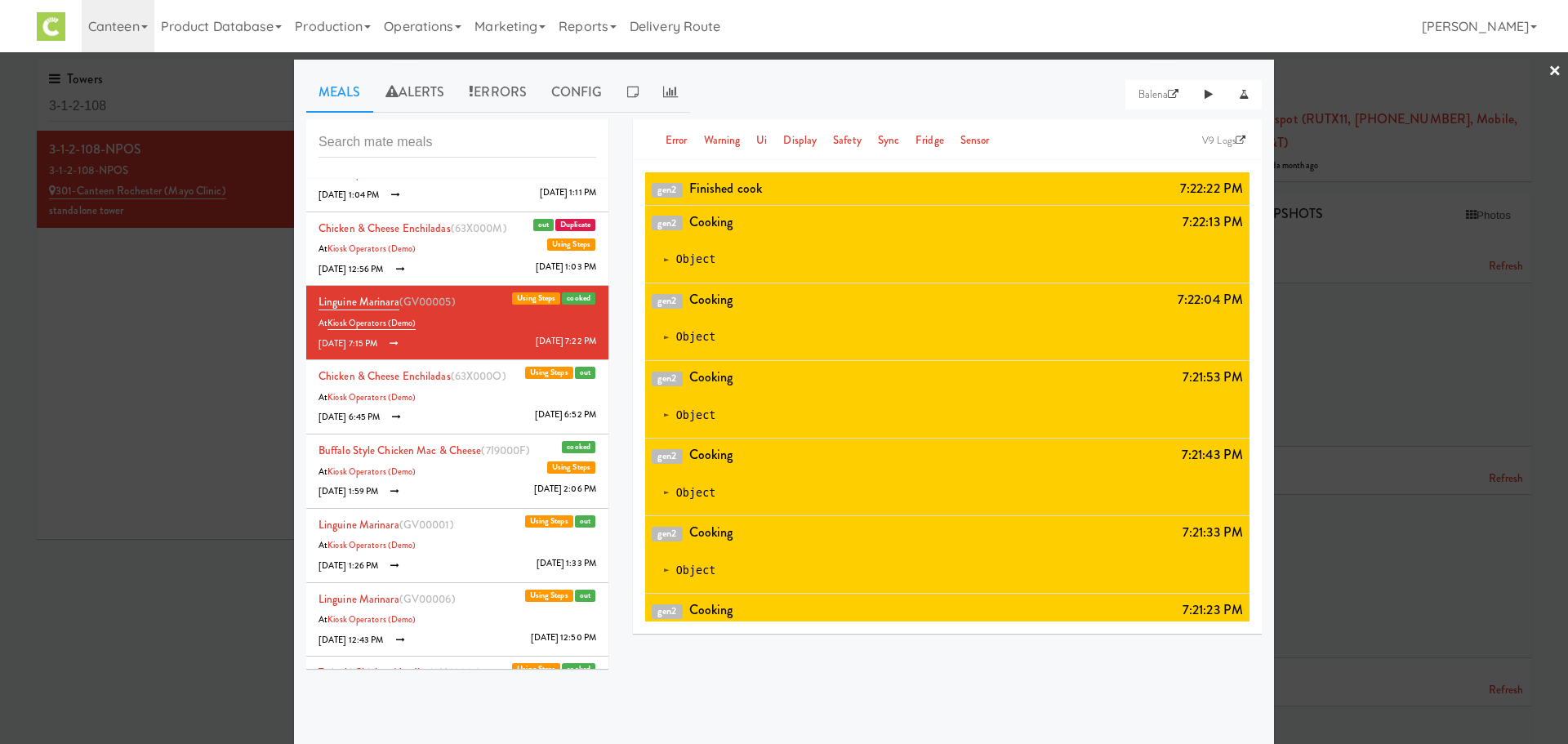
click at [494, 239] on li "Chicken & Cheese Enchiladas (63X000M) Duplicate out Using Steps At Kiosk Operat…" at bounding box center [457, 249] width 302 height 74
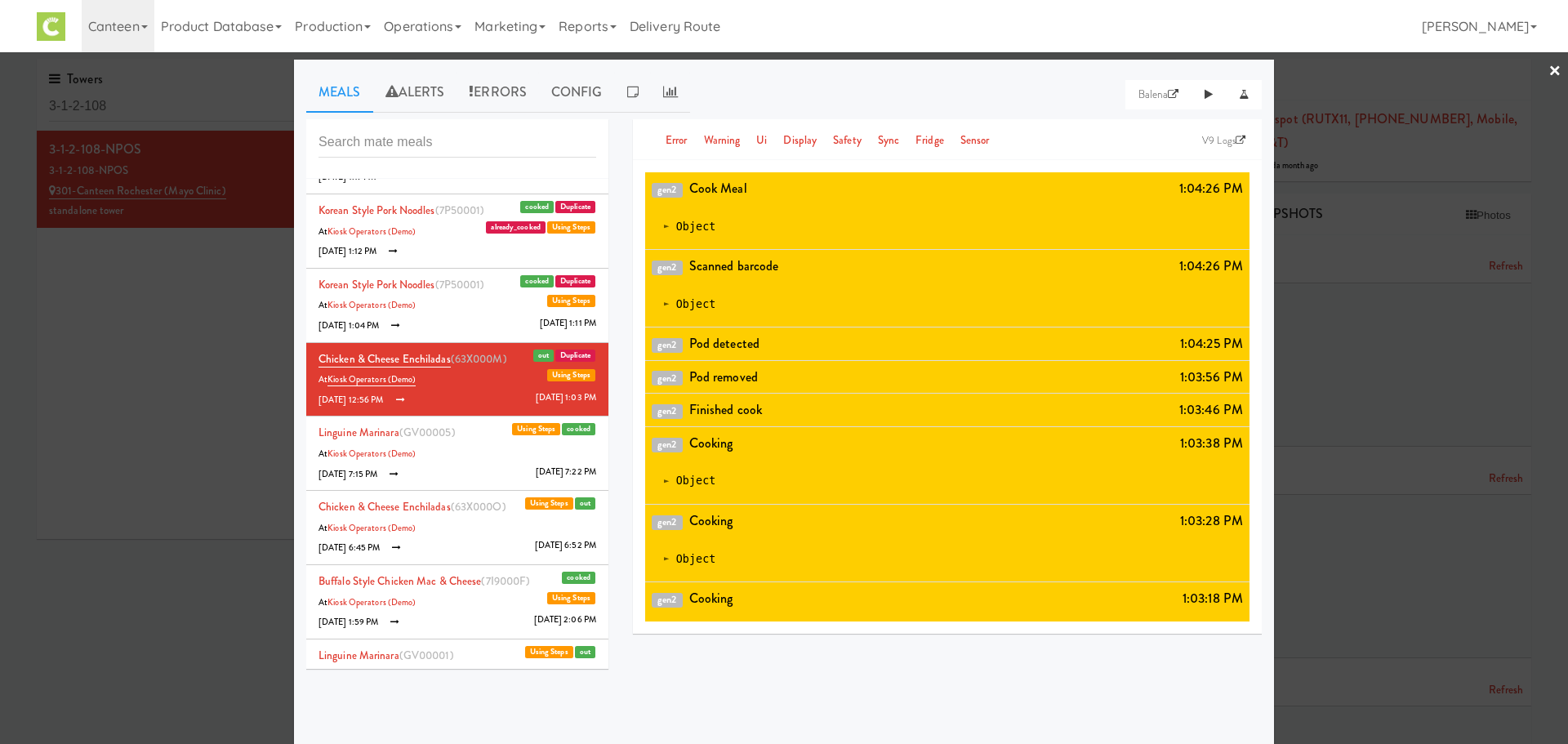
click at [475, 295] on li "Korean Style Pork Noodles (7P50001) Duplicate cooked Using Steps At Kiosk Opera…" at bounding box center [457, 306] width 302 height 74
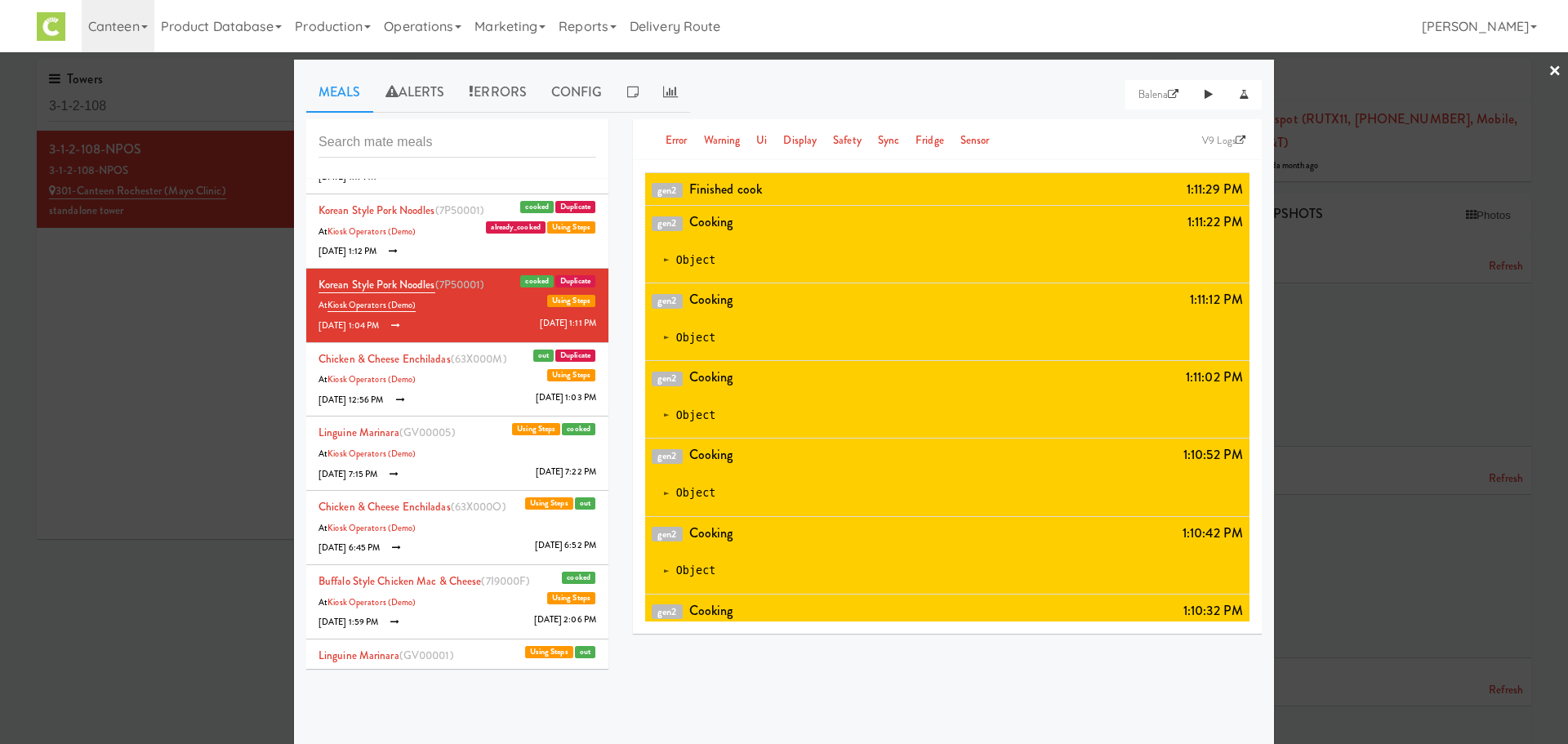
click at [494, 244] on li "Korean Style Pork Noodles (7P50001) Duplicate cooked Using Steps At Kiosk Opera…" at bounding box center [457, 231] width 302 height 74
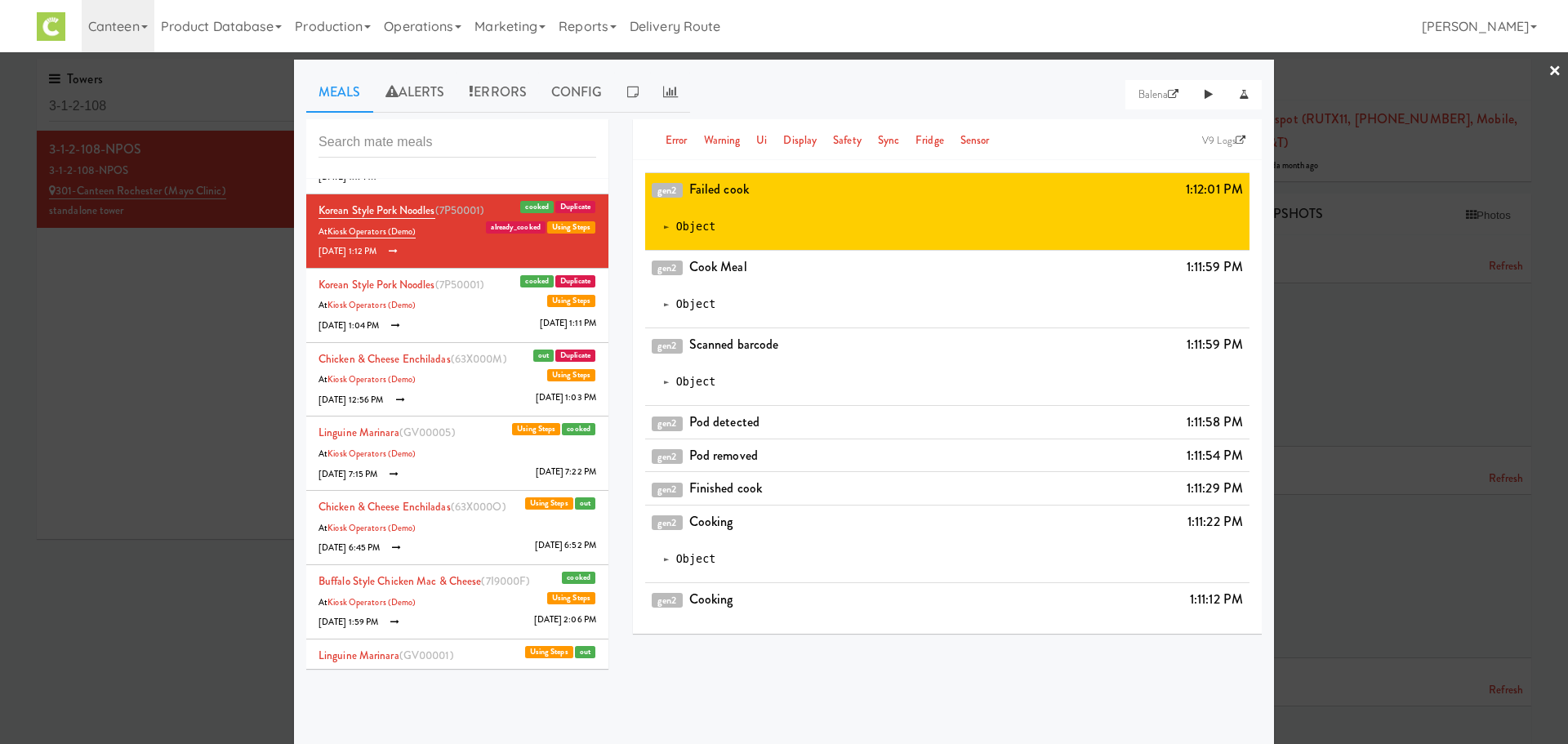
click at [606, 160] on div "Chicken & Cheese Enchiladas (L2X000D) cooked Using Steps At 301-Canteen Rochest…" at bounding box center [457, 394] width 326 height 550
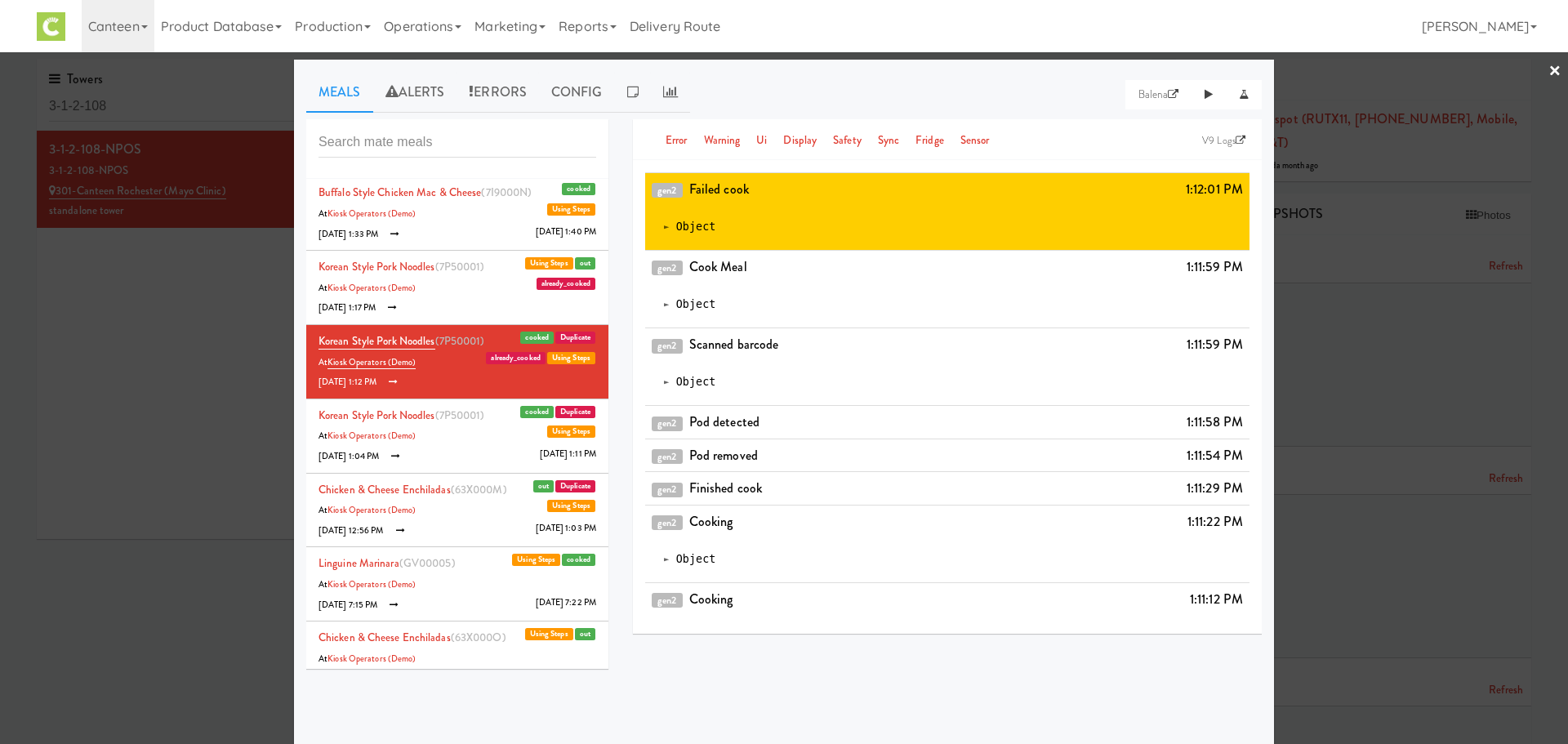
click at [502, 261] on li "Korean Style Pork Noodles (7P50001) out Using Steps At Kiosk Operators (Demo) a…" at bounding box center [457, 288] width 302 height 74
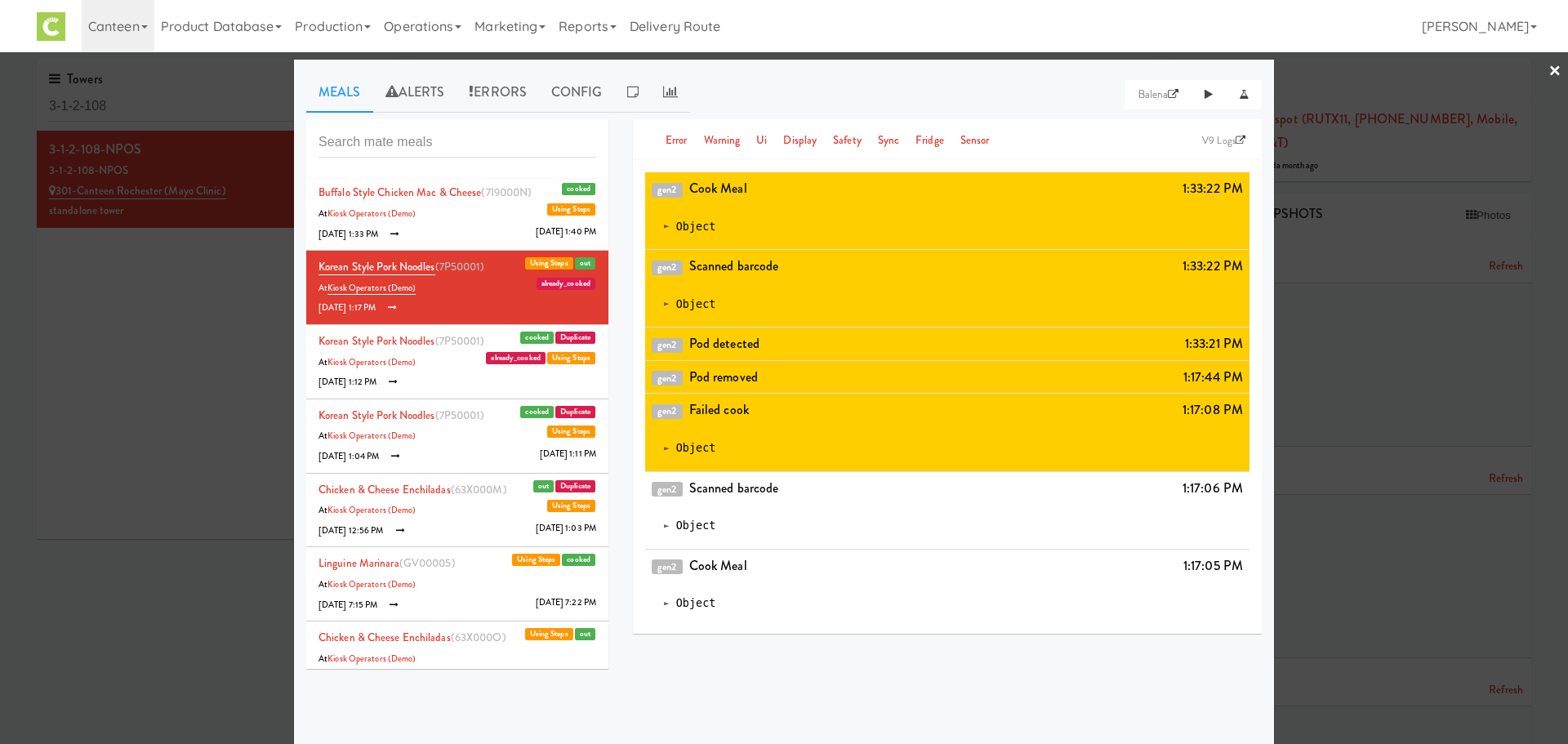
click at [541, 233] on span "[DATE] 1:40 PM" at bounding box center [566, 231] width 60 height 16
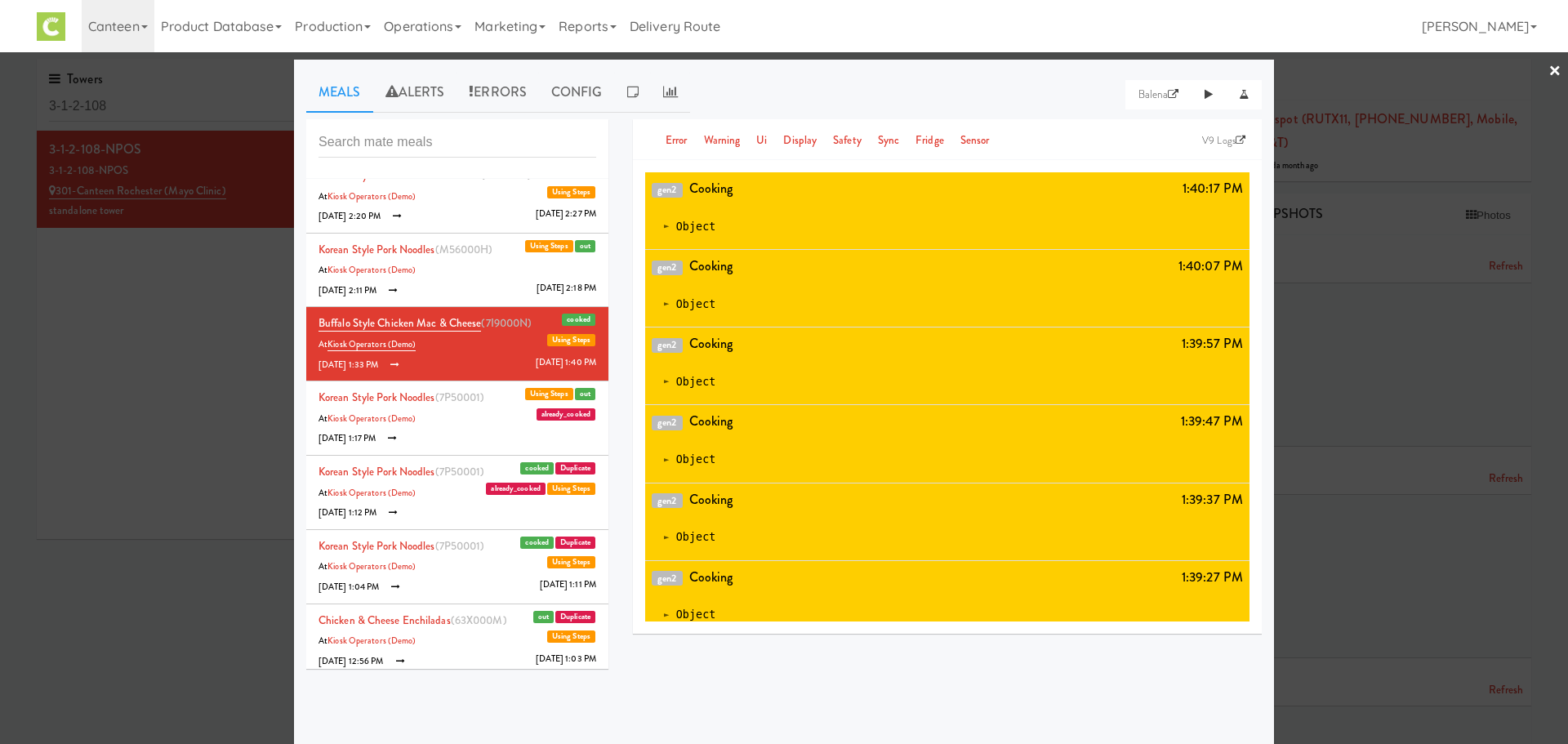
click at [482, 262] on li "Korean Style Pork Noodles (M56000H) out Using Steps At Kiosk Operators (Demo) […" at bounding box center [457, 270] width 302 height 74
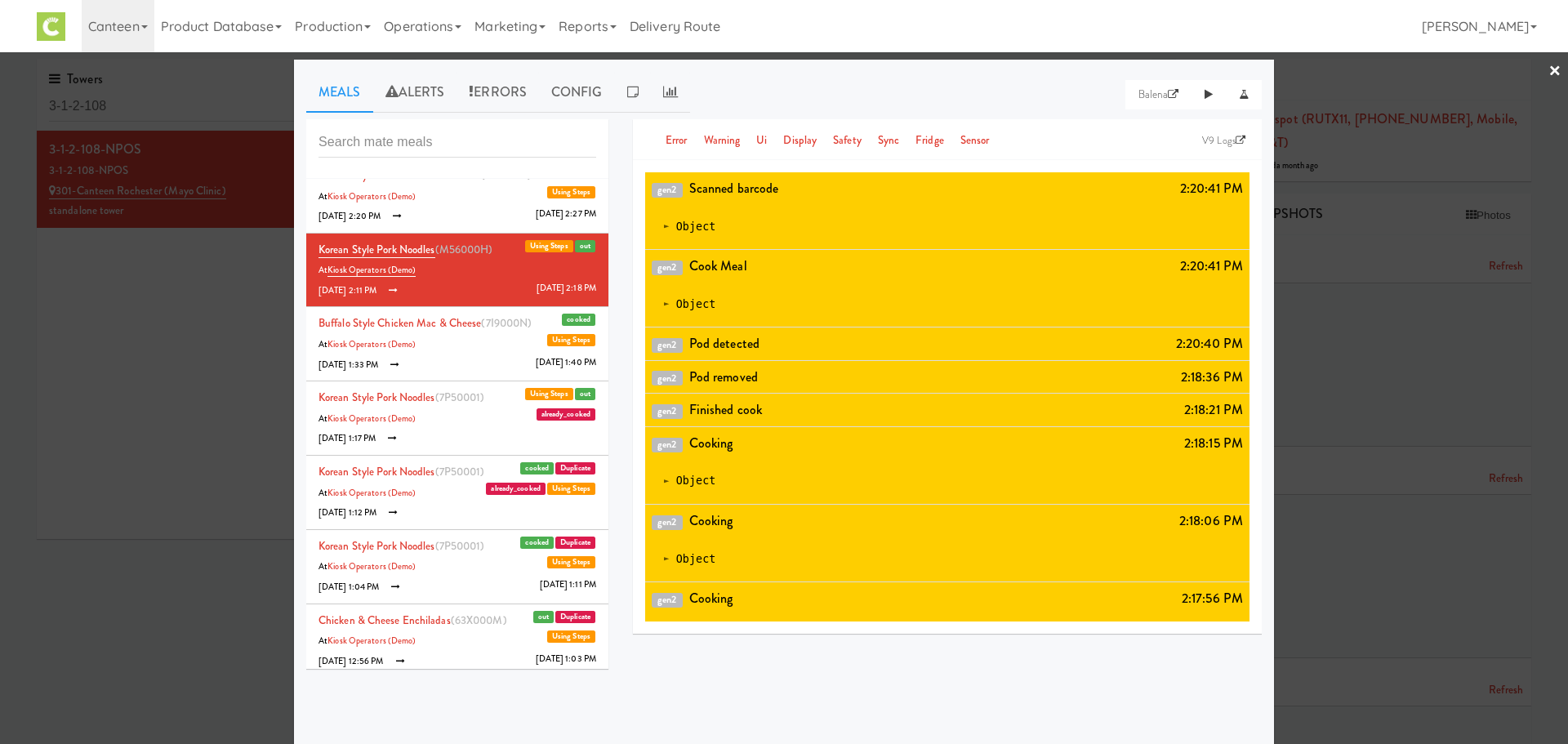
click at [602, 175] on div "Chicken & Cheese Enchiladas (L2X000D) cooked Using Steps At 301-Canteen Rochest…" at bounding box center [457, 394] width 326 height 550
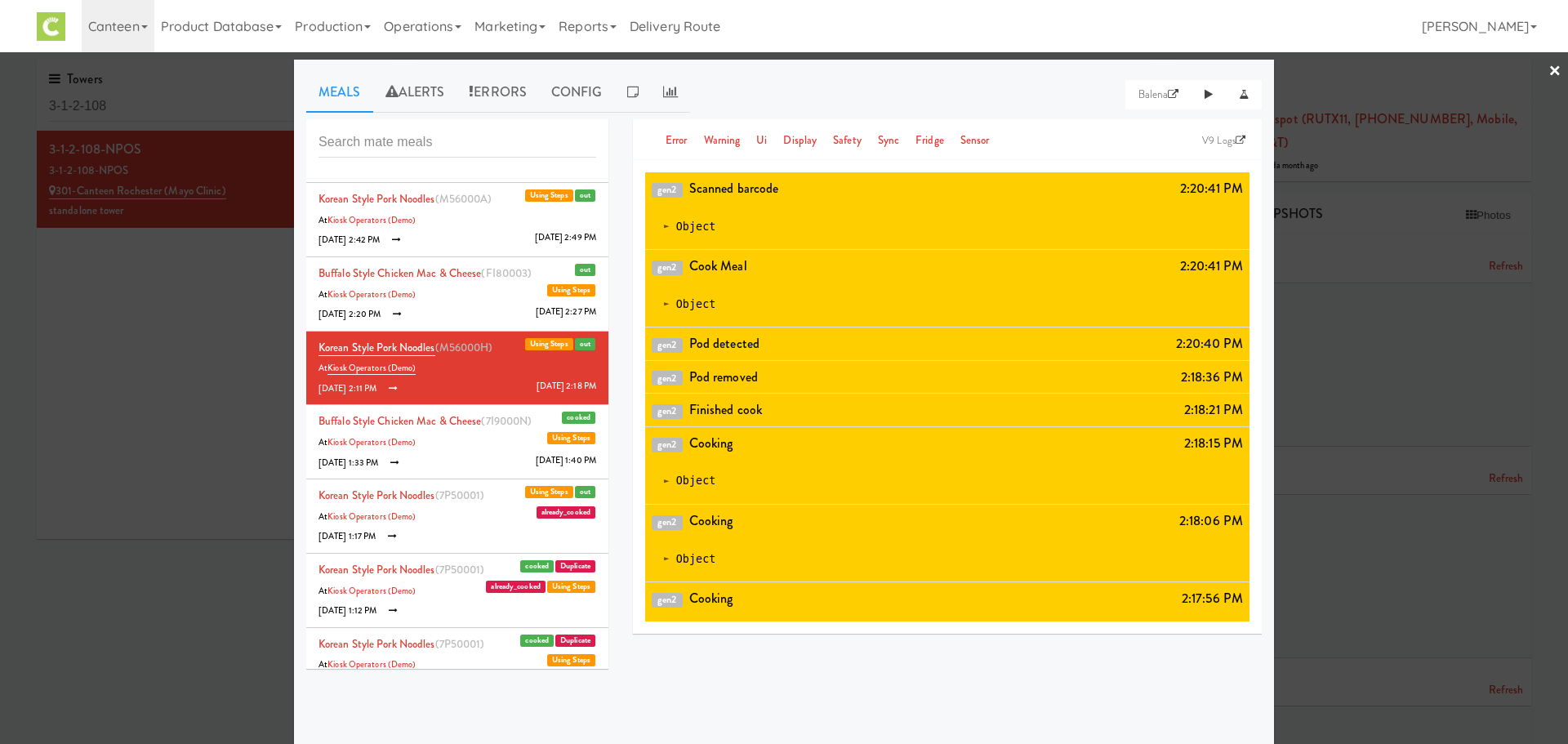
click at [487, 269] on span "(FI80003)" at bounding box center [506, 272] width 51 height 15
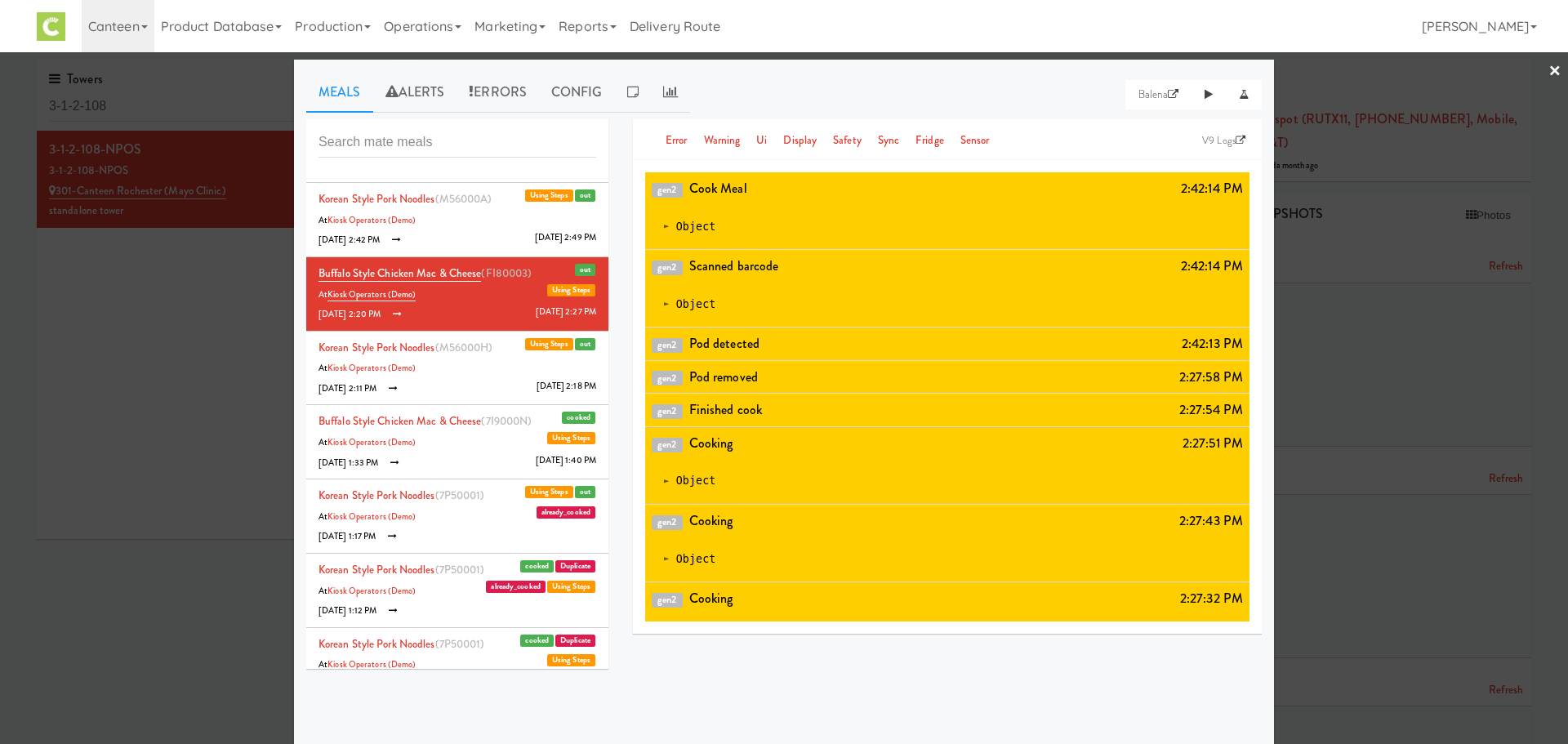
click at [473, 242] on li "Korean Style Pork Noodles (M56000A) out Using Steps At Kiosk Operators (Demo) […" at bounding box center [457, 220] width 302 height 74
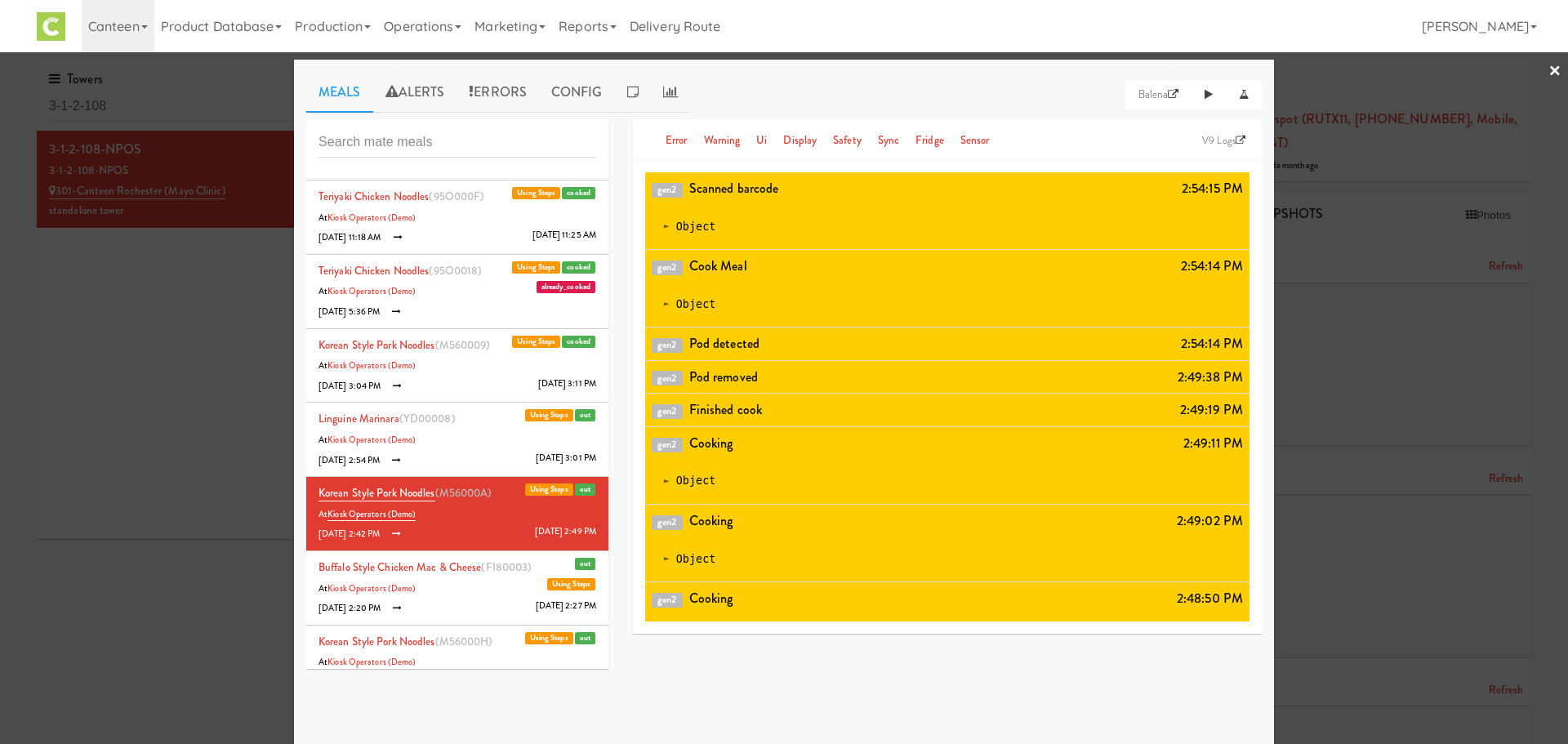
click at [451, 400] on li "Korean Style Pork Noodles (M560009) cooked Using Steps At Kiosk Operators (Demo…" at bounding box center [457, 366] width 302 height 74
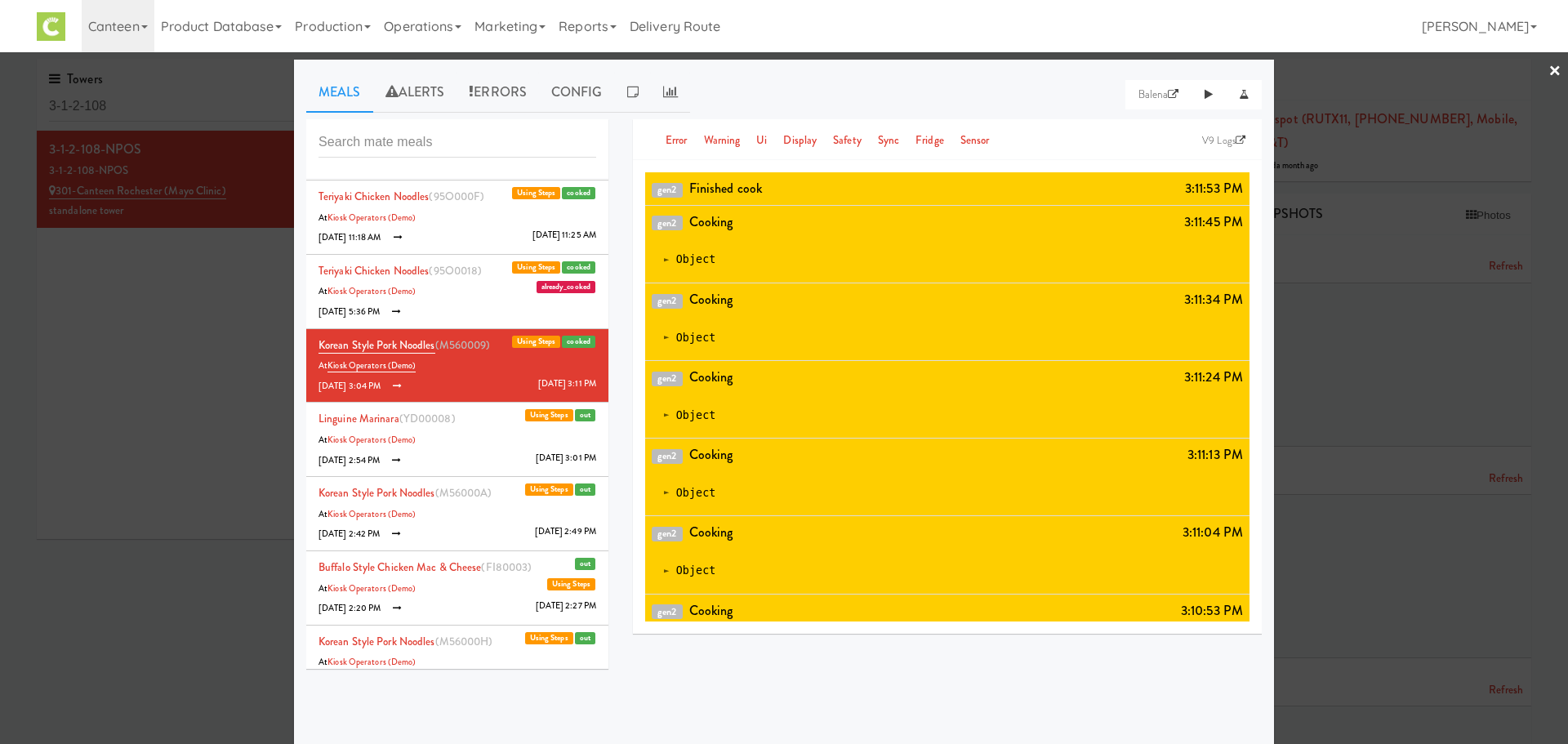
click at [451, 423] on li "Linguine Marinara (YD00008) out Using Steps At Kiosk Operators (Demo) [DATE] 2:…" at bounding box center [457, 440] width 302 height 74
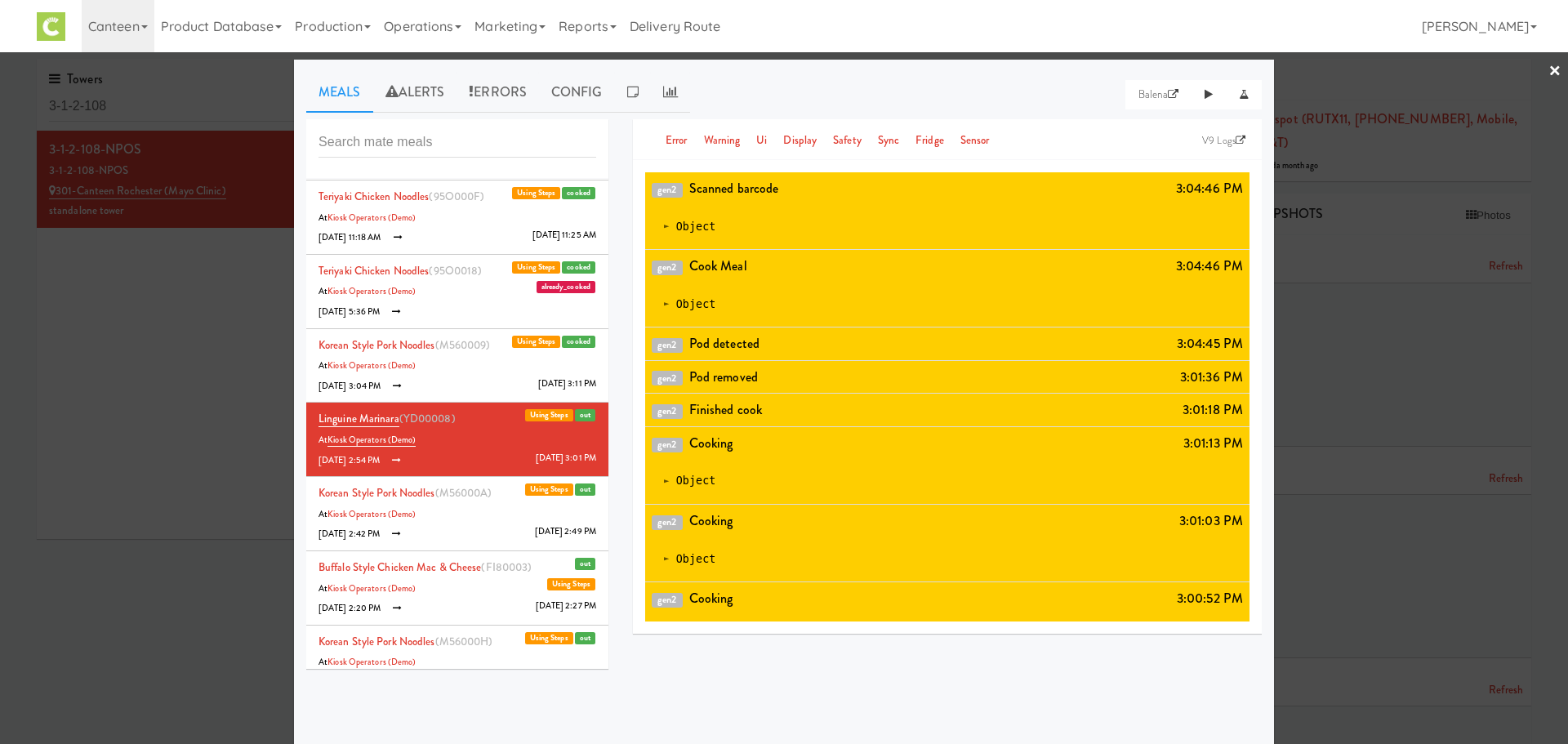
click at [437, 372] on li "Korean Style Pork Noodles (M560009) cooked Using Steps At Kiosk Operators (Demo…" at bounding box center [457, 366] width 302 height 74
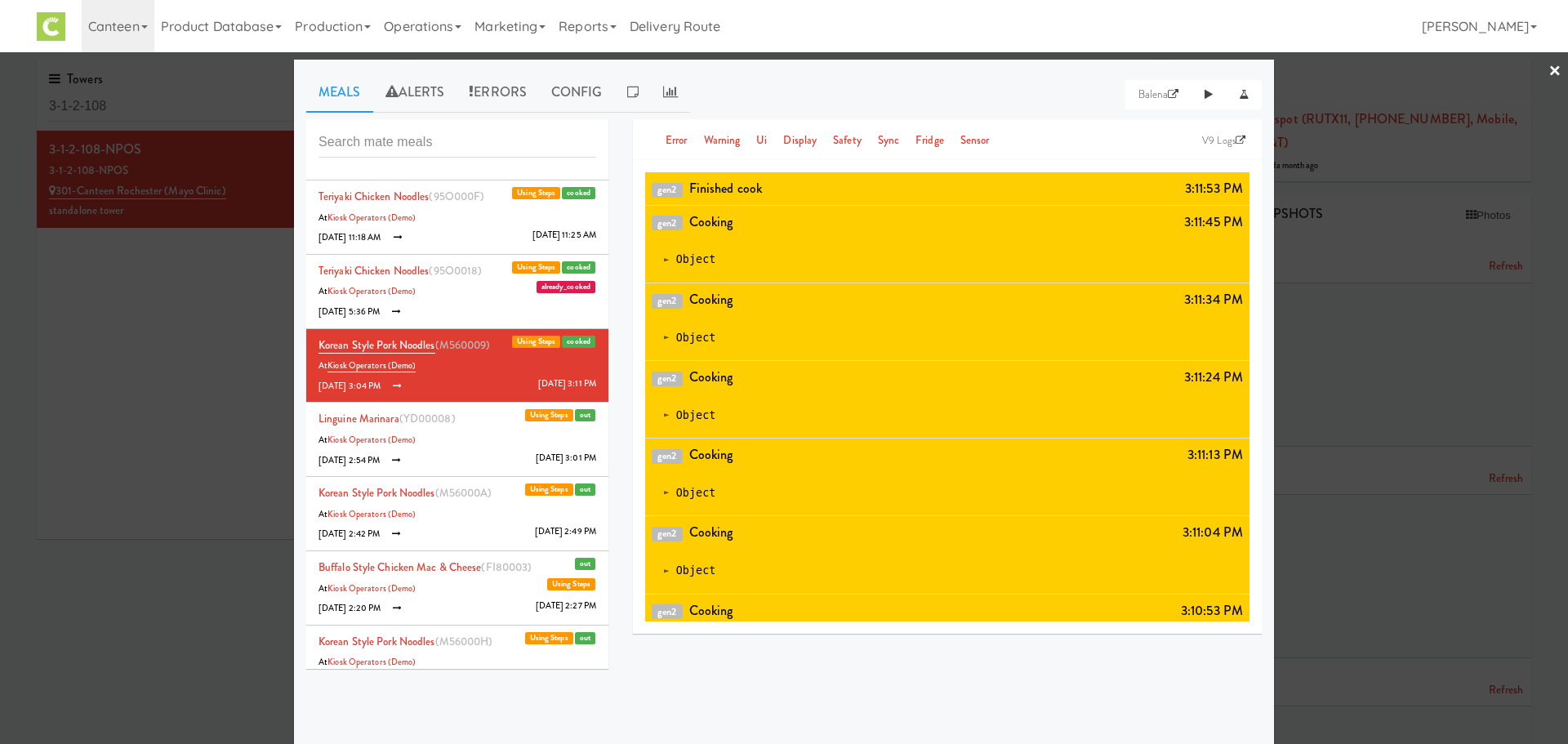
click at [436, 327] on li "Teriyaki Chicken Noodles (95O0018) cooked Using Steps At Kiosk Operators (Demo)…" at bounding box center [457, 292] width 302 height 74
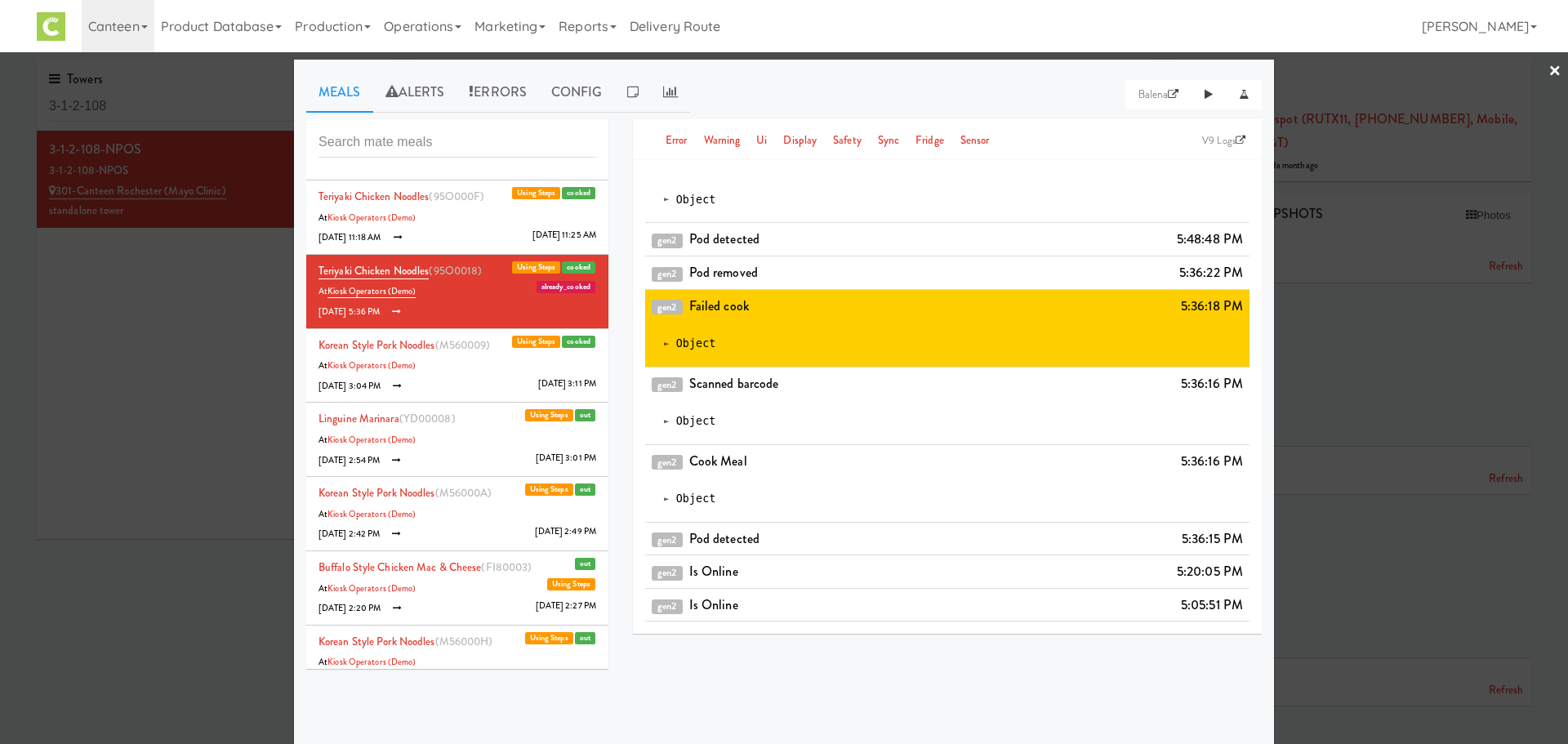
click at [452, 236] on li "Teriyaki Chicken Noodles (95O000F) cooked Using Steps At Kiosk Operators (Demo)…" at bounding box center [457, 217] width 302 height 74
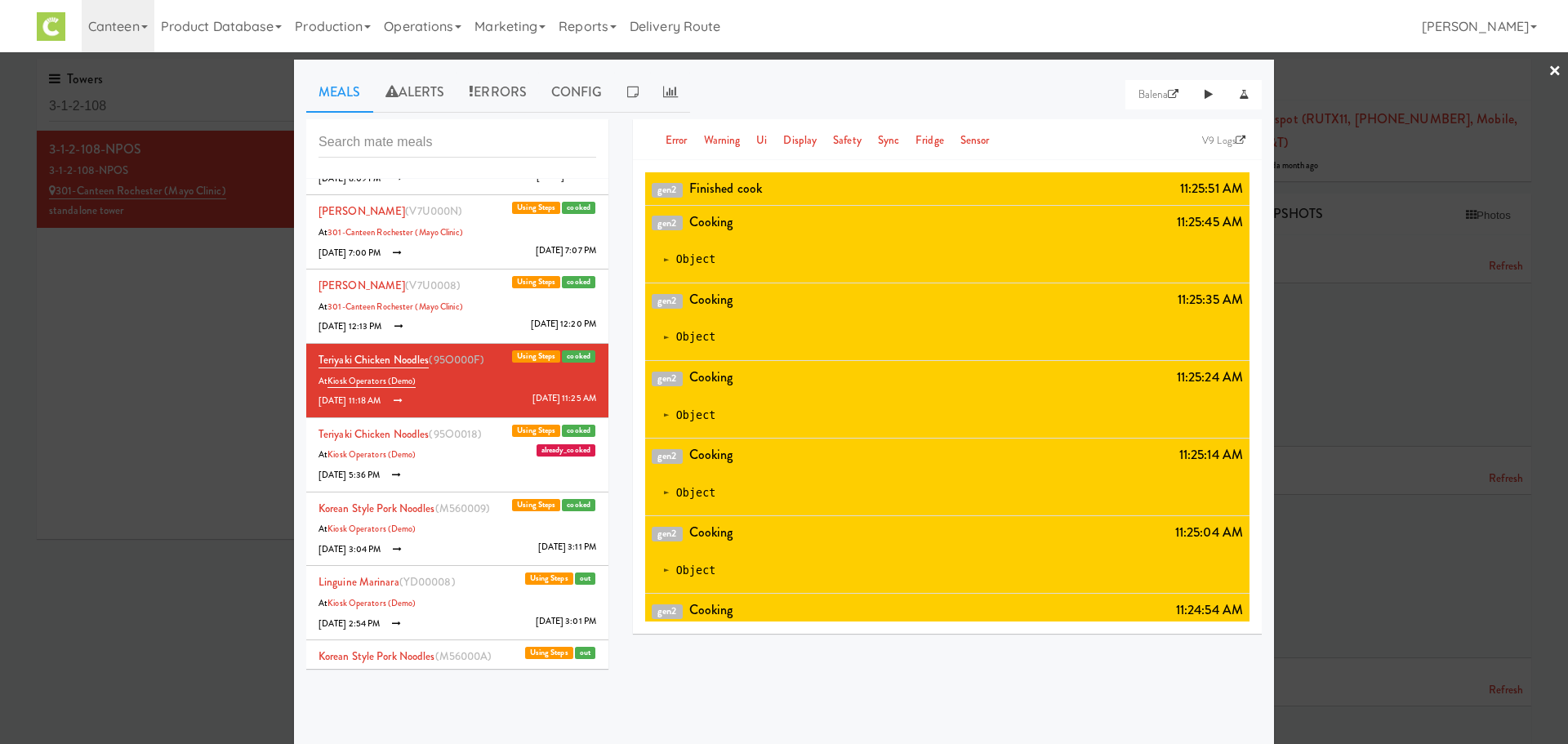
click at [243, 385] on div at bounding box center [784, 372] width 1568 height 744
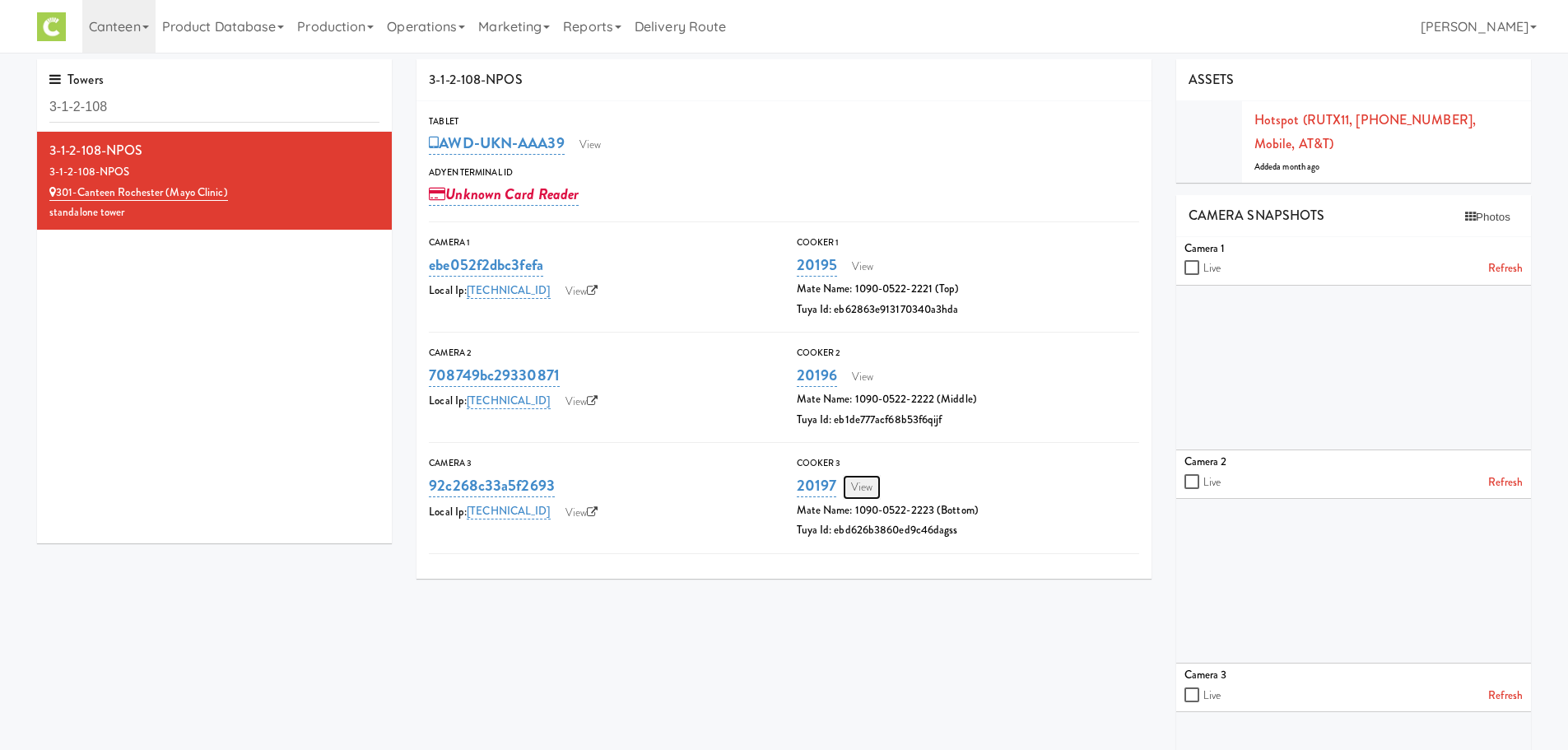
click at [856, 485] on link "View" at bounding box center [862, 487] width 38 height 25
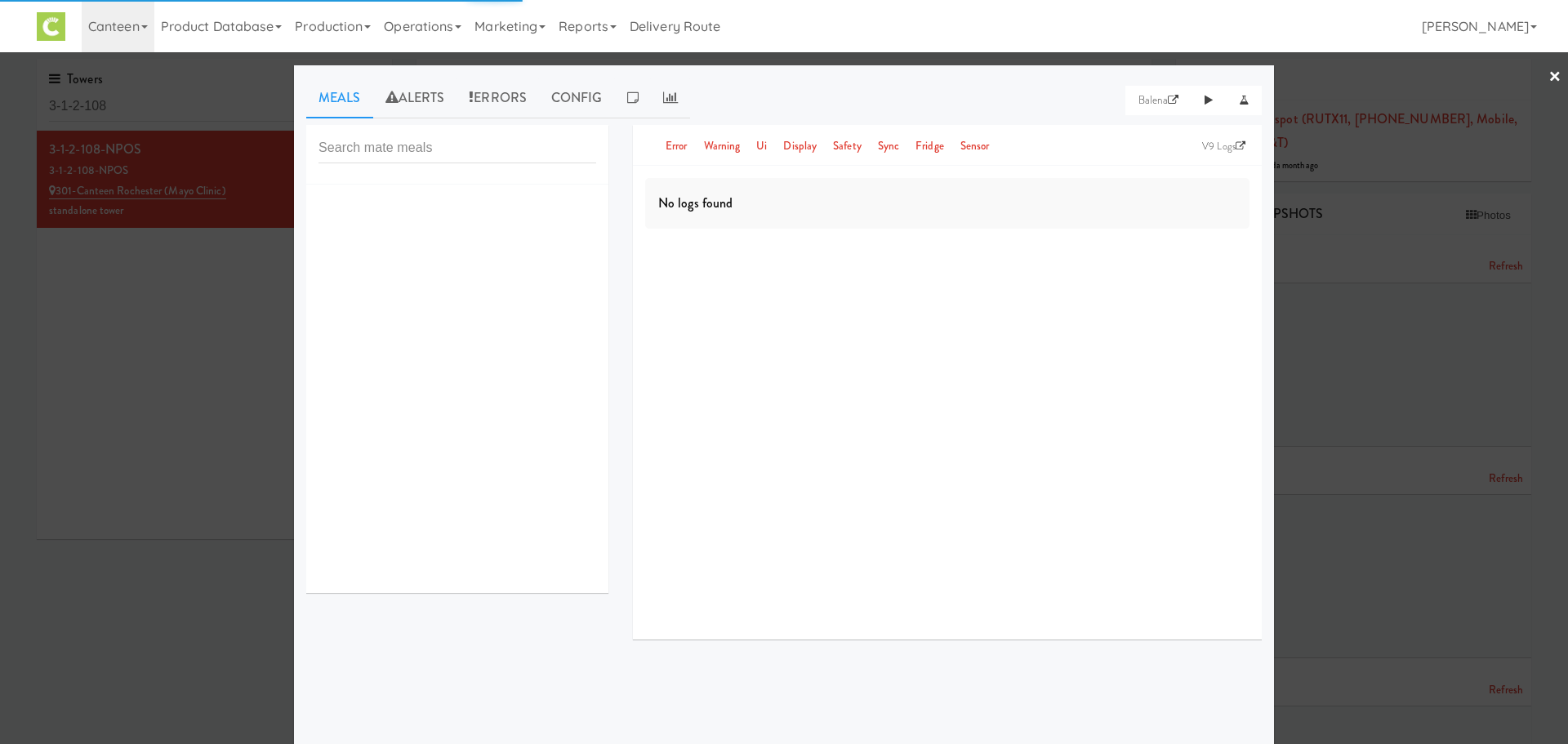
scroll to position [5, 0]
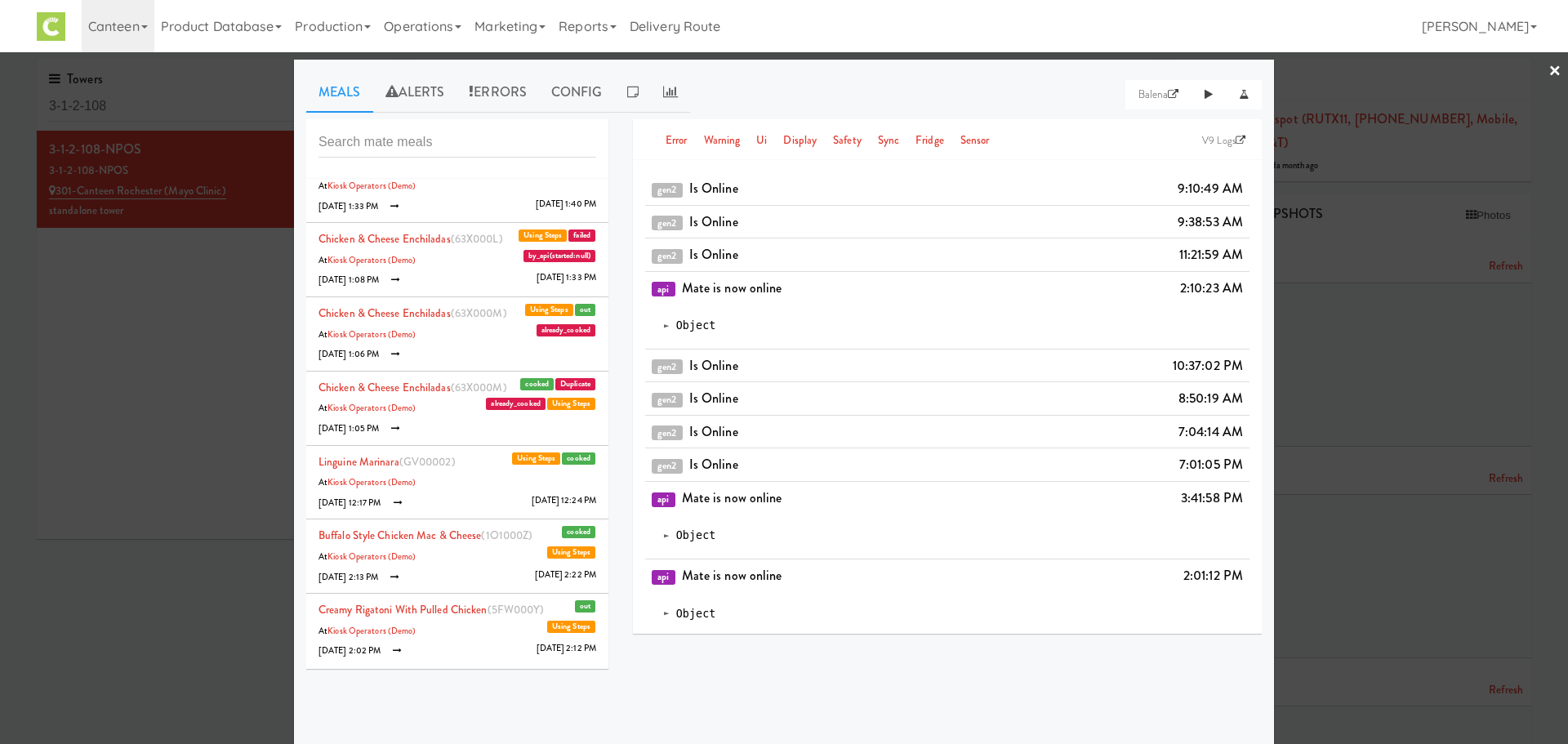
click at [465, 433] on li "Chicken & Cheese Enchiladas (63X000M) Duplicate cooked Using Steps At Kiosk Ope…" at bounding box center [457, 409] width 302 height 74
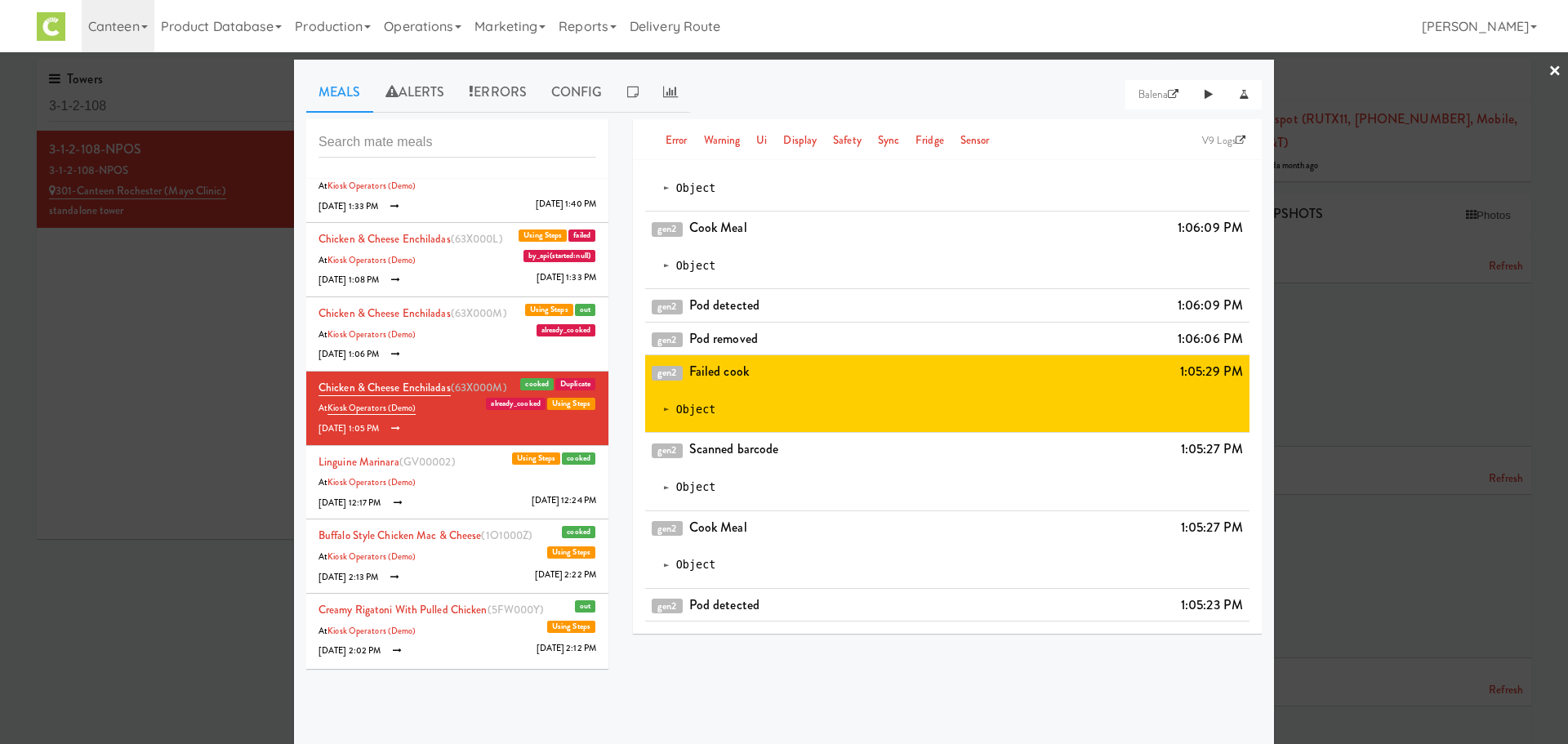
click at [463, 327] on li "Chicken & Cheese Enchiladas (63X000M) out Using Steps At Kiosk Operators (Demo)…" at bounding box center [457, 334] width 302 height 74
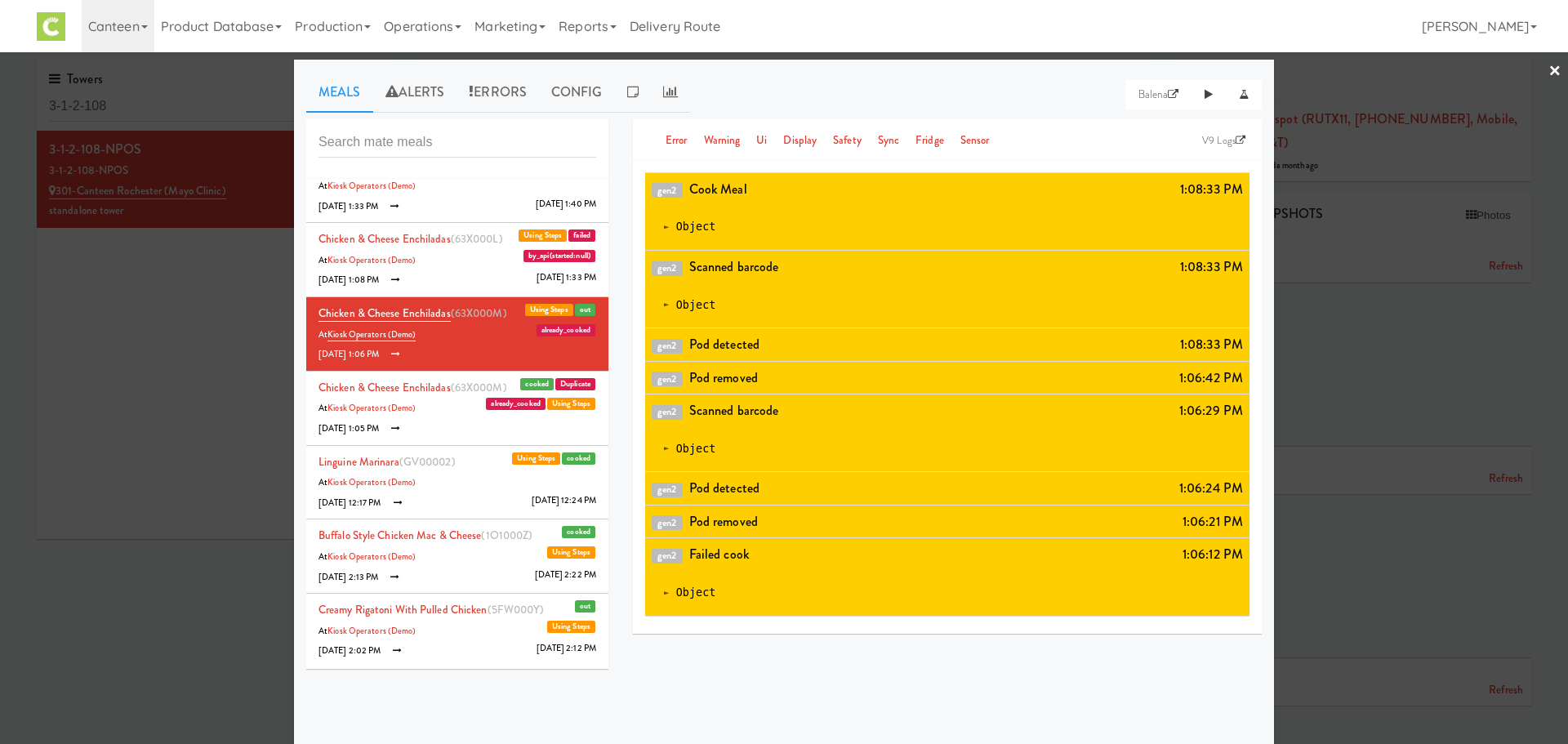
click at [437, 262] on li "Chicken & Cheese Enchiladas (63X000L) failed Using Steps At Kiosk Operators (De…" at bounding box center [457, 260] width 302 height 74
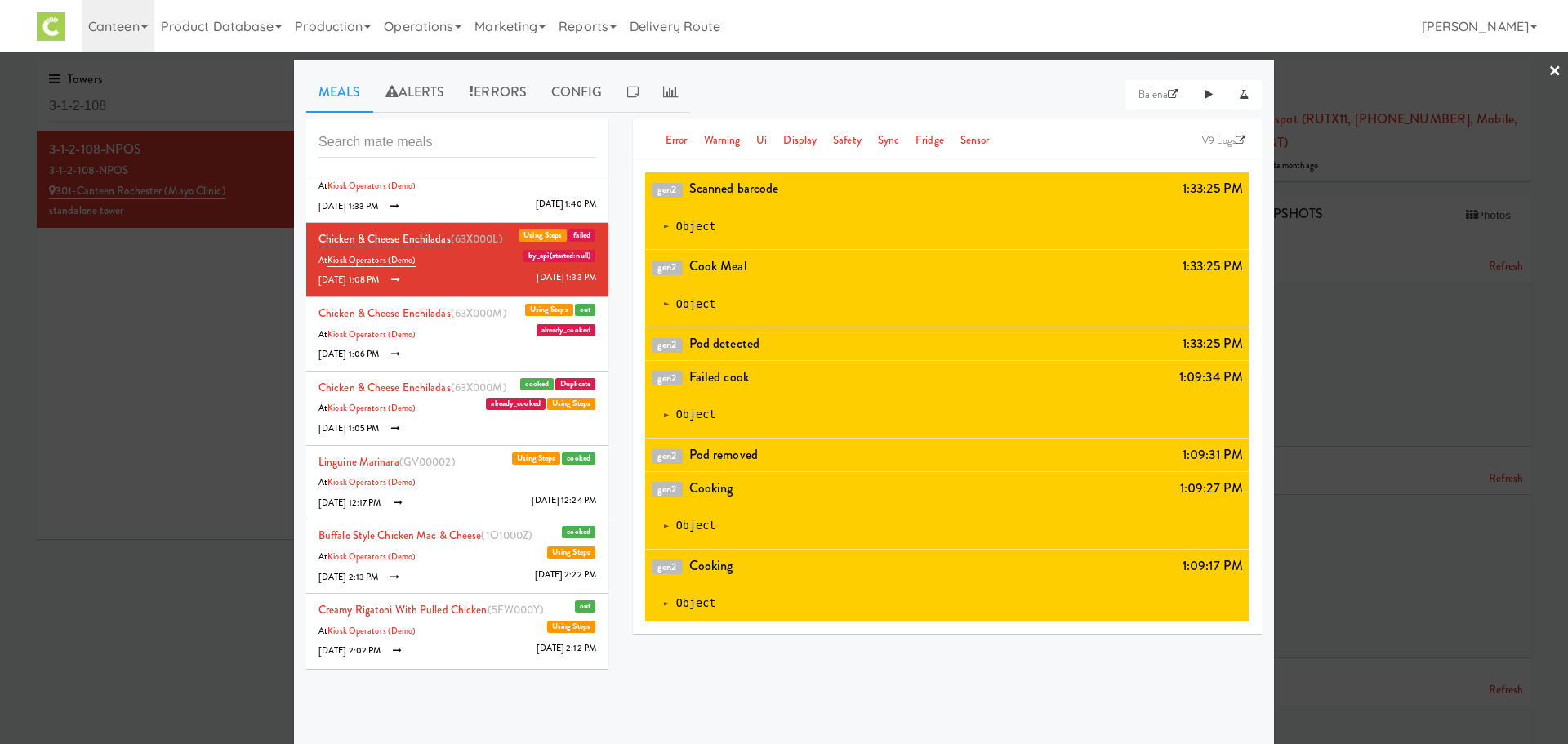
click at [448, 227] on li "Chicken & Cheese Enchiladas (63X000L) failed Using Steps At Kiosk Operators (De…" at bounding box center [457, 260] width 302 height 74
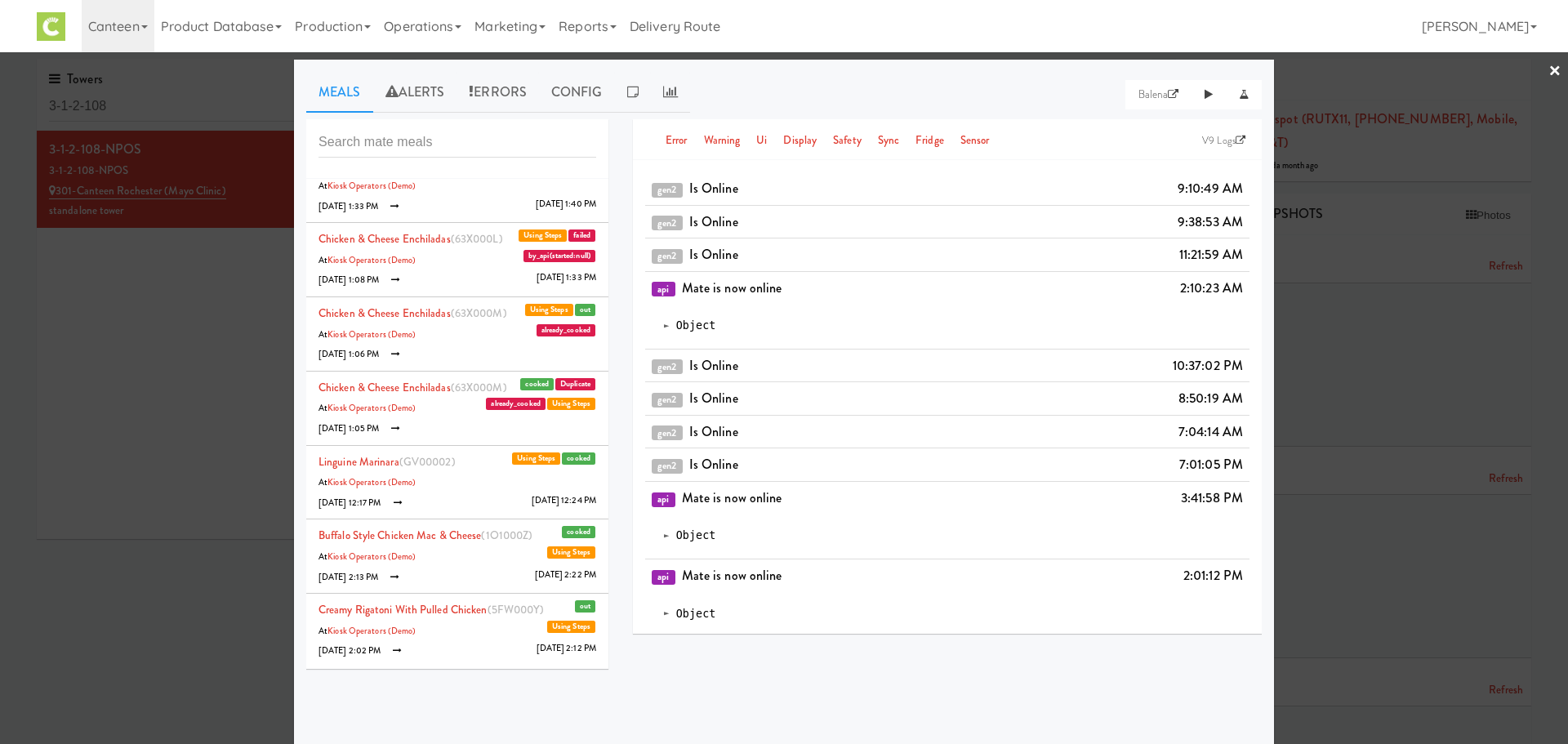
click at [451, 213] on li "Korean Style Pork Noodles (7P50006) cooked Using Steps At Kiosk Operators (Demo…" at bounding box center [457, 186] width 302 height 74
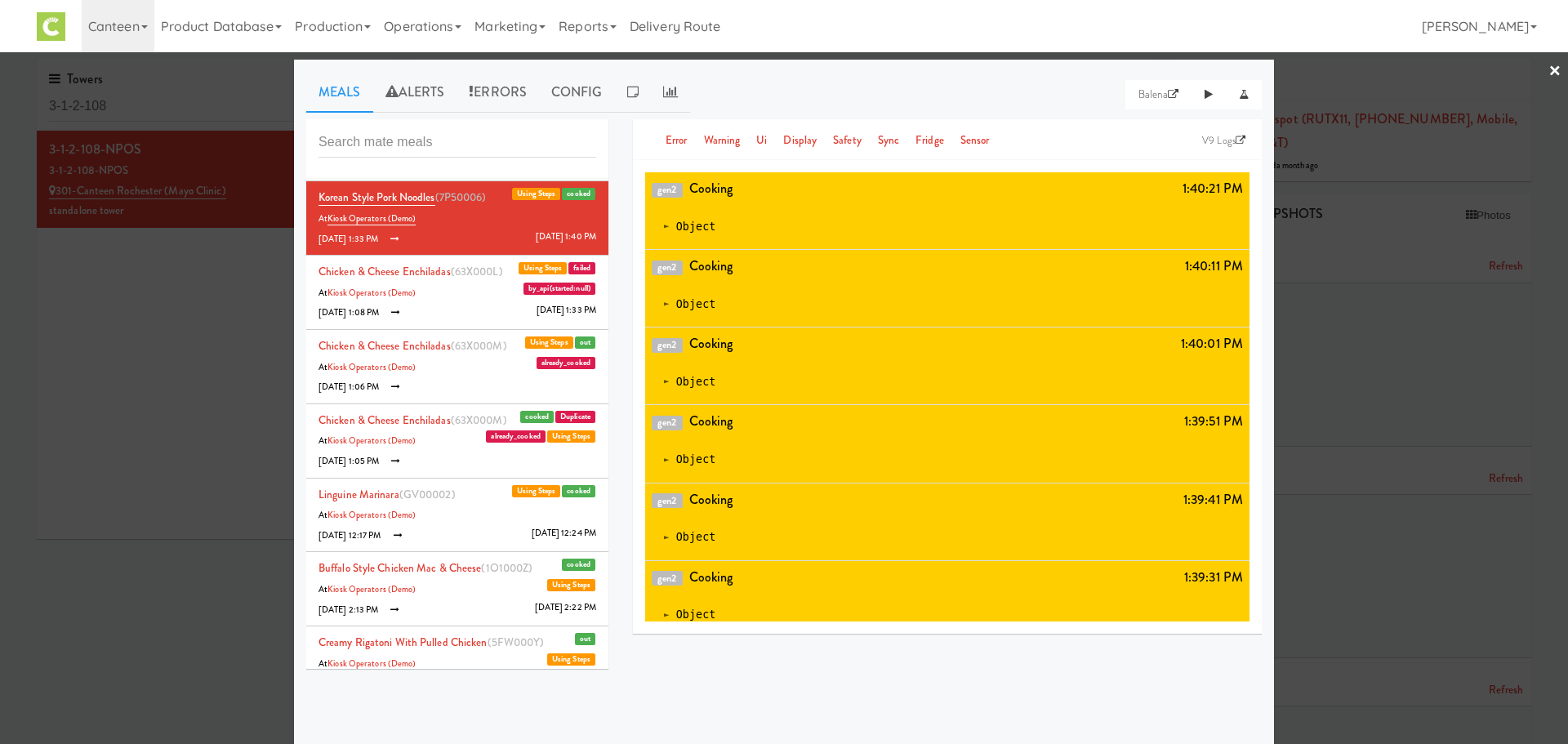
click at [602, 189] on div "Buffalo Style Chicken Mac & Cheese (FI8000B) cooked Using Steps At Kiosk Operat…" at bounding box center [457, 424] width 302 height 489
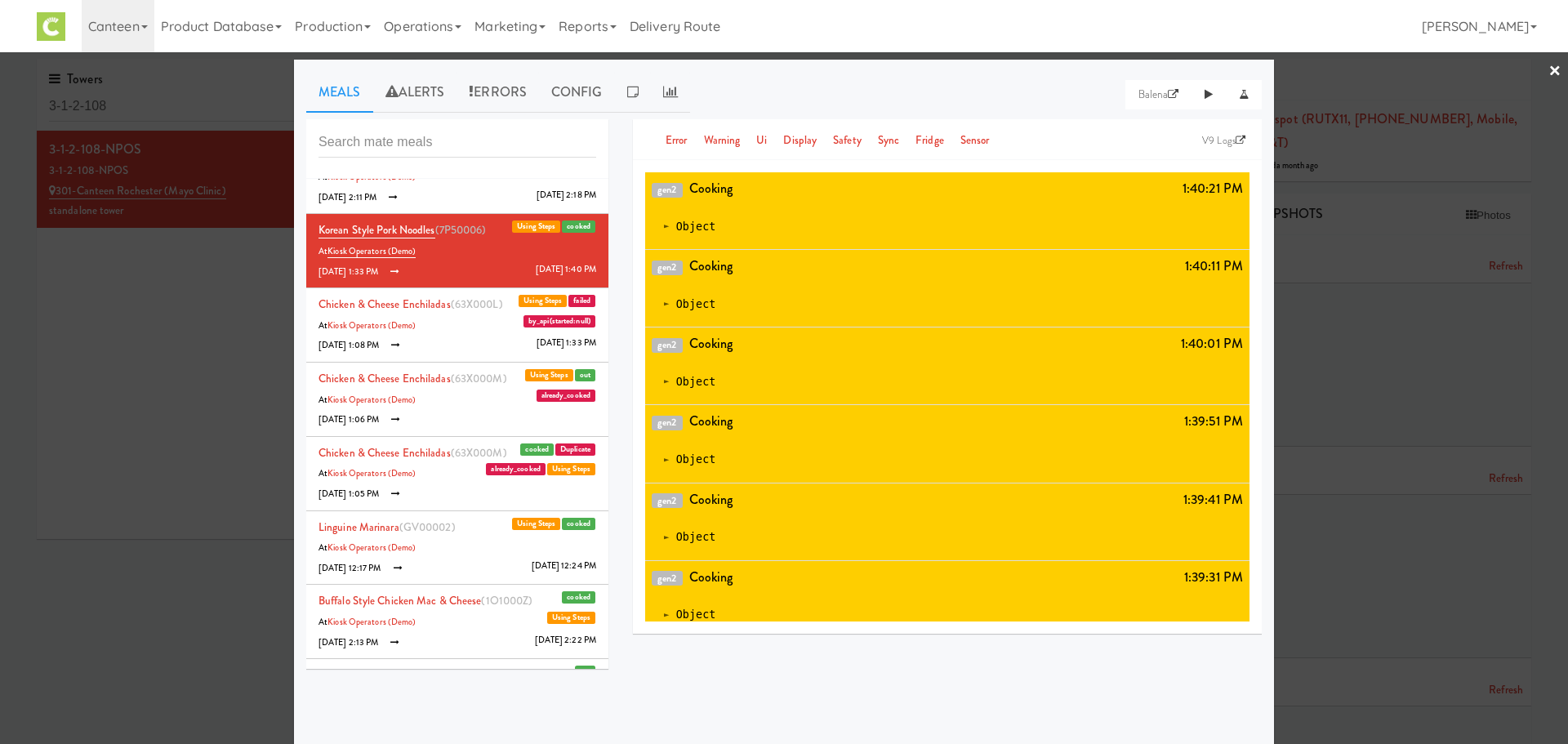
click at [602, 189] on div "Buffalo Style Chicken Mac & Cheese (FI8000B) cooked Using Steps At Kiosk Operat…" at bounding box center [457, 424] width 302 height 489
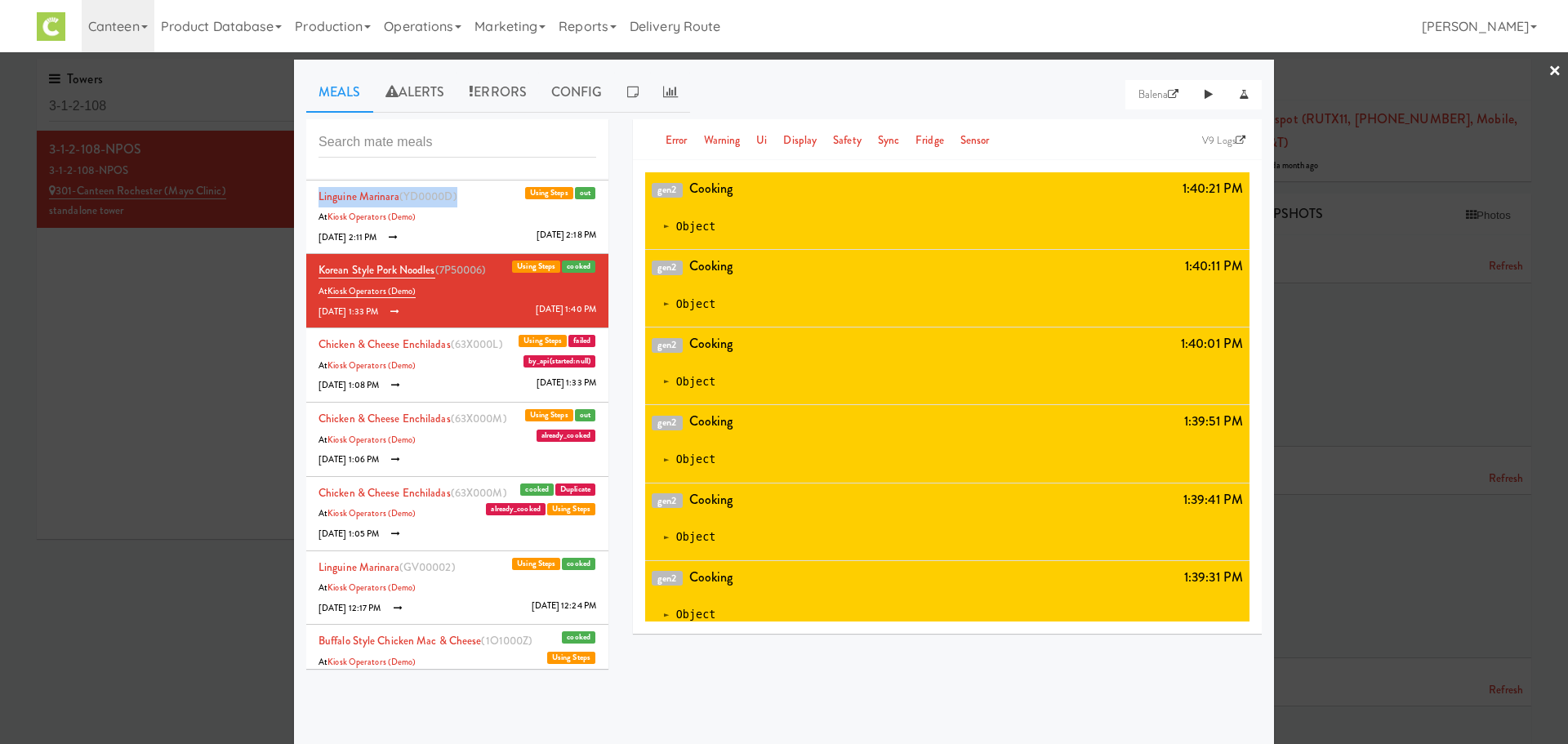
click at [602, 189] on div "Buffalo Style Chicken Mac & Cheese (FI8000B) cooked Using Steps At Kiosk Operat…" at bounding box center [457, 424] width 302 height 489
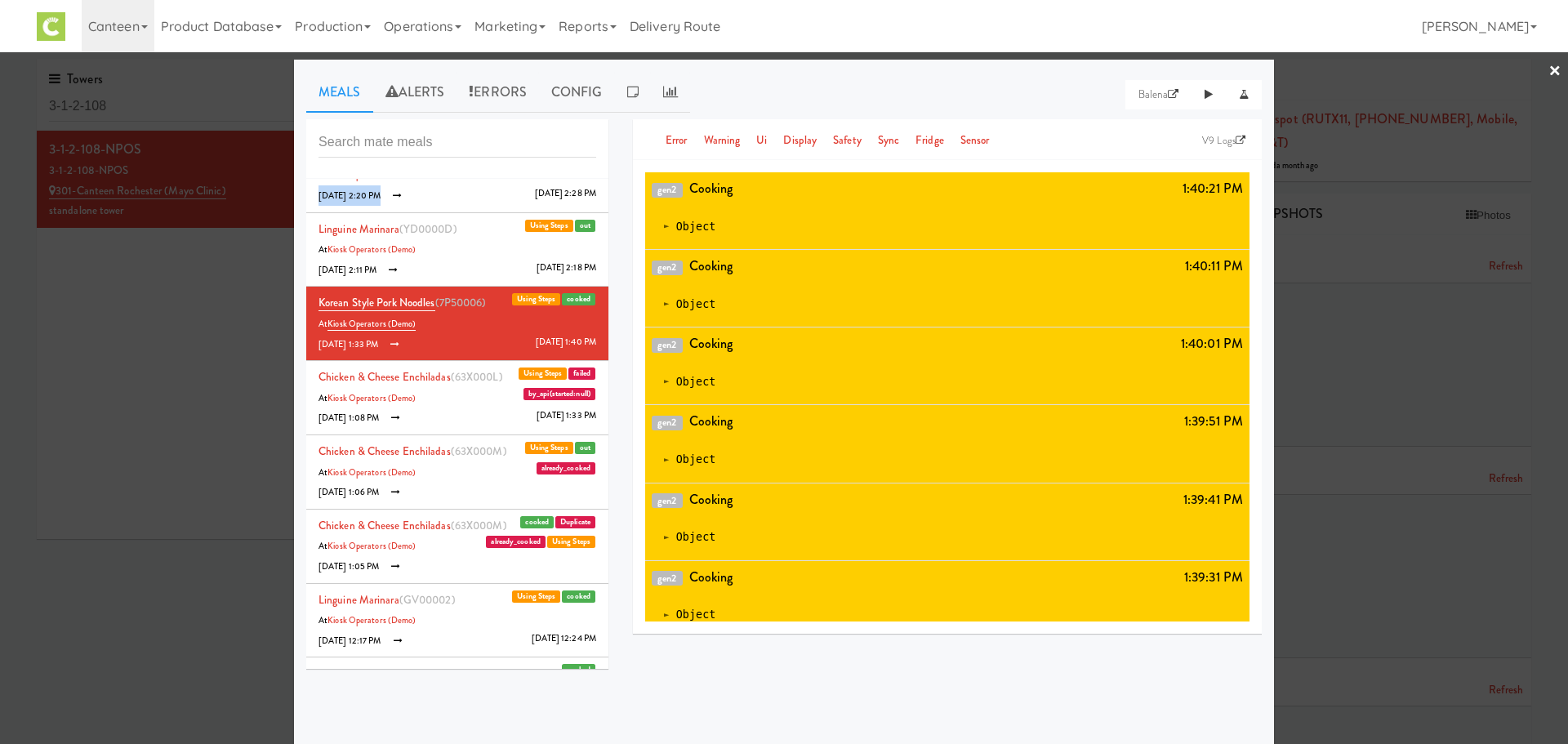
click at [602, 189] on div "Buffalo Style Chicken Mac & Cheese (FI8000B) cooked Using Steps At Kiosk Operat…" at bounding box center [457, 424] width 302 height 489
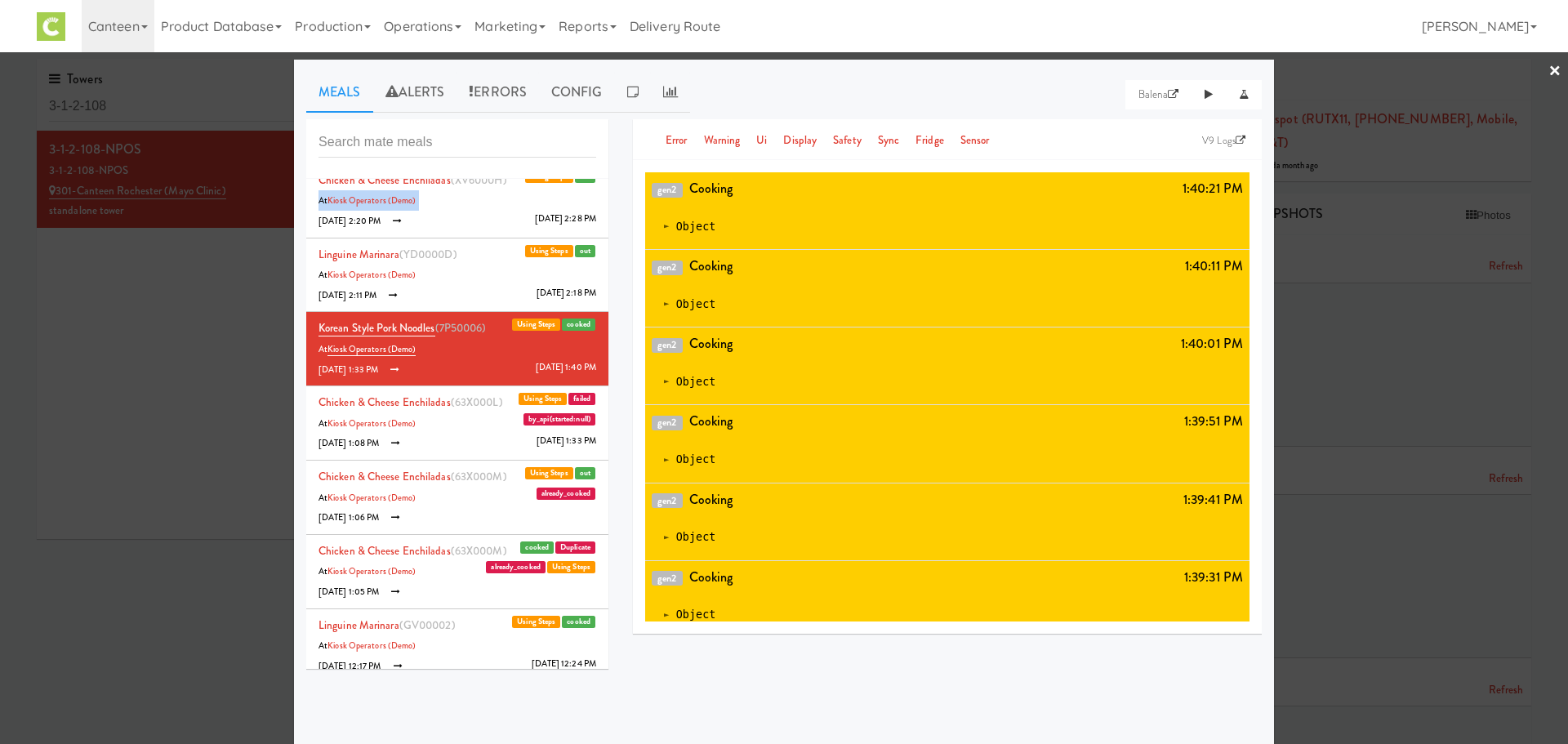
click at [602, 189] on div "Buffalo Style Chicken Mac & Cheese (FI8000B) cooked Using Steps At Kiosk Operat…" at bounding box center [457, 424] width 302 height 489
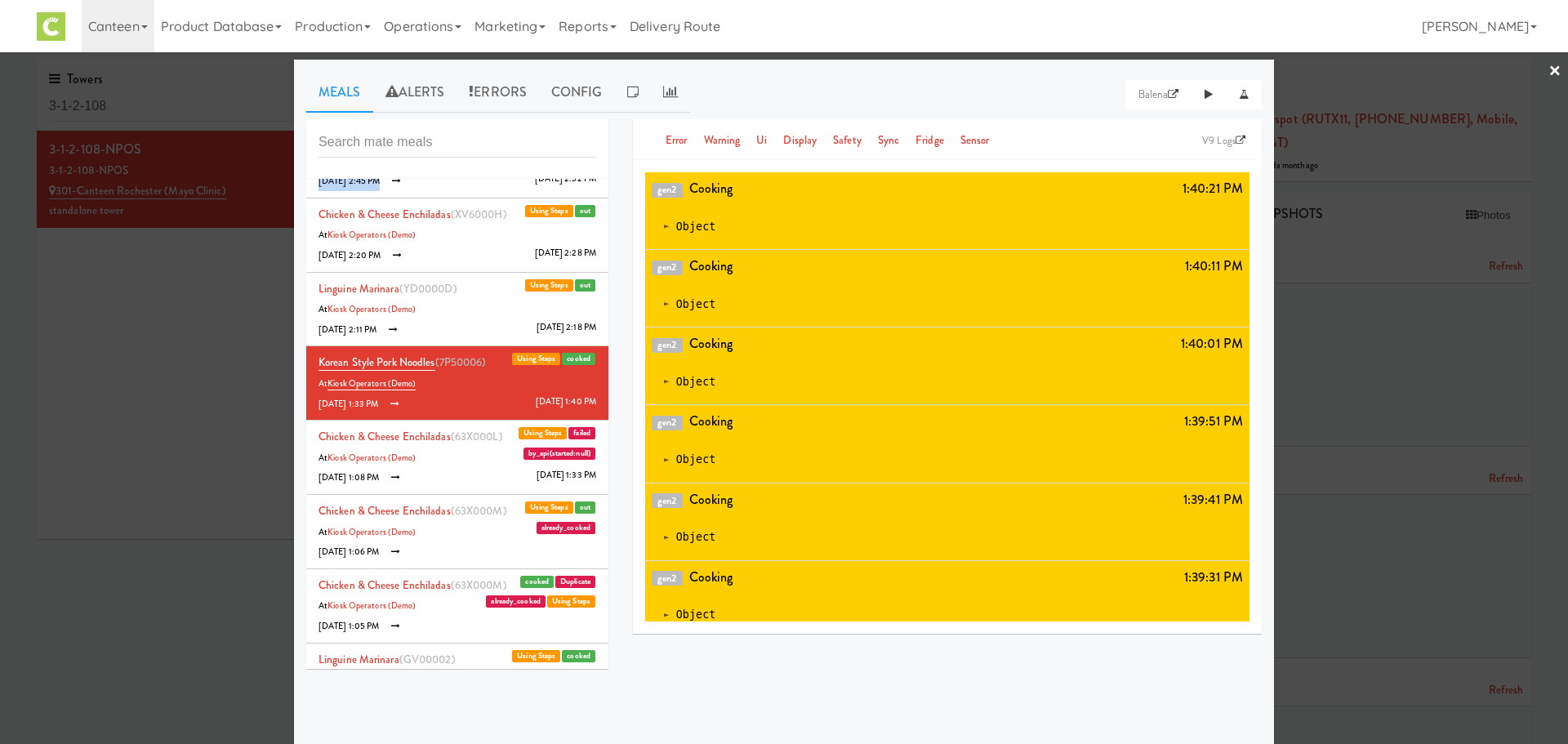
click at [602, 189] on div "Buffalo Style Chicken Mac & Cheese (FI8000B) cooked Using Steps At Kiosk Operat…" at bounding box center [457, 424] width 302 height 489
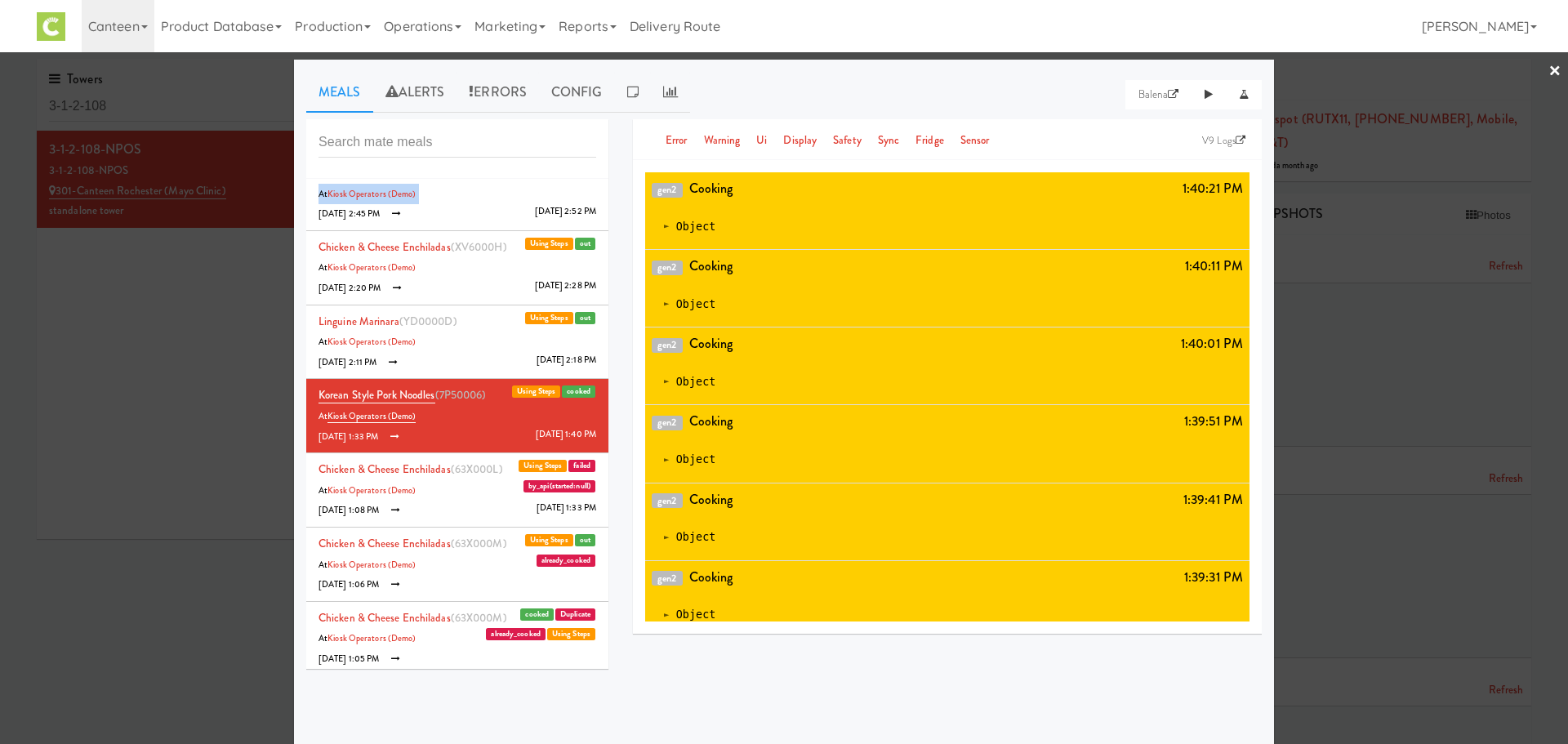
click at [602, 189] on div "Buffalo Style Chicken Mac & Cheese (FI8000B) cooked Using Steps At Kiosk Operat…" at bounding box center [457, 424] width 302 height 489
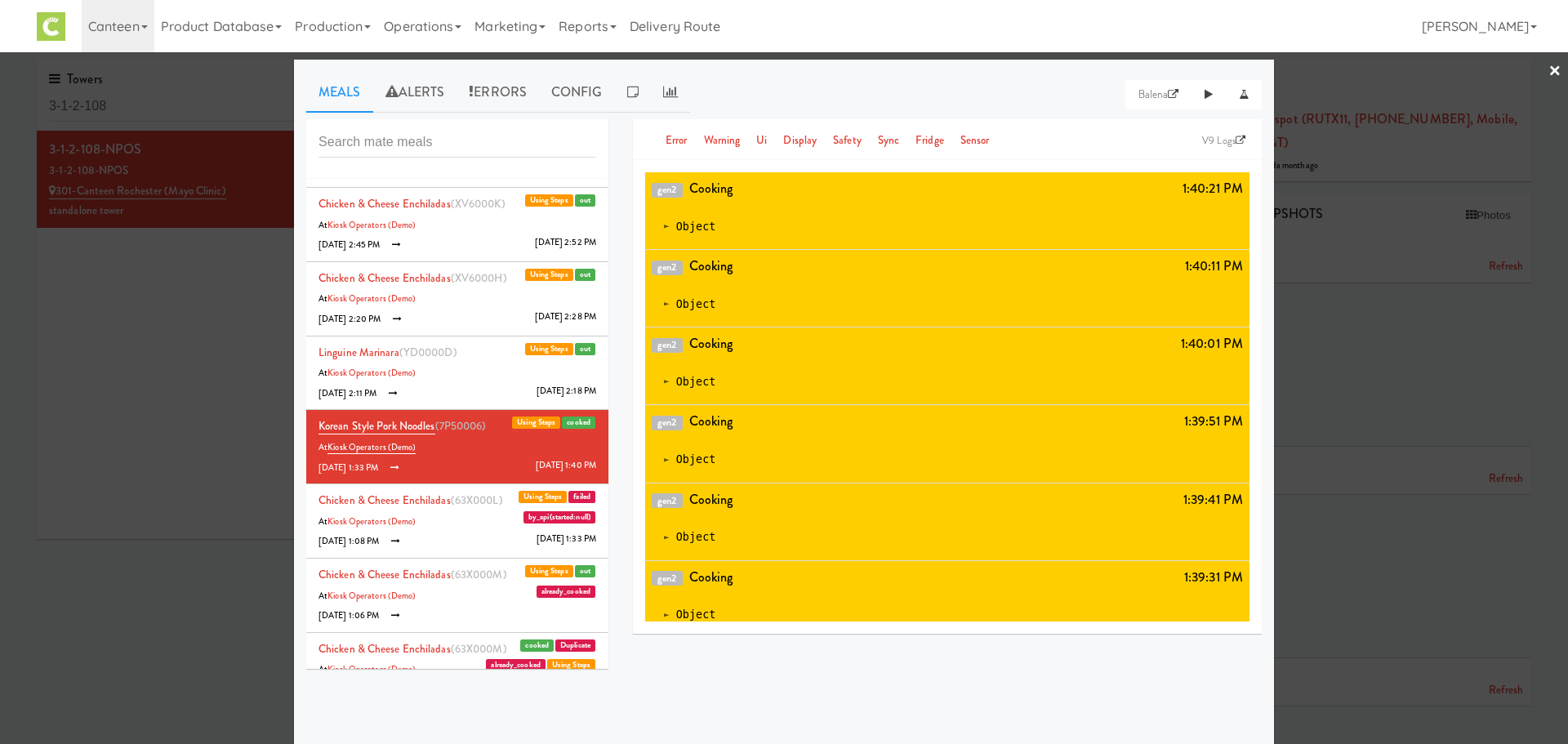
click at [458, 352] on li "Linguine Marinara (YD0000D) out Using Steps At Kiosk Operators (Demo) [DATE] 2:…" at bounding box center [457, 373] width 302 height 74
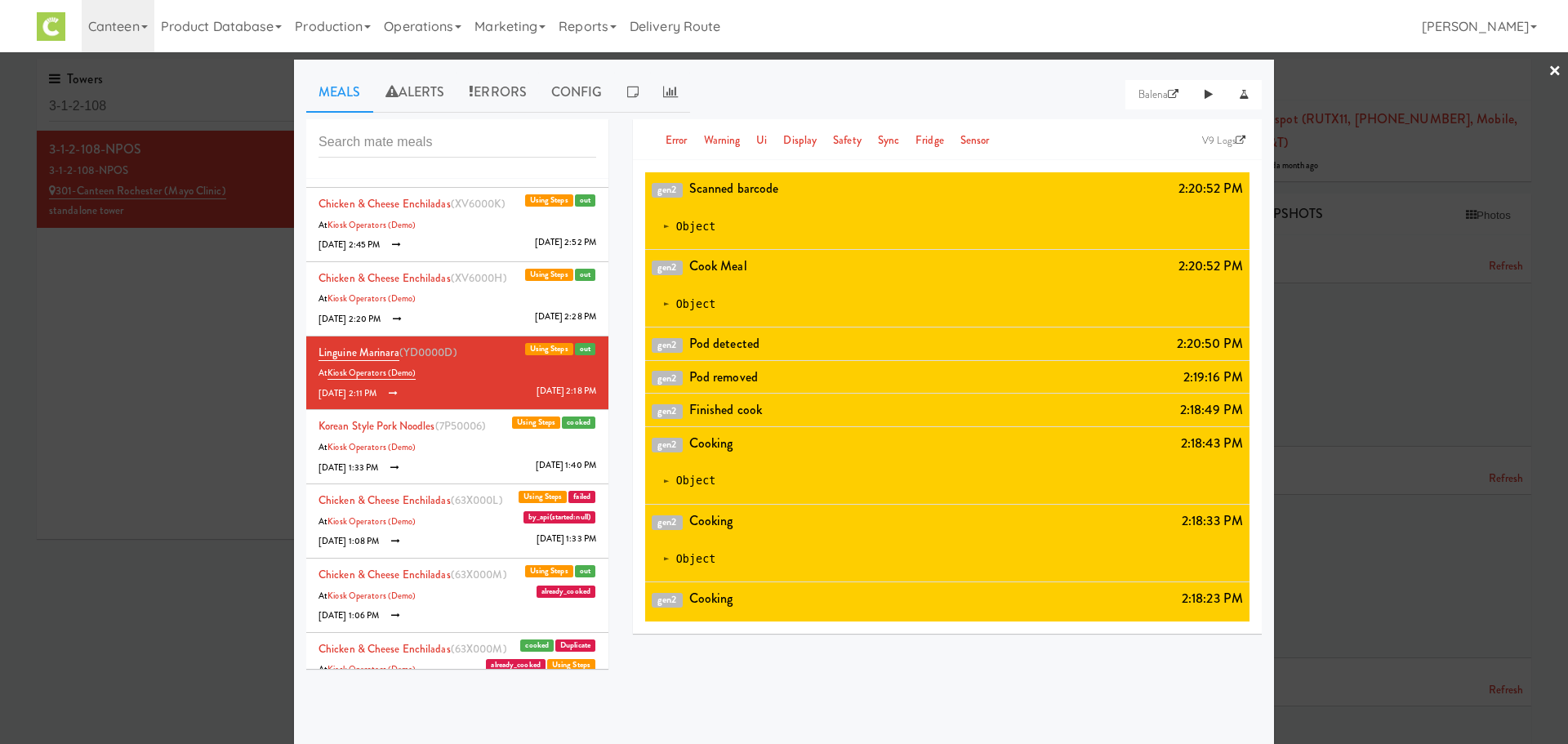
click at [482, 293] on li "Chicken & Cheese Enchiladas (XV6000H) out Using Steps At Kiosk Operators (Demo)…" at bounding box center [457, 300] width 302 height 74
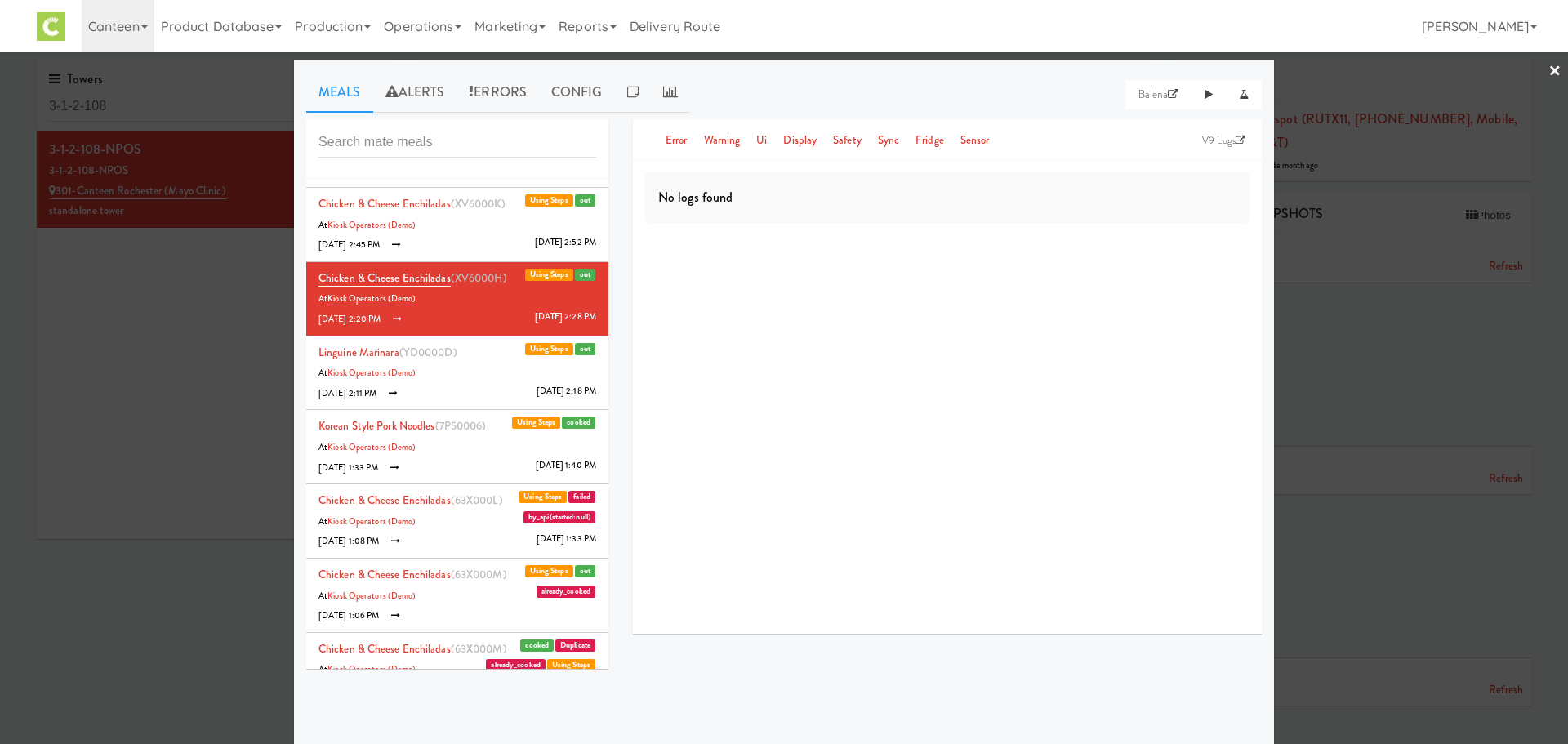
click at [466, 248] on li "Chicken & Cheese Enchiladas (XV6000K) out Using Steps At Kiosk Operators (Demo)…" at bounding box center [457, 225] width 302 height 74
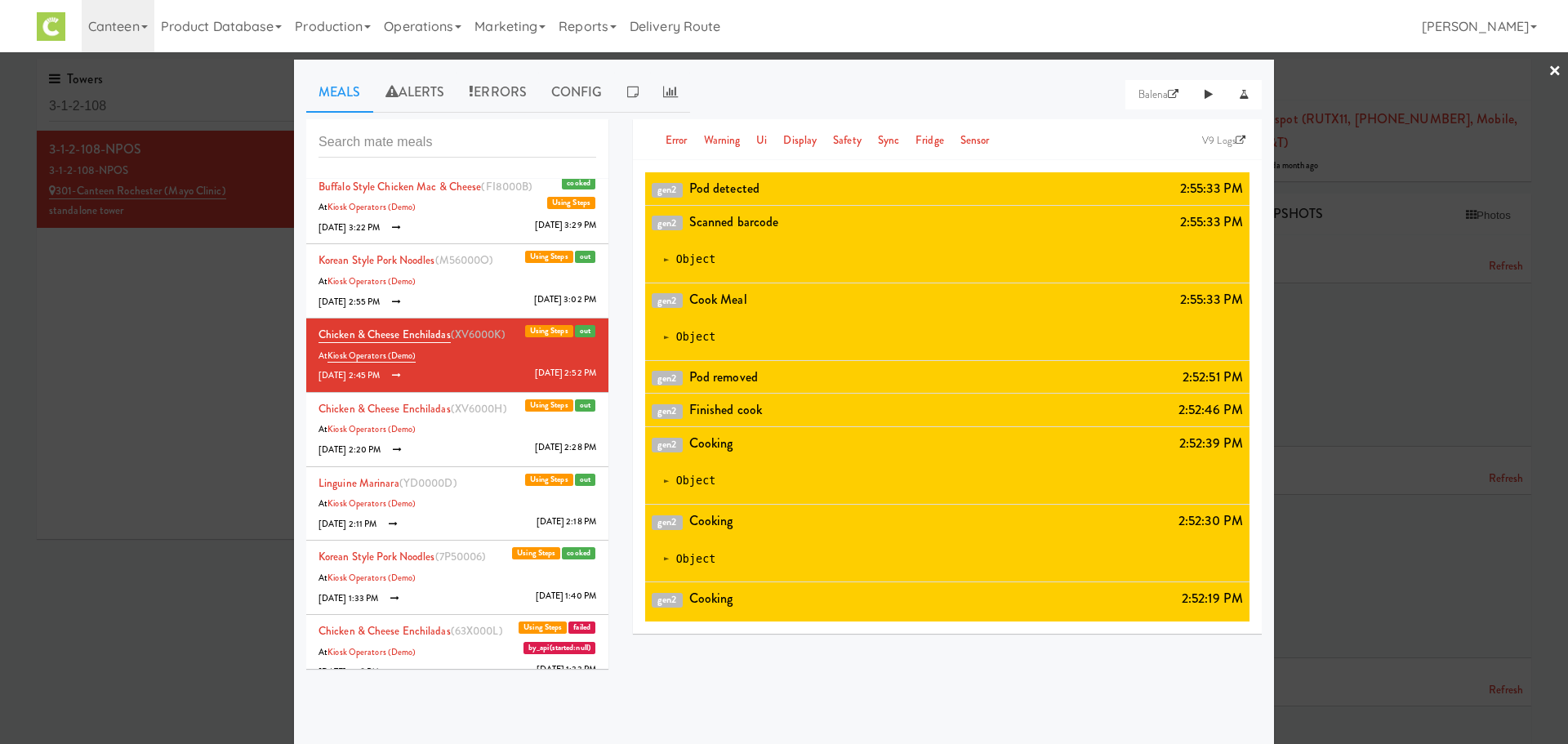
click at [479, 262] on span "(M56000O)" at bounding box center [465, 259] width 59 height 15
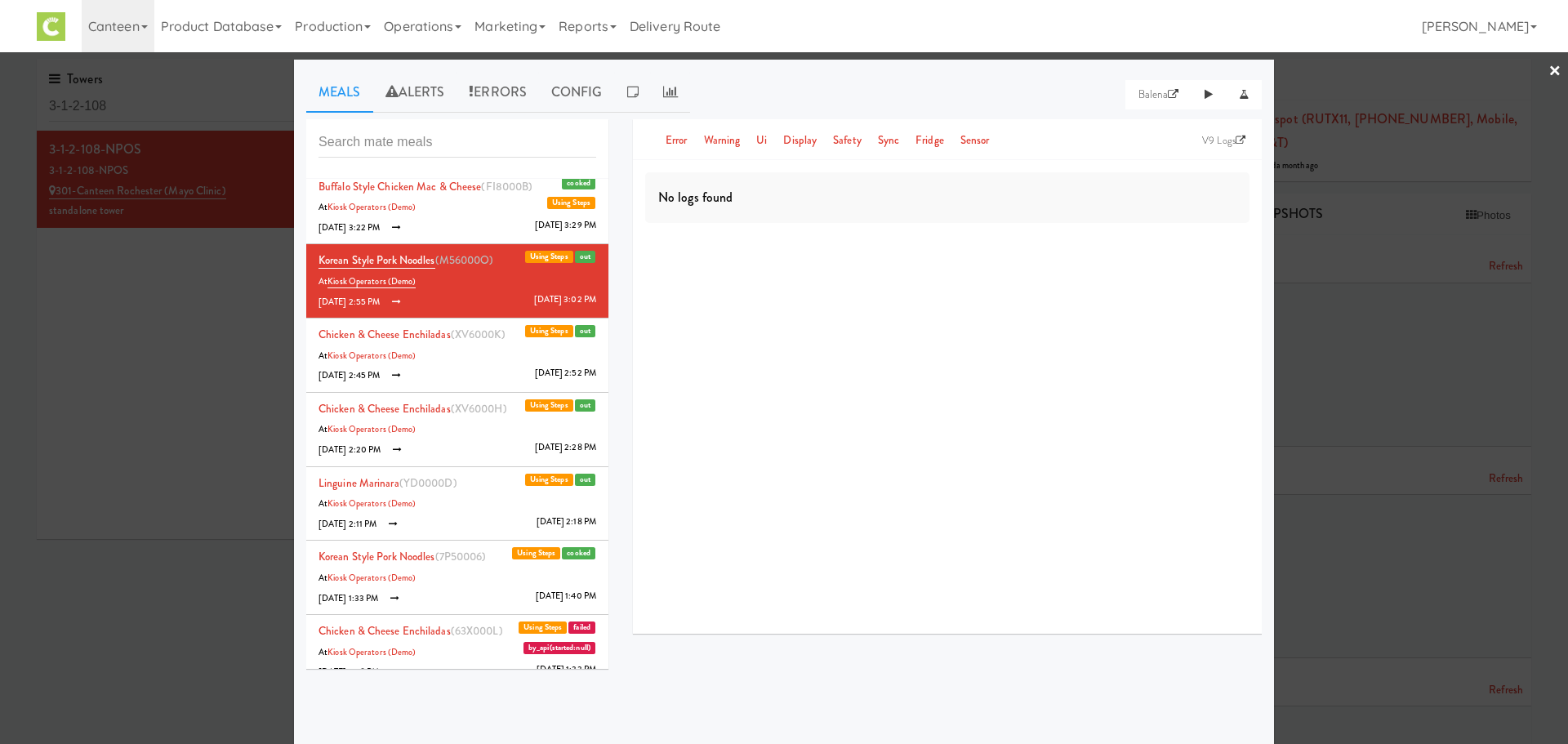
click at [468, 211] on li "Buffalo Style Chicken Mac & Cheese (FI8000B) cooked Using Steps At Kiosk Operat…" at bounding box center [457, 208] width 302 height 74
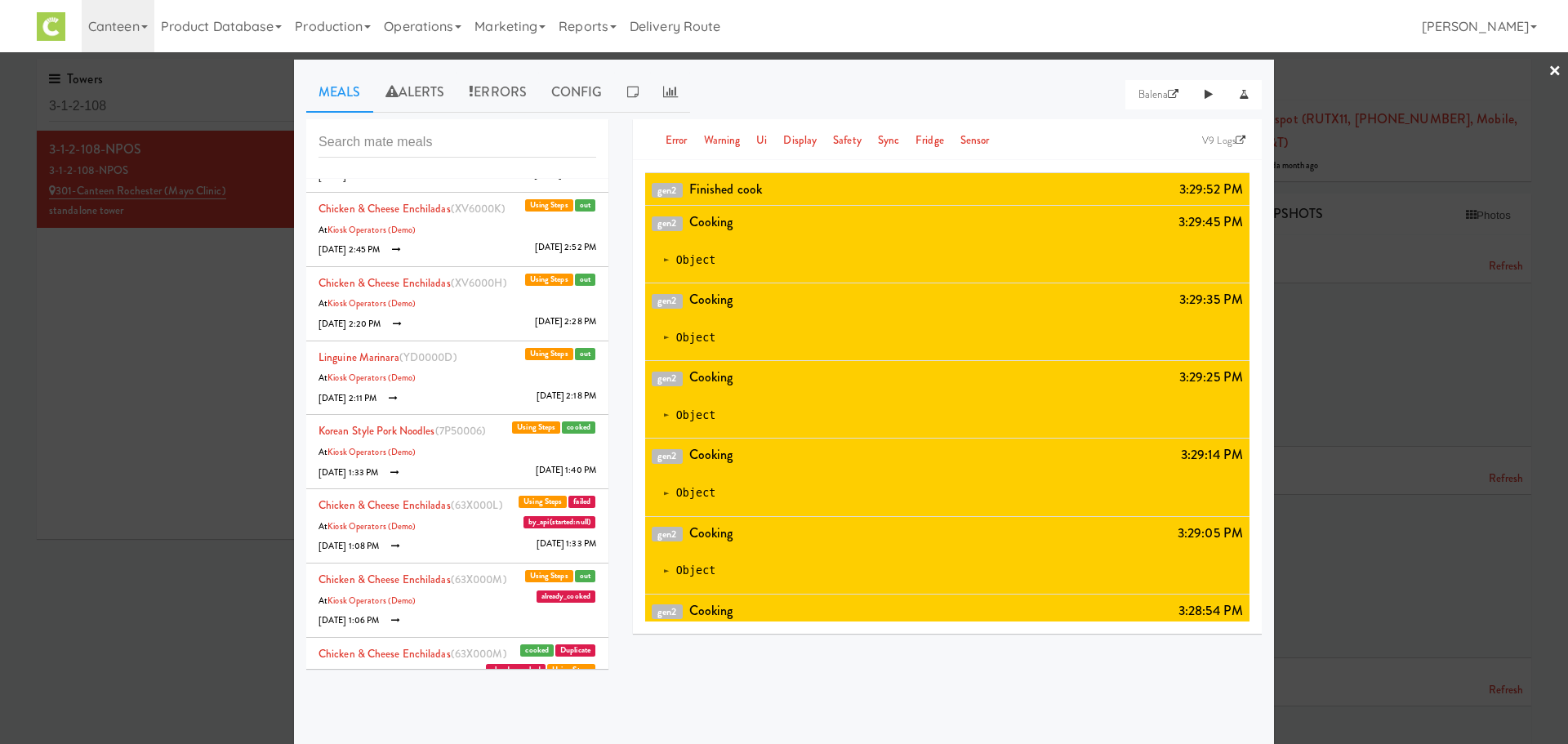
scroll to position [0, 0]
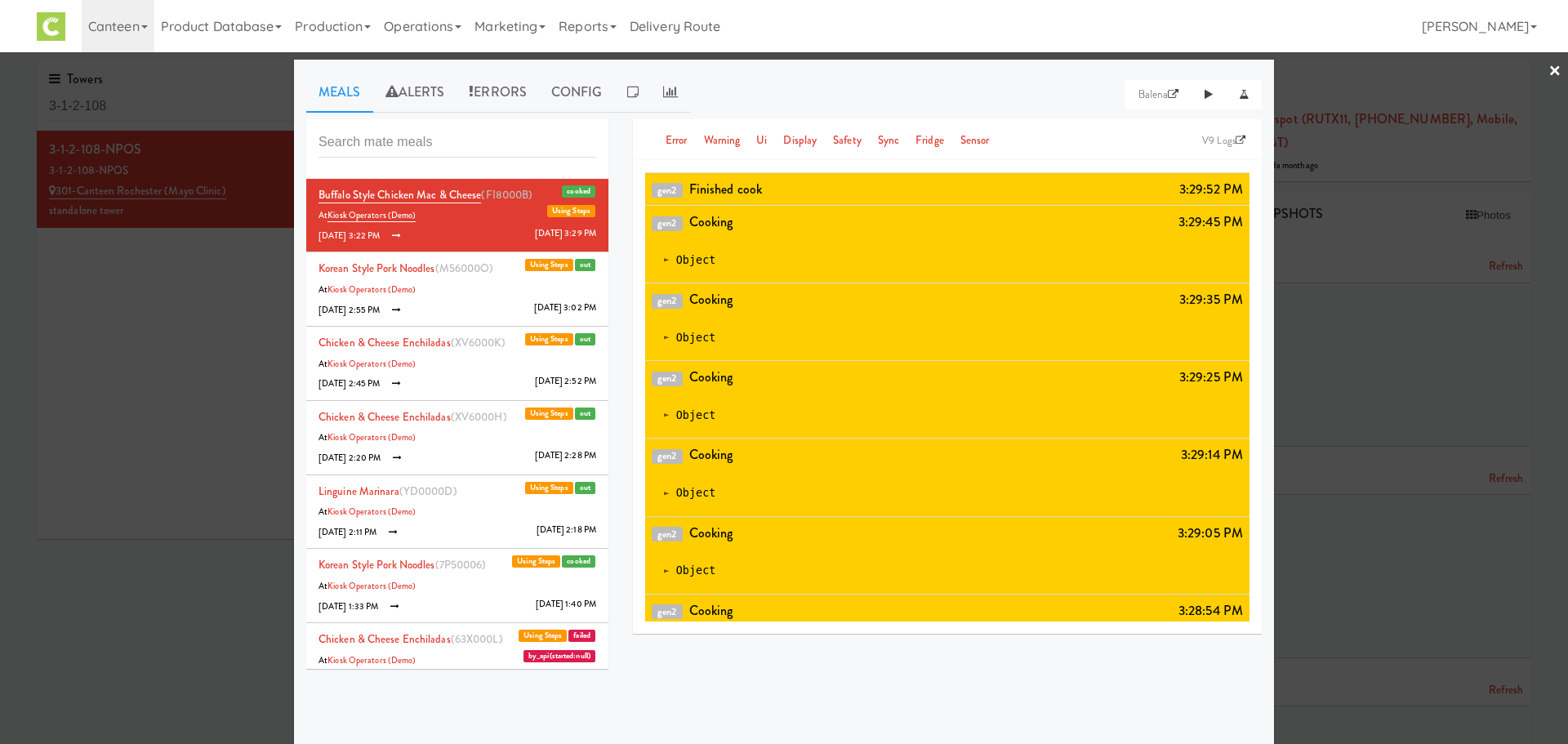
click at [378, 277] on li "Korean Style Pork Noodles (M56000O) out Using Steps At Kiosk Operators (Demo) […" at bounding box center [457, 289] width 302 height 74
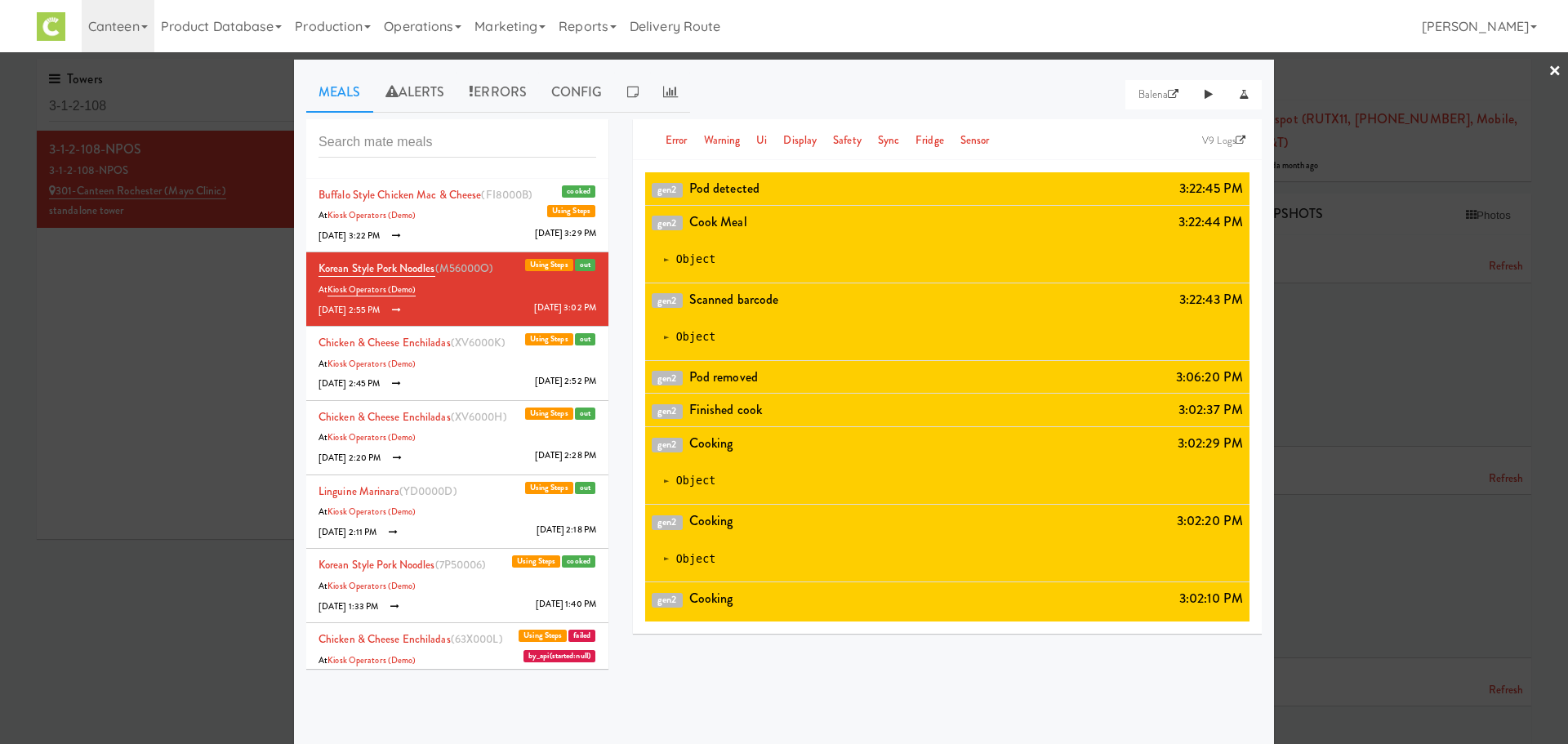
scroll to position [33, 0]
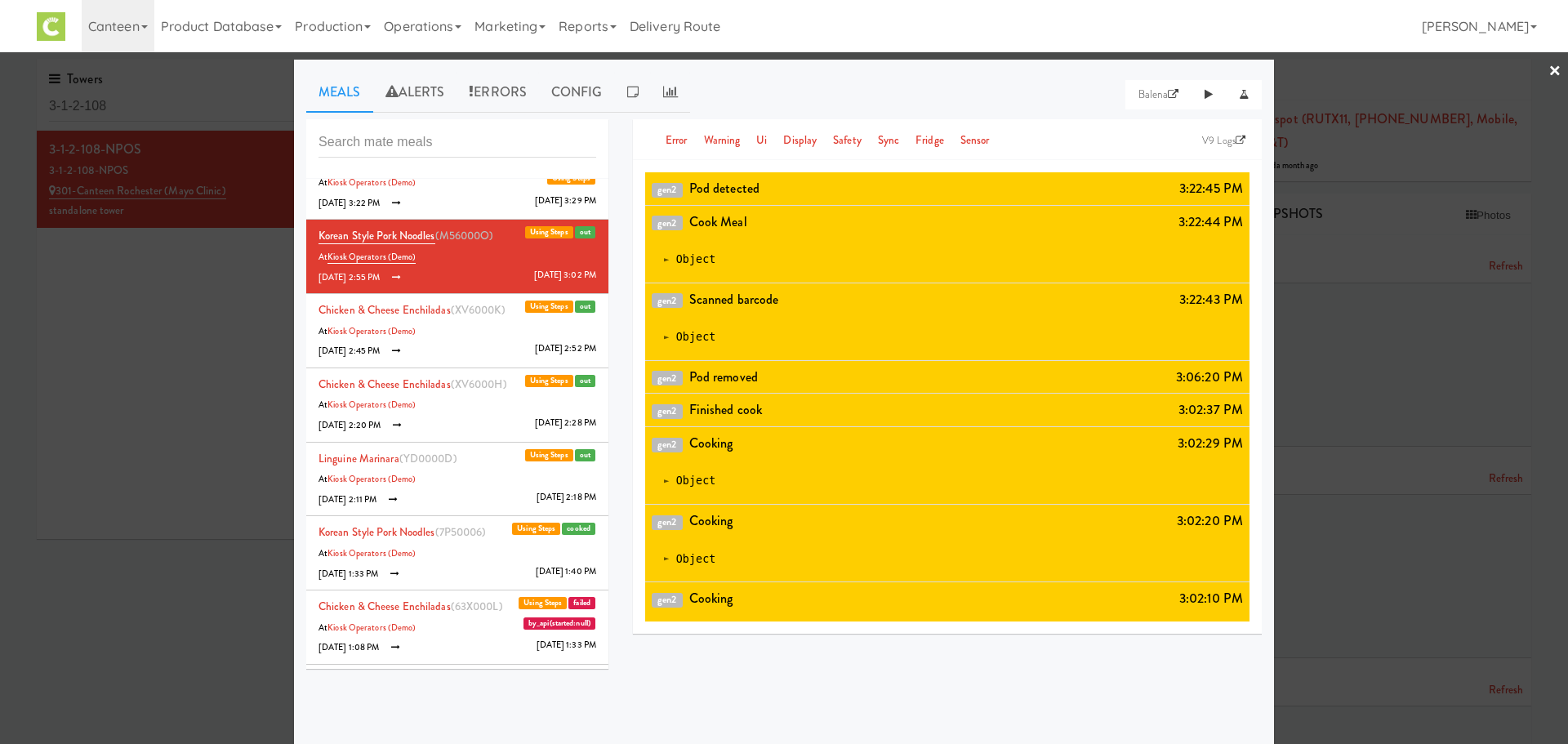
click at [450, 364] on li "Chicken & Cheese Enchiladas (XV6000K) out Using Steps At Kiosk Operators (Demo)…" at bounding box center [457, 331] width 302 height 74
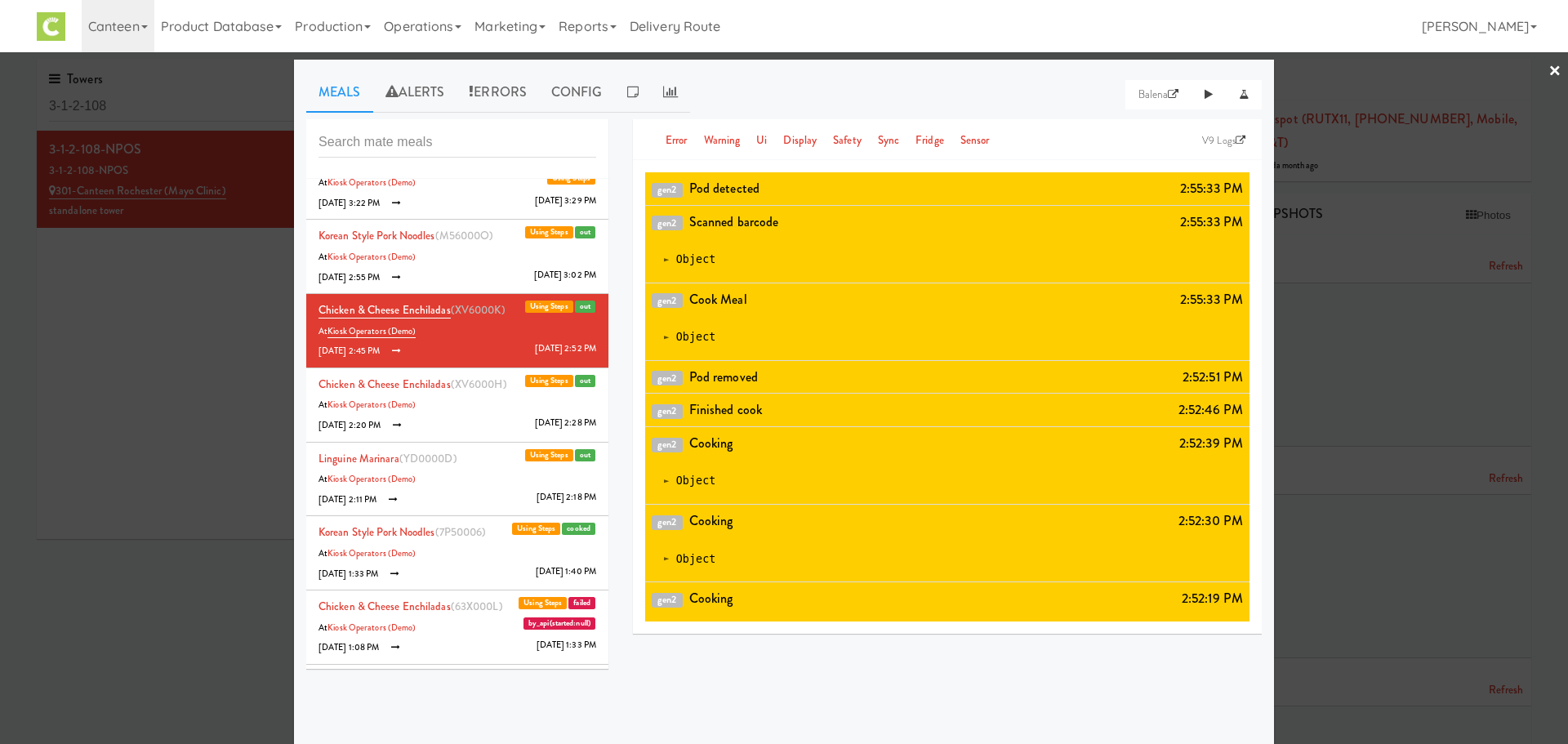
click at [455, 410] on li "Chicken & Cheese Enchiladas (XV6000H) out Using Steps At Kiosk Operators (Demo)…" at bounding box center [457, 405] width 302 height 74
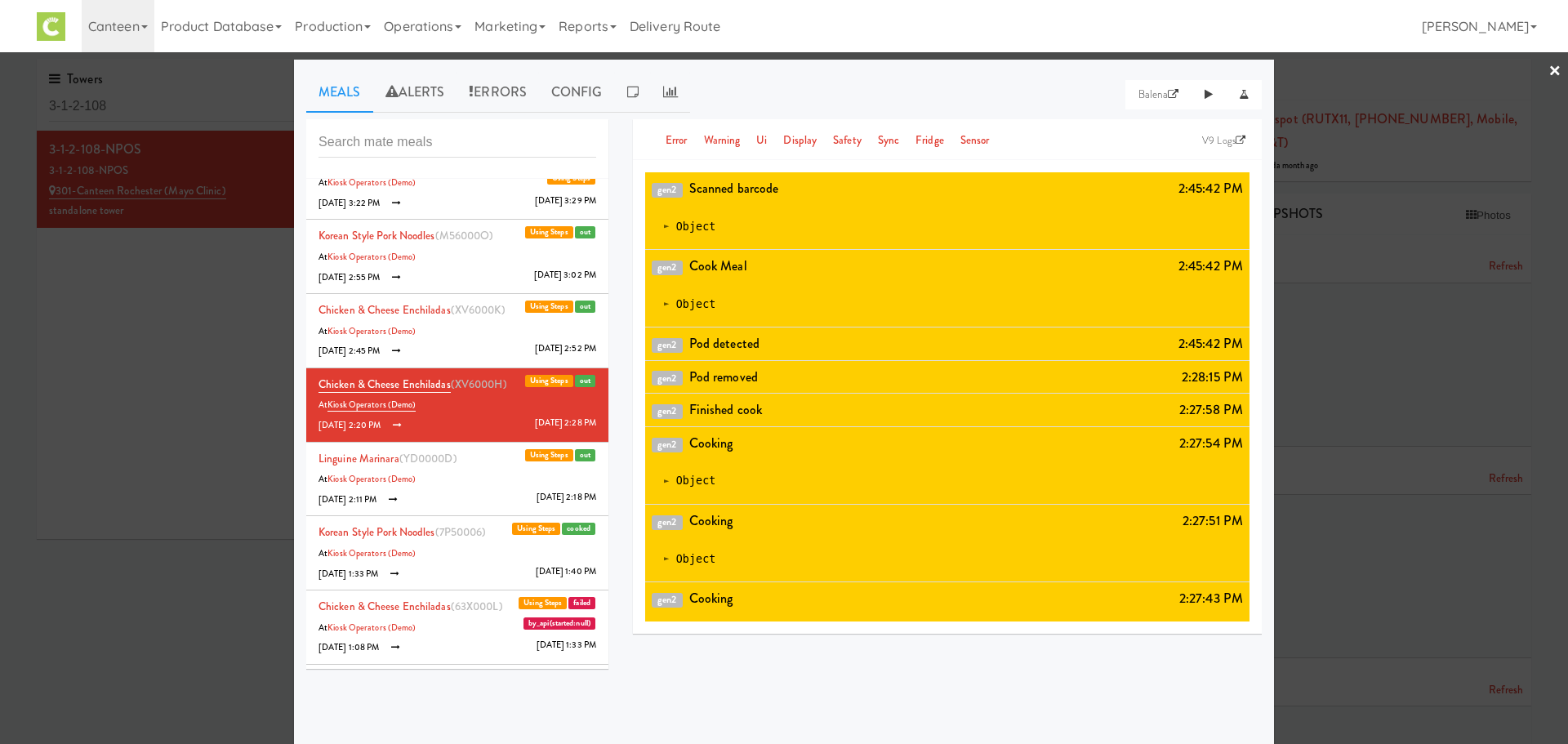
click at [455, 463] on li "Linguine Marinara (YD0000D) out Using Steps At Kiosk Operators (Demo) [DATE] 2:…" at bounding box center [457, 480] width 302 height 74
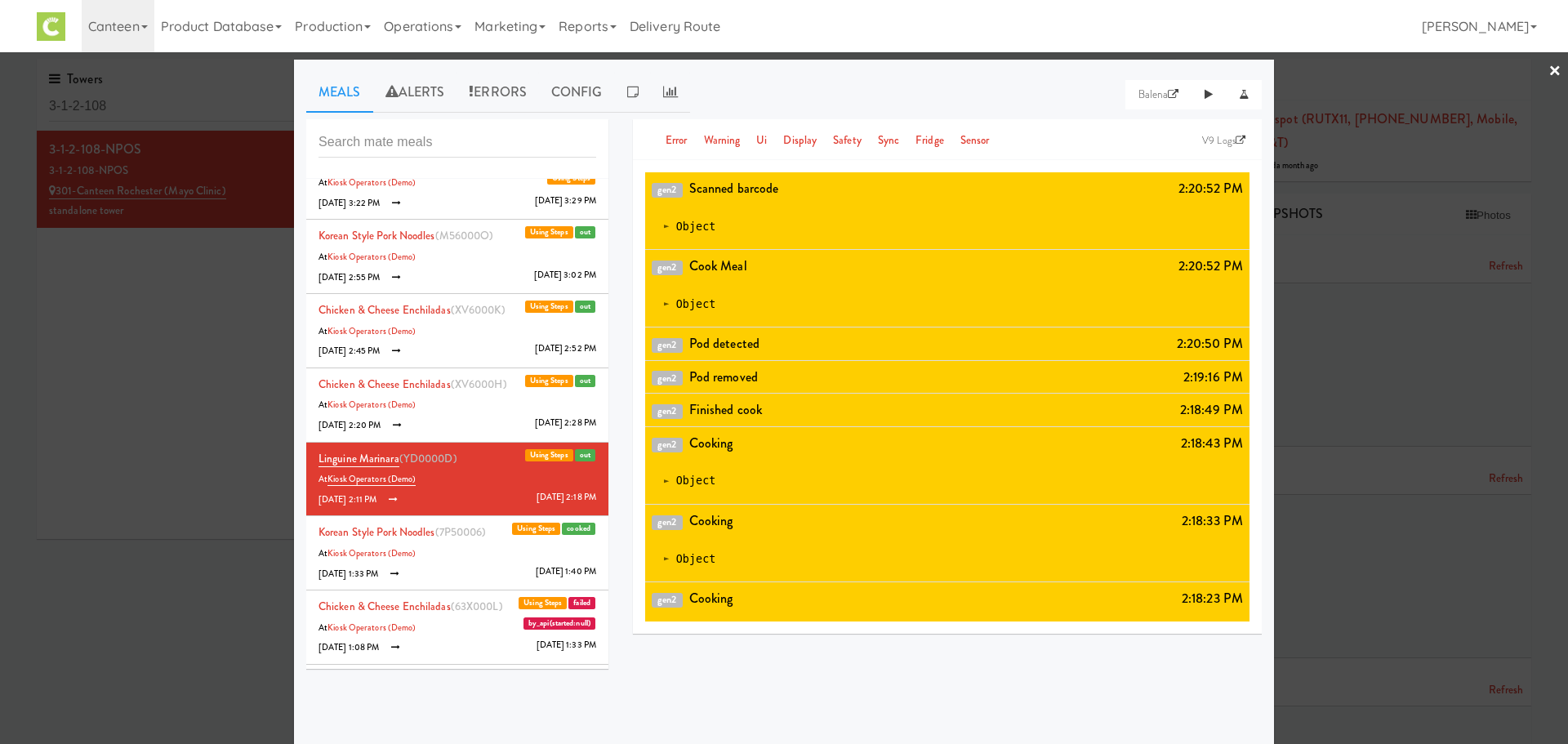
click at [448, 540] on li "Korean Style Pork Noodles (7P50006) cooked Using Steps At Kiosk Operators (Demo…" at bounding box center [457, 553] width 302 height 74
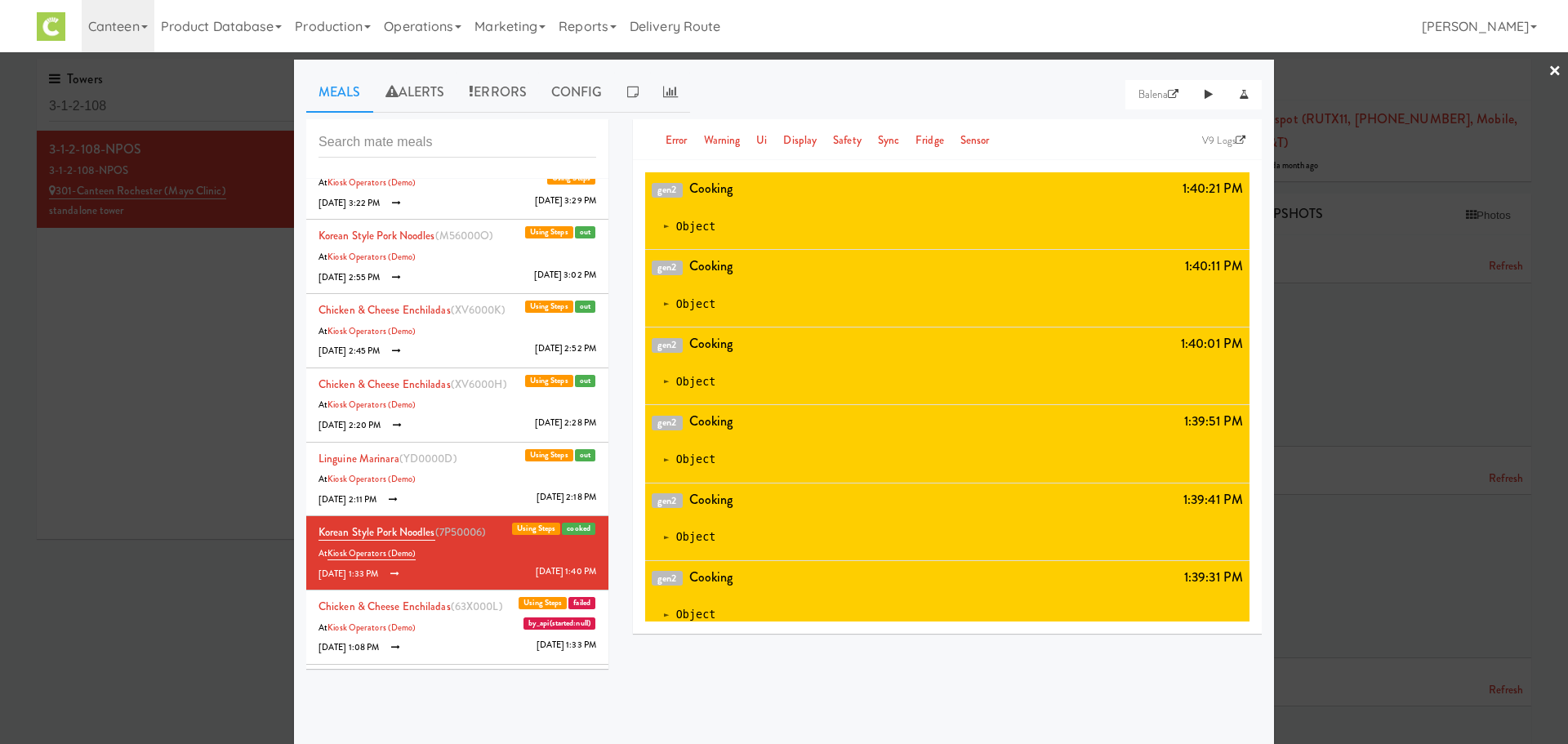
scroll to position [2884, 0]
click at [433, 607] on link "Chicken & Cheese Enchiladas" at bounding box center [384, 606] width 132 height 15
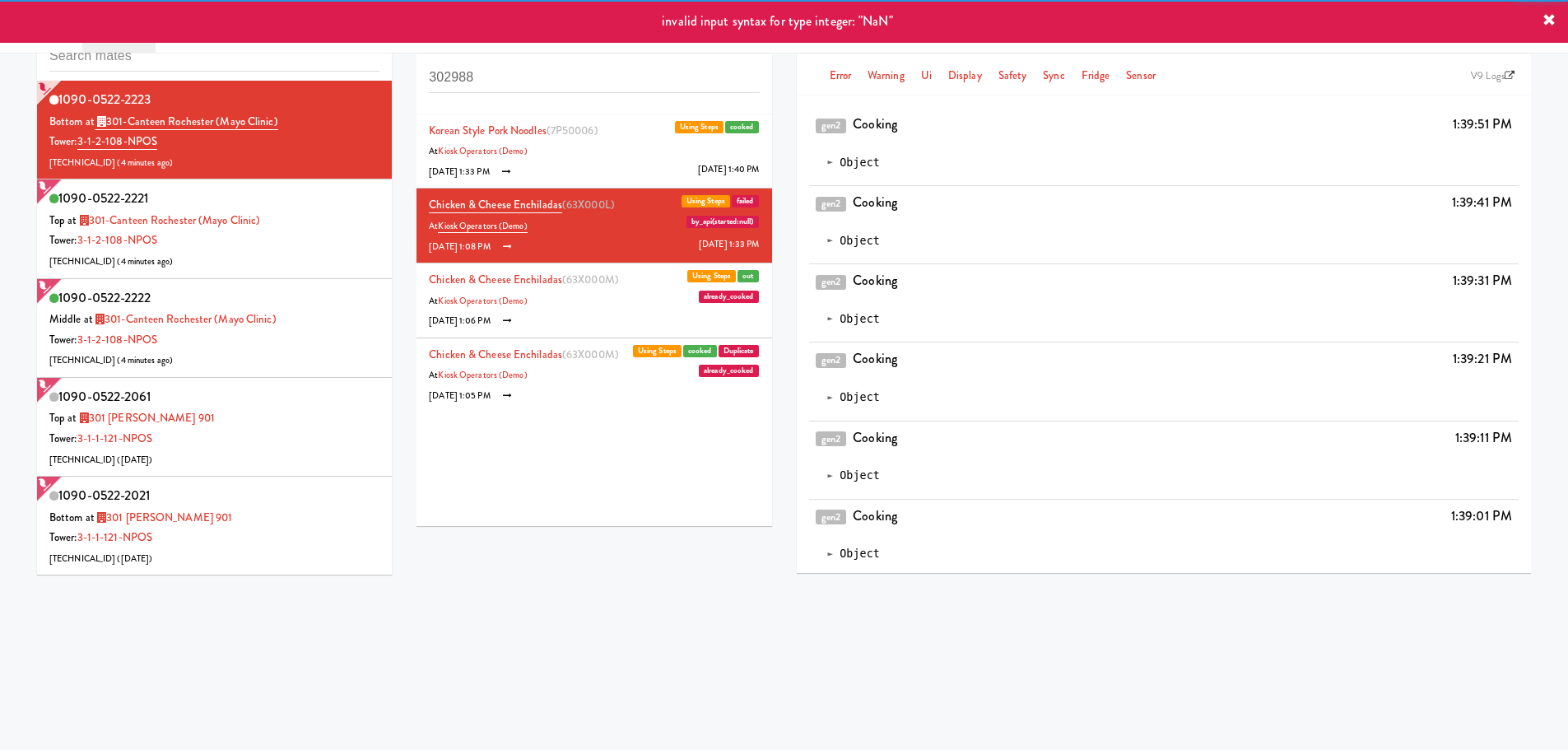
scroll to position [3131, 0]
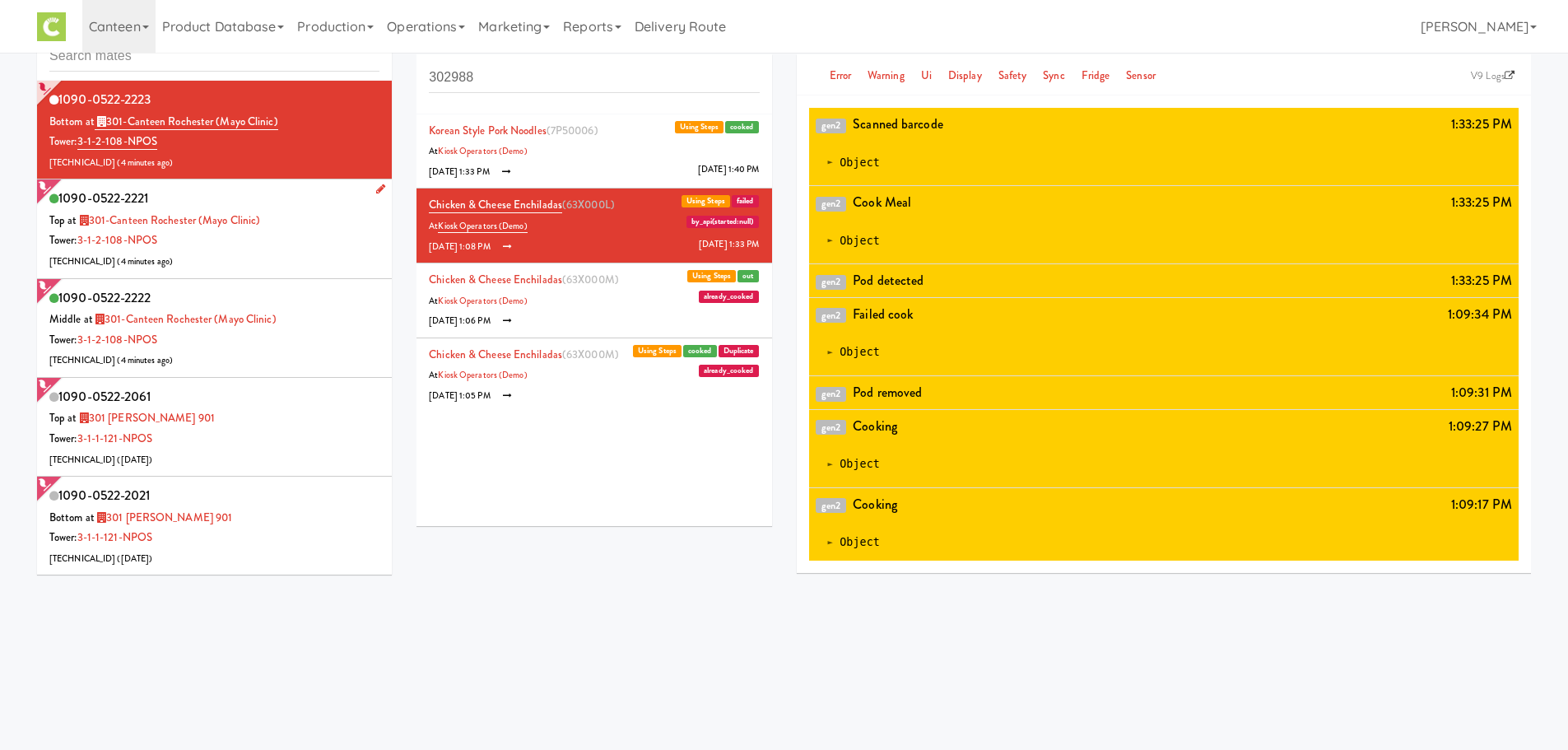
click at [292, 246] on div "Tower: 3-1-2-108-NPOS" at bounding box center [214, 240] width 330 height 21
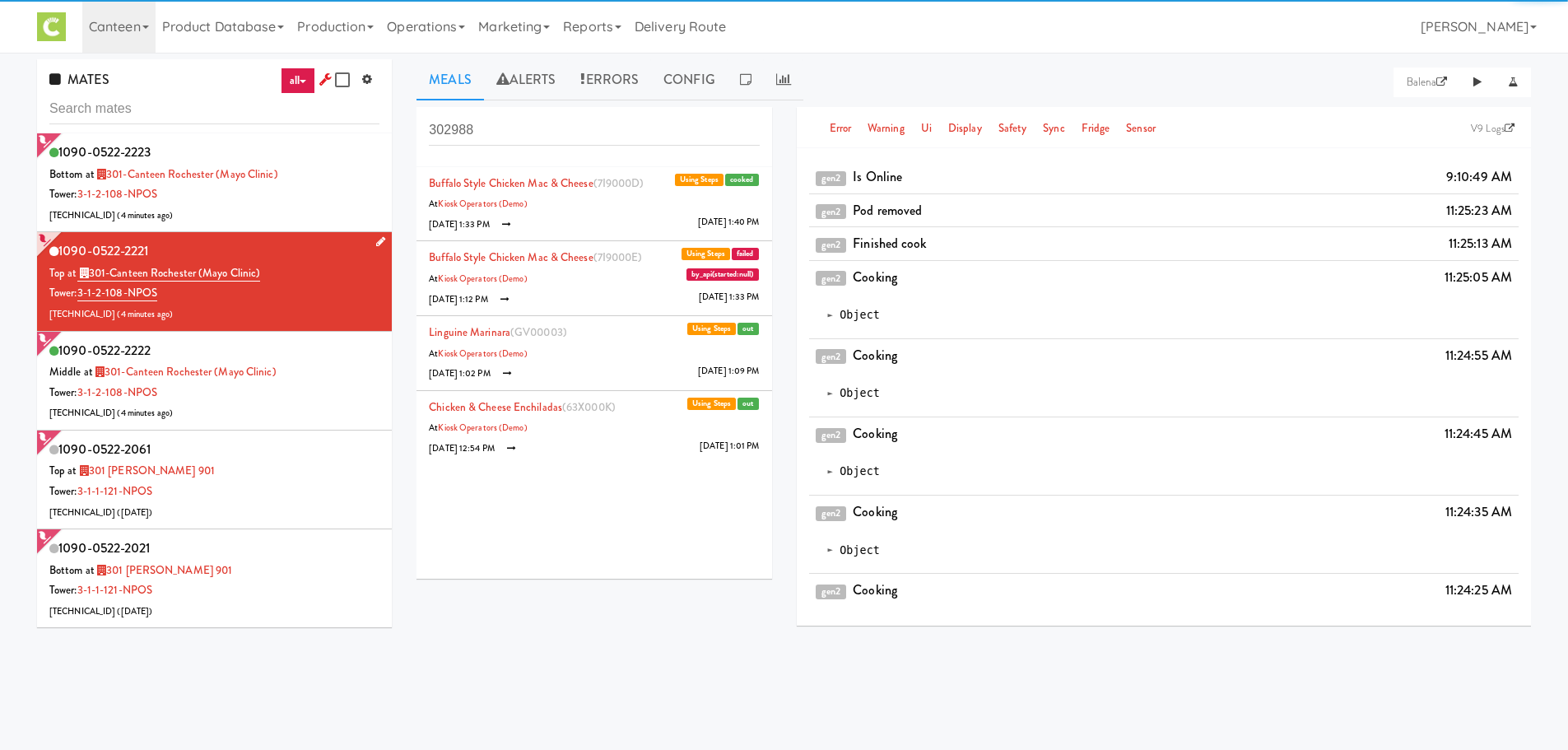
scroll to position [53, 0]
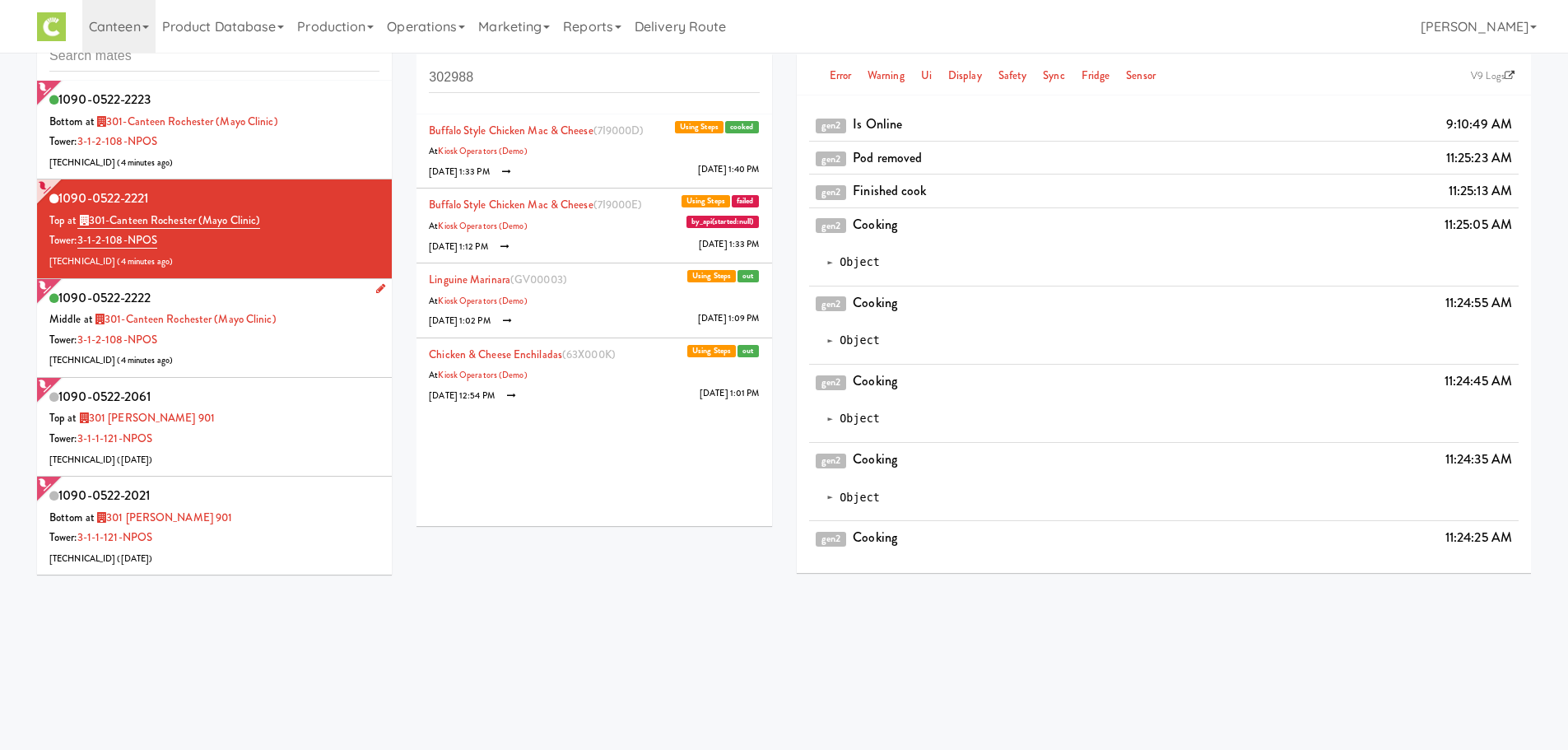
click at [233, 356] on div "1090-0522-2222 Middle at 301-Canteen [GEOGRAPHIC_DATA] ([GEOGRAPHIC_DATA]) Towe…" at bounding box center [214, 327] width 330 height 85
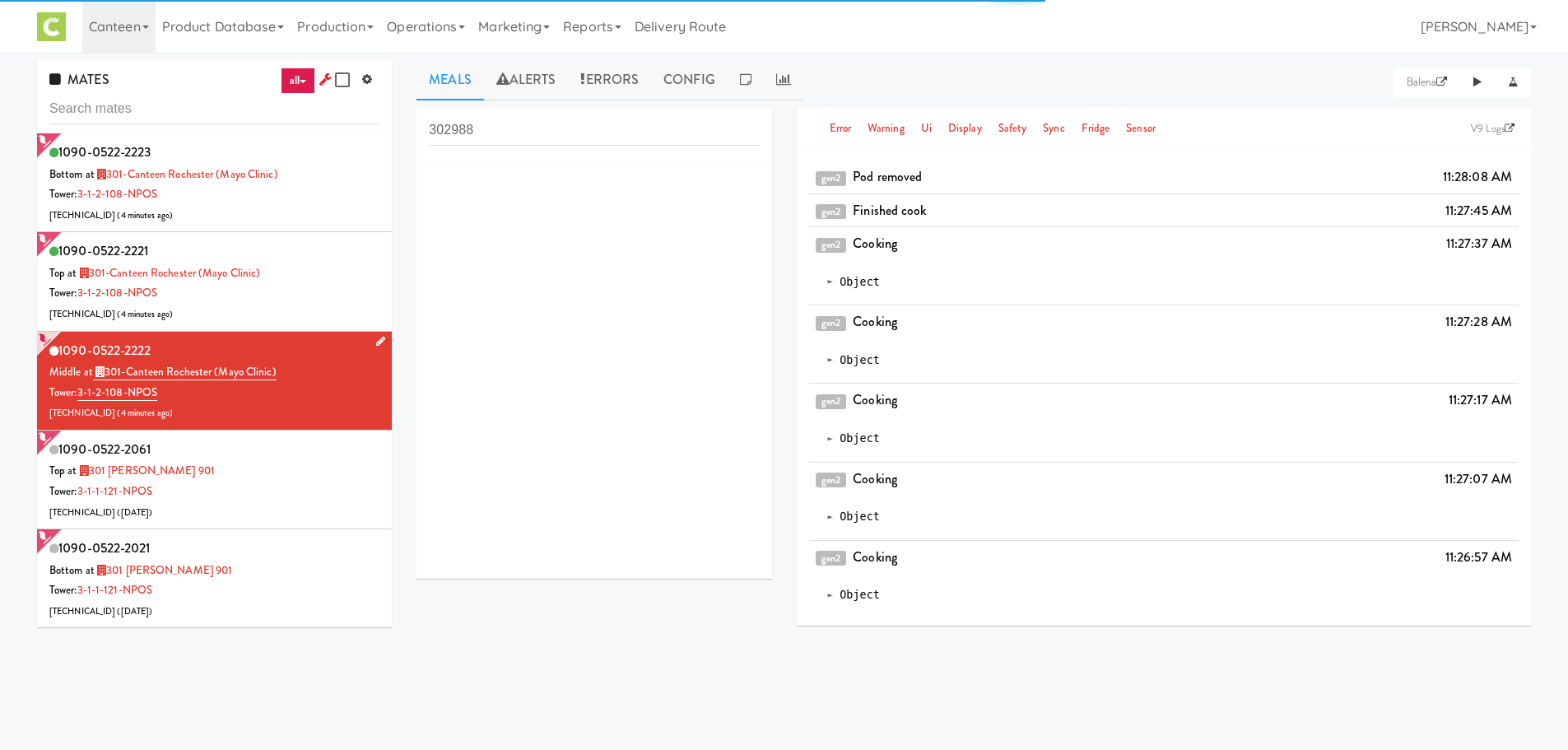
scroll to position [53, 0]
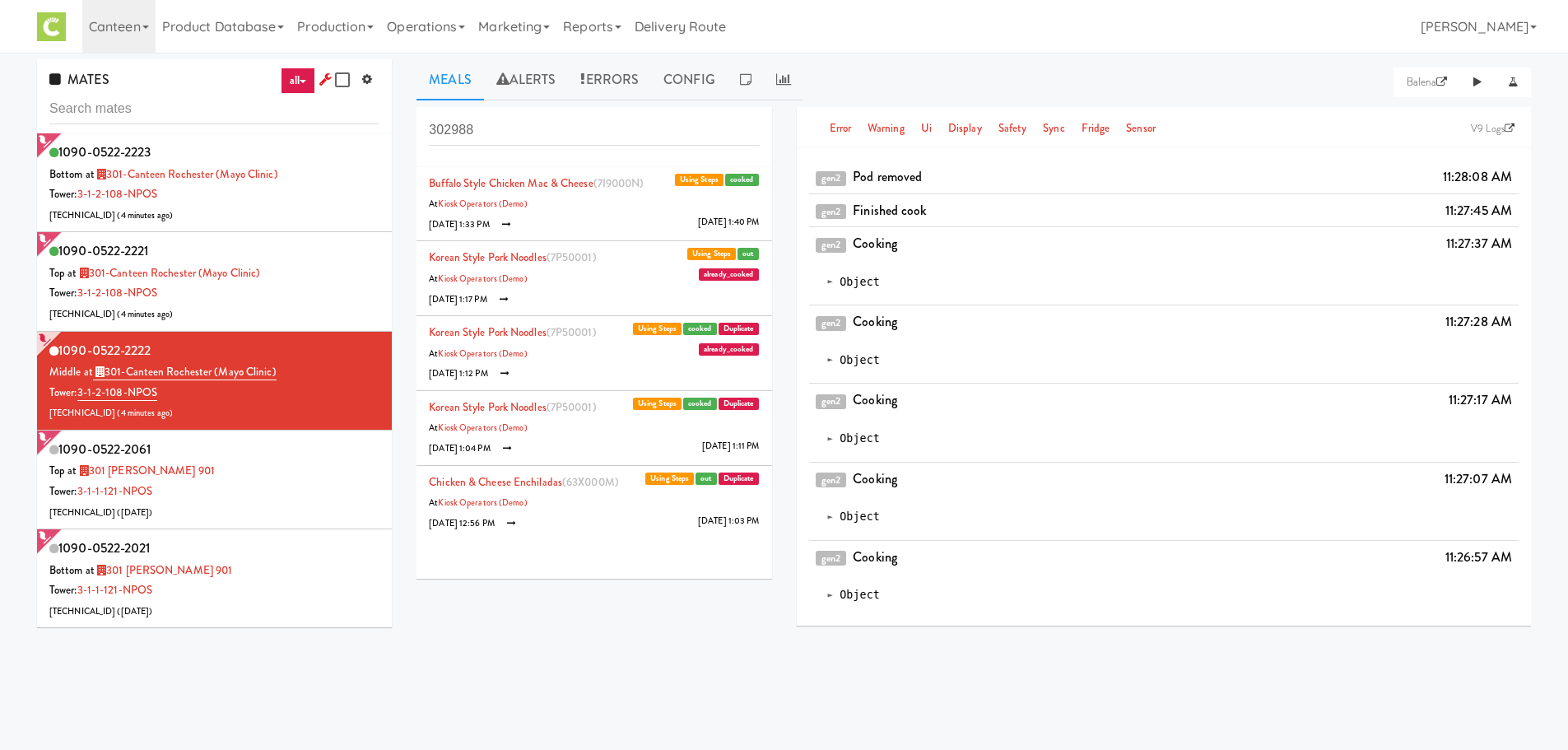
scroll to position [53, 0]
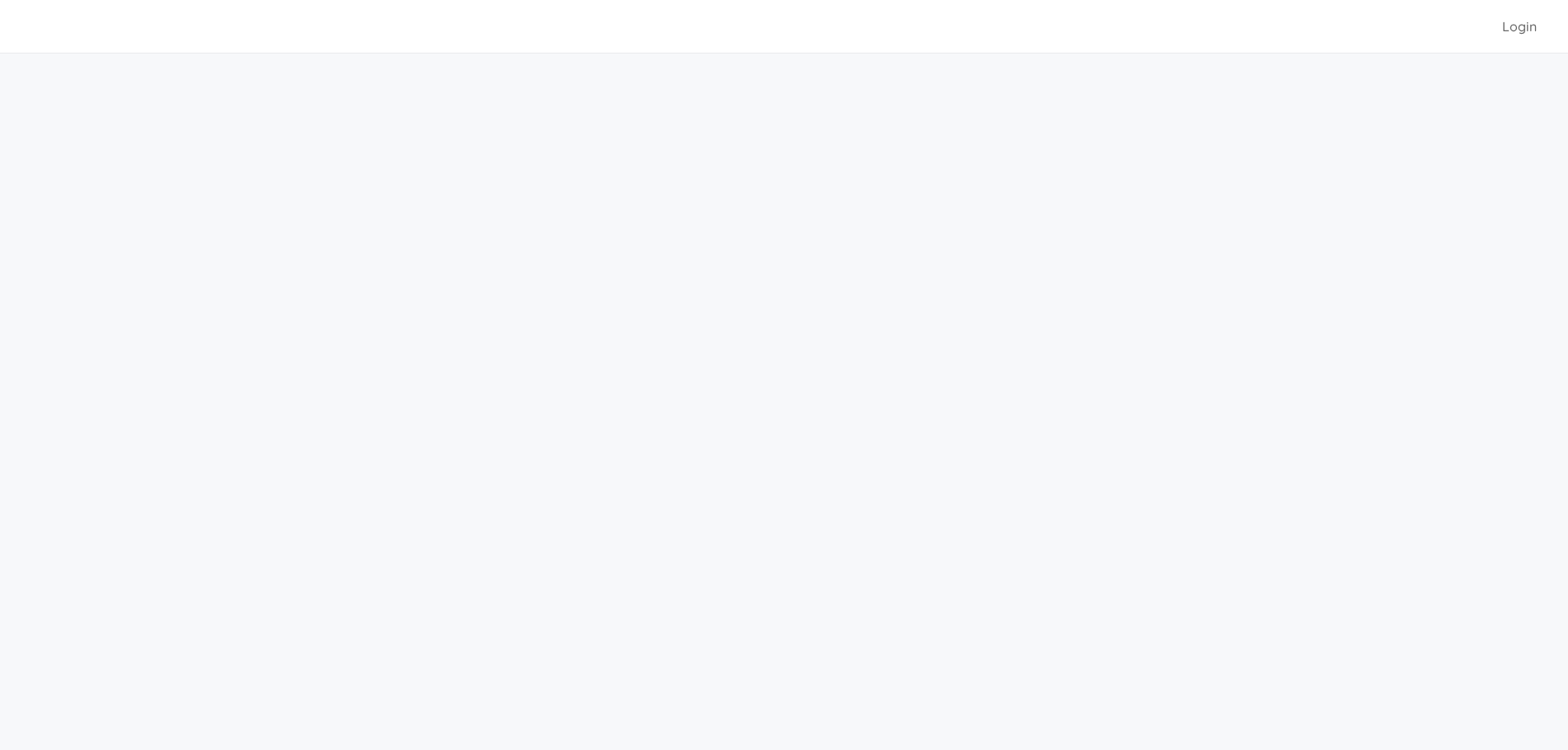
scroll to position [53, 0]
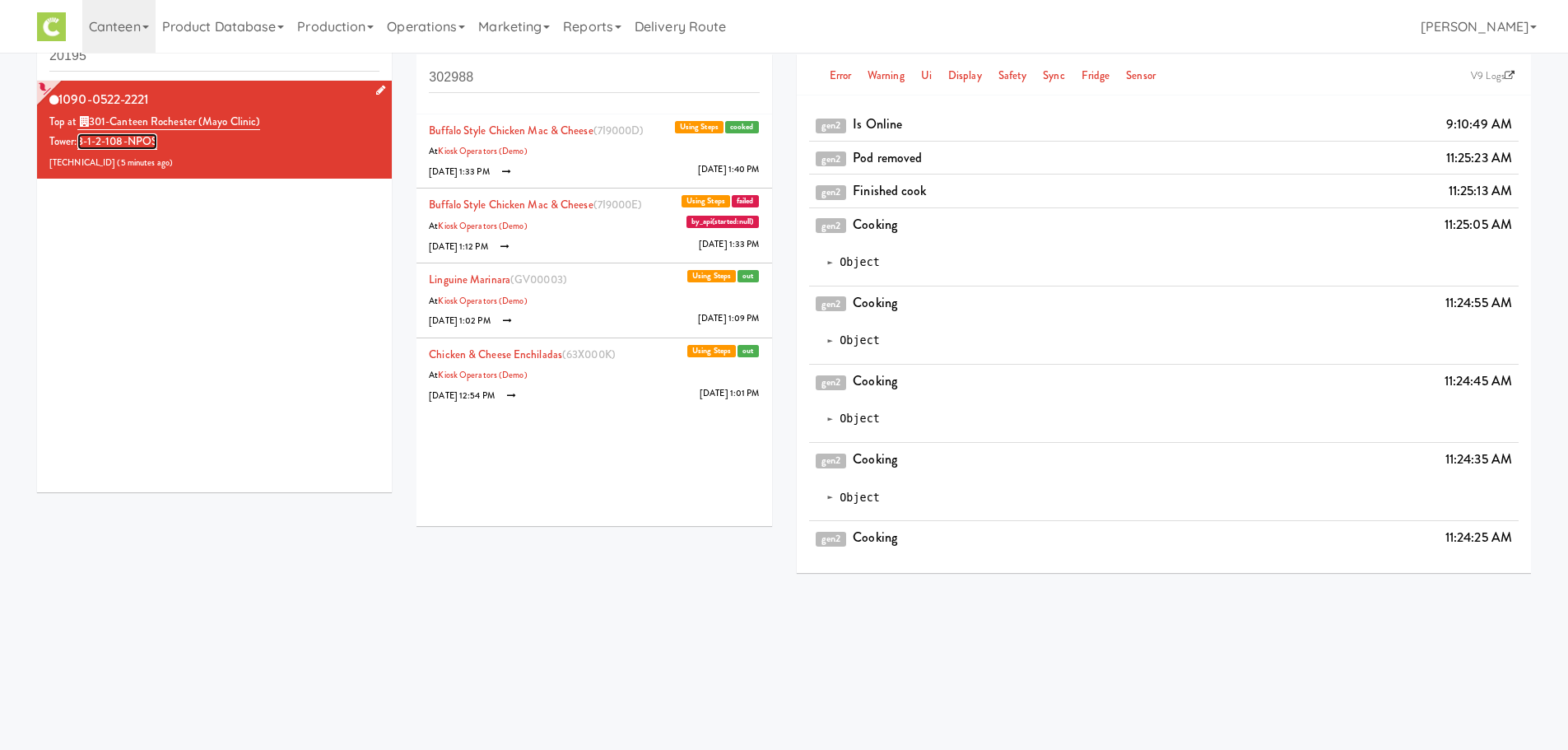
click at [112, 139] on link "3-1-2-108-NPOS" at bounding box center [117, 141] width 80 height 16
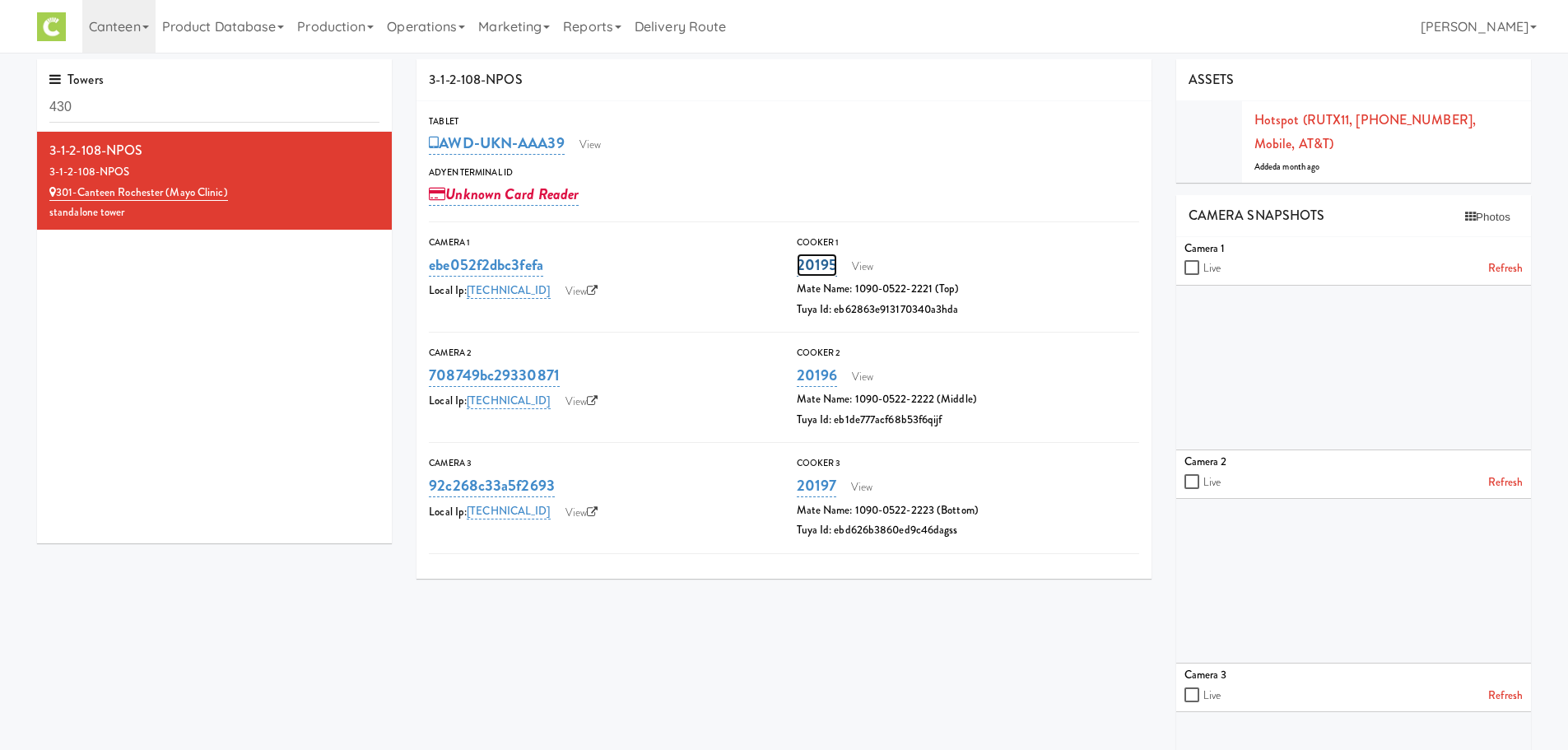
click at [814, 256] on link "20195" at bounding box center [817, 265] width 41 height 23
click at [1012, 269] on link "View" at bounding box center [1028, 266] width 38 height 25
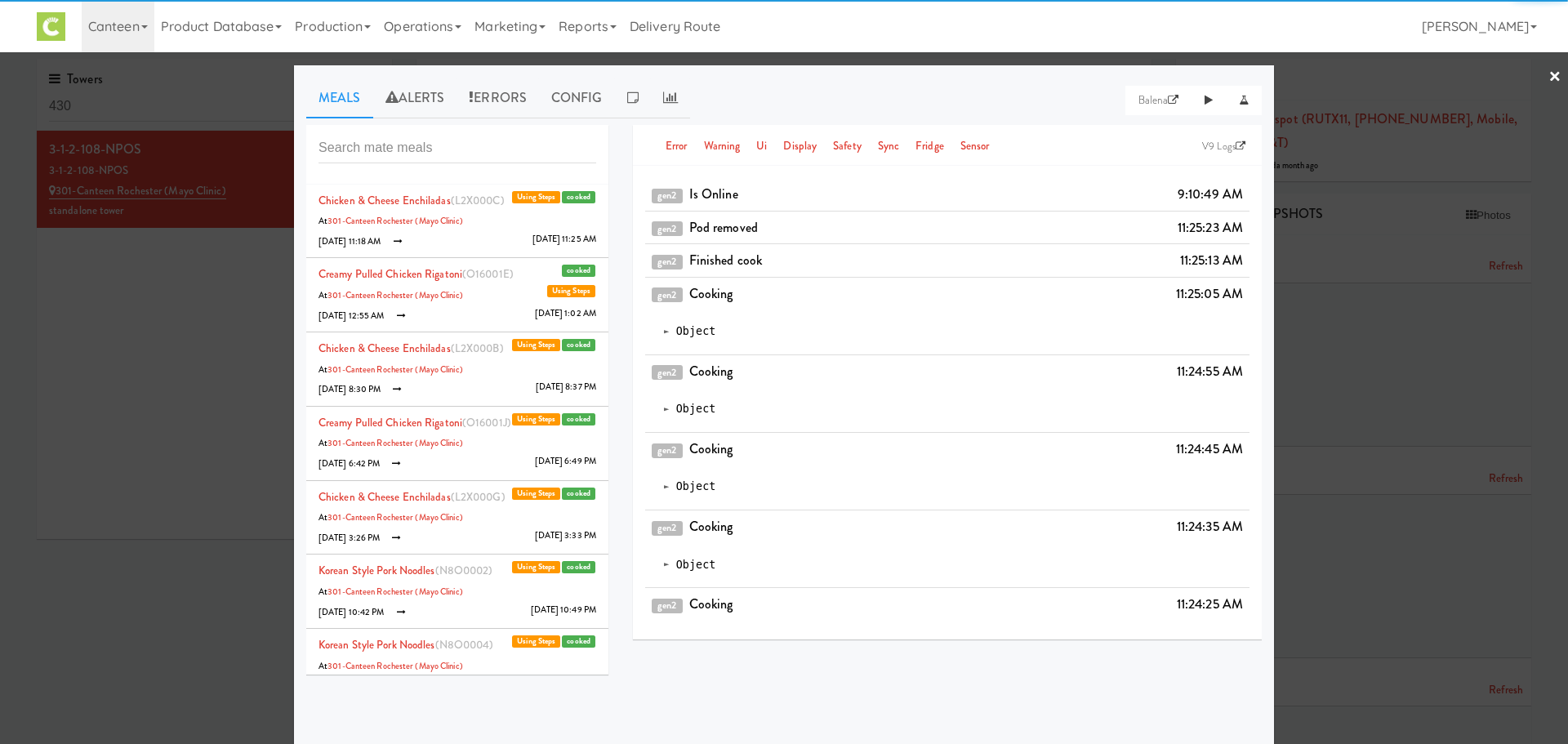
scroll to position [5, 0]
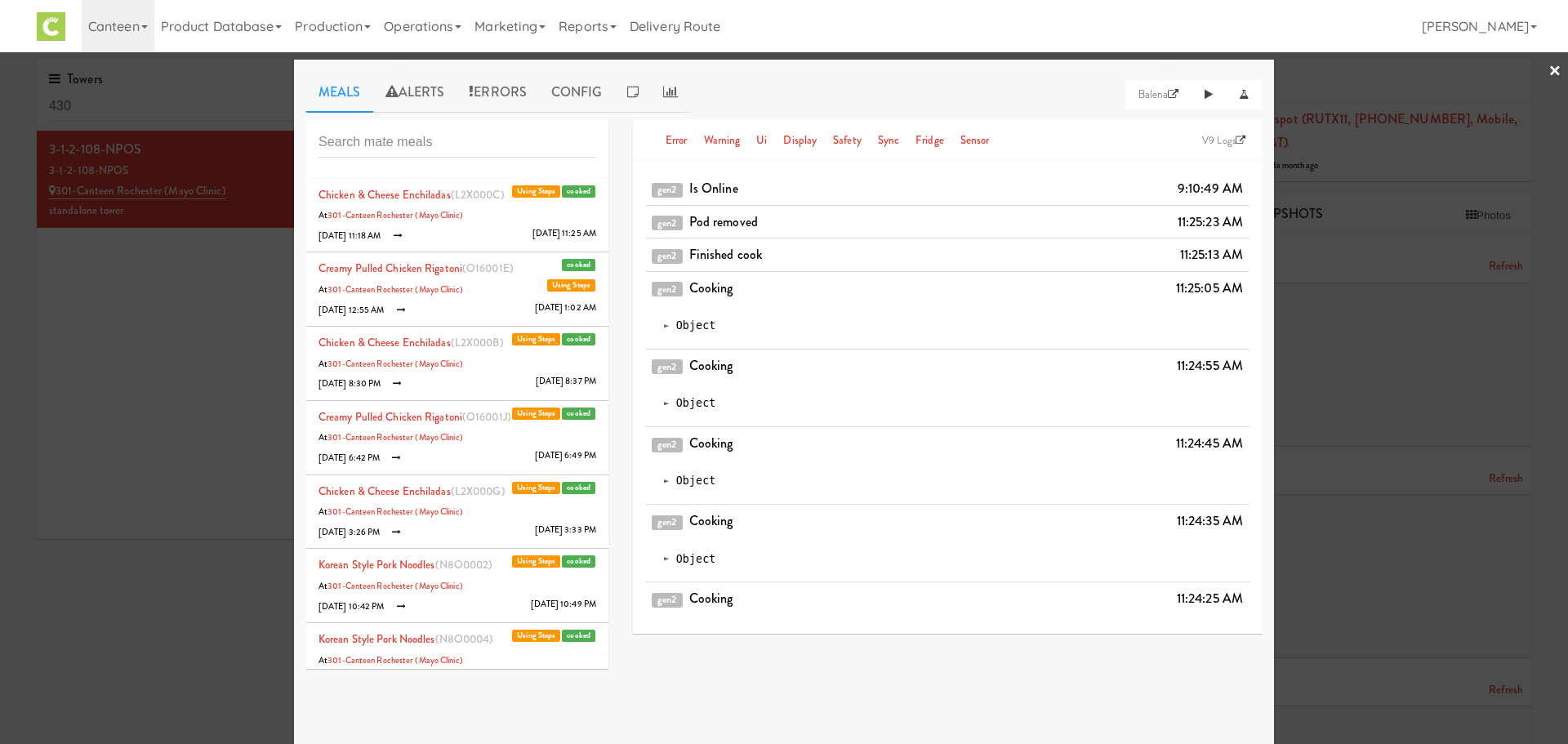
click at [474, 223] on li "Chicken & Cheese Enchiladas (L2X000C) cooked Using Steps At 301-Canteen Rochest…" at bounding box center [457, 216] width 302 height 74
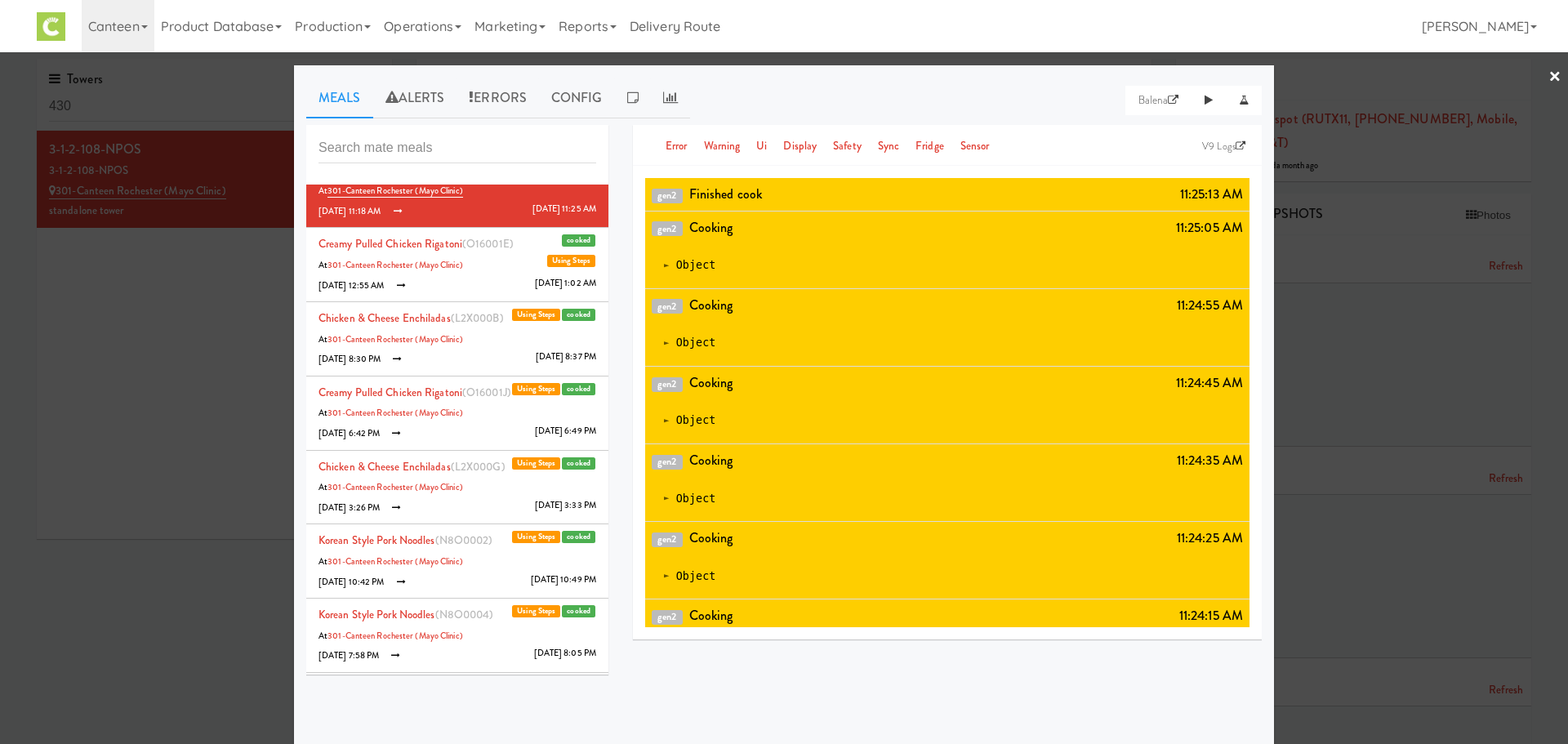
scroll to position [33, 0]
click at [487, 239] on span "(O16001E)" at bounding box center [488, 240] width 51 height 15
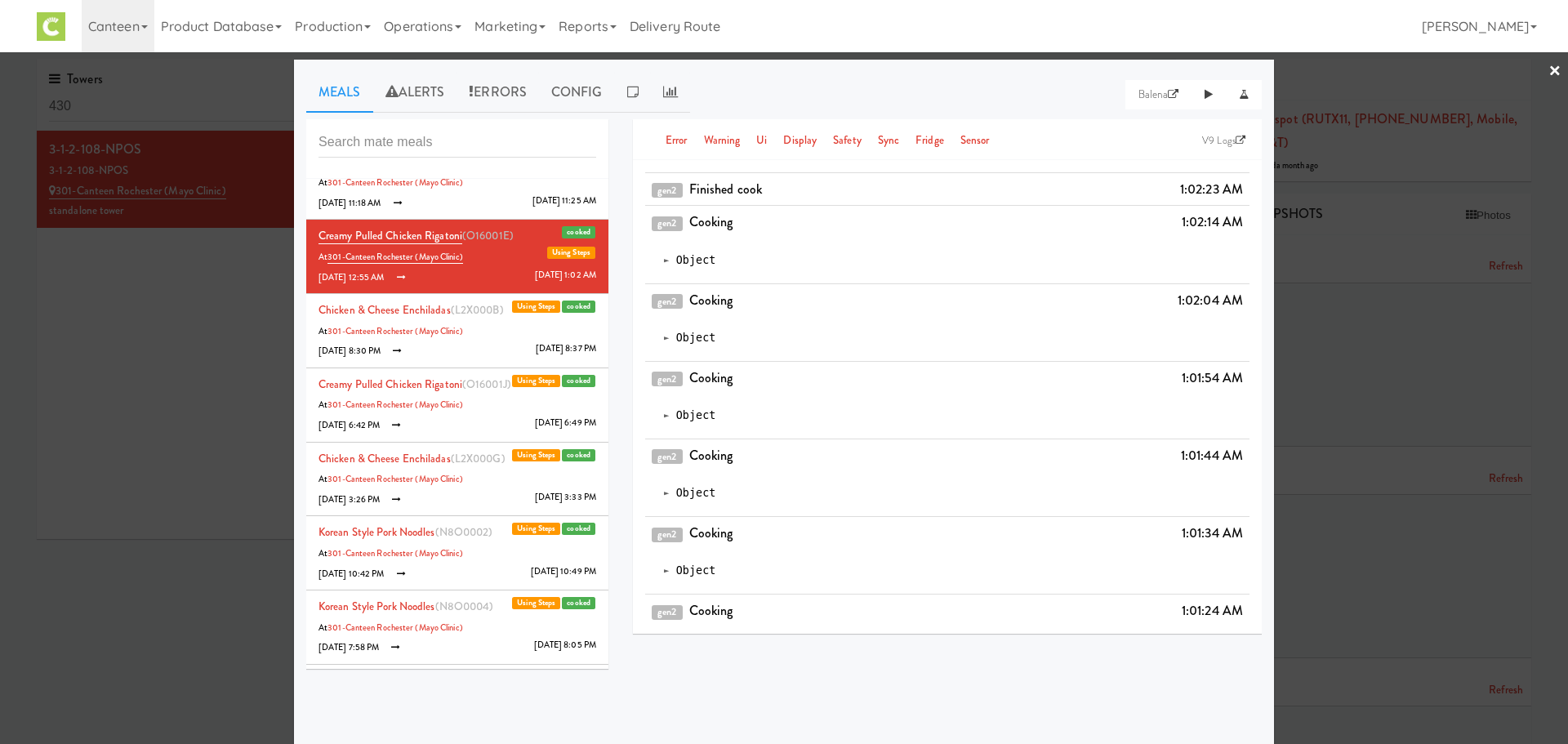
scroll to position [66, 0]
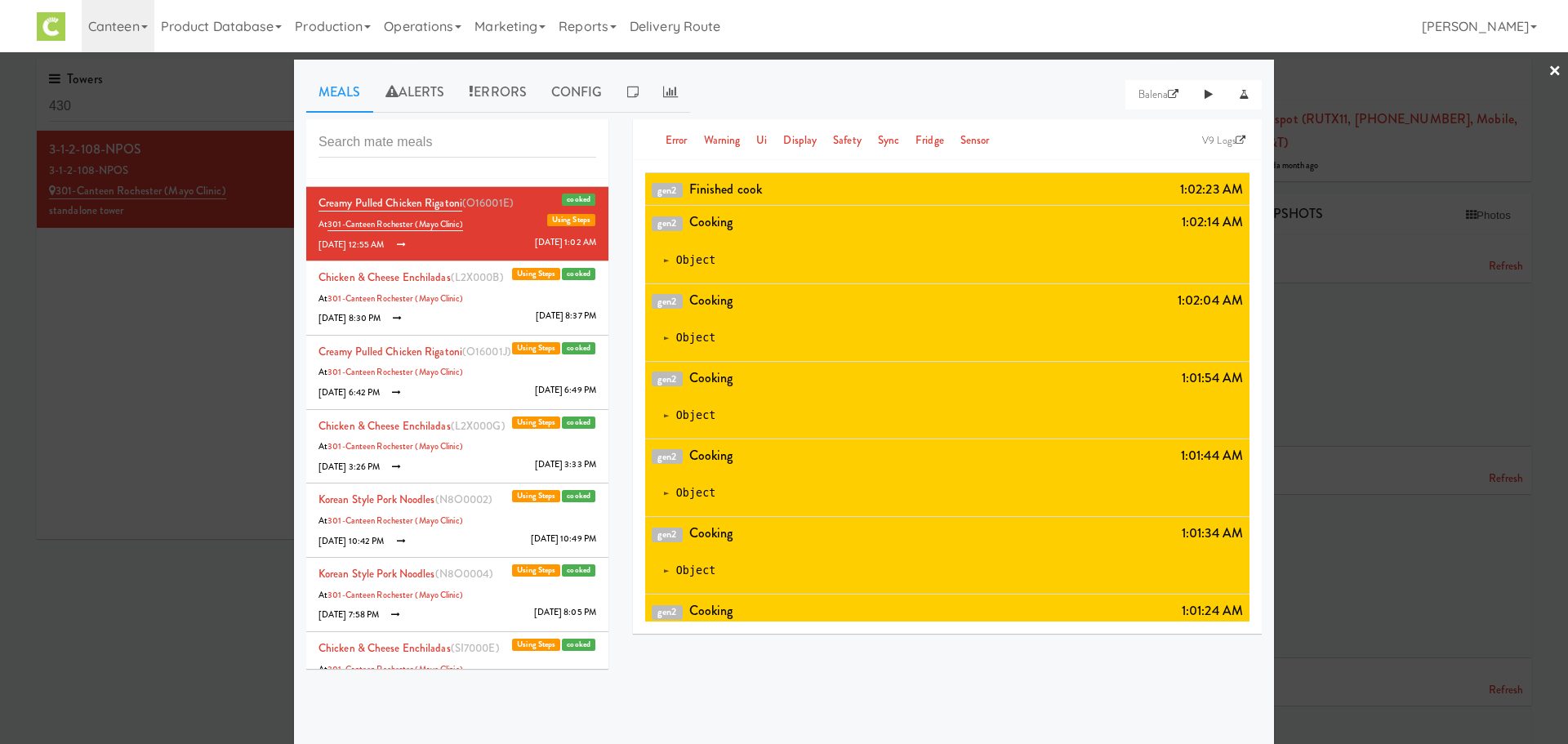
click at [492, 309] on li "Chicken & Cheese Enchiladas (L2X000B) cooked Using Steps At 301-Canteen Rochest…" at bounding box center [457, 299] width 302 height 74
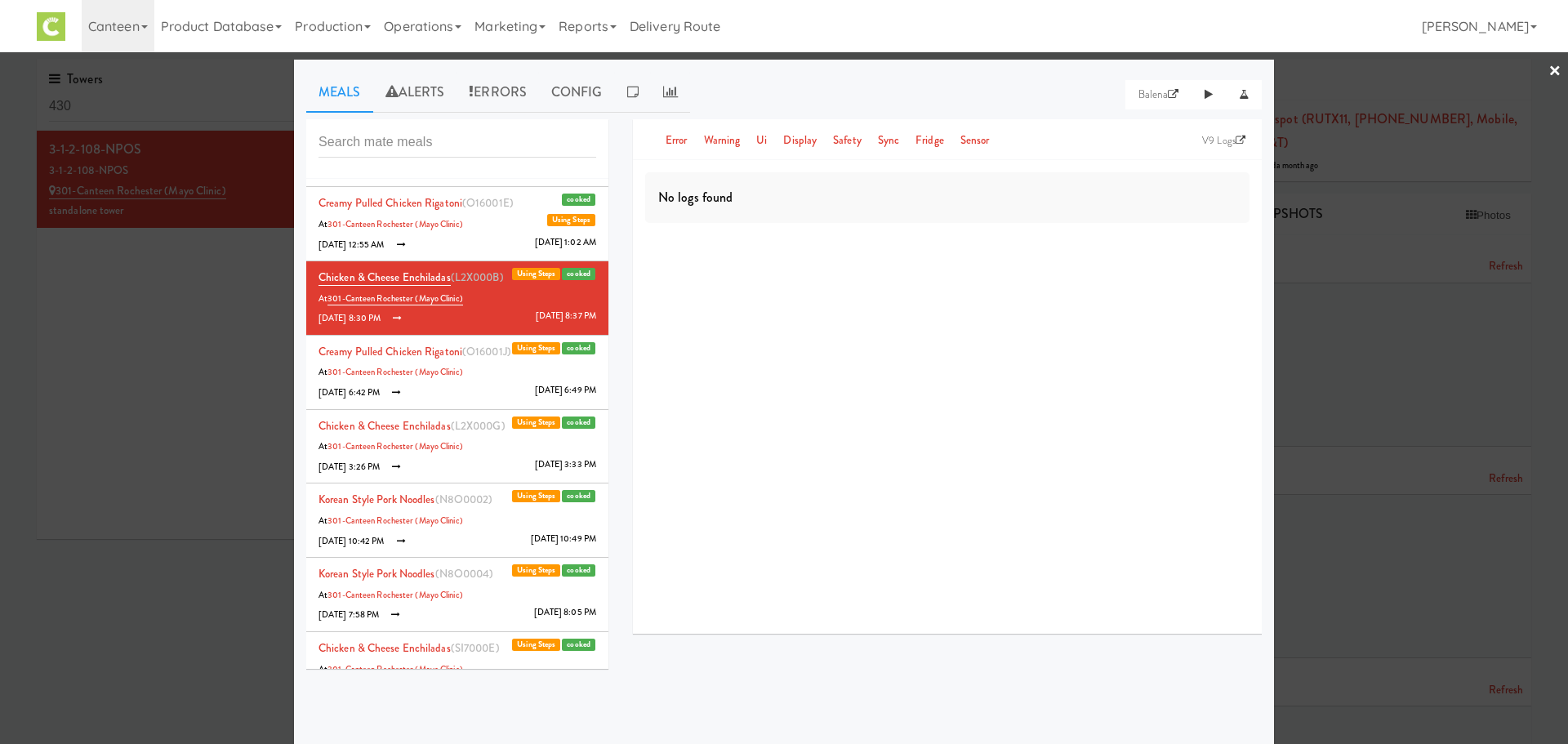
scroll to position [0, 0]
click at [478, 365] on li "Creamy Pulled Chicken Rigatoni (O16001J) cooked Using Steps At 301-Canteen Roch…" at bounding box center [457, 372] width 302 height 74
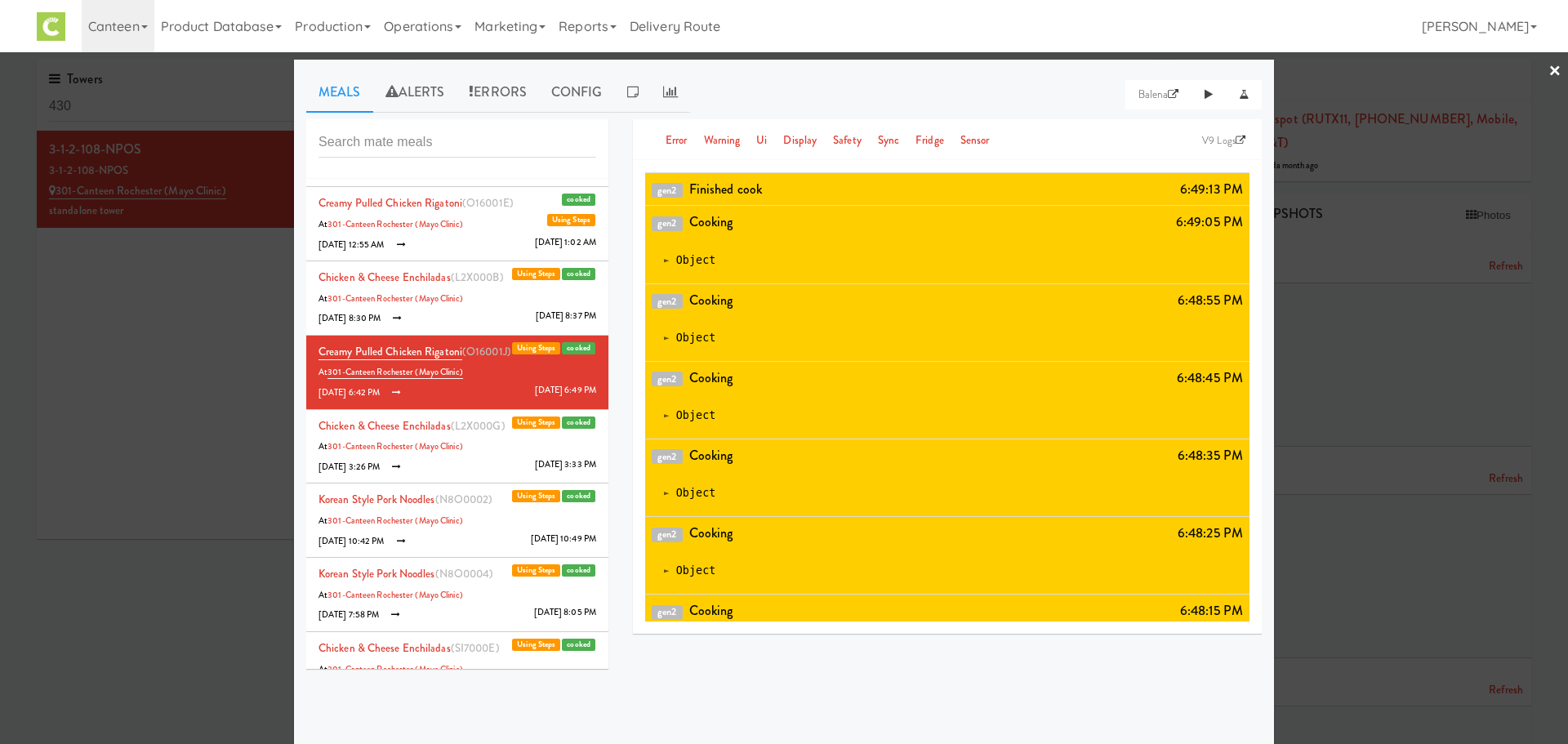
click at [479, 427] on span "(L2X000G)" at bounding box center [478, 425] width 55 height 15
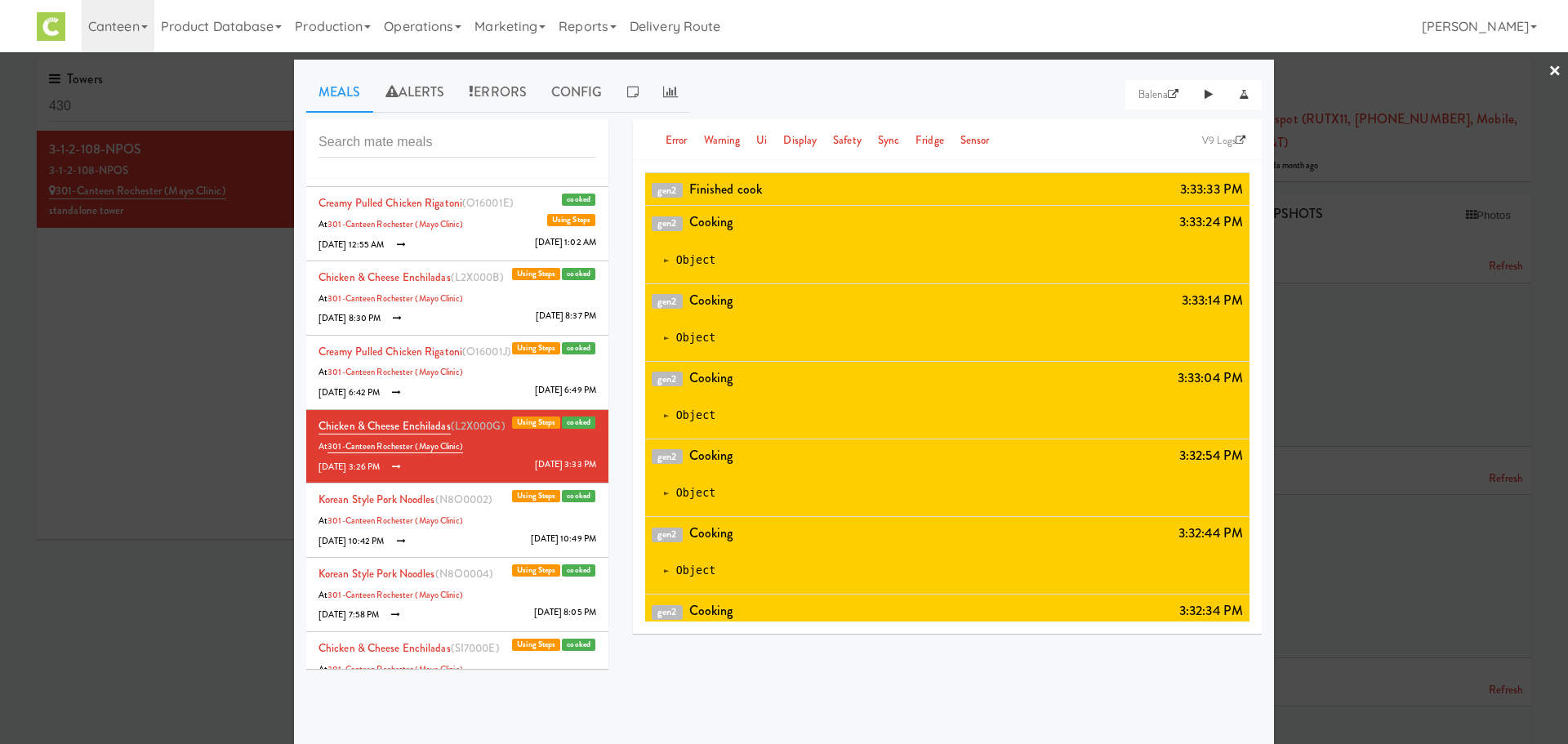
scroll to position [3017, 0]
click at [470, 518] on li "Korean Style Pork Noodles (N8O0002) cooked Using Steps At 301-Canteen Rochester…" at bounding box center [457, 521] width 302 height 74
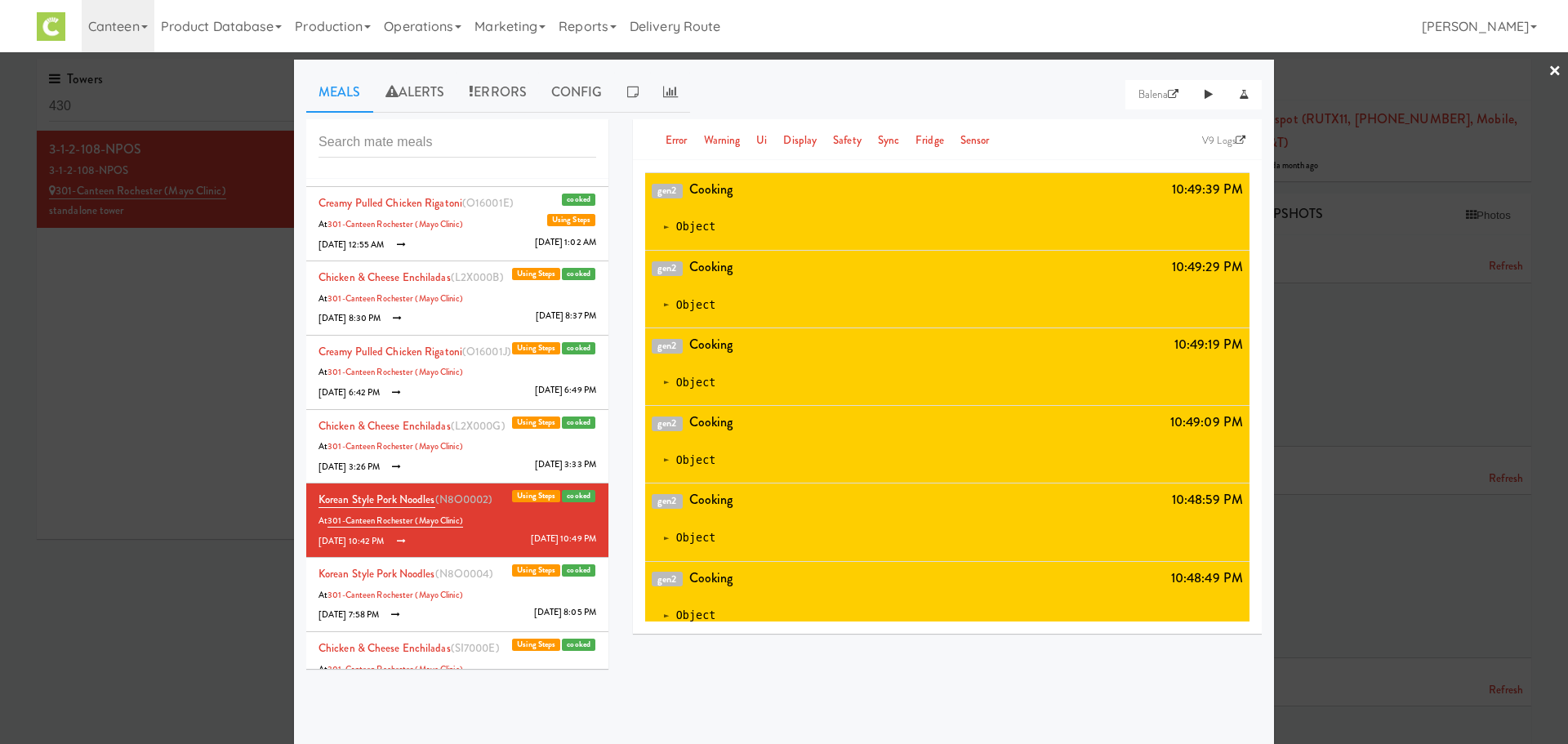
click at [462, 592] on li "Korean Style Pork Noodles (N8O0004) cooked Using Steps At 301-Canteen Rochester…" at bounding box center [457, 595] width 302 height 74
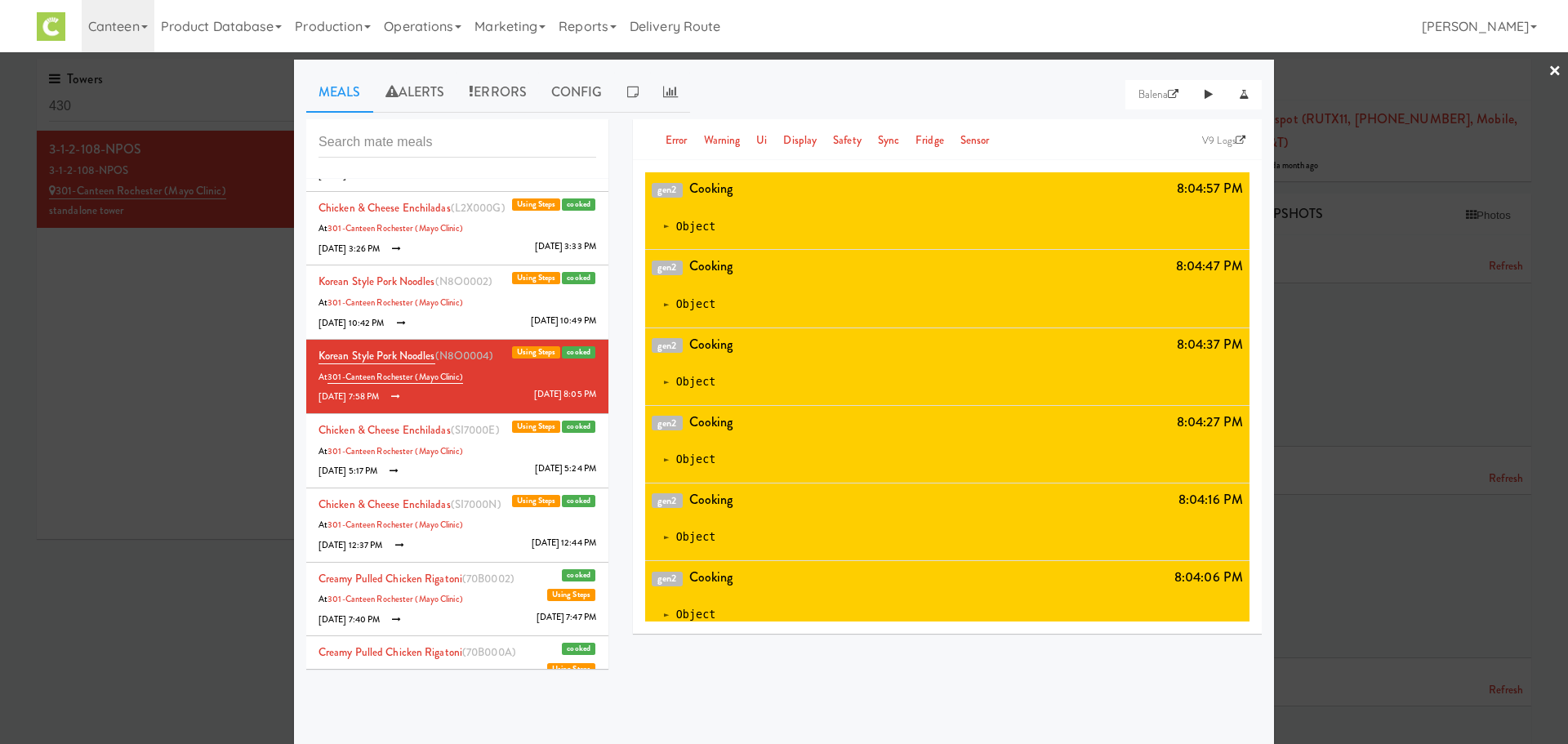
scroll to position [349, 0]
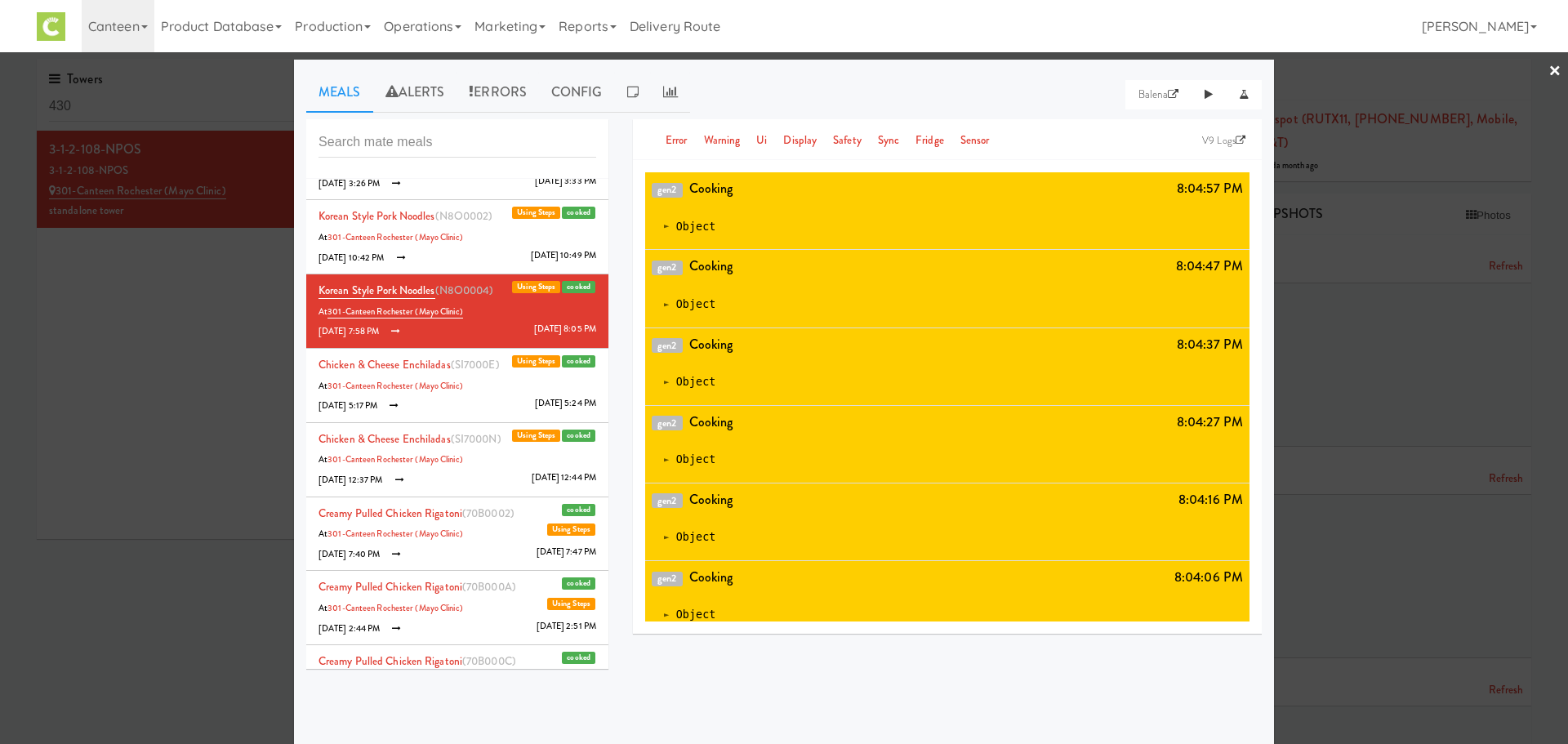
click at [429, 399] on li "Chicken & Cheese Enchiladas (SI7000E) cooked Using Steps At 301-Canteen Rochest…" at bounding box center [457, 386] width 302 height 74
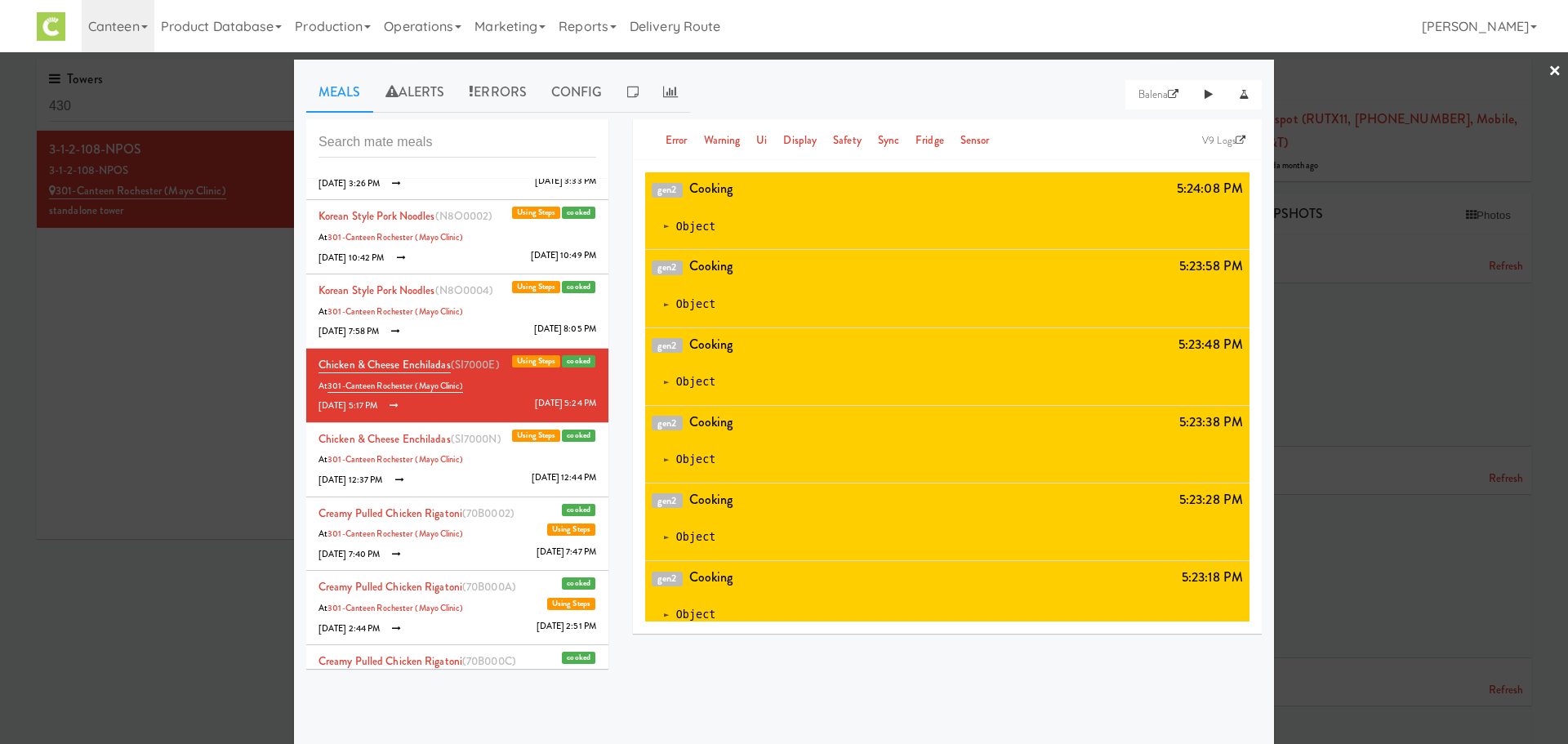
click at [448, 450] on li "Chicken & Cheese Enchiladas (SI7000N) cooked Using Steps At 301-Canteen Rochest…" at bounding box center [457, 460] width 302 height 74
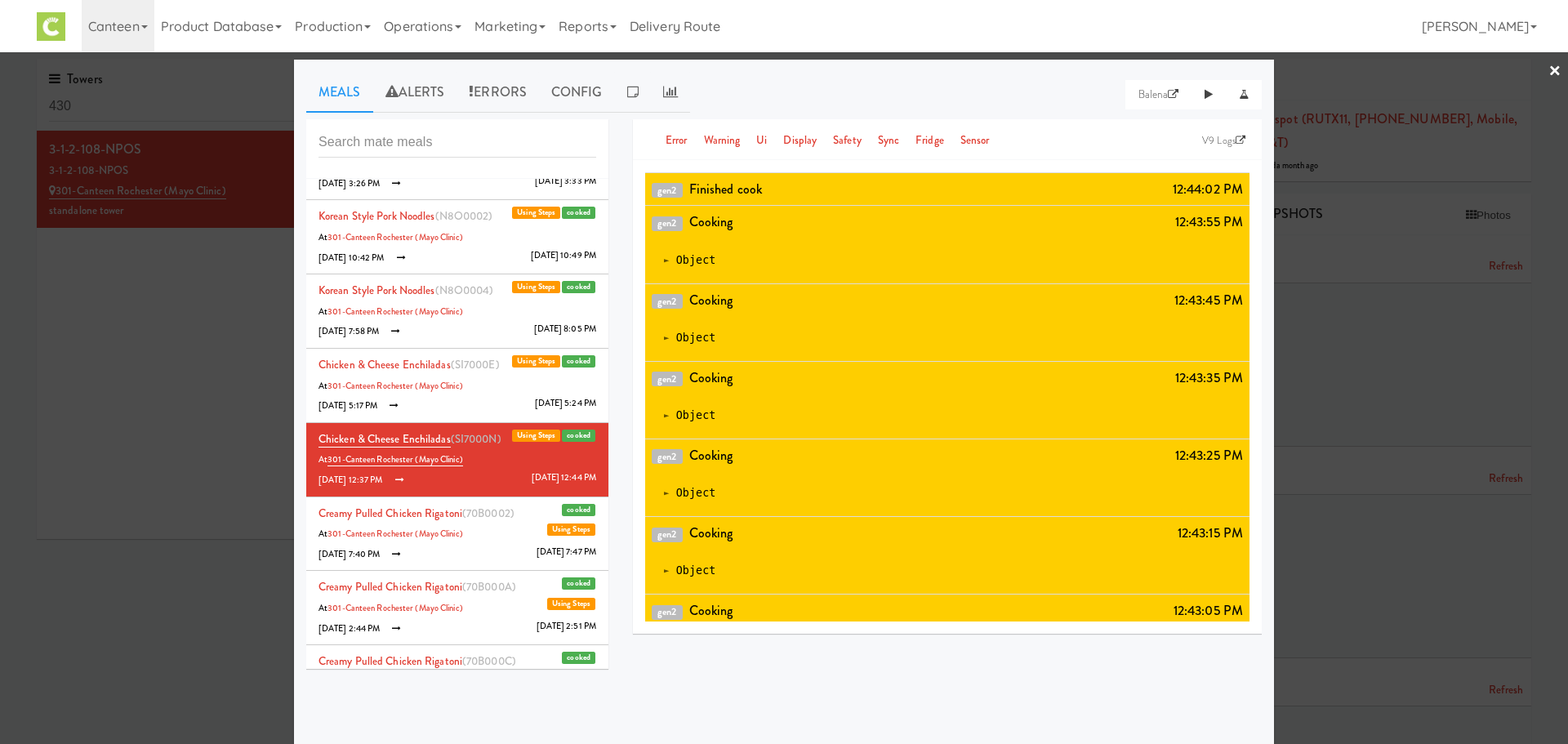
click at [462, 522] on li "Creamy Pulled Chicken Rigatoni (70B0002) cooked Using Steps At 301-Canteen Roch…" at bounding box center [457, 535] width 302 height 74
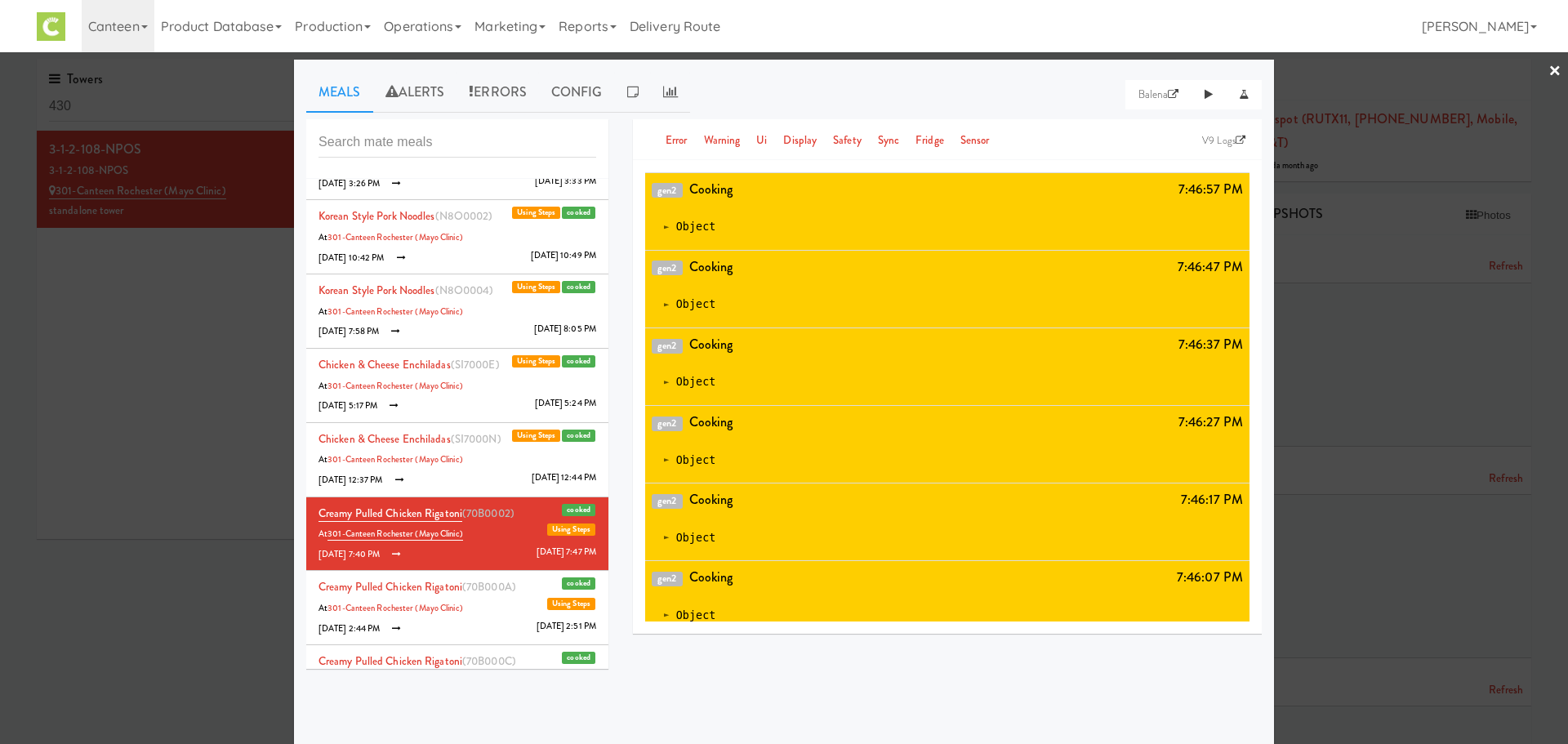
click at [481, 605] on li "Creamy Pulled Chicken Rigatoni (70B000A) cooked Using Steps At 301-Canteen Roch…" at bounding box center [457, 608] width 302 height 74
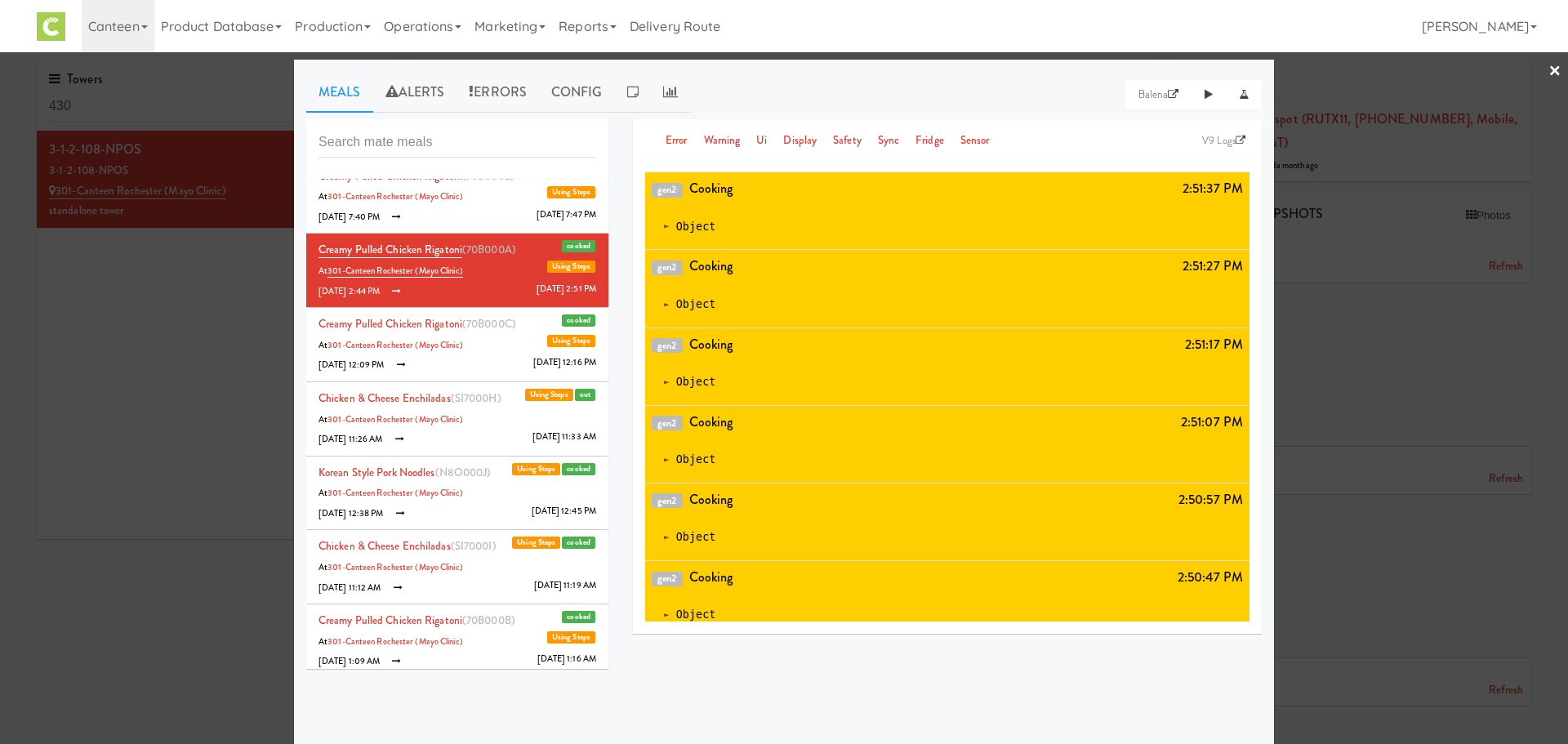
scroll to position [696, 0]
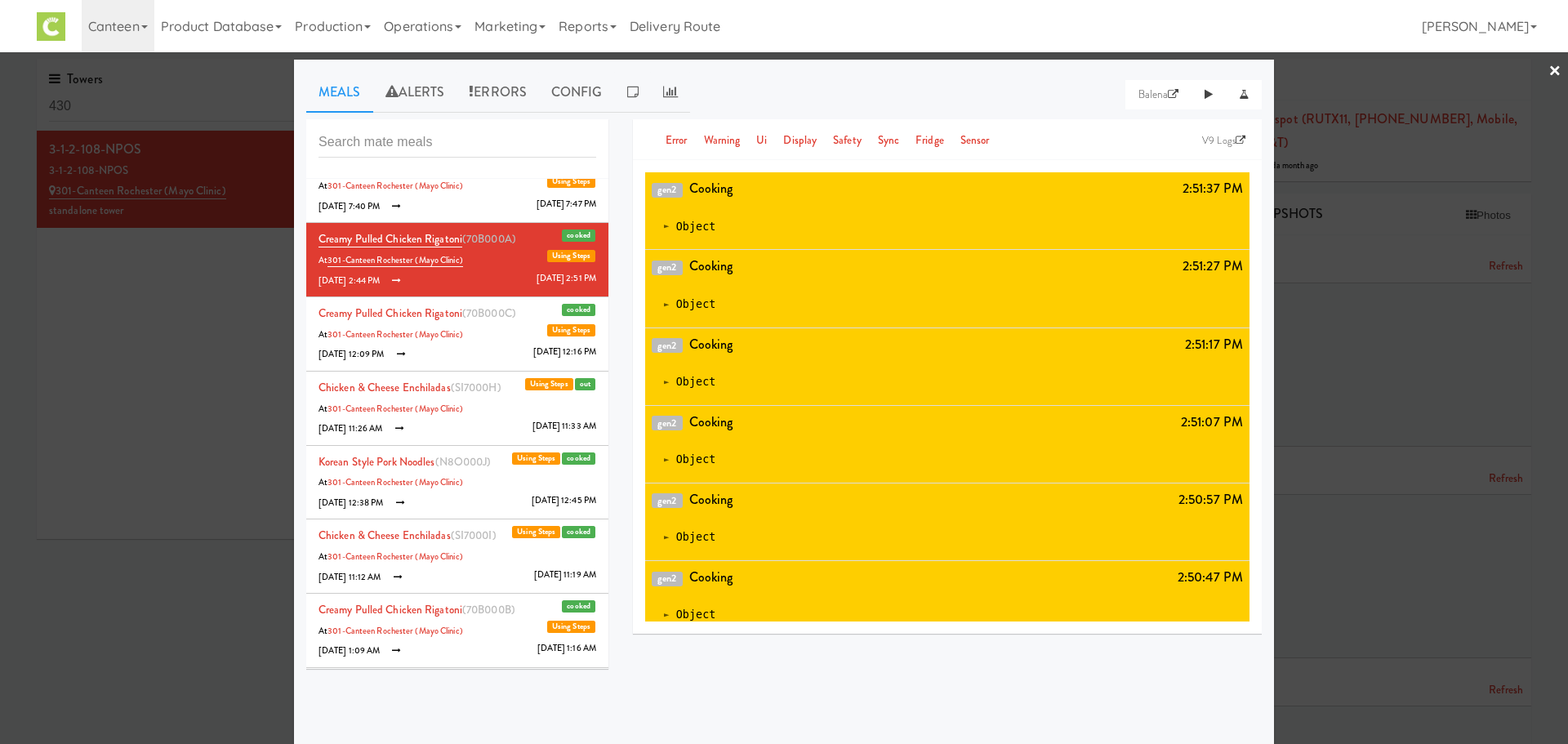
click at [476, 324] on li "Creamy Pulled Chicken Rigatoni (70B000C) cooked Using Steps At 301-Canteen Roch…" at bounding box center [457, 334] width 302 height 74
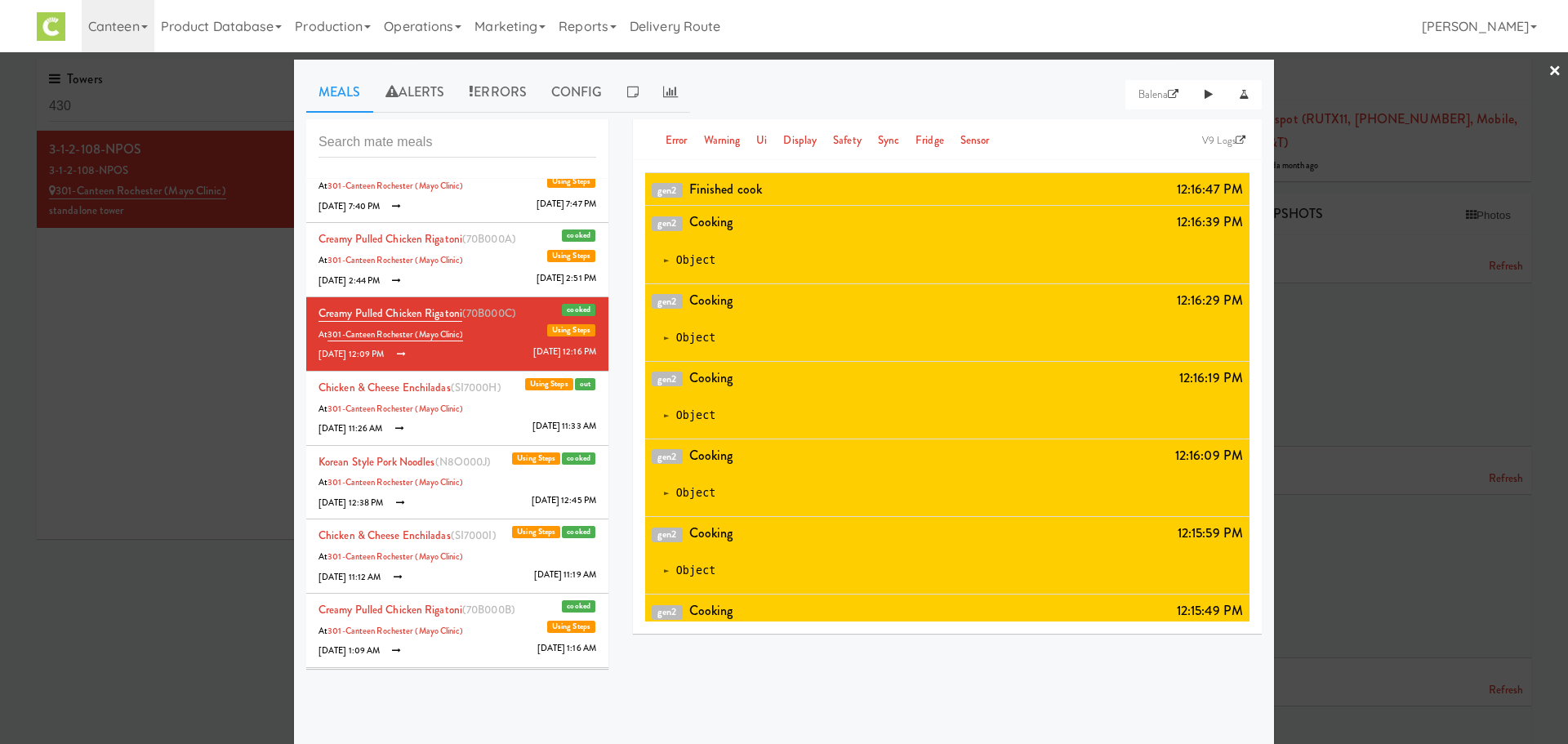
click at [471, 426] on li "Chicken & Cheese Enchiladas (SI7000H) out Using Steps At 301-Canteen Rochester …" at bounding box center [457, 409] width 302 height 74
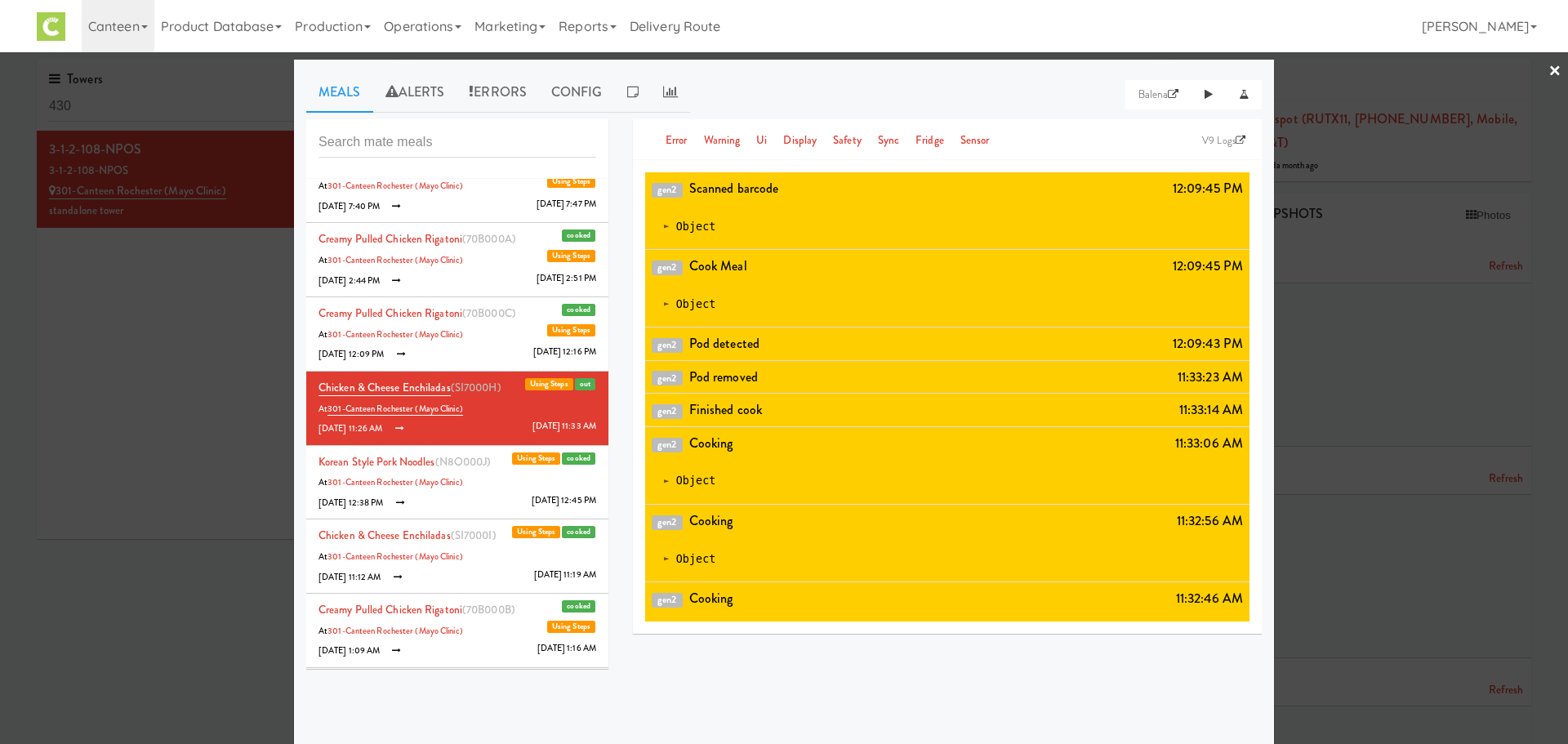
click at [470, 491] on li "Korean Style Pork Noodles (N8O000J) cooked Using Steps At 301-Canteen Rochester…" at bounding box center [457, 483] width 302 height 74
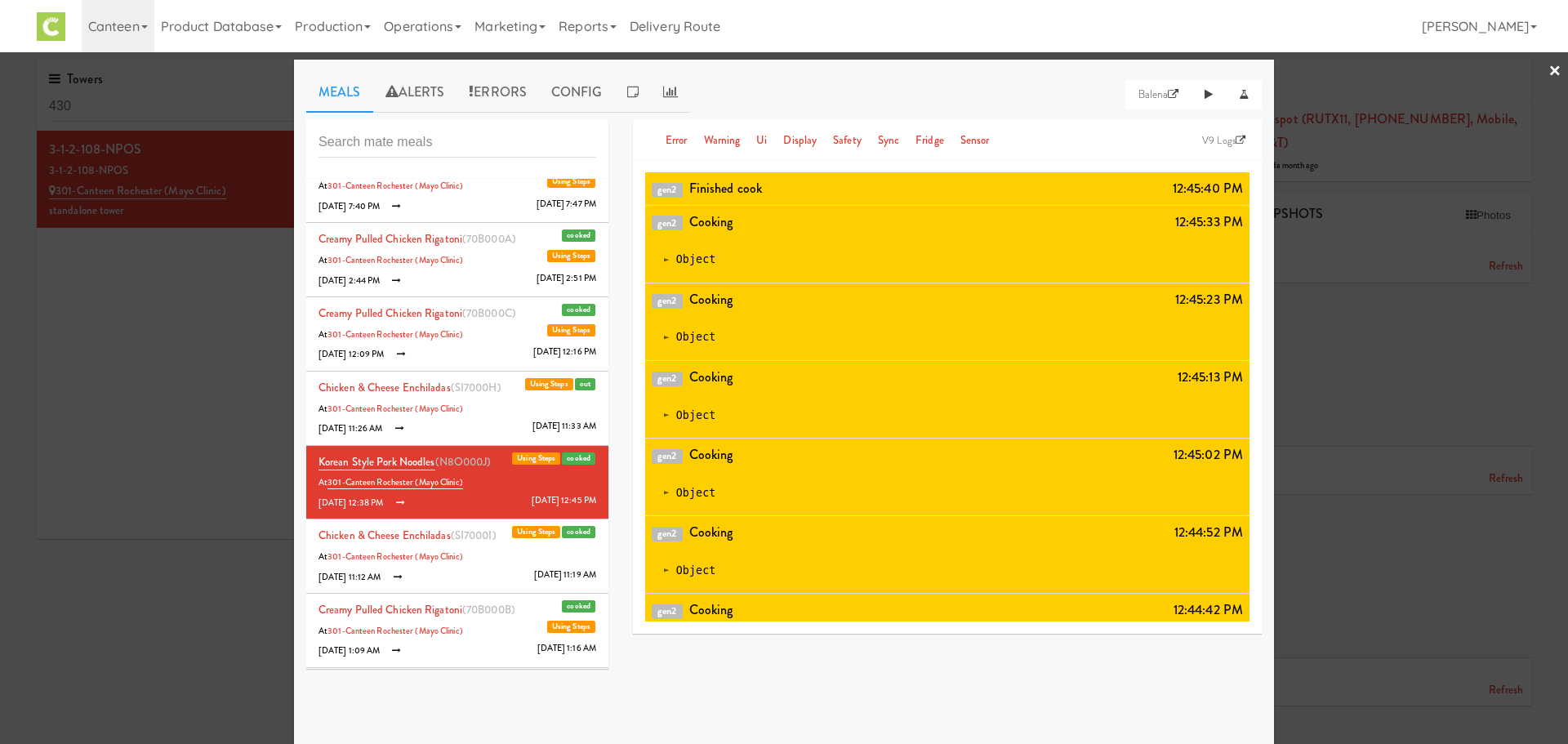
click at [479, 577] on li "Chicken & Cheese Enchiladas (SI7000I) cooked Using Steps At 301-Canteen Rochest…" at bounding box center [457, 557] width 302 height 74
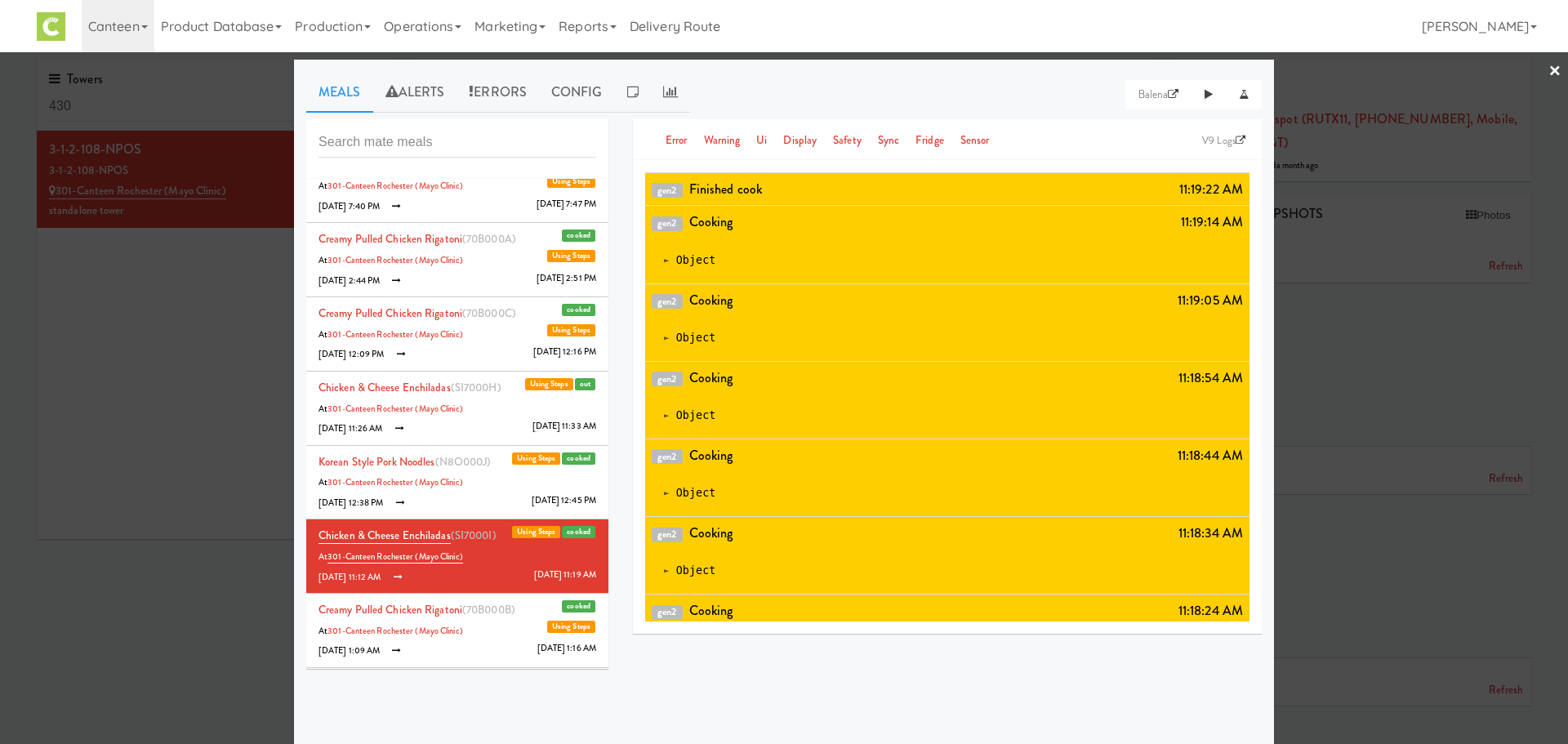
click at [490, 626] on li "Creamy Pulled Chicken Rigatoni (70B000B) cooked Using Steps At 301-Canteen Roch…" at bounding box center [457, 630] width 302 height 74
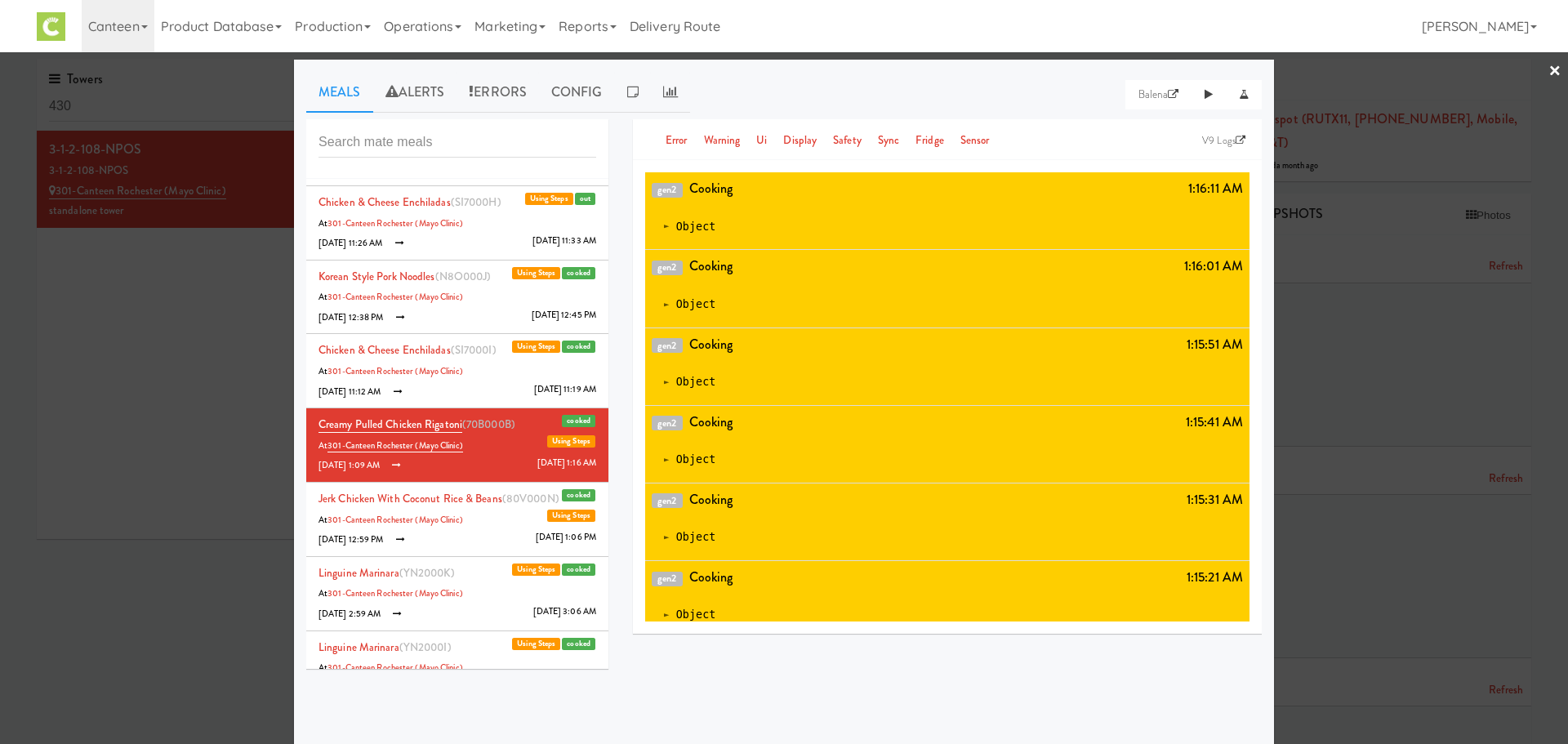
scroll to position [1013, 0]
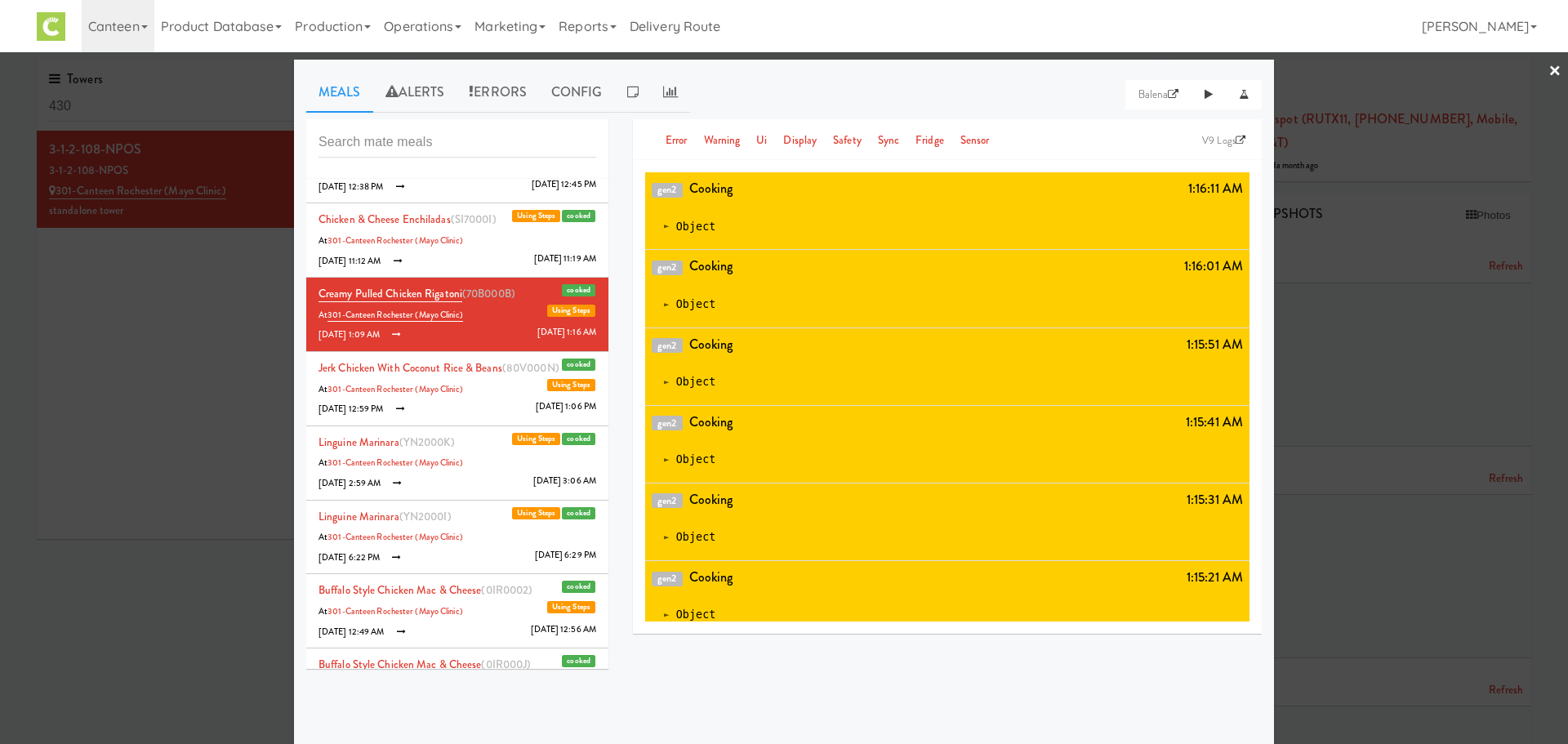
click at [413, 355] on li "Jerk Chicken with Coconut Rice & Beans (80V000N) cooked Using Steps At 301-Cant…" at bounding box center [457, 389] width 302 height 74
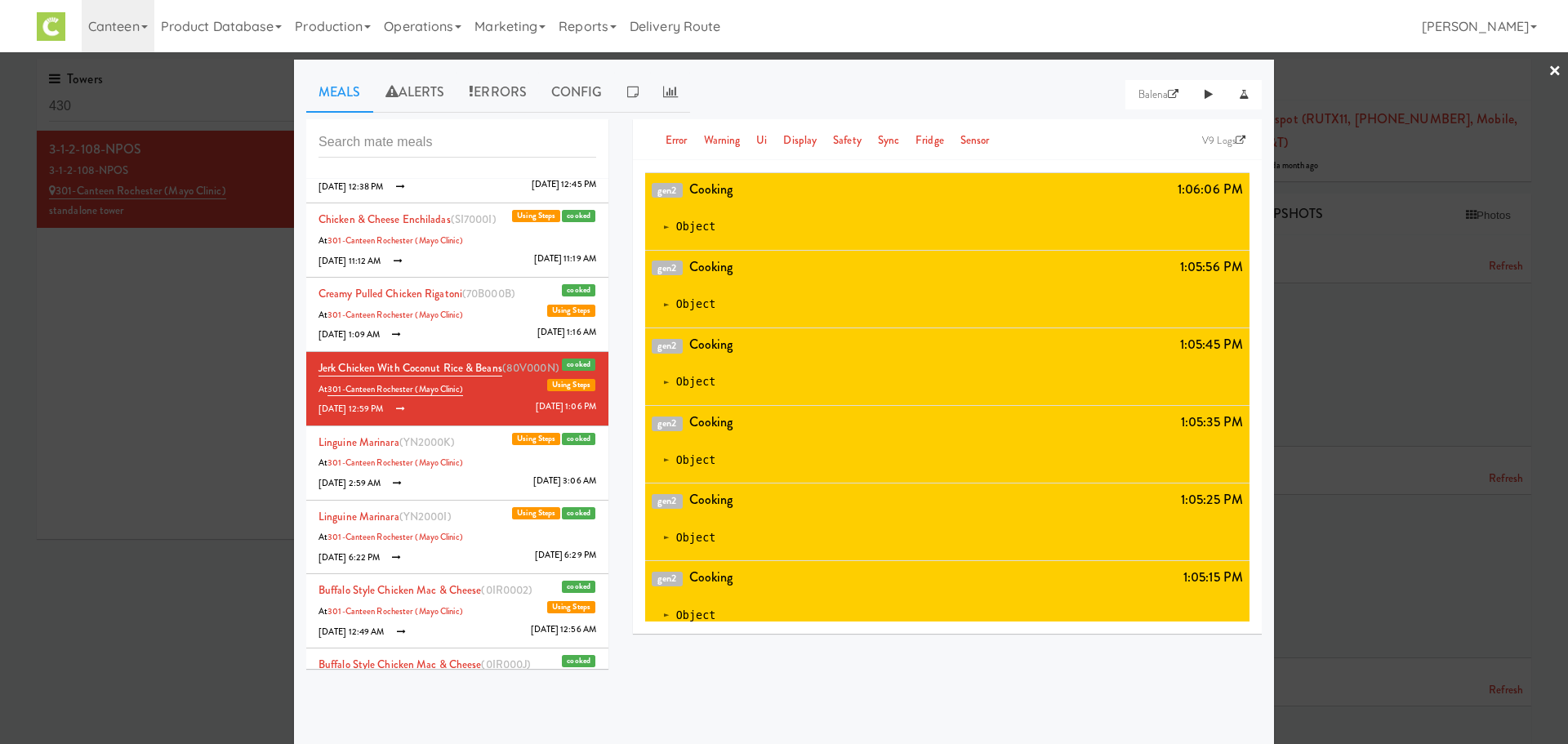
click at [435, 441] on span "(YN2000K)" at bounding box center [427, 442] width 56 height 15
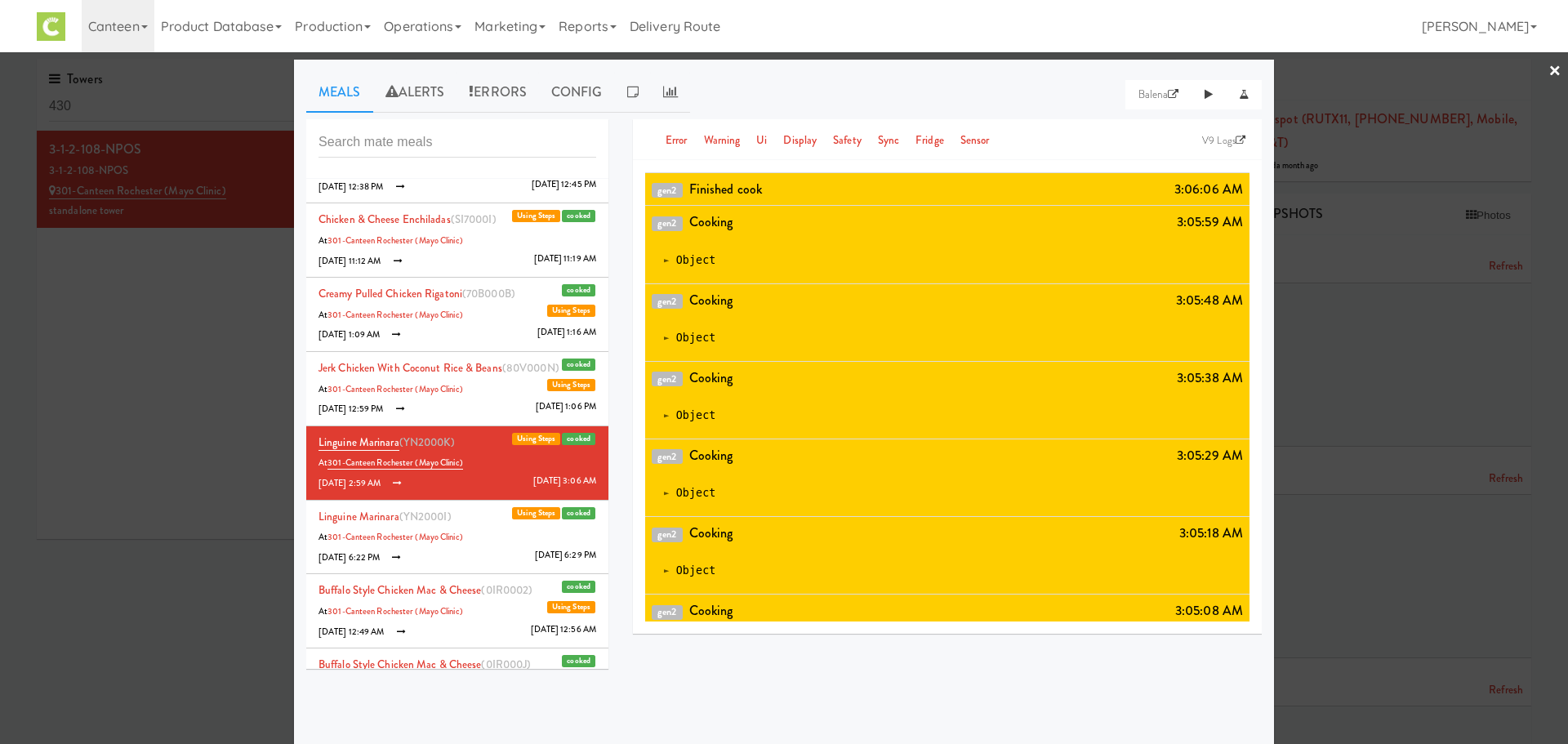
click at [440, 509] on span "(YN2000I)" at bounding box center [425, 516] width 52 height 15
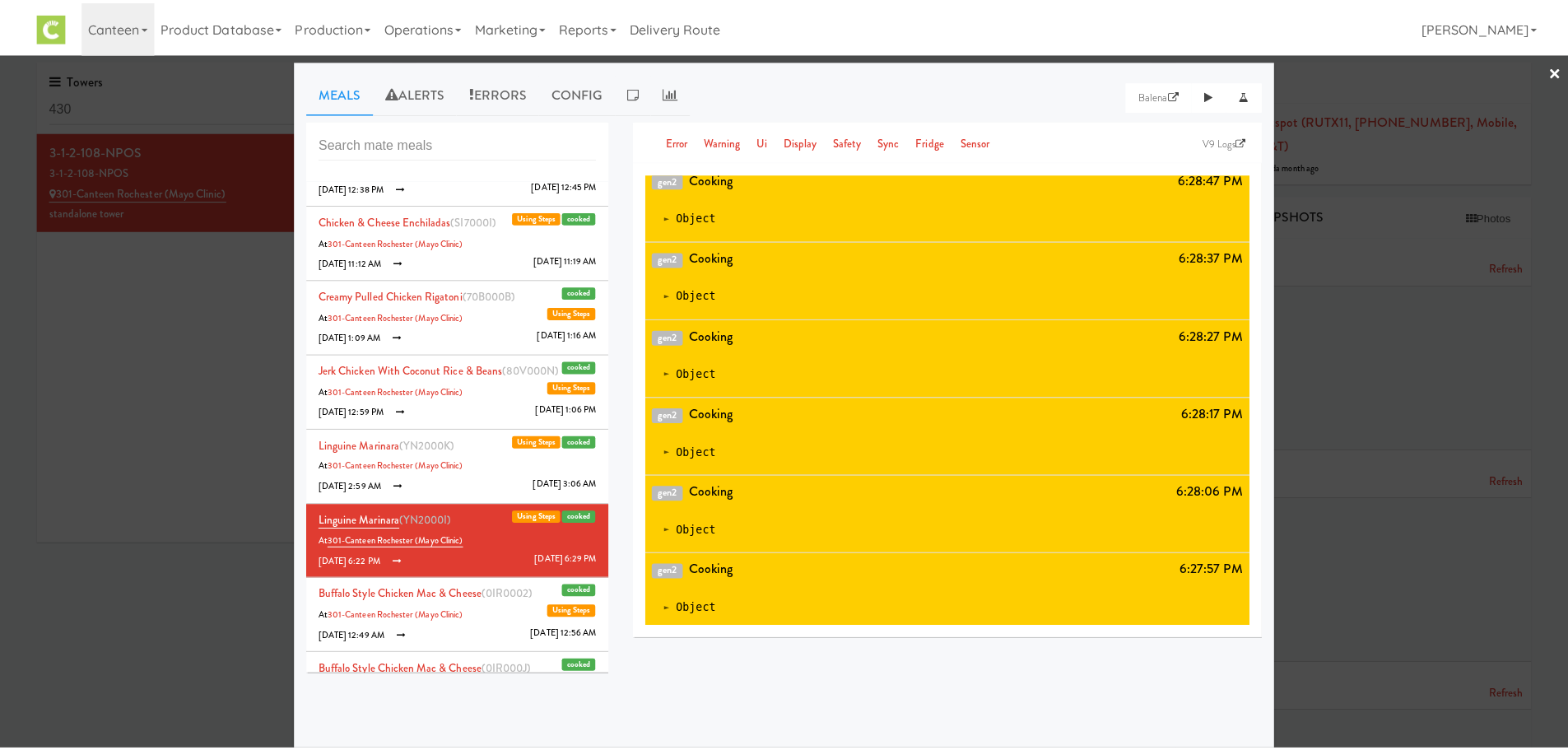
scroll to position [2951, 0]
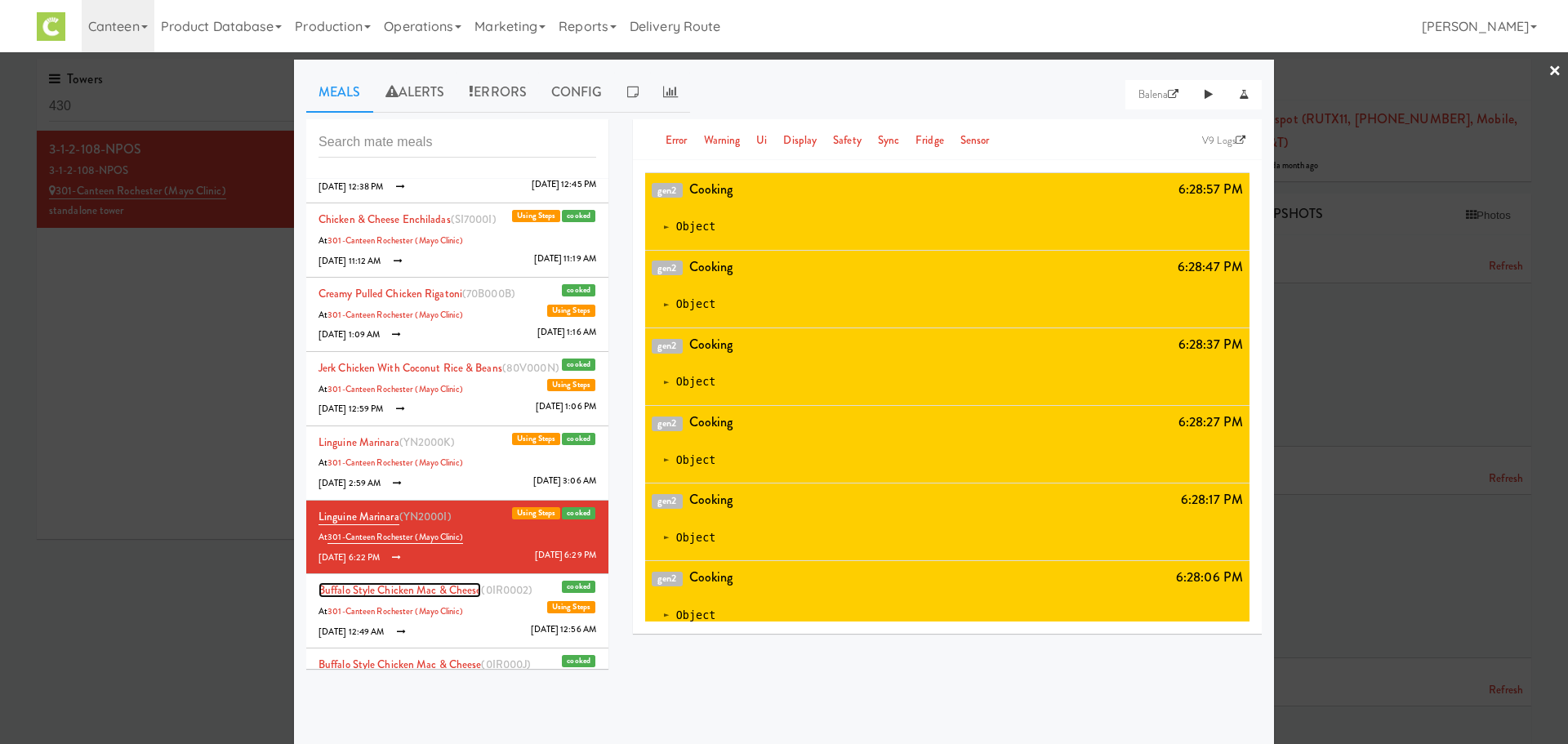
click at [459, 595] on link "Buffalo Style Chicken Mac & Cheese" at bounding box center [399, 589] width 162 height 15
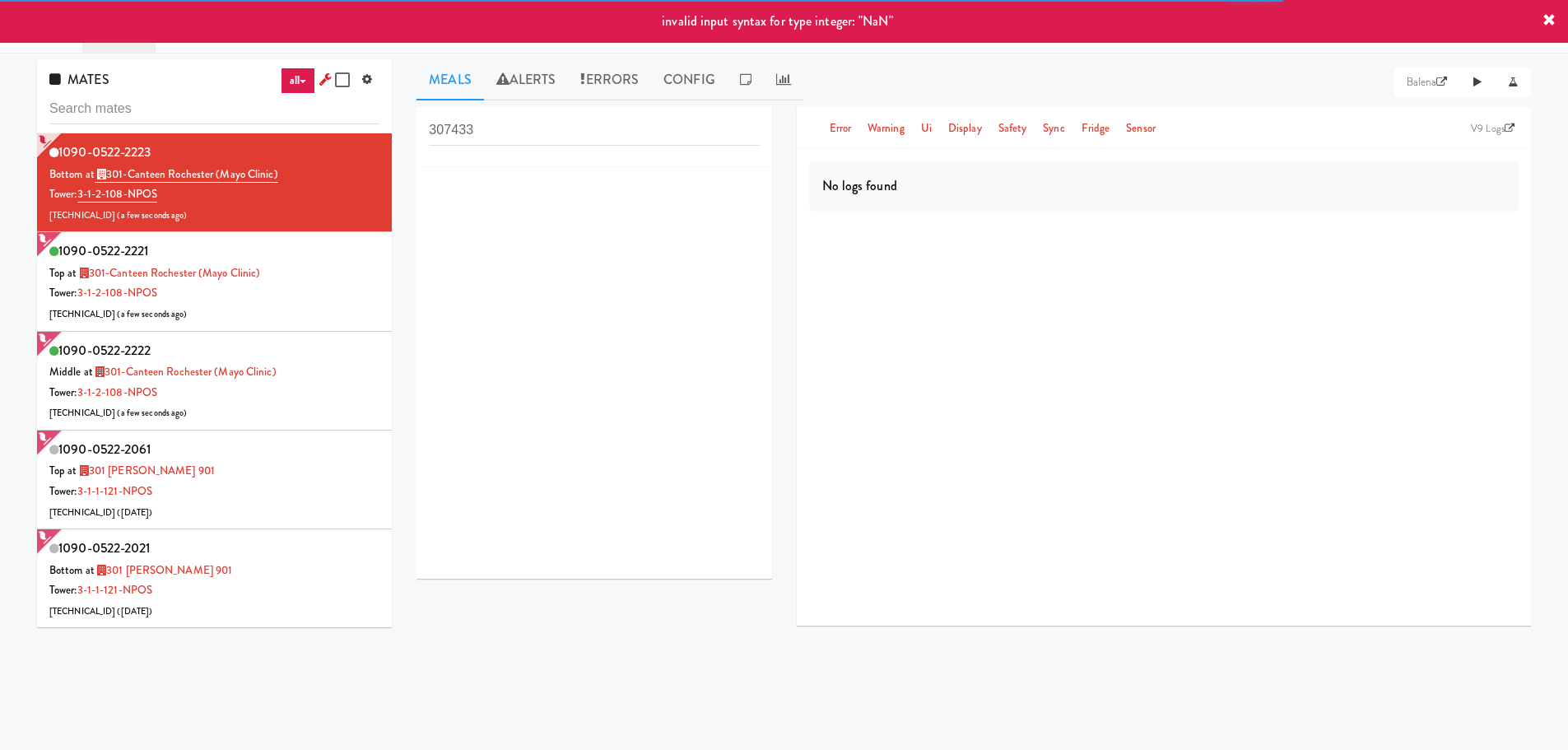
scroll to position [53, 0]
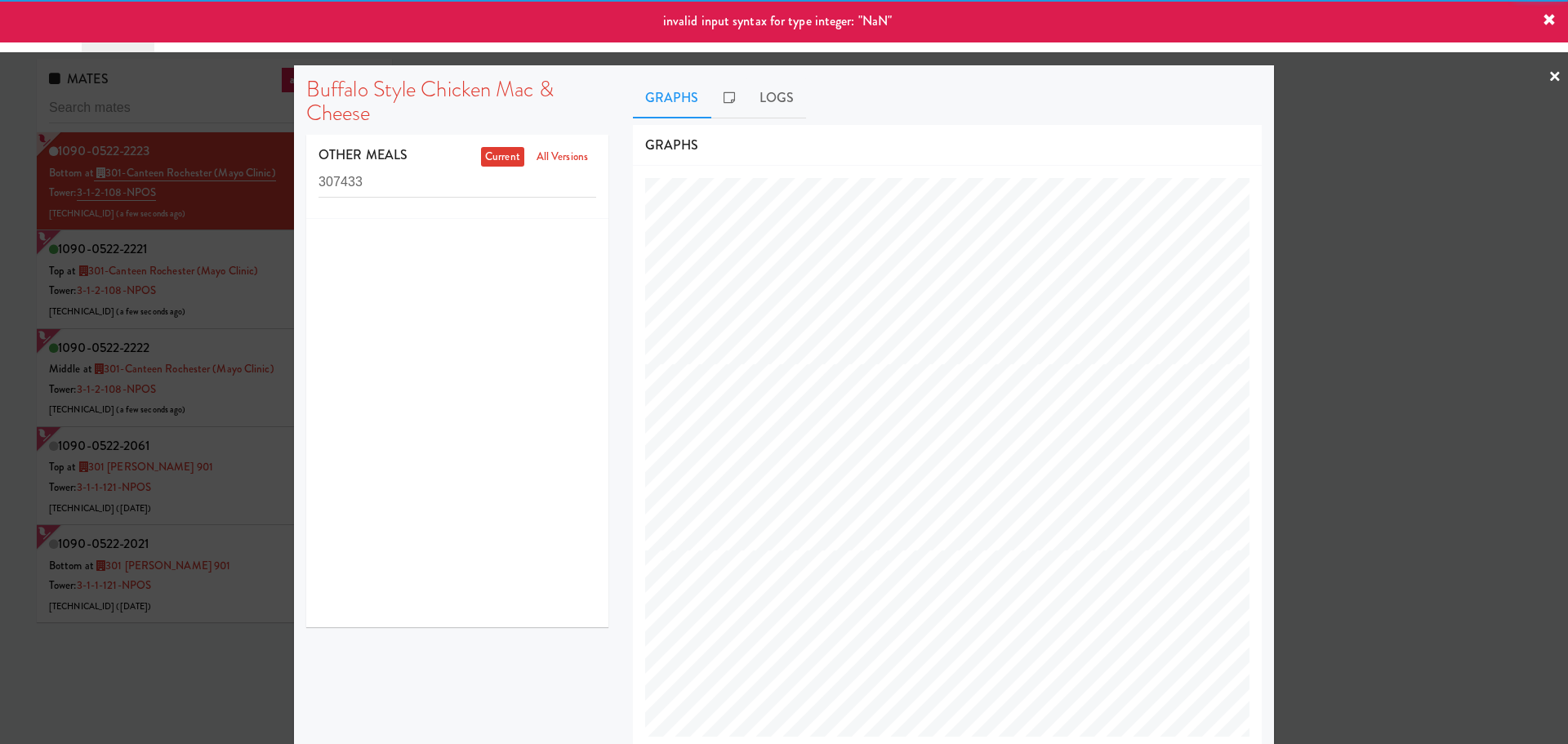
scroll to position [671, 654]
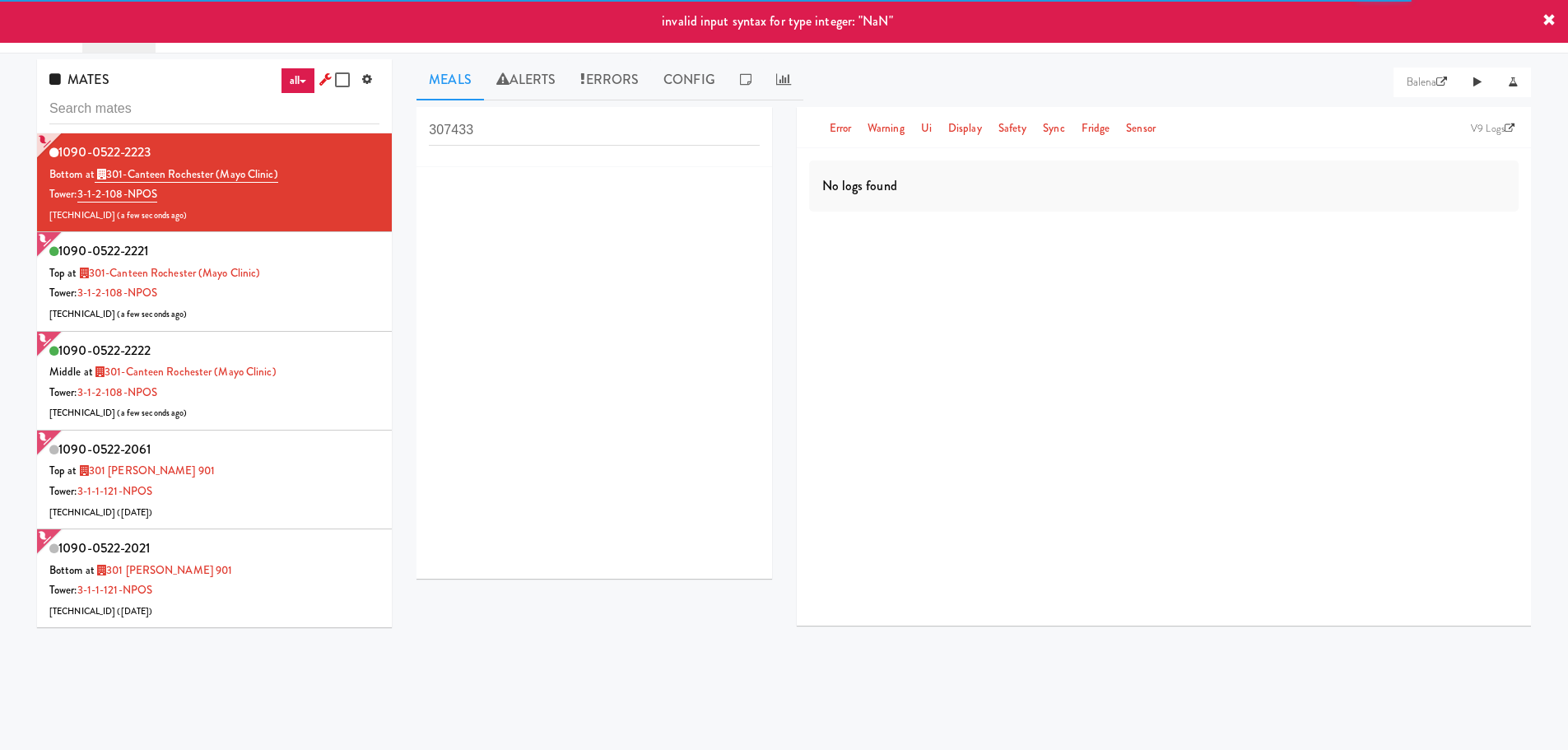
scroll to position [53, 0]
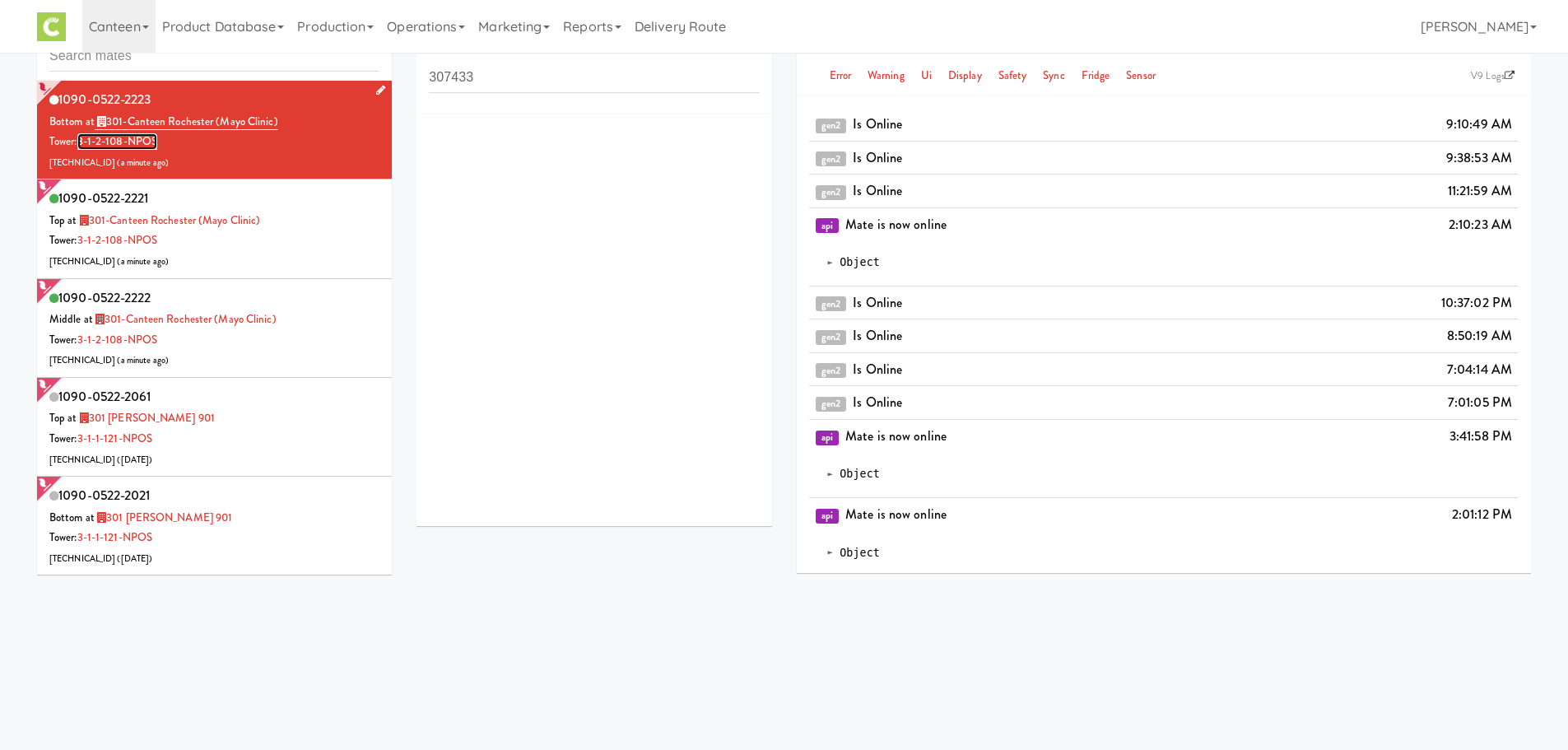
click at [125, 143] on link "3-1-2-108-NPOS" at bounding box center [117, 141] width 80 height 16
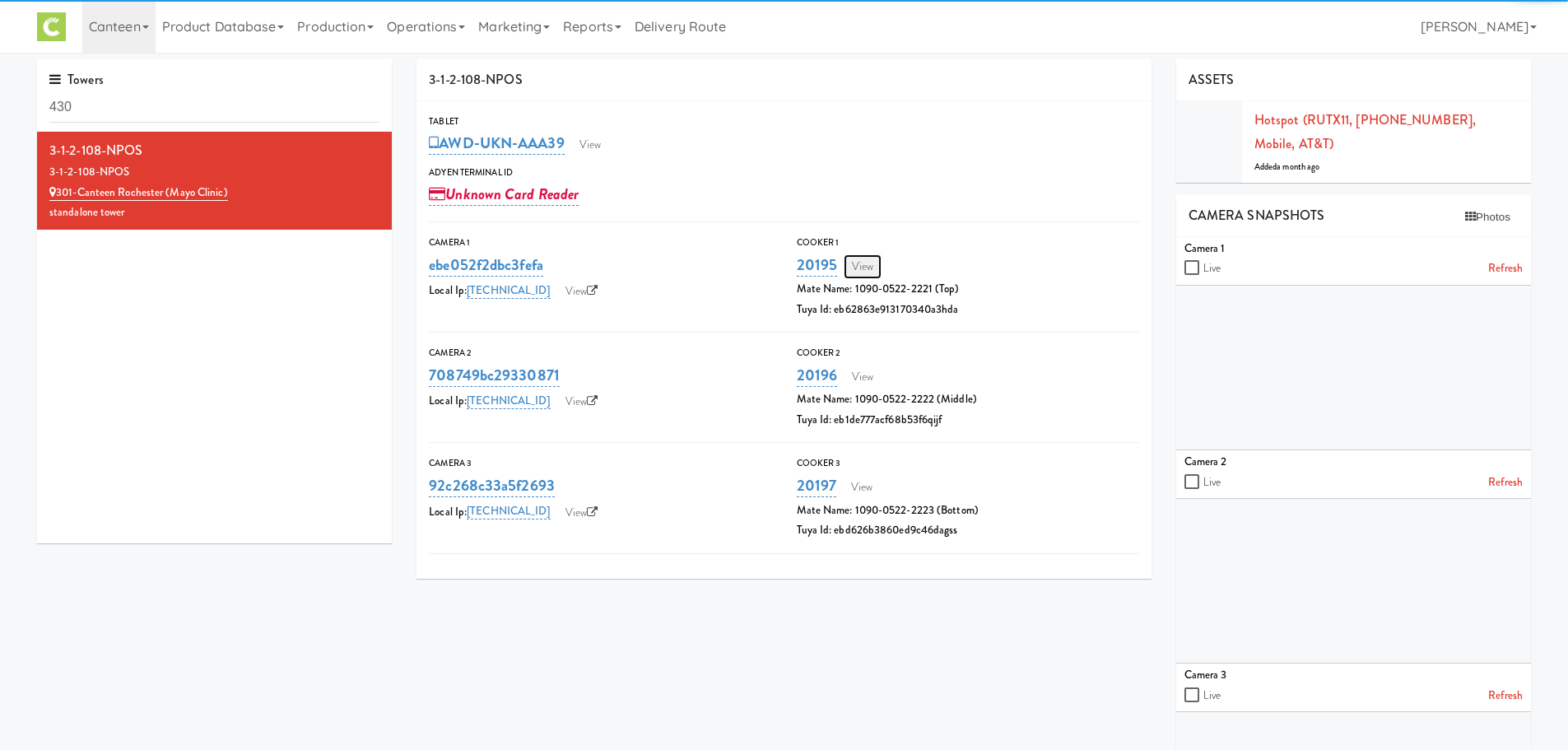
click at [870, 273] on link "View" at bounding box center [863, 266] width 38 height 25
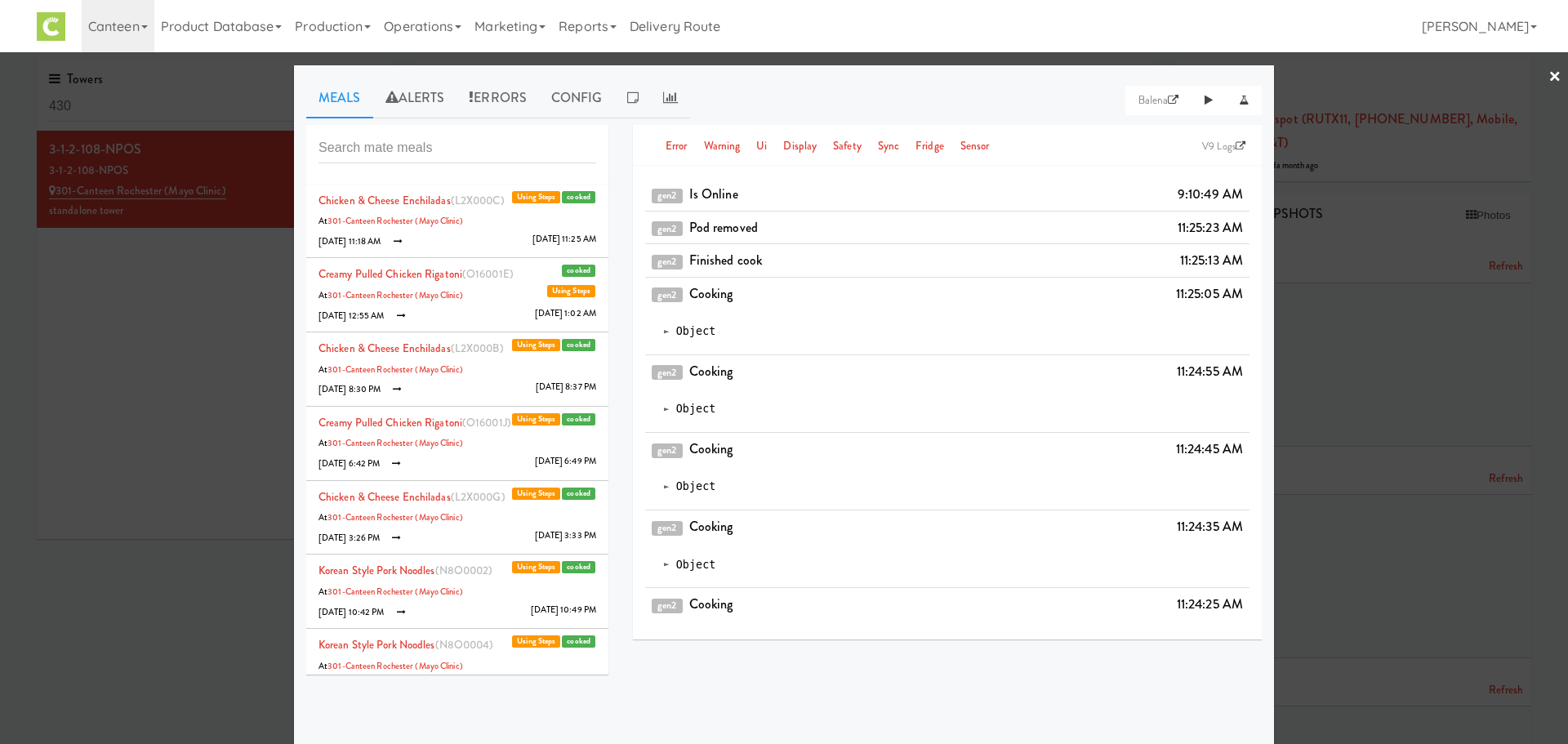
scroll to position [5, 0]
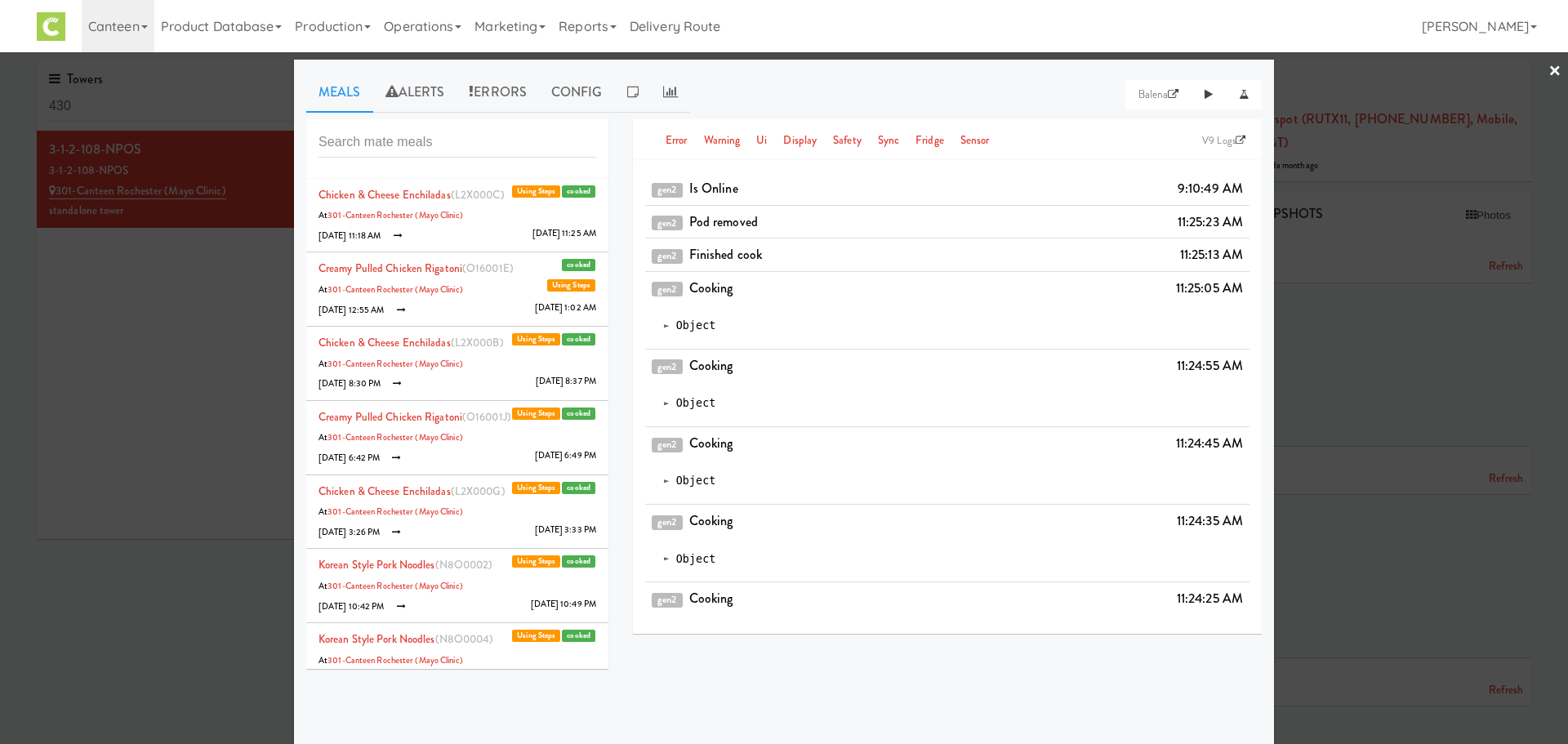
click at [464, 209] on li "Chicken & Cheese Enchiladas (L2X000C) cooked Using Steps At 301-Canteen Rochest…" at bounding box center [457, 216] width 302 height 74
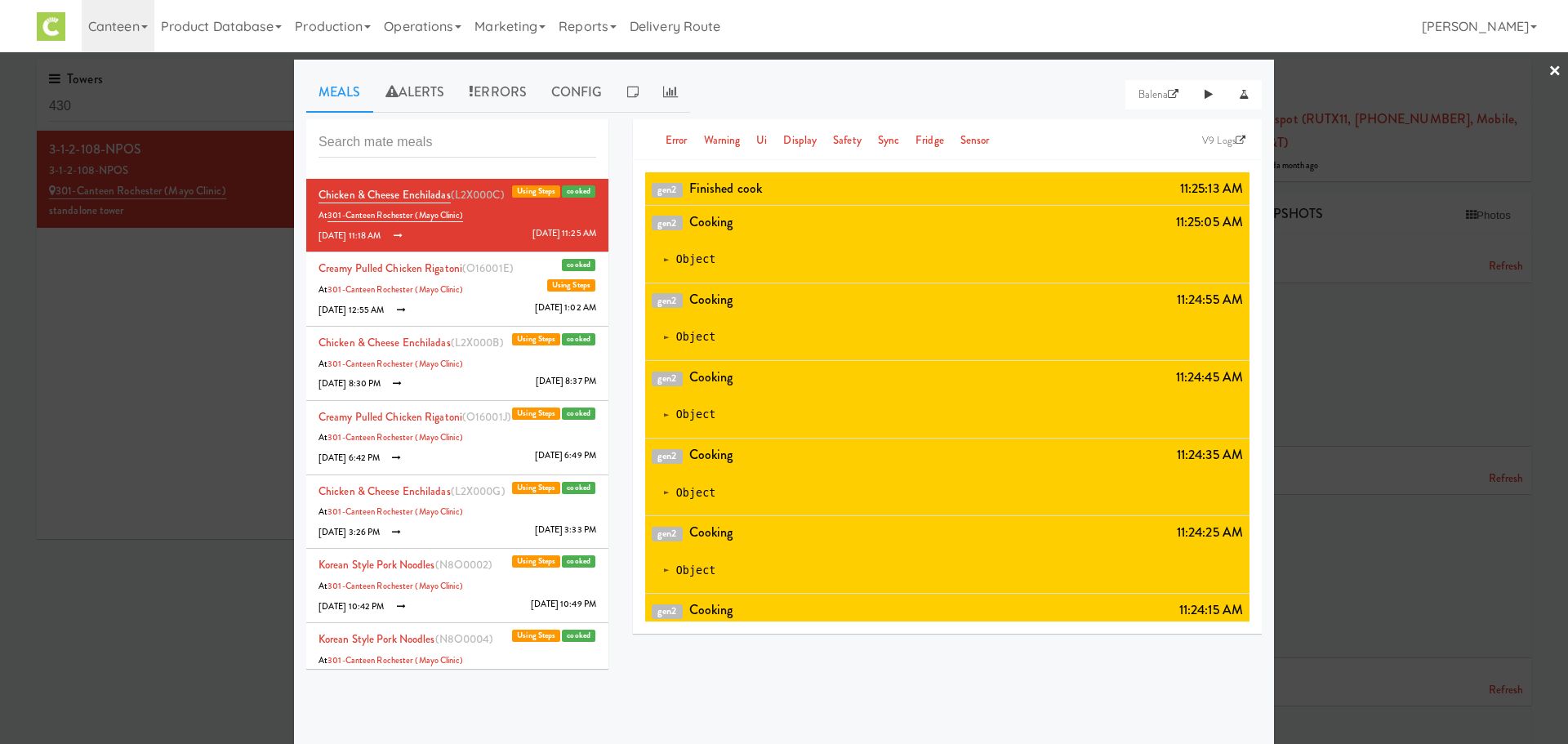
scroll to position [0, 0]
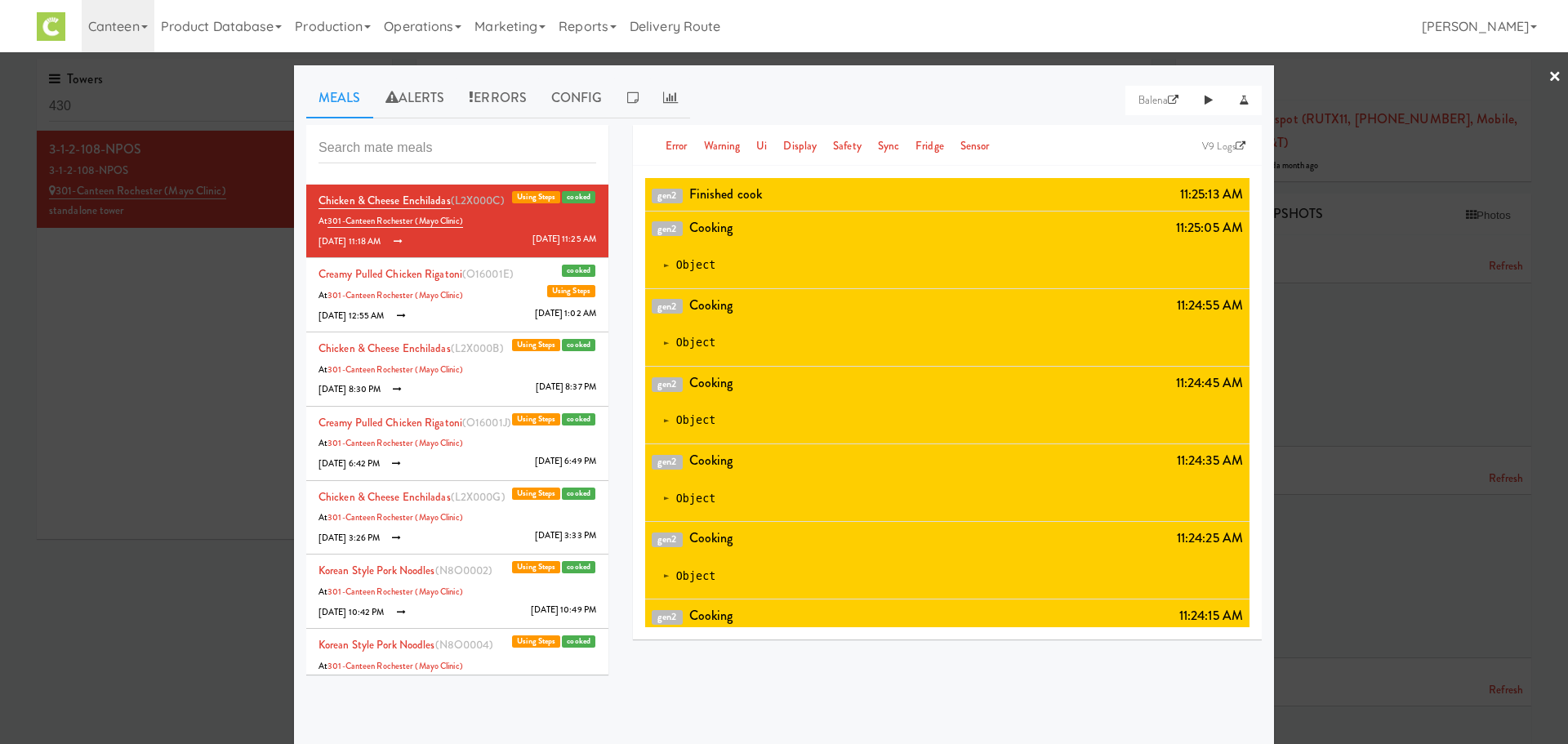
click at [459, 646] on span "(N8O0004)" at bounding box center [465, 644] width 59 height 15
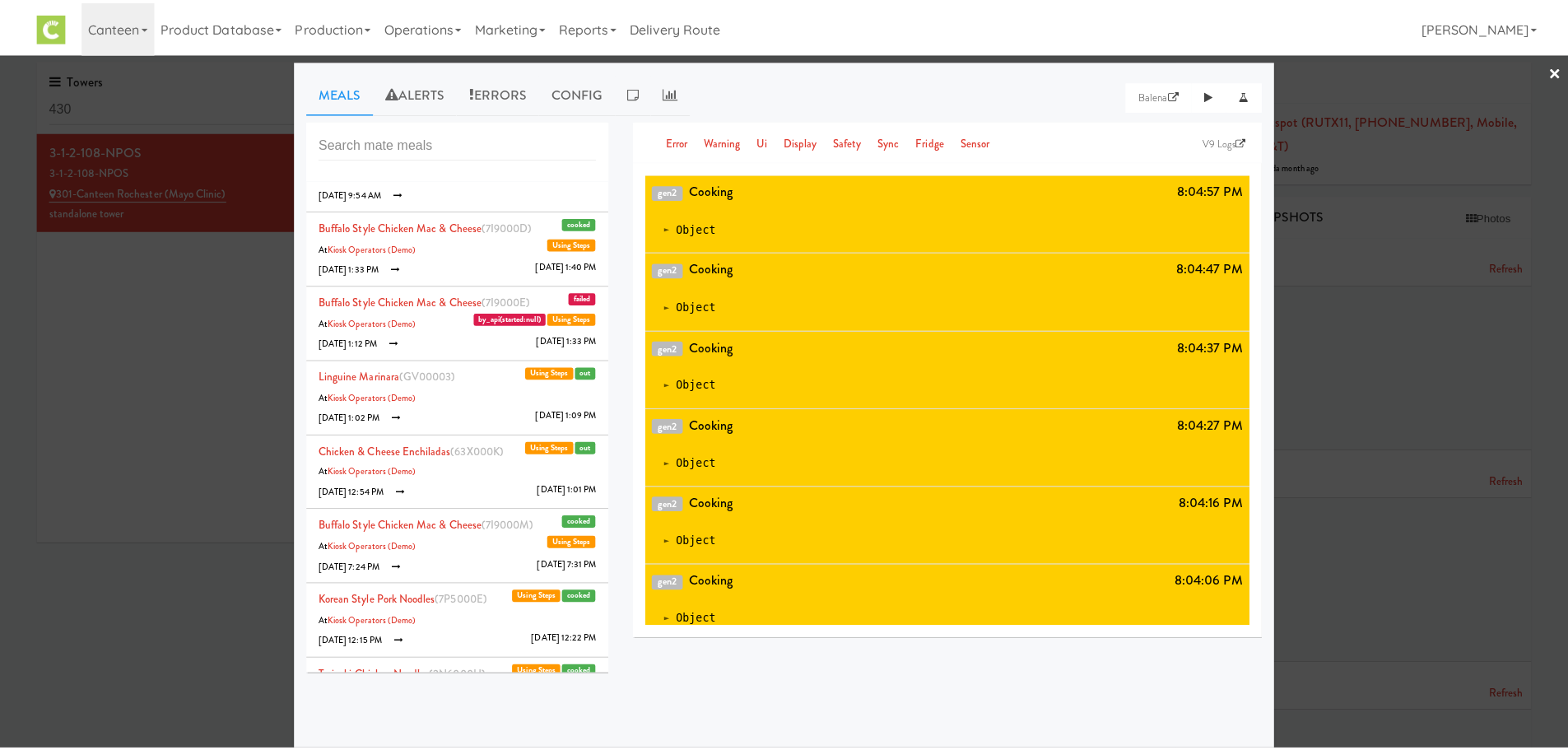
scroll to position [5531, 0]
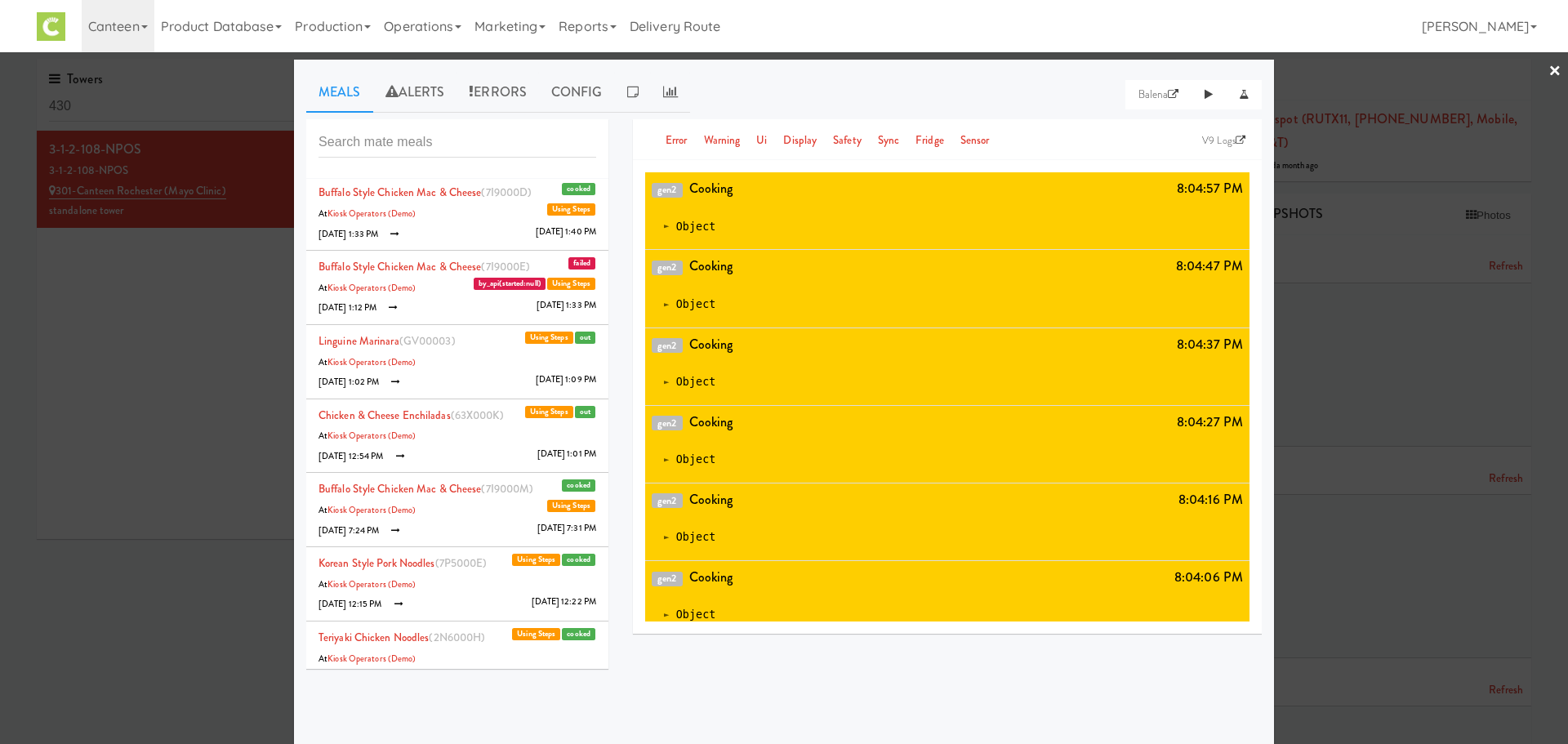
click at [160, 472] on div at bounding box center [784, 372] width 1568 height 744
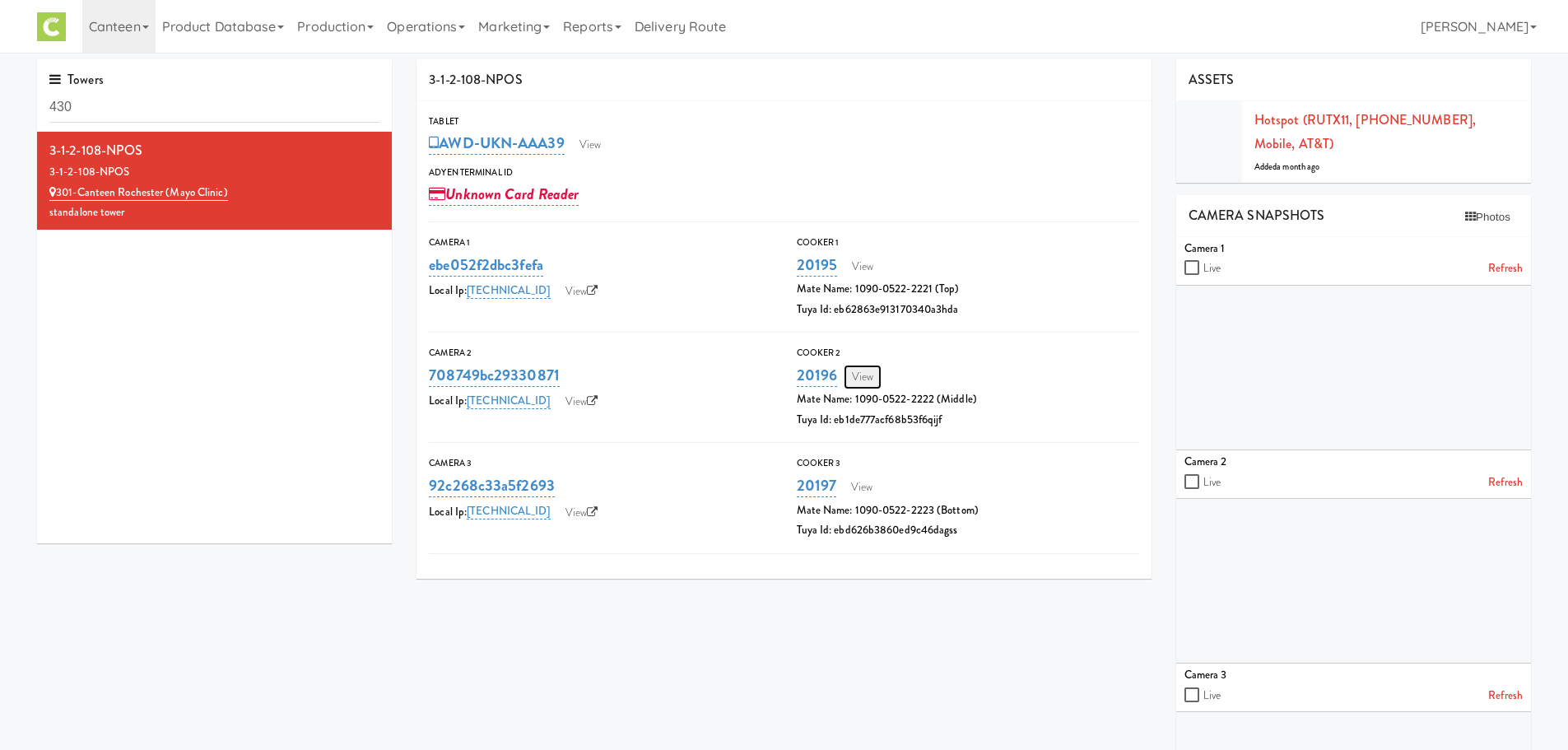
click at [866, 372] on link "View" at bounding box center [863, 377] width 38 height 25
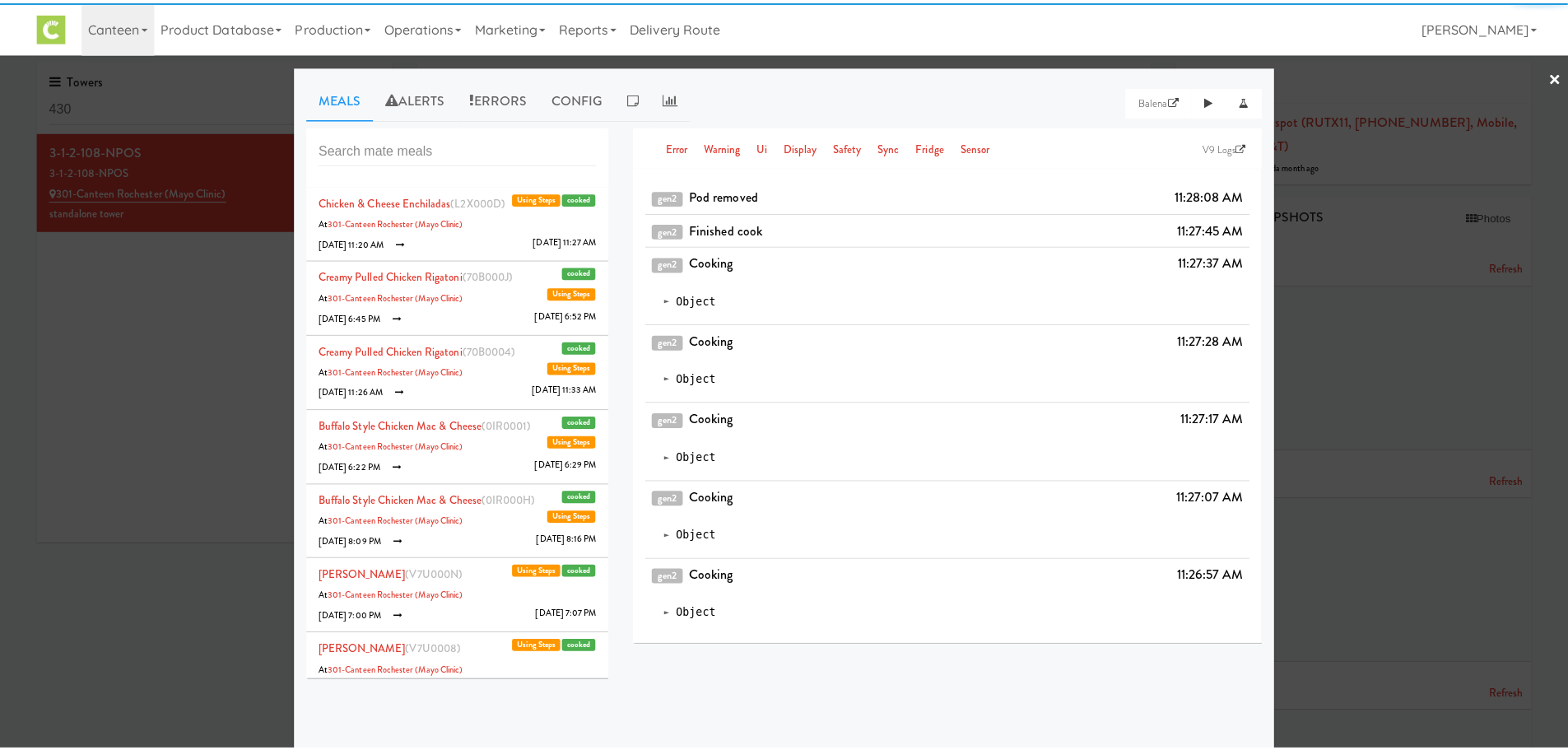
scroll to position [5, 0]
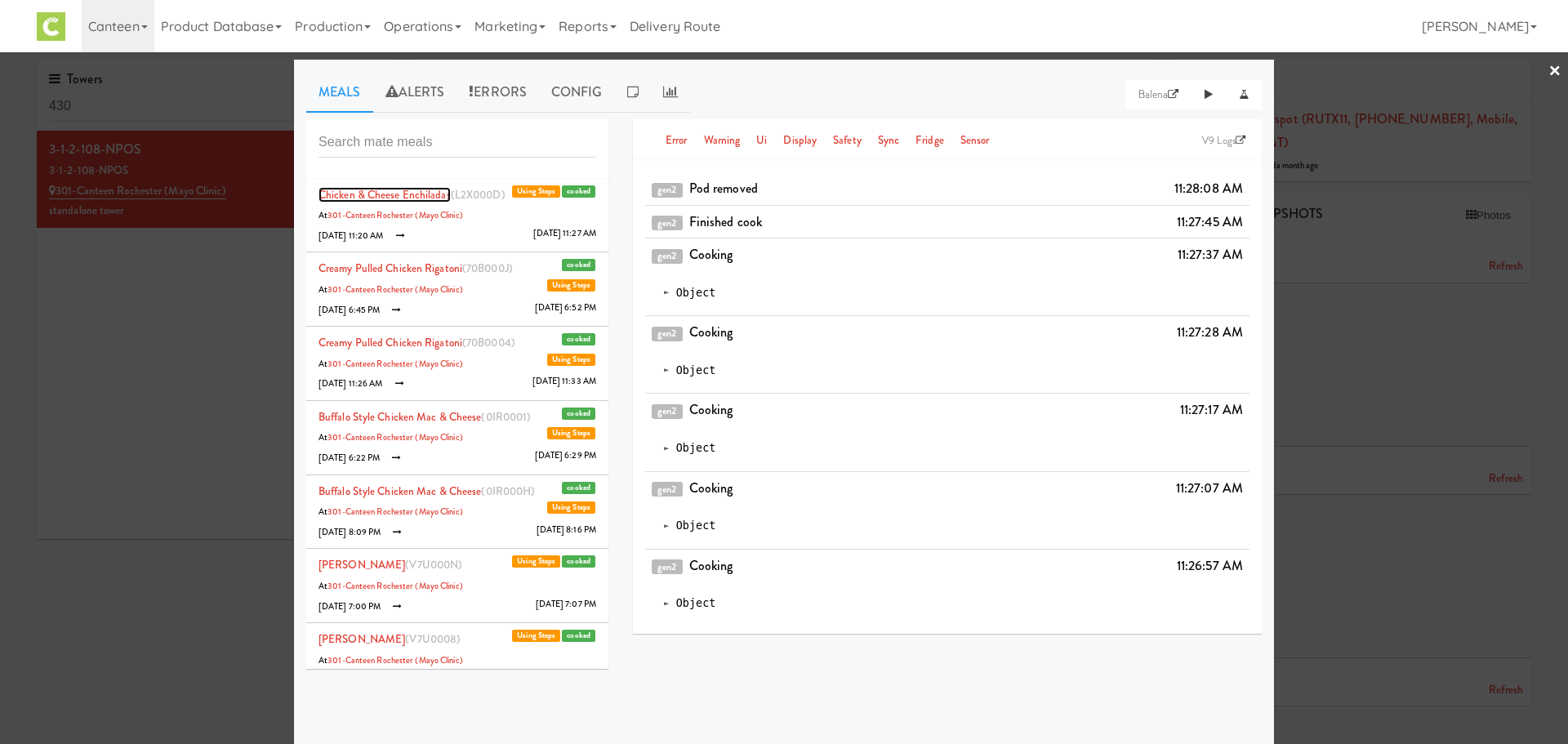
click at [400, 199] on link "Chicken & Cheese Enchiladas" at bounding box center [384, 194] width 132 height 15
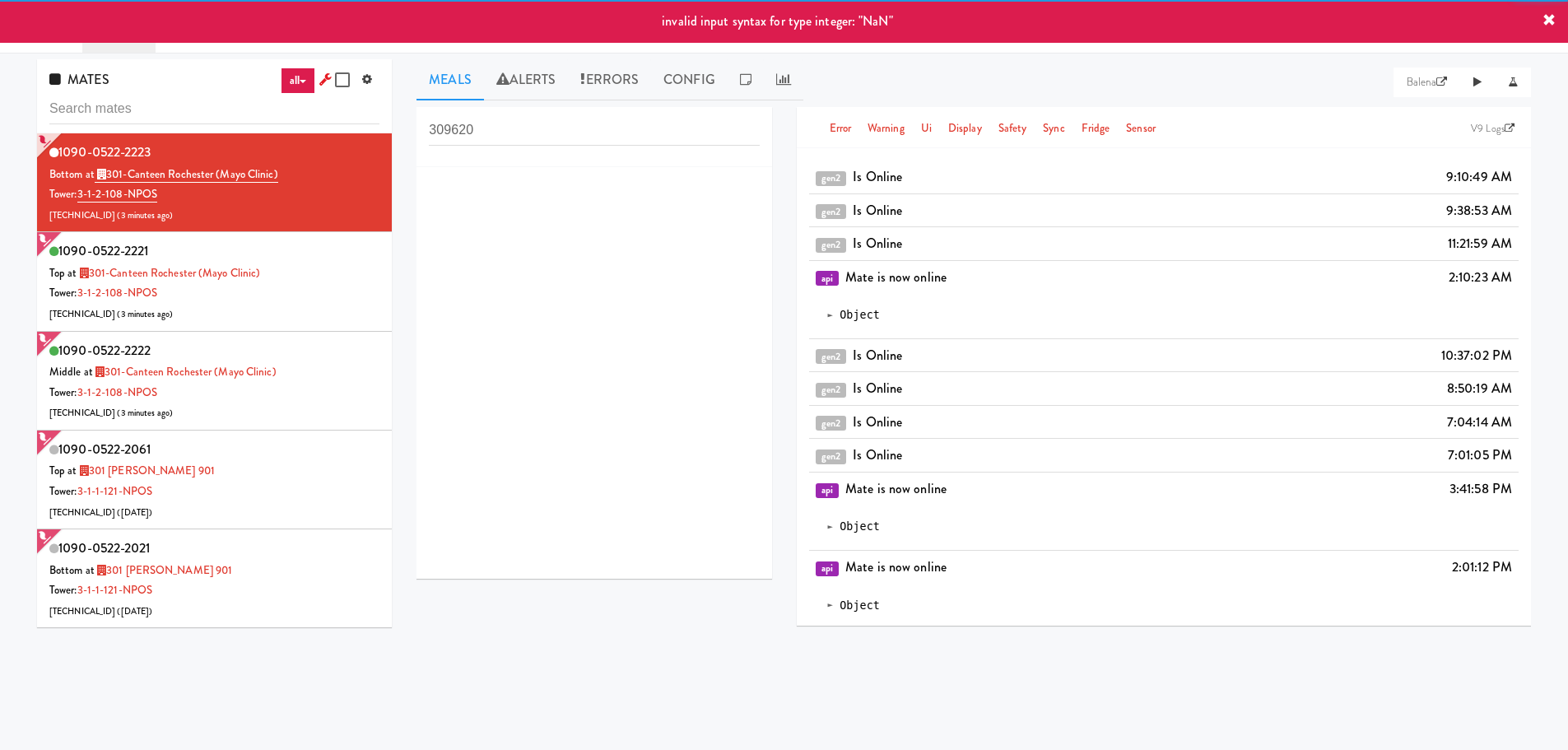
scroll to position [53, 0]
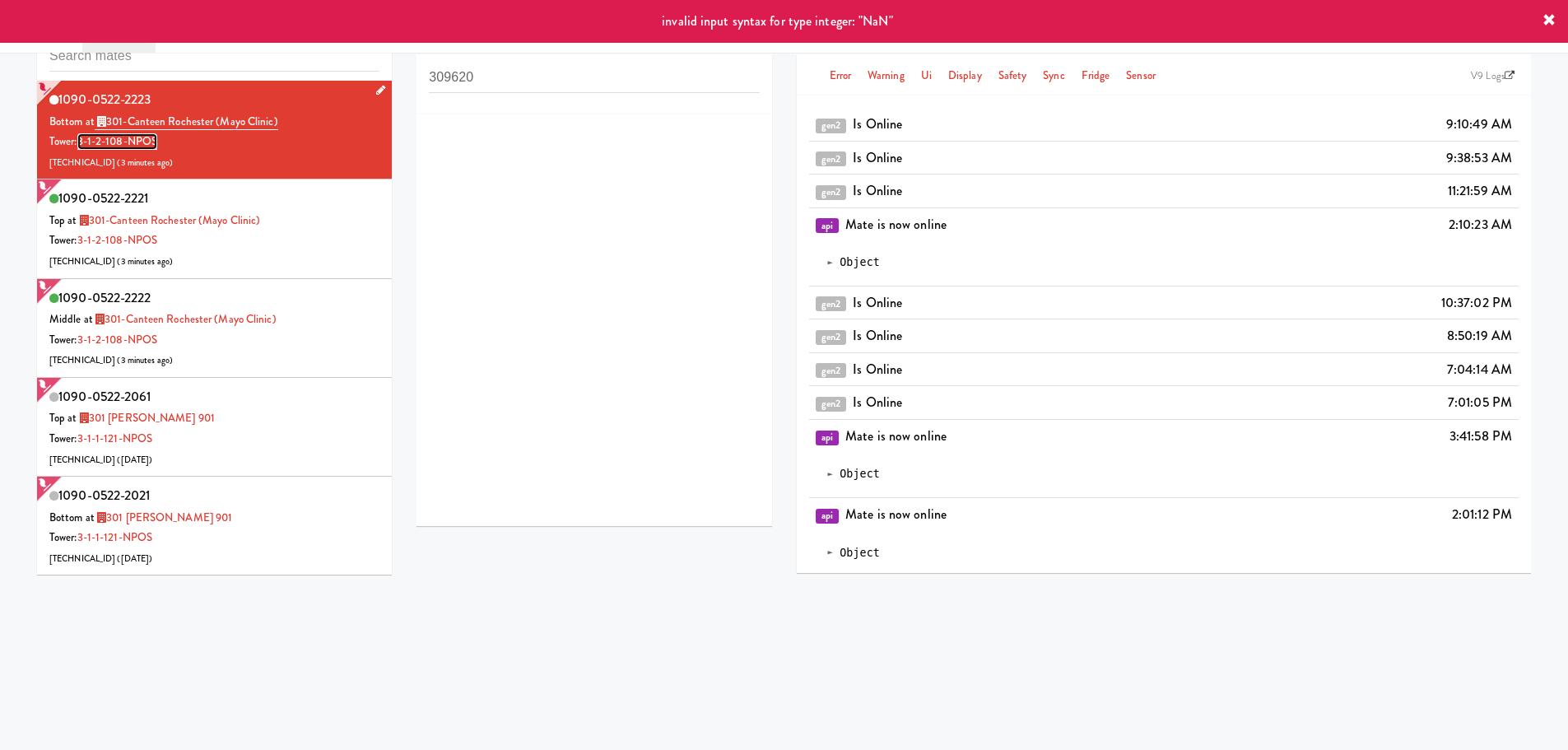
click at [142, 137] on link "3-1-2-108-NPOS" at bounding box center [117, 141] width 80 height 16
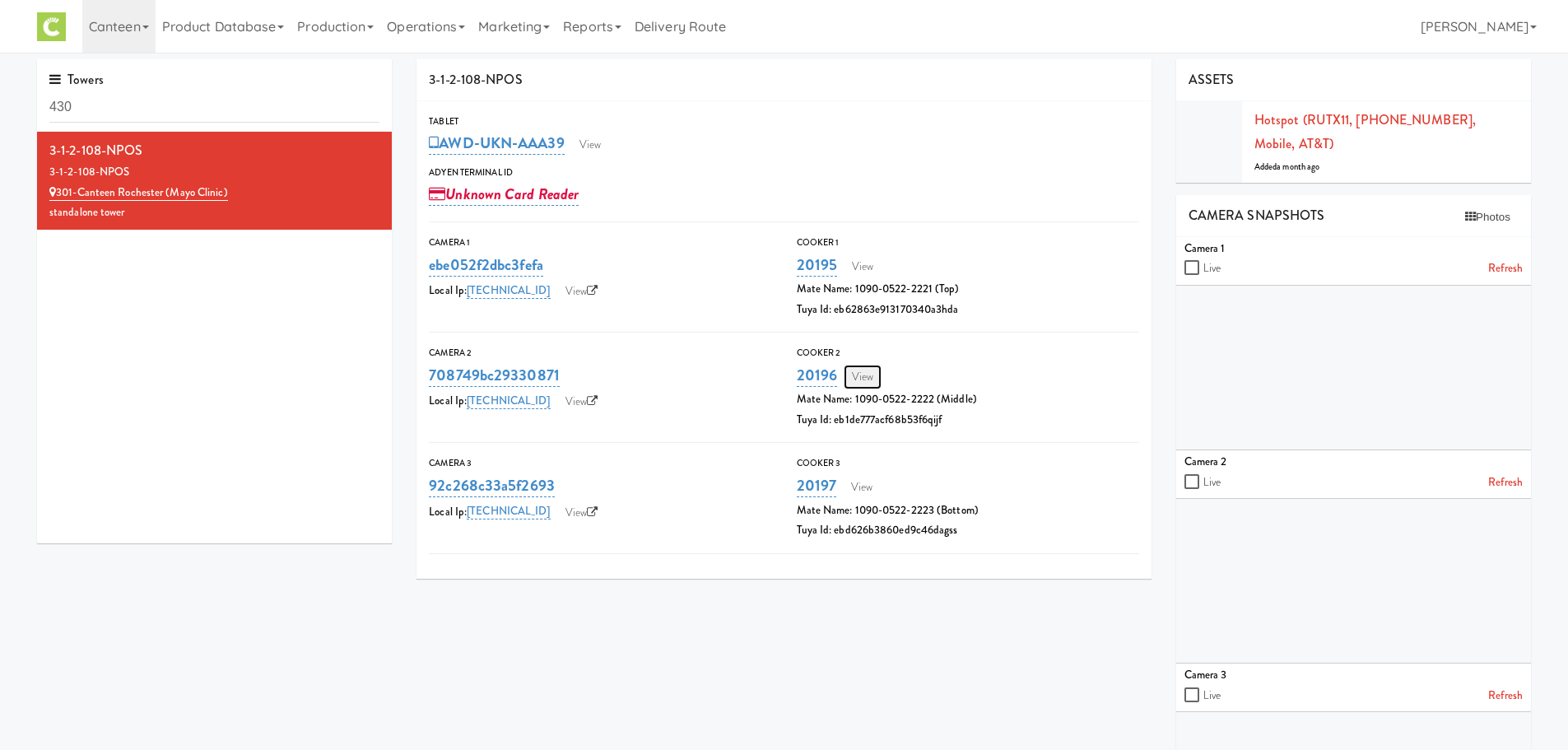
click at [861, 367] on link "View" at bounding box center [863, 377] width 38 height 25
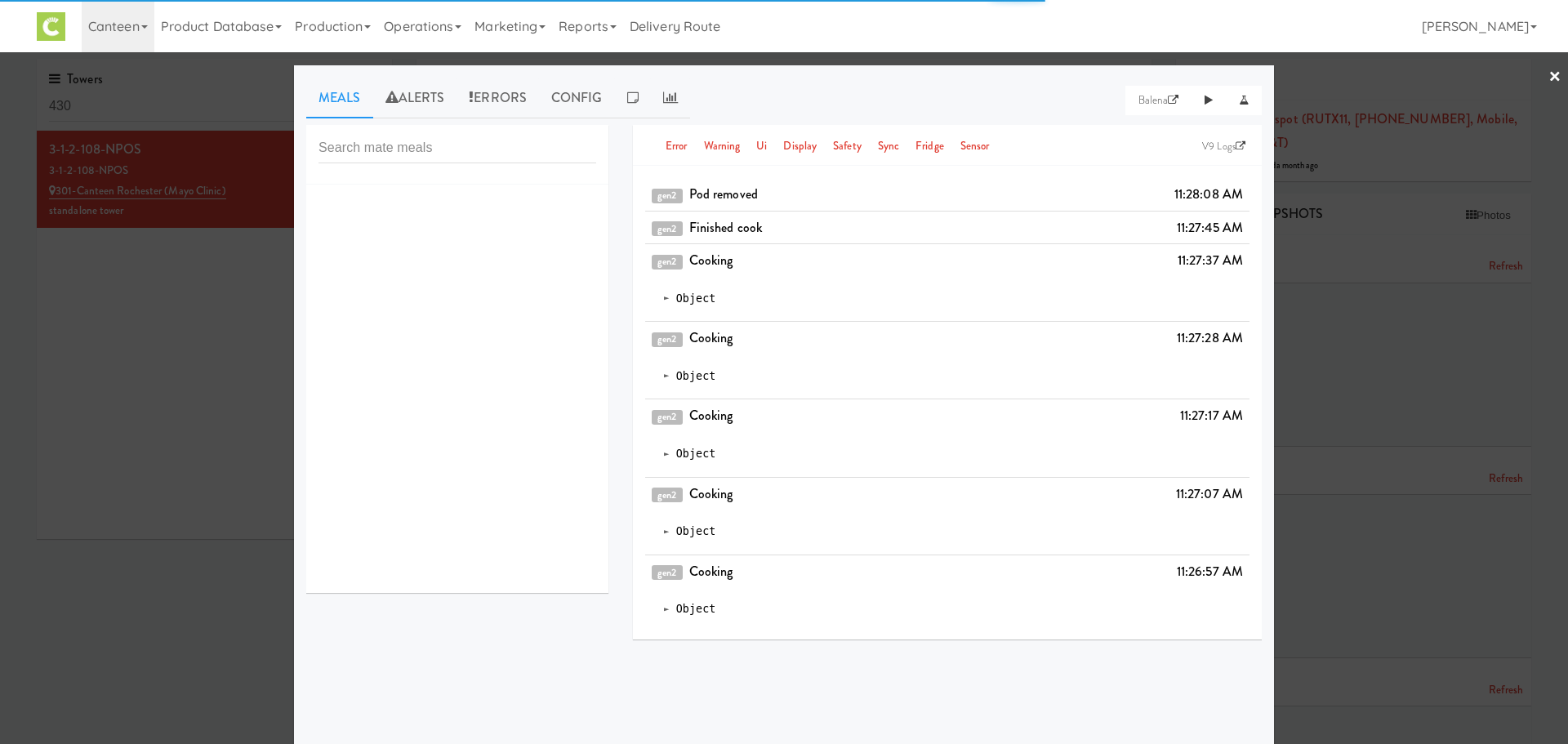
scroll to position [5, 0]
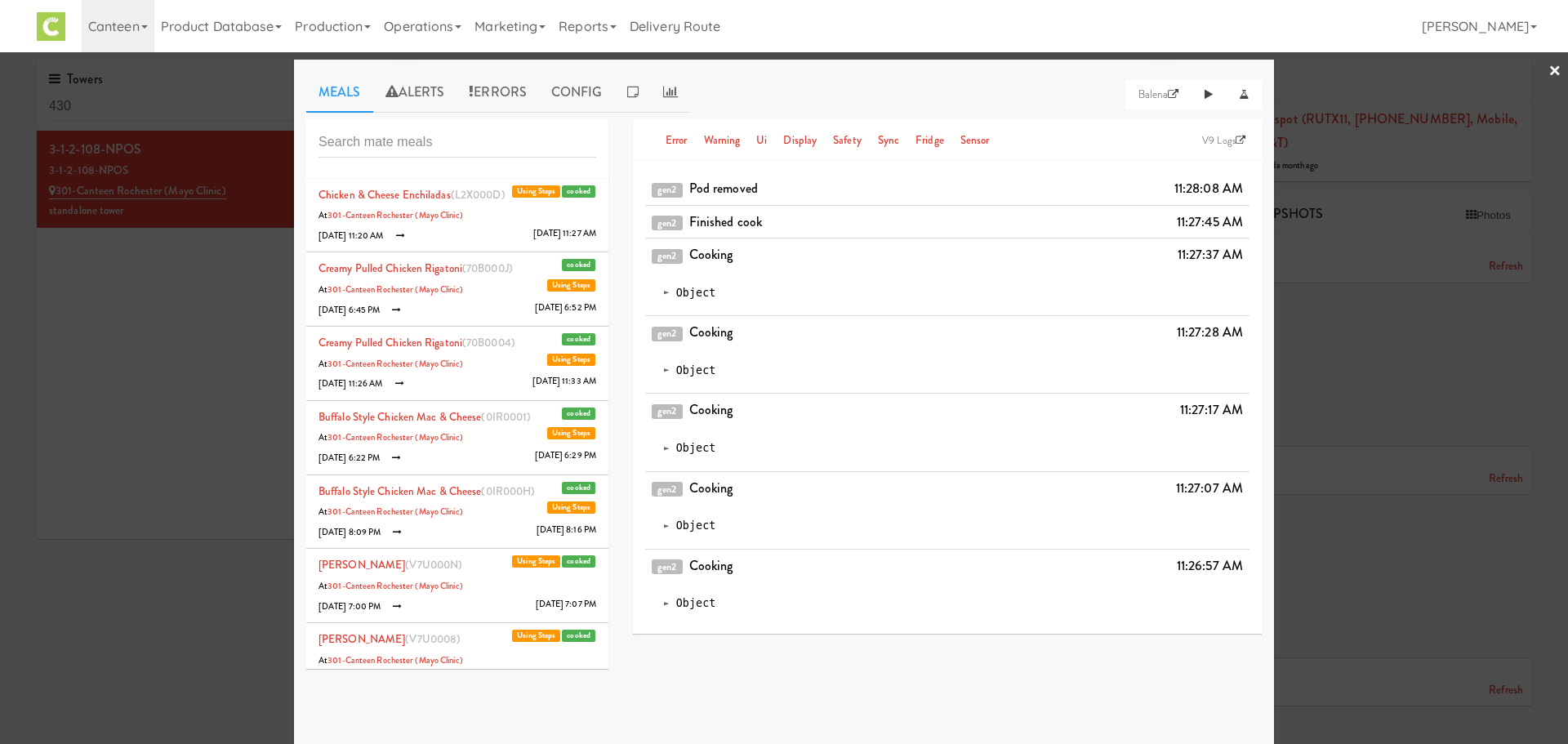
click at [467, 237] on li "Chicken & Cheese Enchiladas (L2X000D) cooked Using Steps At 301-Canteen Rochest…" at bounding box center [457, 216] width 302 height 74
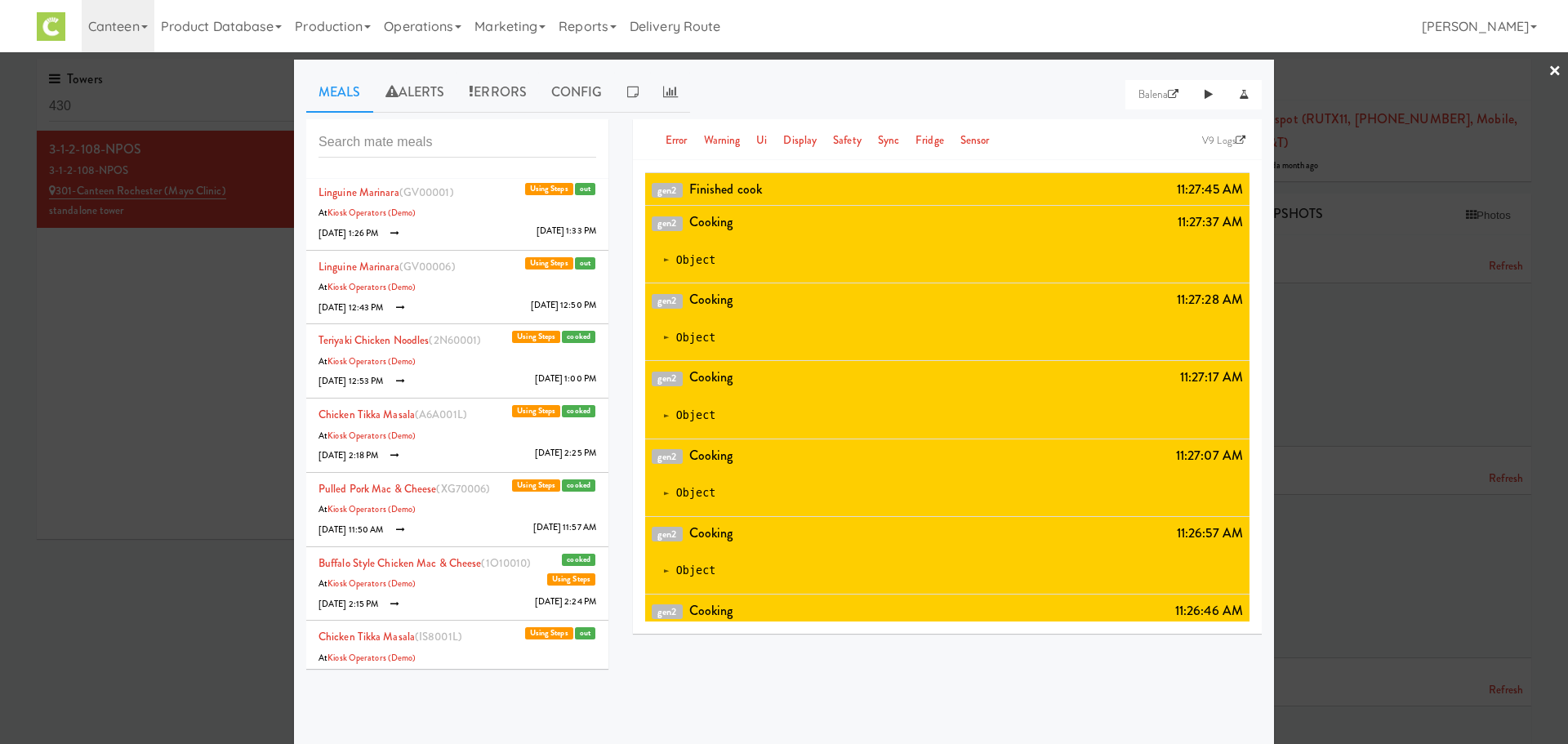
scroll to position [1660, 0]
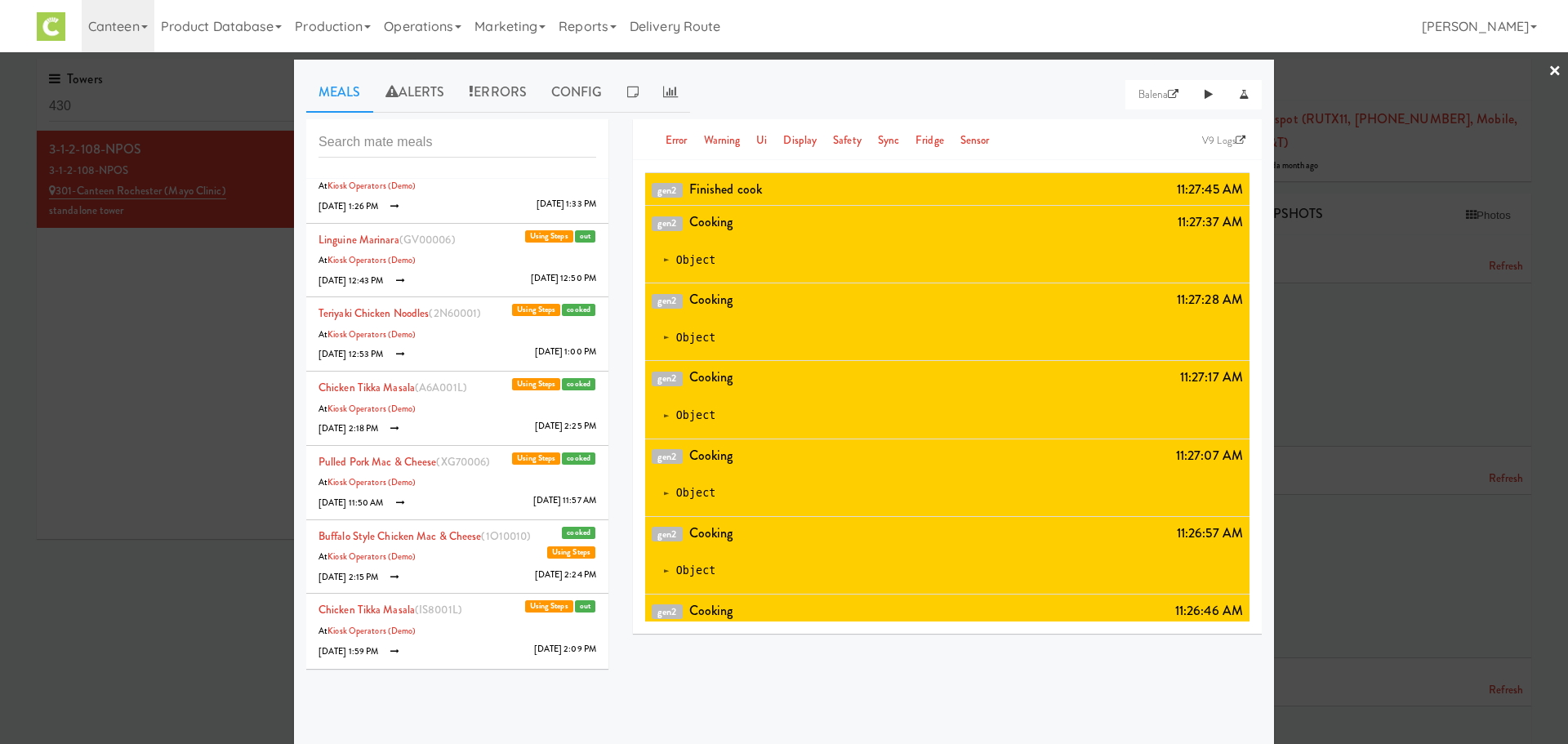
click at [1534, 85] on div at bounding box center [784, 372] width 1568 height 744
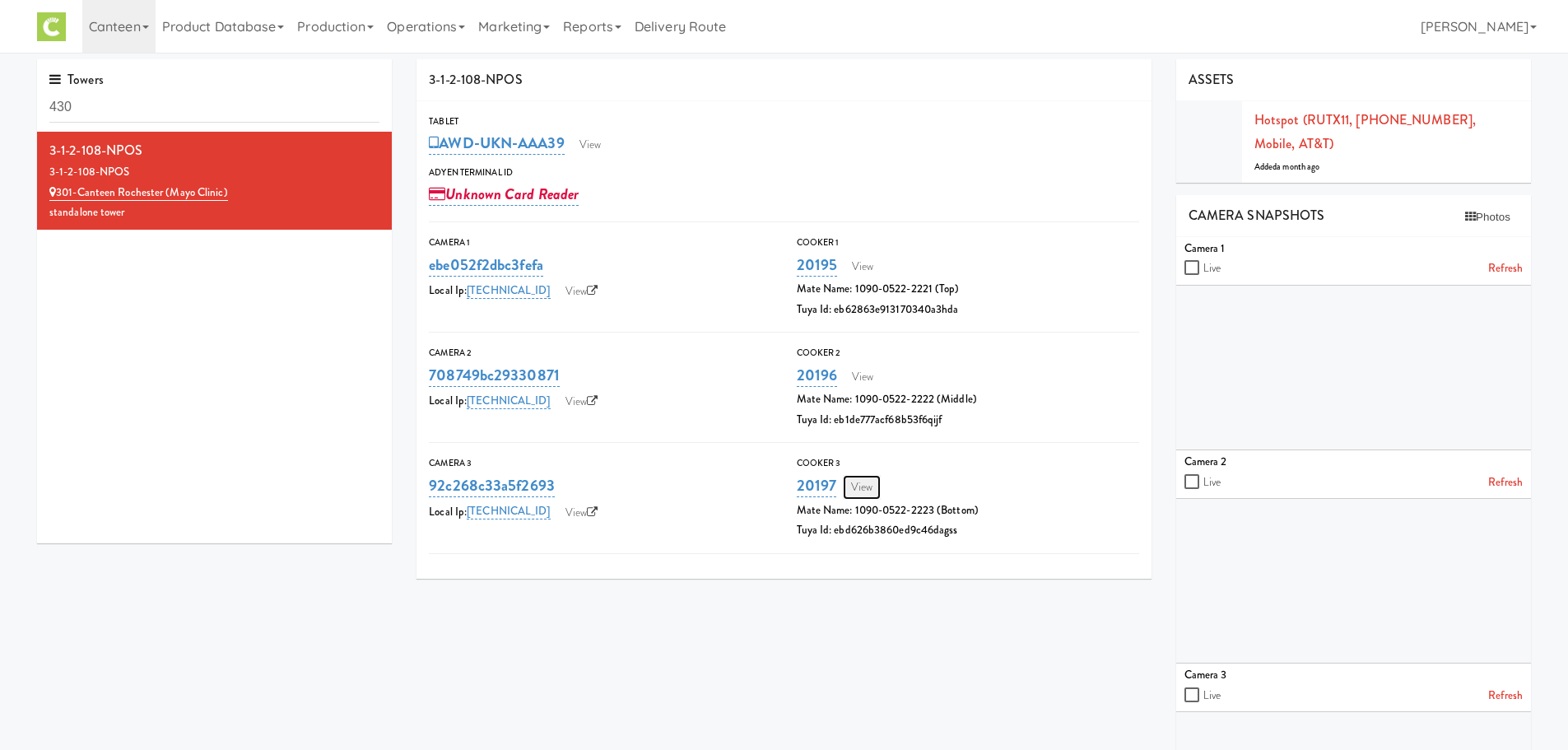
click at [866, 492] on link "View" at bounding box center [862, 487] width 38 height 25
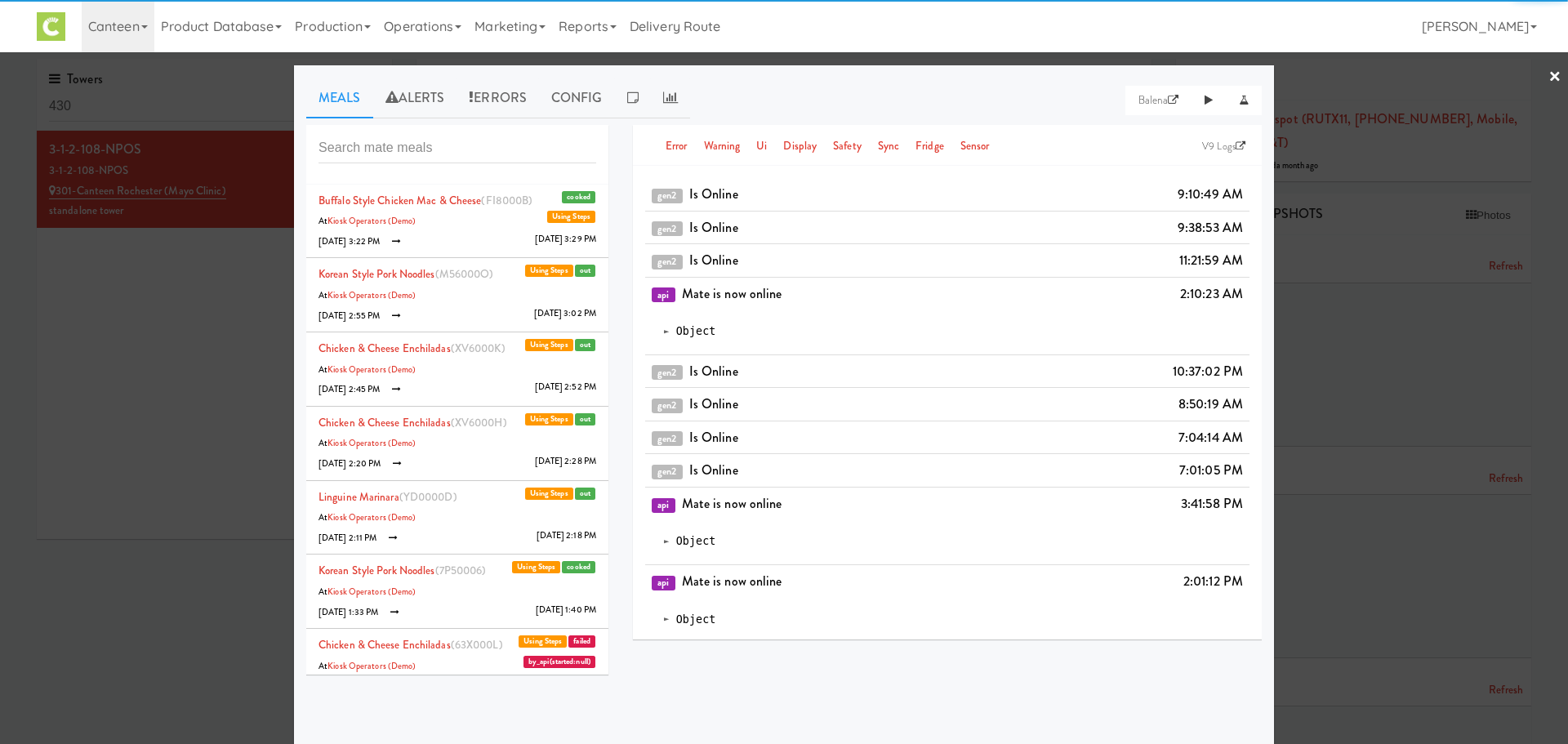
scroll to position [5, 0]
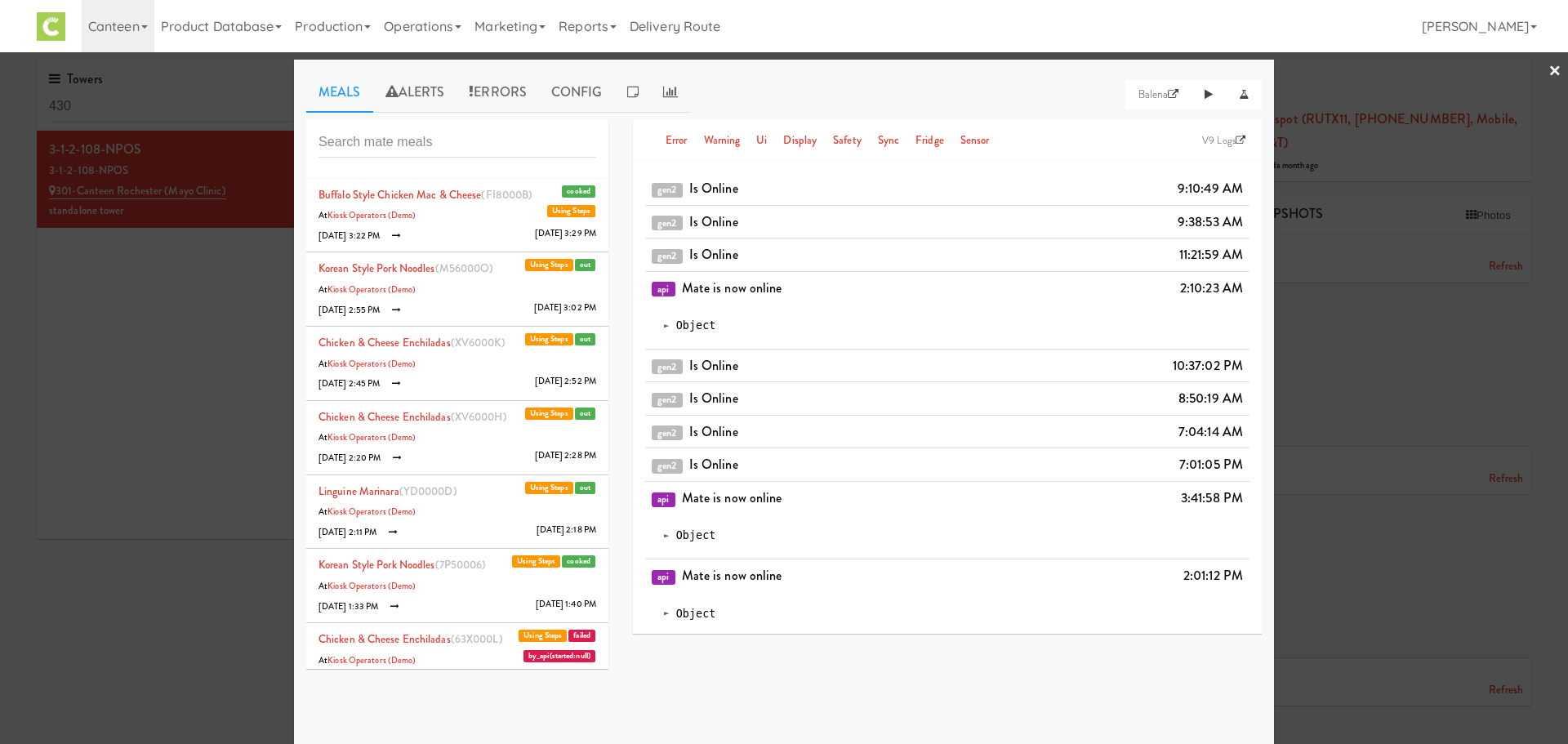
click at [439, 220] on li "Buffalo Style Chicken Mac & Cheese (FI8000B) cooked Using Steps At Kiosk Operat…" at bounding box center [457, 216] width 302 height 74
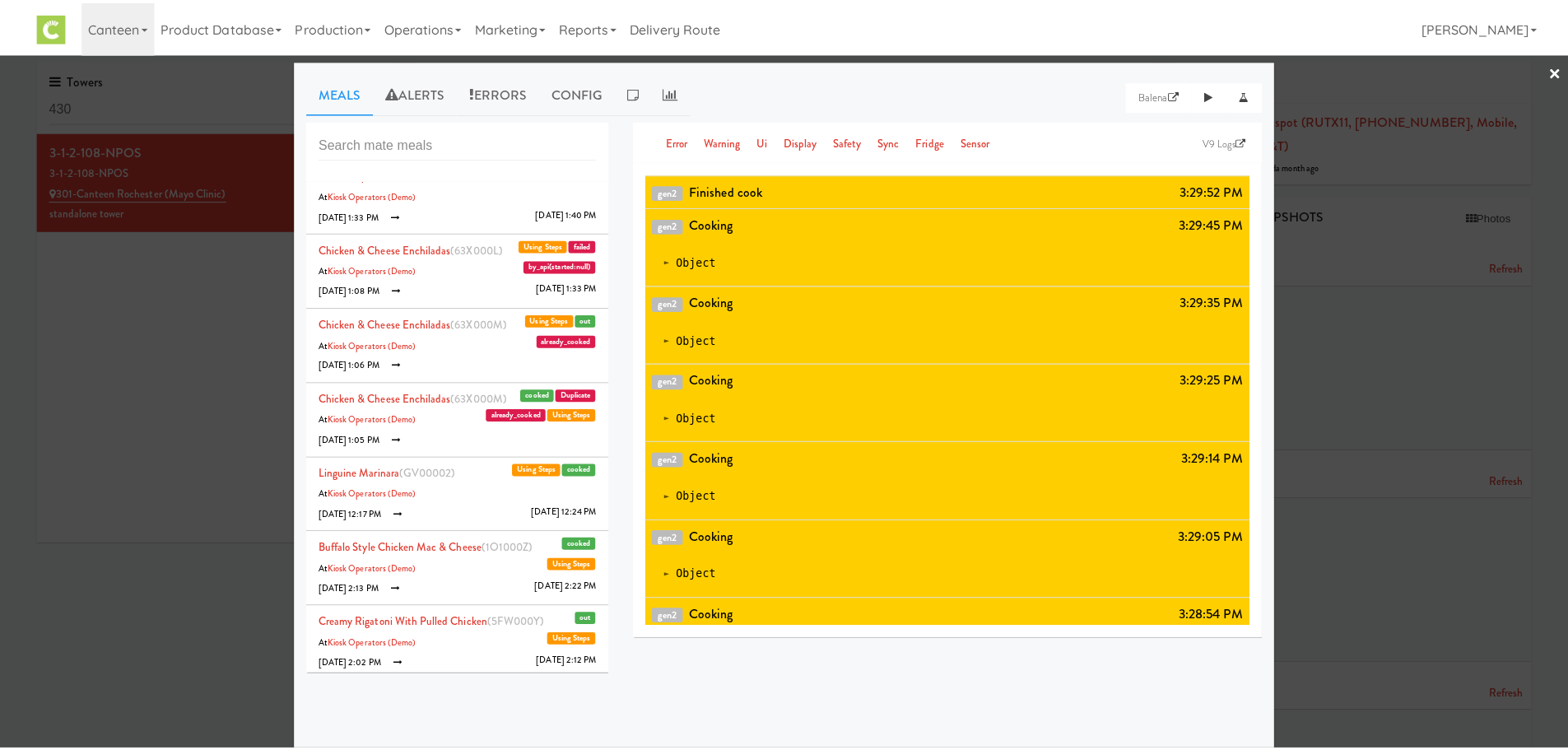
scroll to position [403, 0]
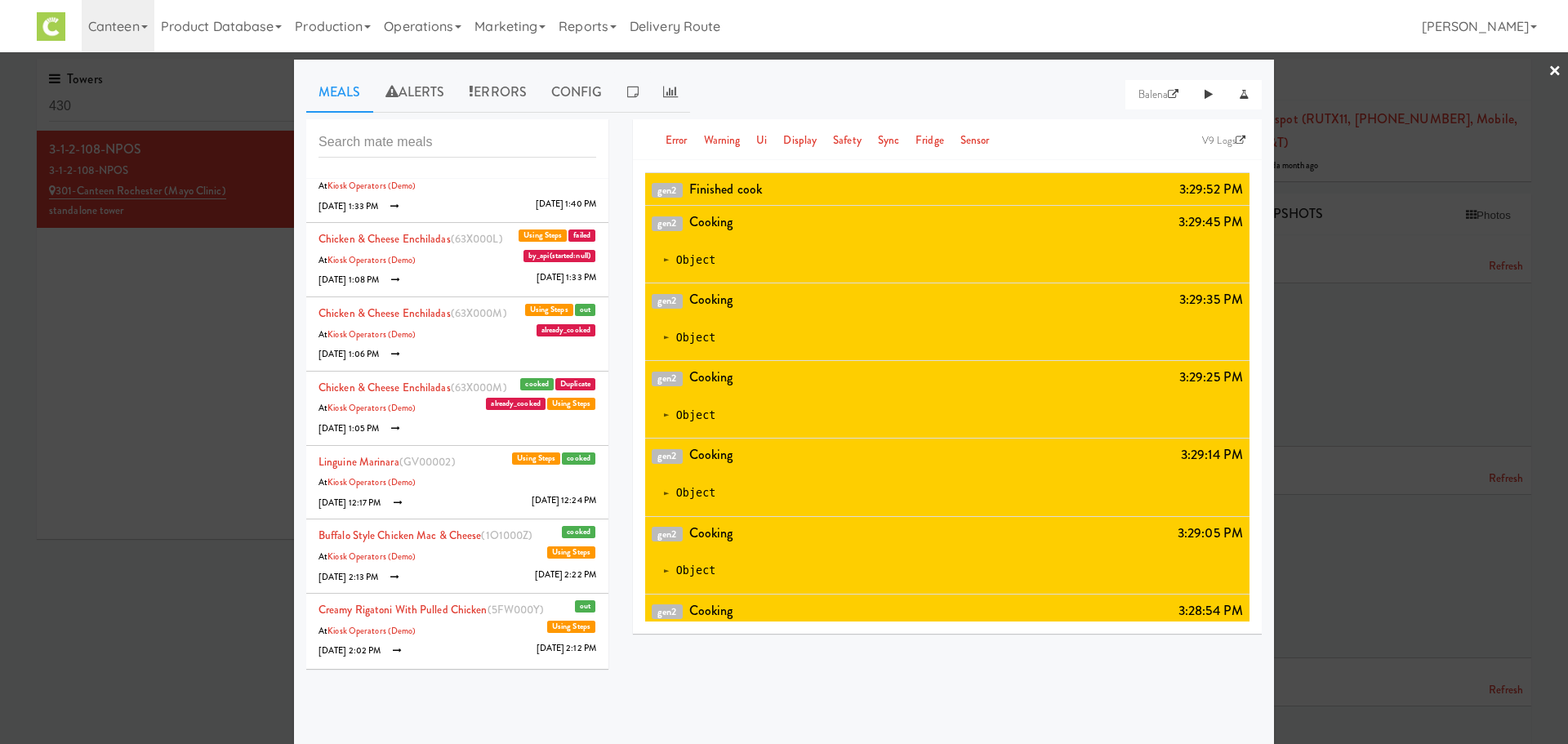
click at [230, 76] on div at bounding box center [784, 372] width 1568 height 744
